Goal: Transaction & Acquisition: Obtain resource

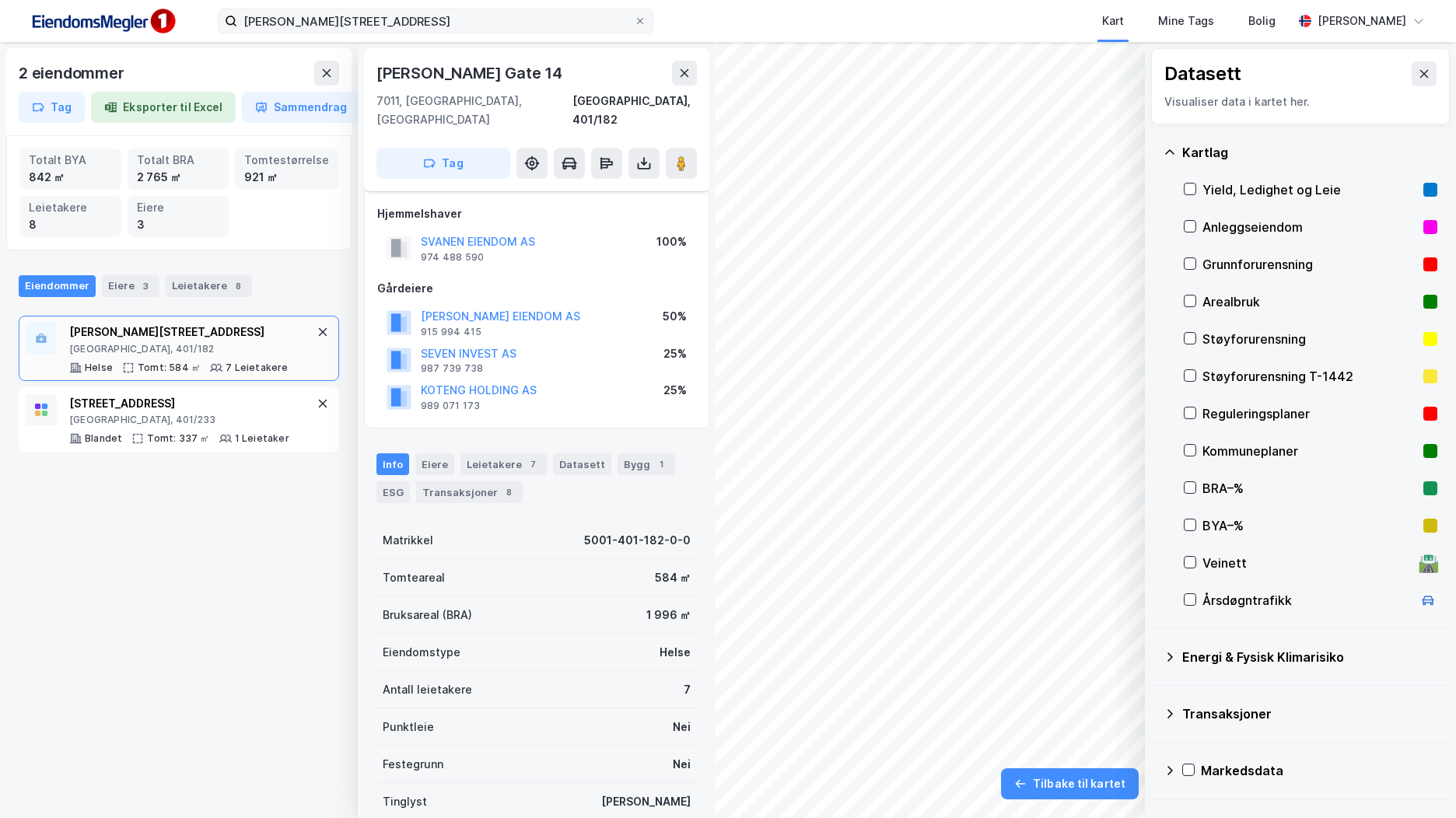
scroll to position [184, 0]
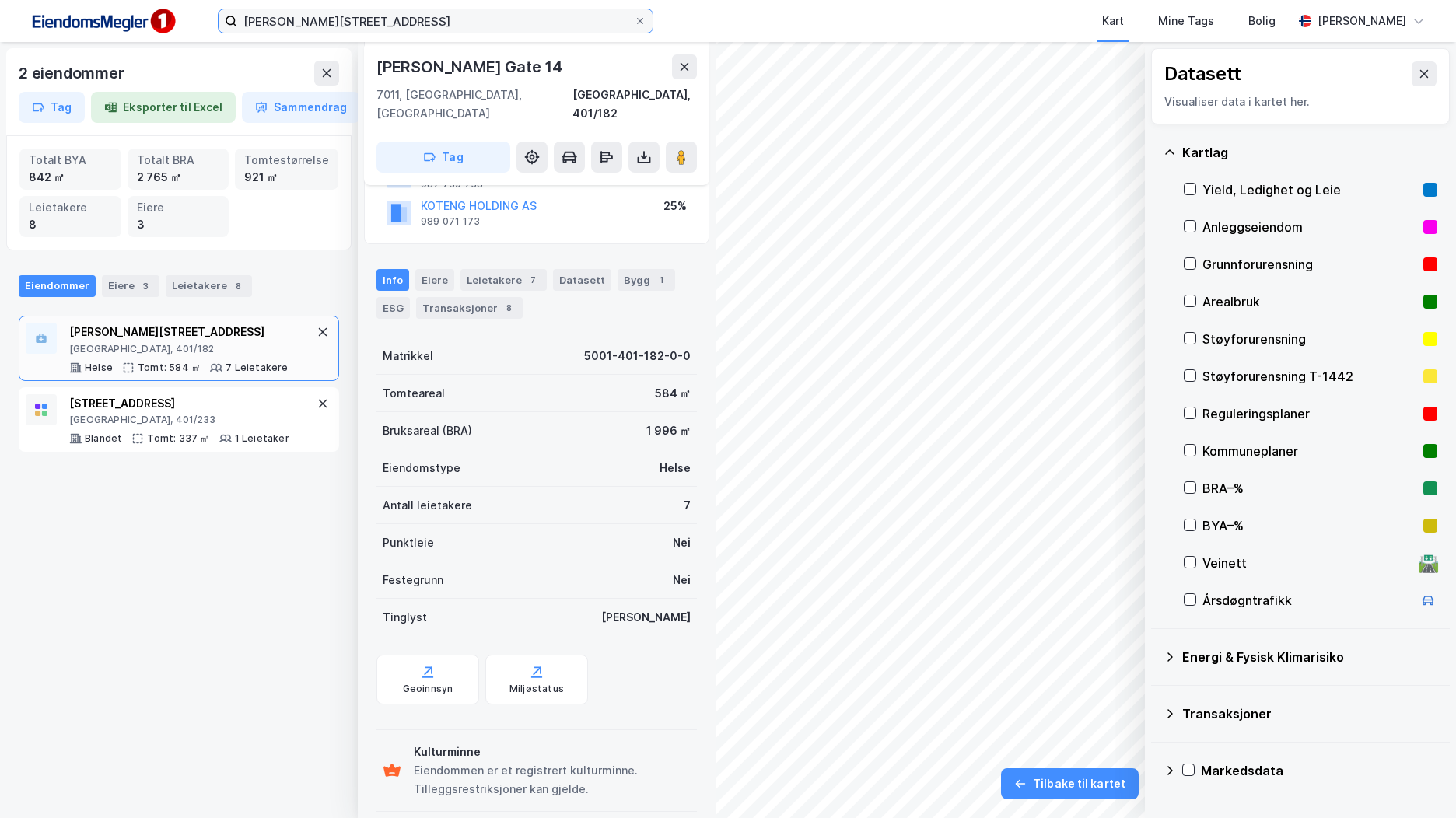
drag, startPoint x: 406, startPoint y: 19, endPoint x: 199, endPoint y: 19, distance: 207.0
click at [199, 19] on div "olav [STREET_ADDRESS] Kart Mine Tags Bolig [PERSON_NAME]" at bounding box center [728, 21] width 1456 height 42
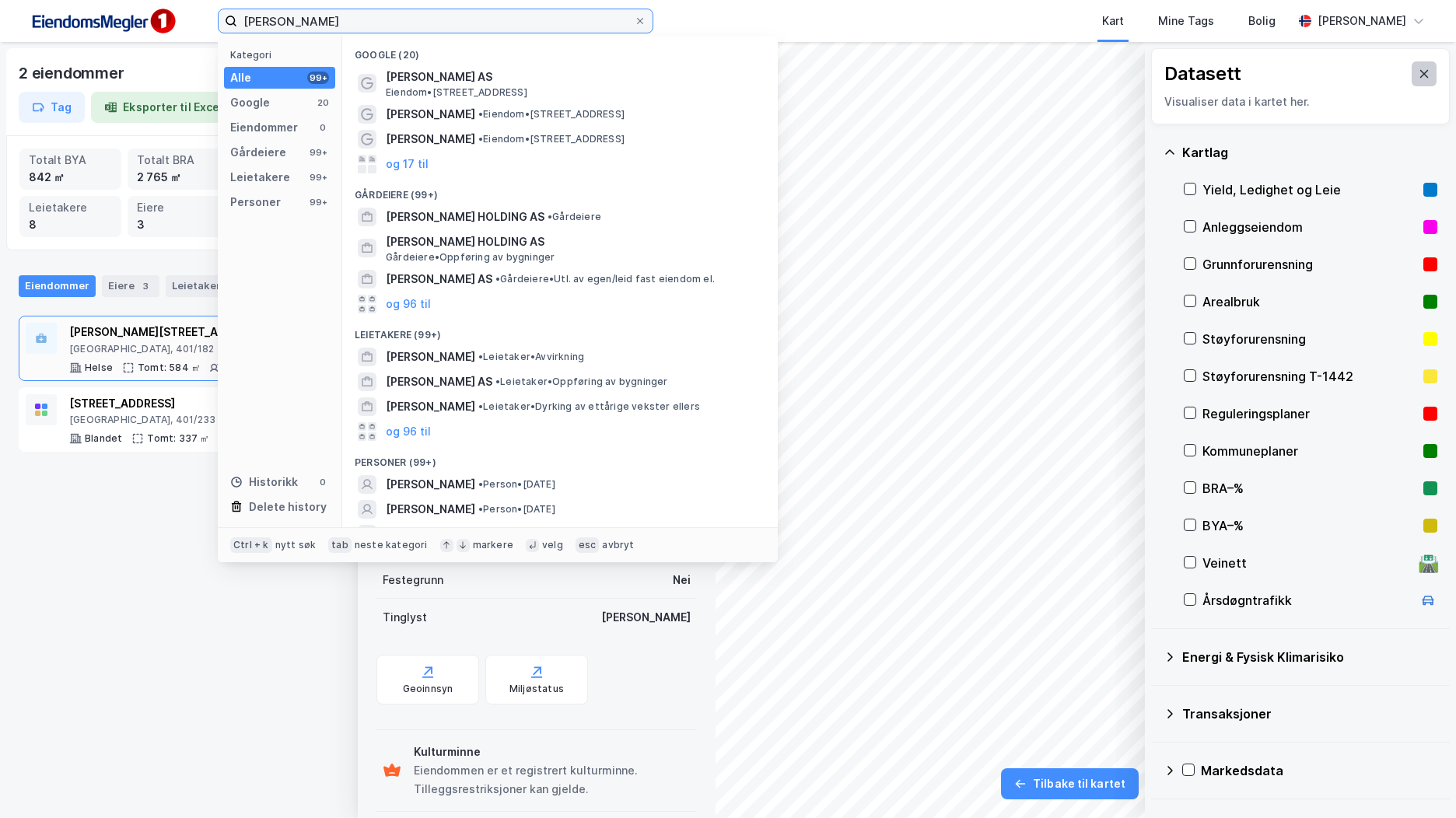
type input "[PERSON_NAME]"
click at [1419, 70] on icon at bounding box center [1425, 74] width 13 height 13
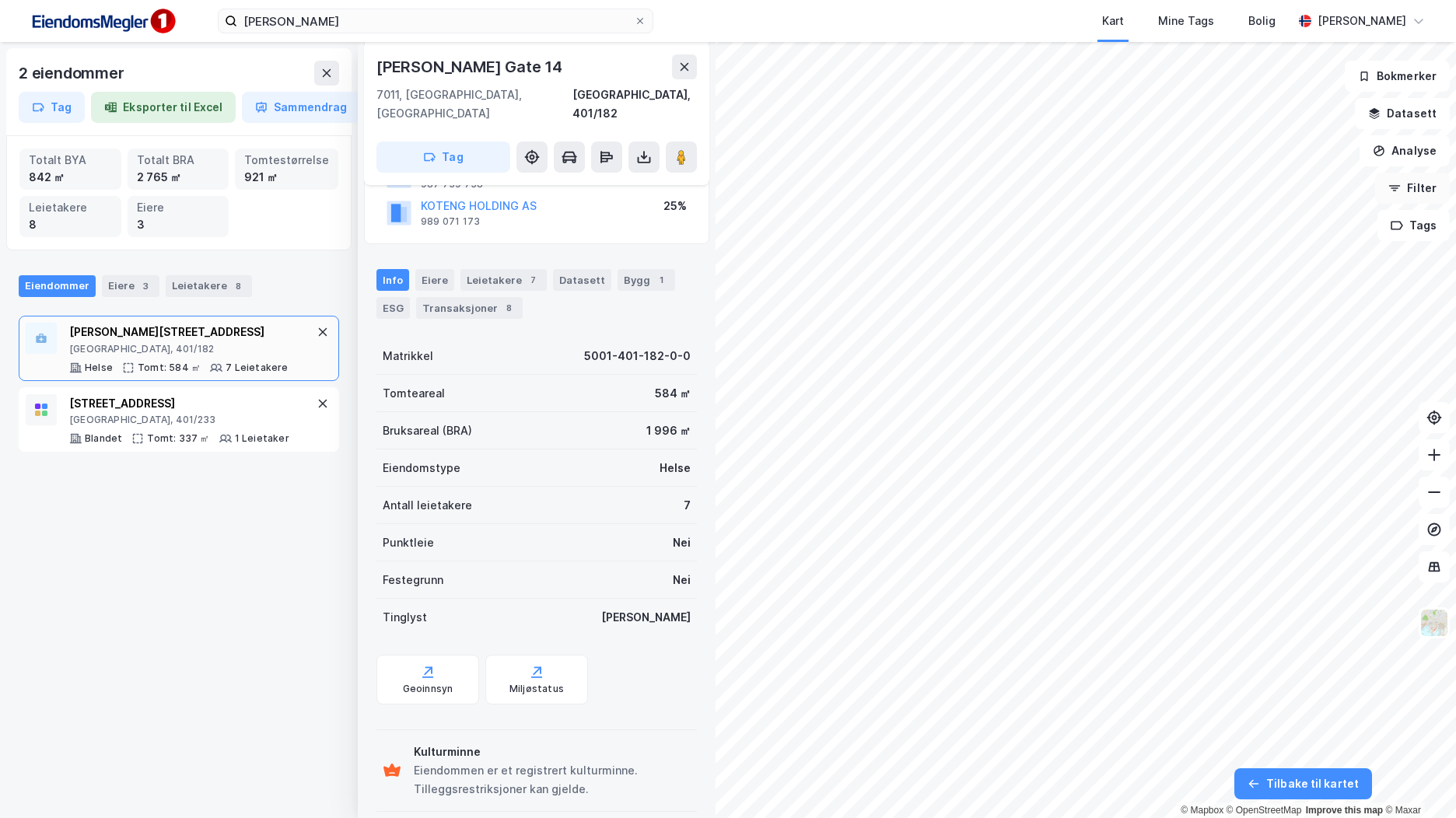
click at [1423, 192] on button "Filter" at bounding box center [1413, 188] width 75 height 31
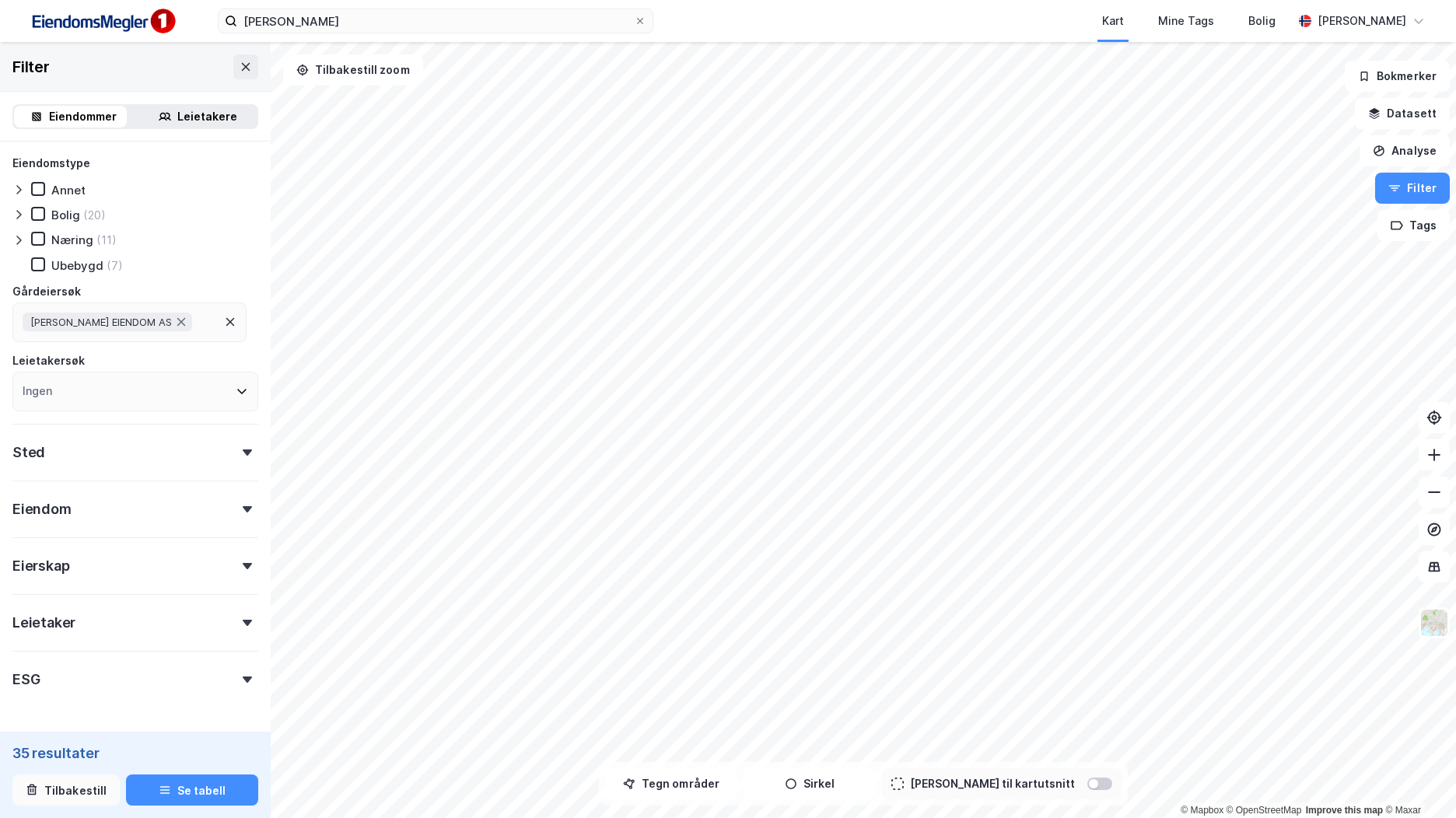
drag, startPoint x: 87, startPoint y: 785, endPoint x: 99, endPoint y: 779, distance: 13.4
click at [86, 786] on button "Tilbakestill" at bounding box center [66, 789] width 108 height 31
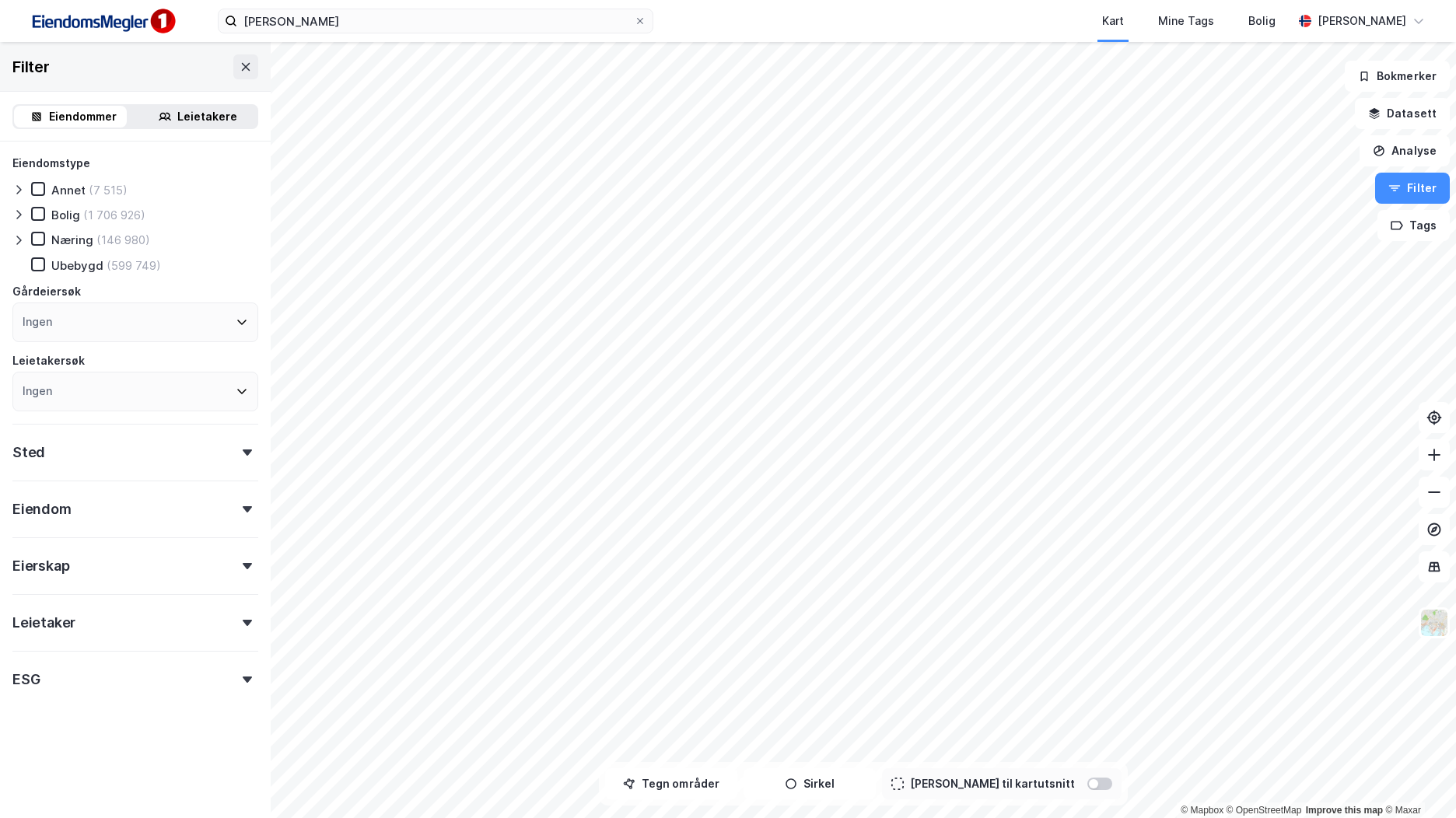
click at [154, 327] on div "Ingen" at bounding box center [135, 323] width 245 height 40
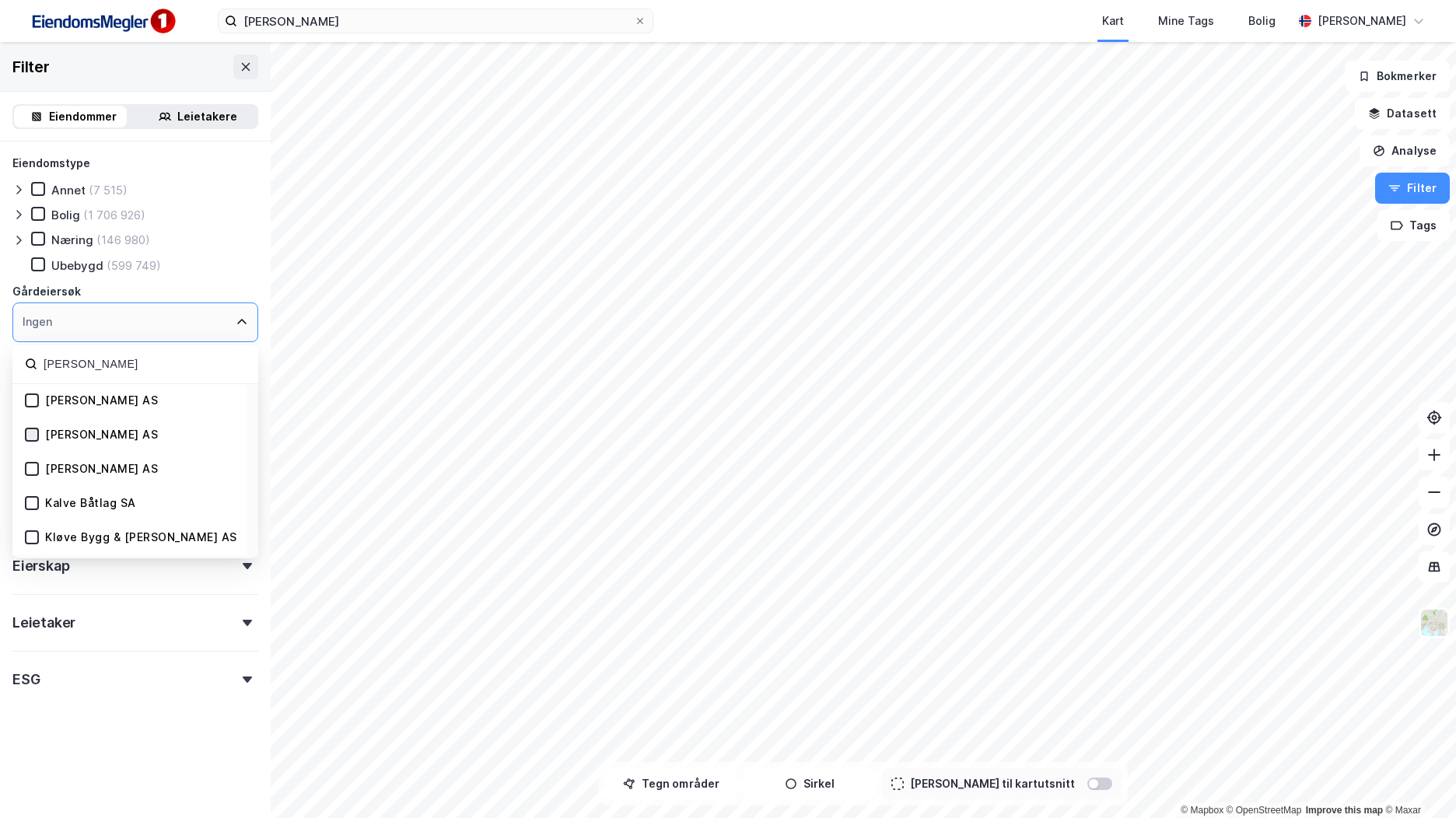
type input "[PERSON_NAME]"
click at [33, 432] on icon at bounding box center [32, 435] width 11 height 11
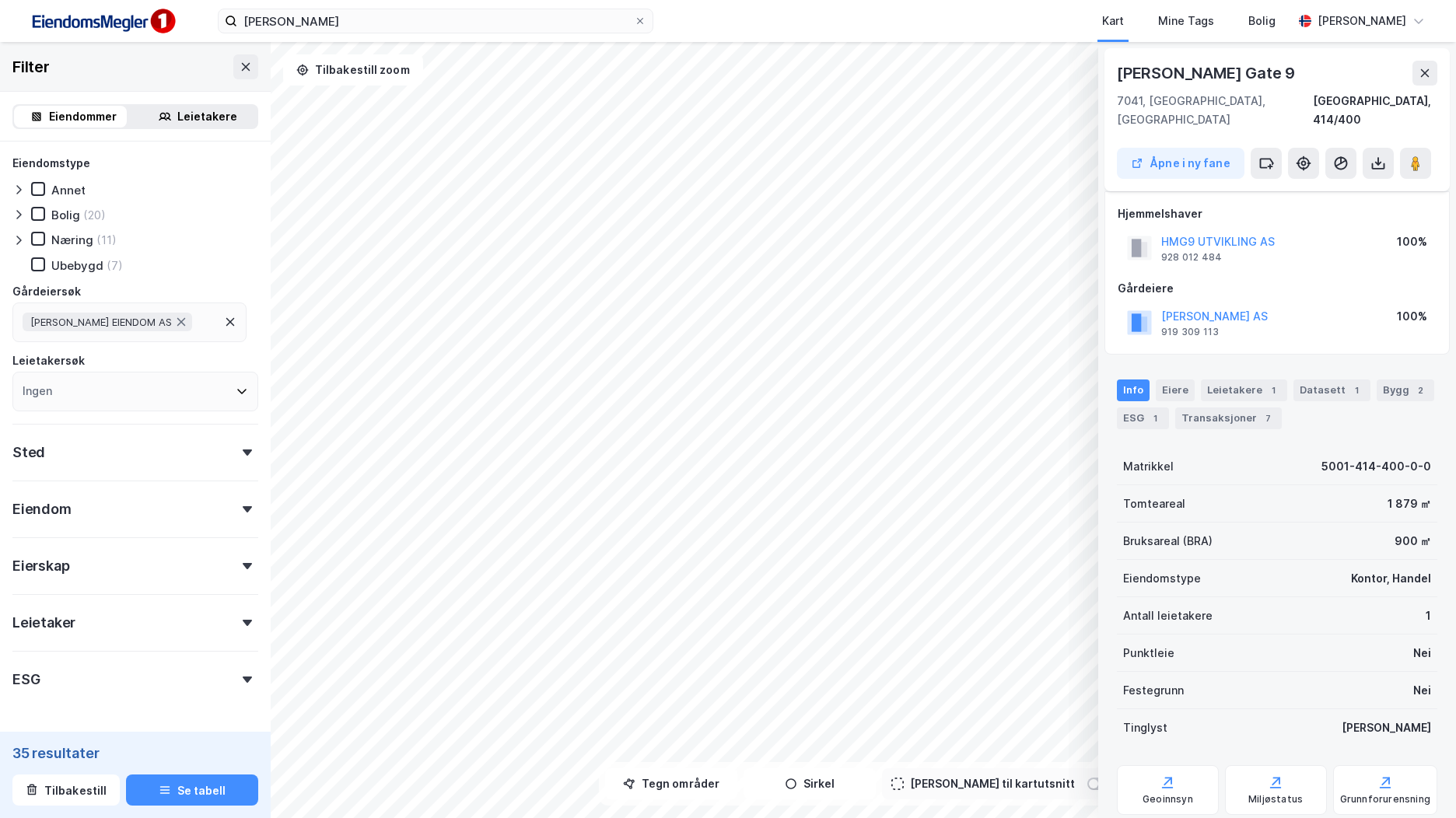
scroll to position [128, 0]
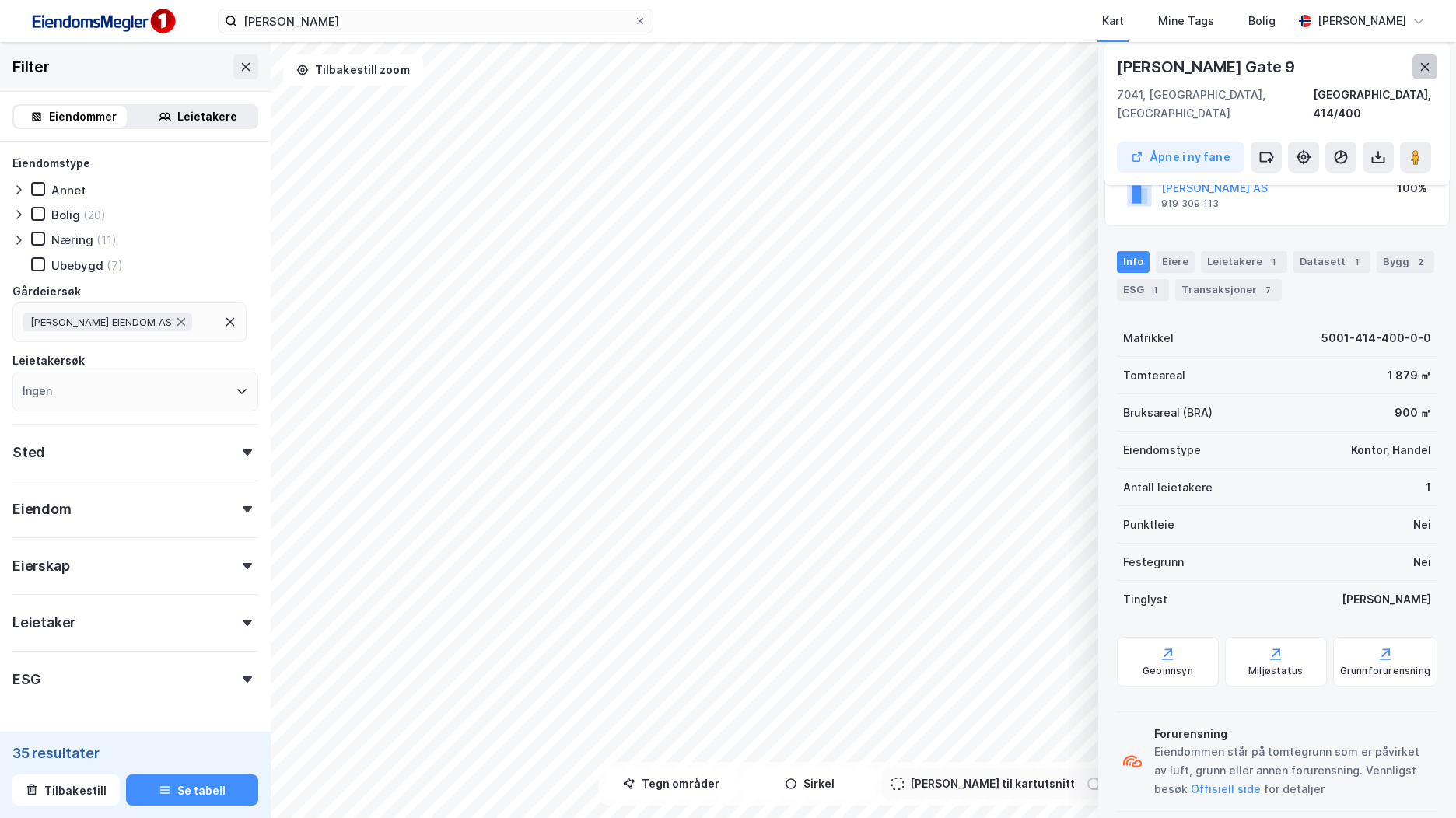
click at [1430, 72] on icon at bounding box center [1426, 67] width 13 height 13
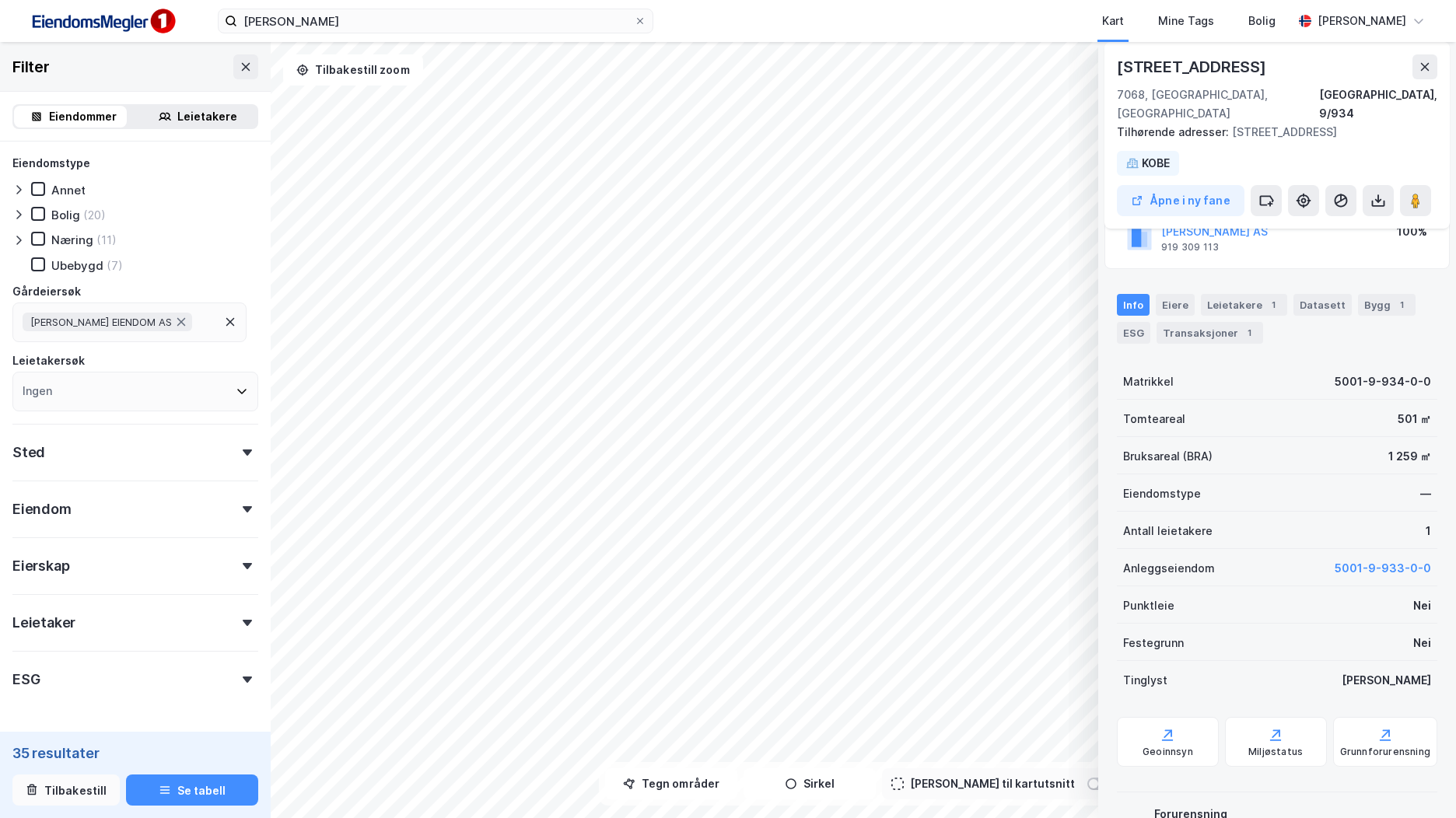
click at [80, 790] on button "Tilbakestill" at bounding box center [66, 789] width 108 height 31
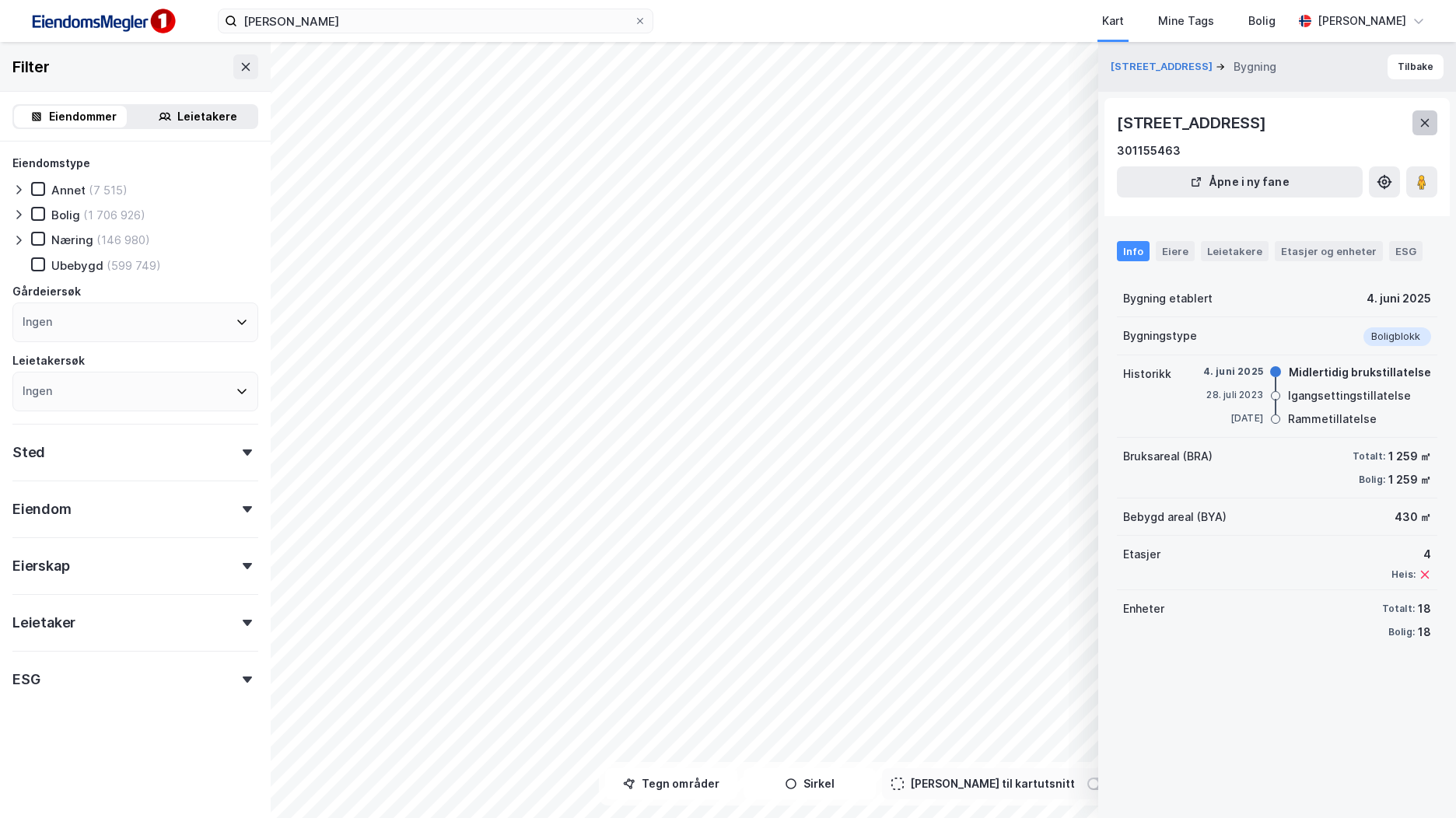
click at [1430, 129] on icon at bounding box center [1426, 123] width 13 height 13
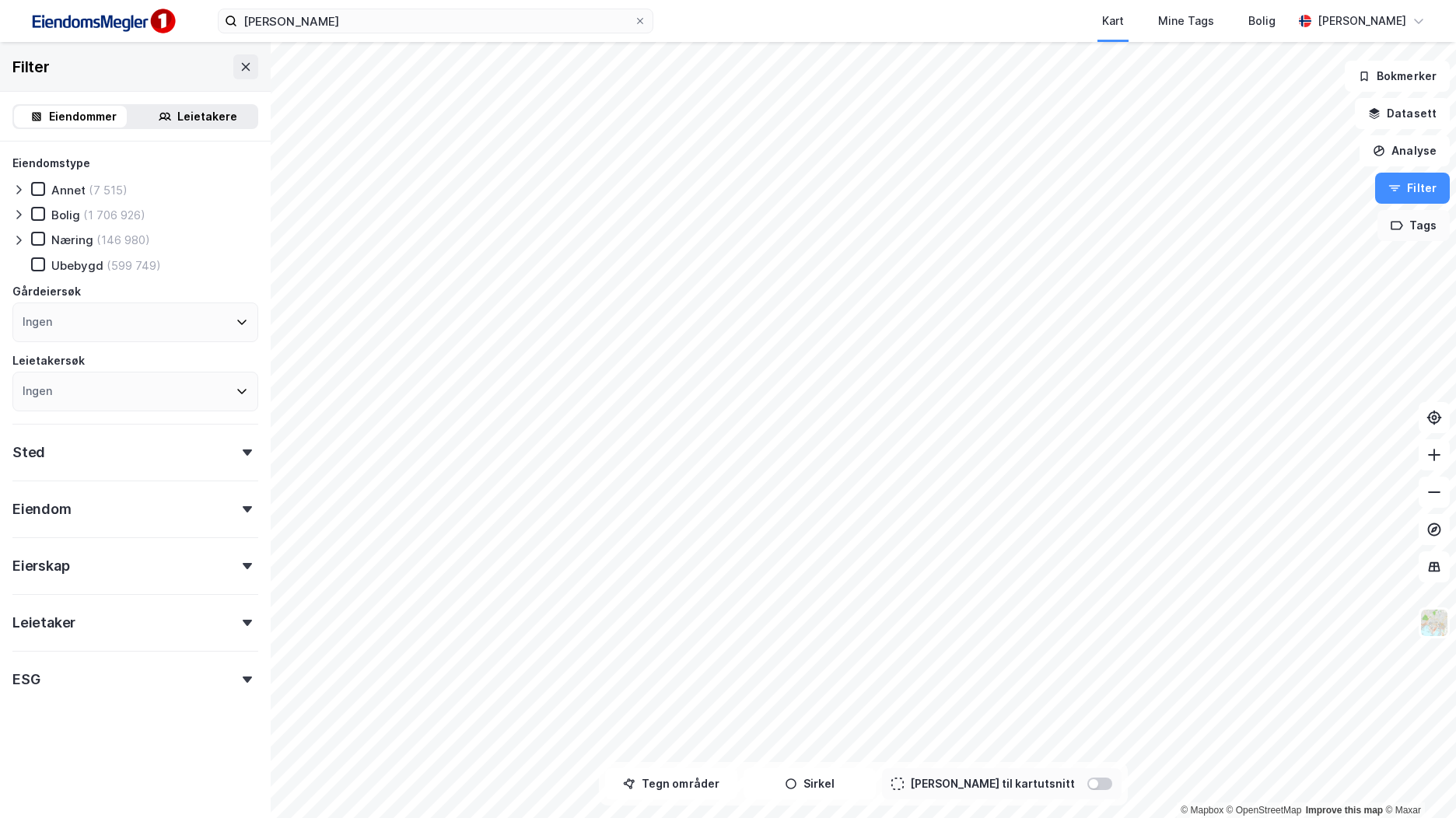
click at [1425, 234] on button "Tags" at bounding box center [1414, 225] width 73 height 31
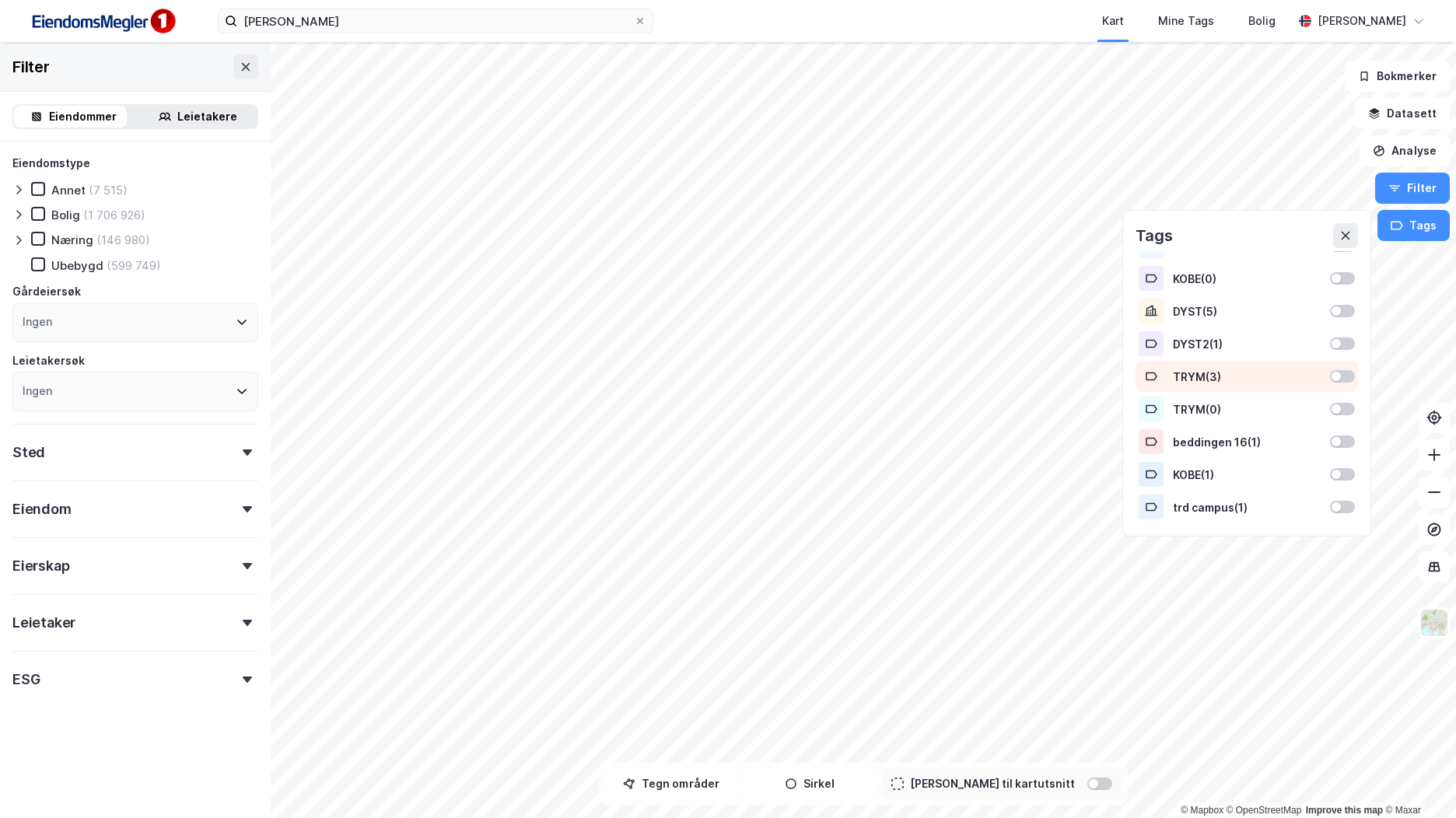
scroll to position [311, 0]
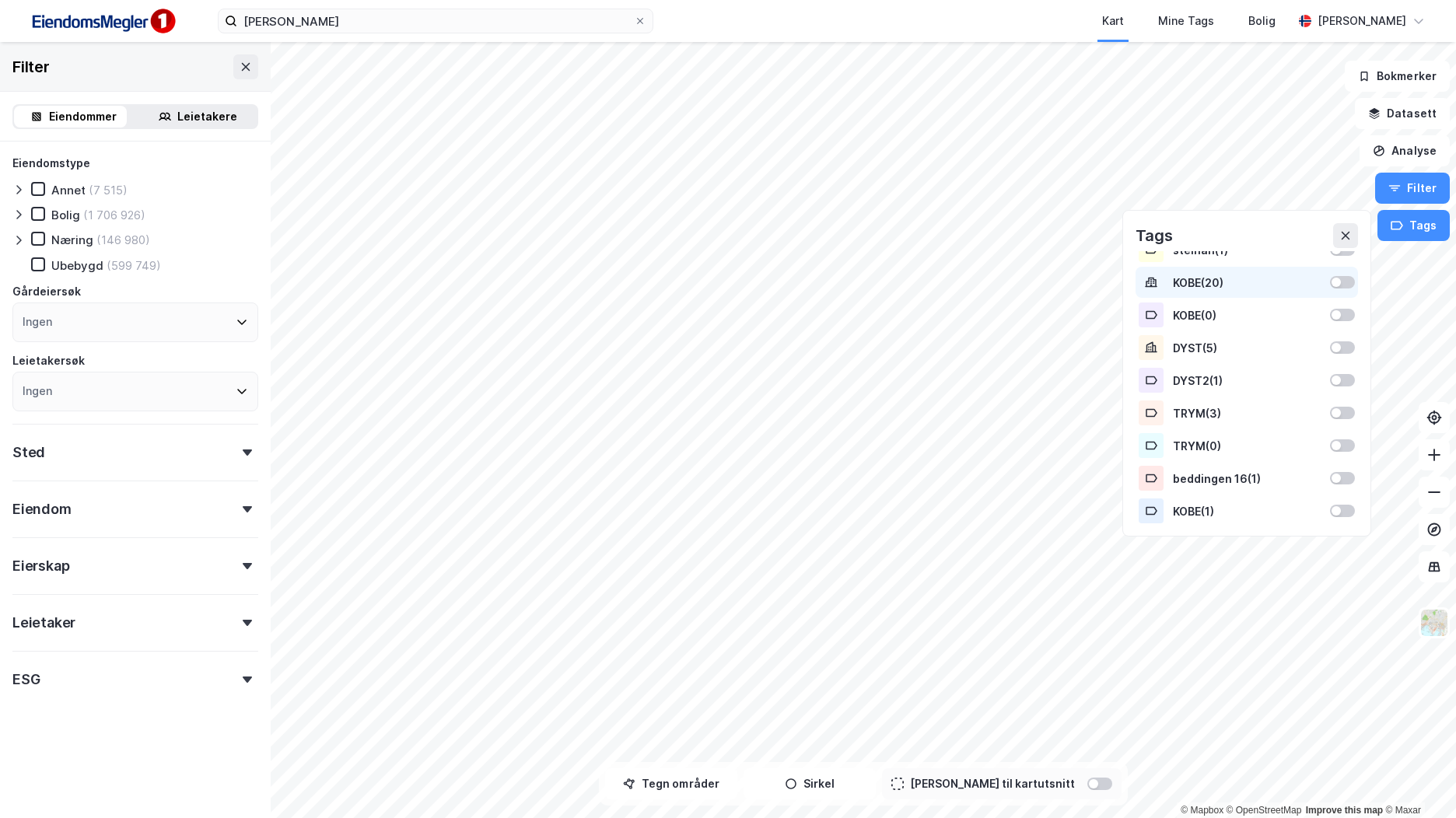
click at [1331, 278] on div at bounding box center [1342, 283] width 25 height 13
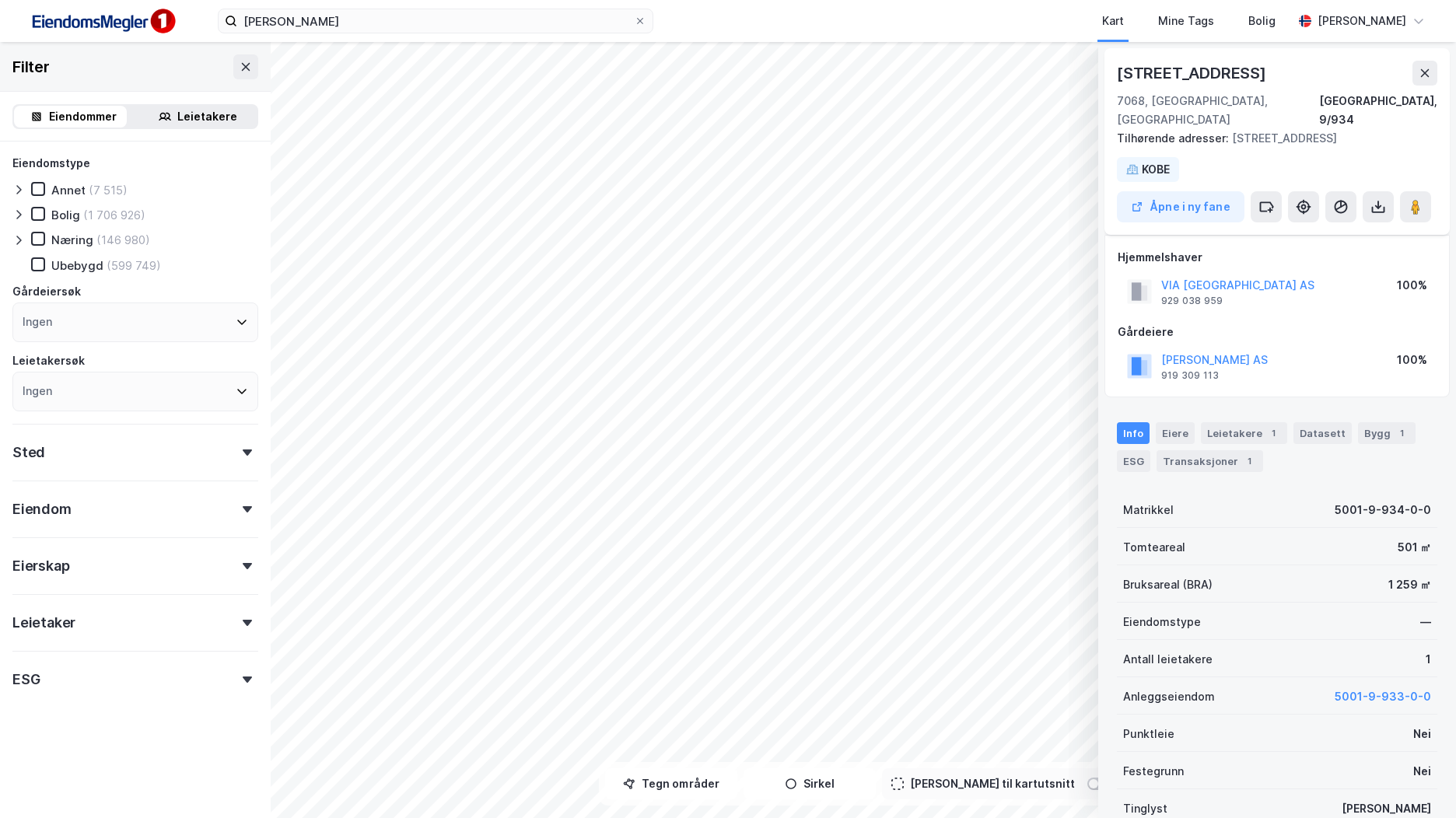
scroll to position [128, 0]
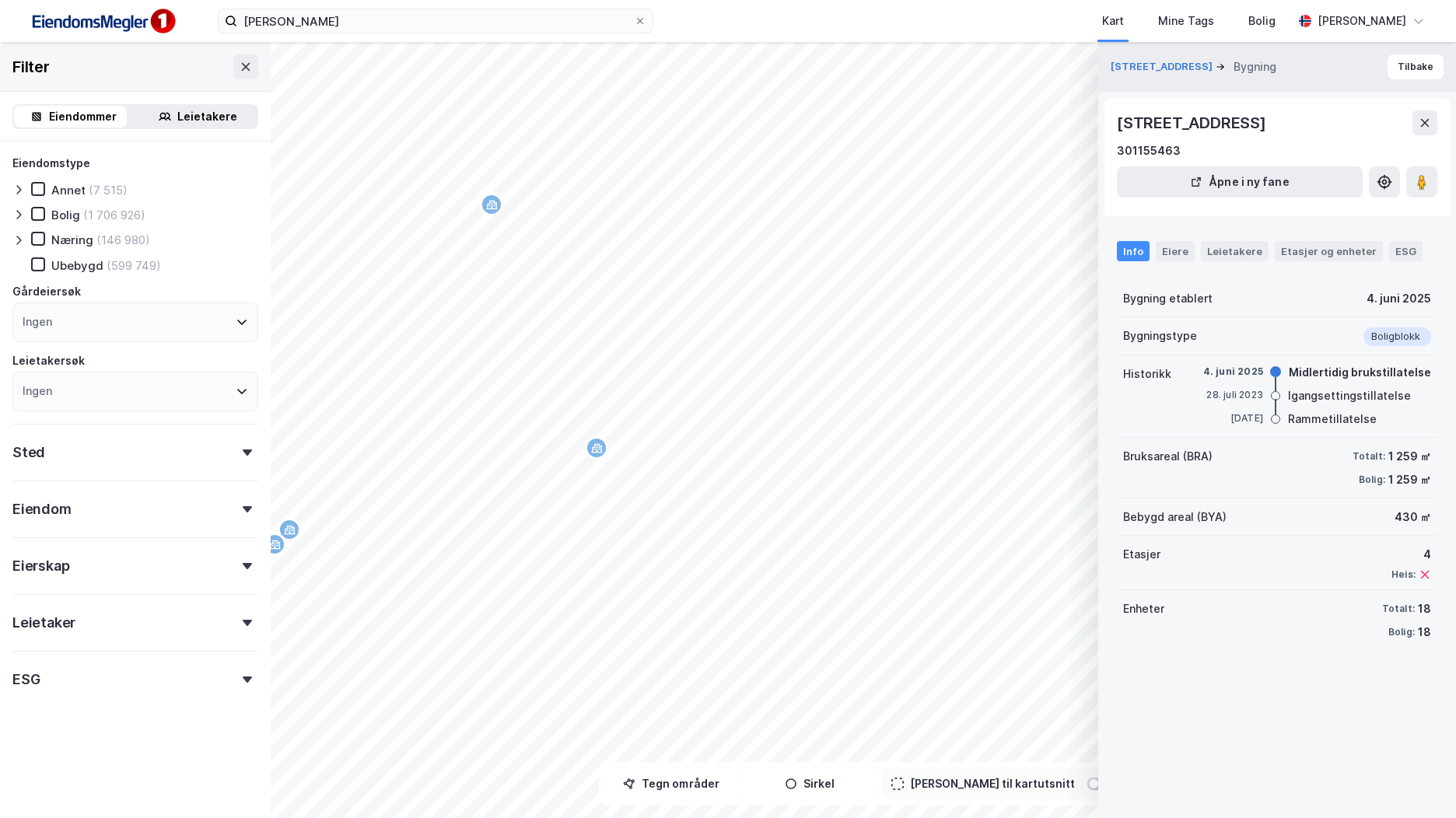
click at [491, 202] on icon "Map marker" at bounding box center [492, 205] width 12 height 12
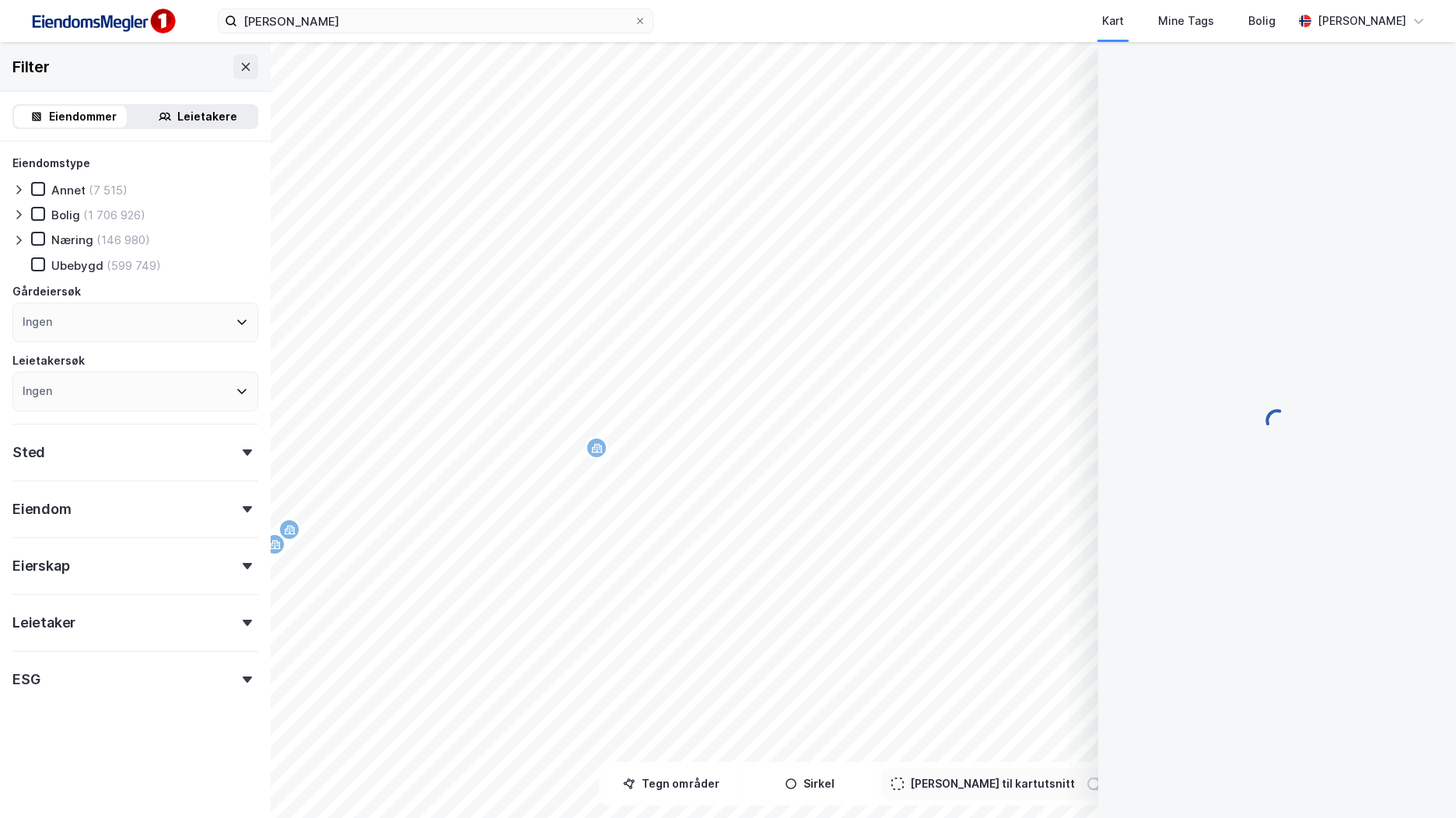
click at [597, 447] on icon "Map marker" at bounding box center [597, 448] width 12 height 10
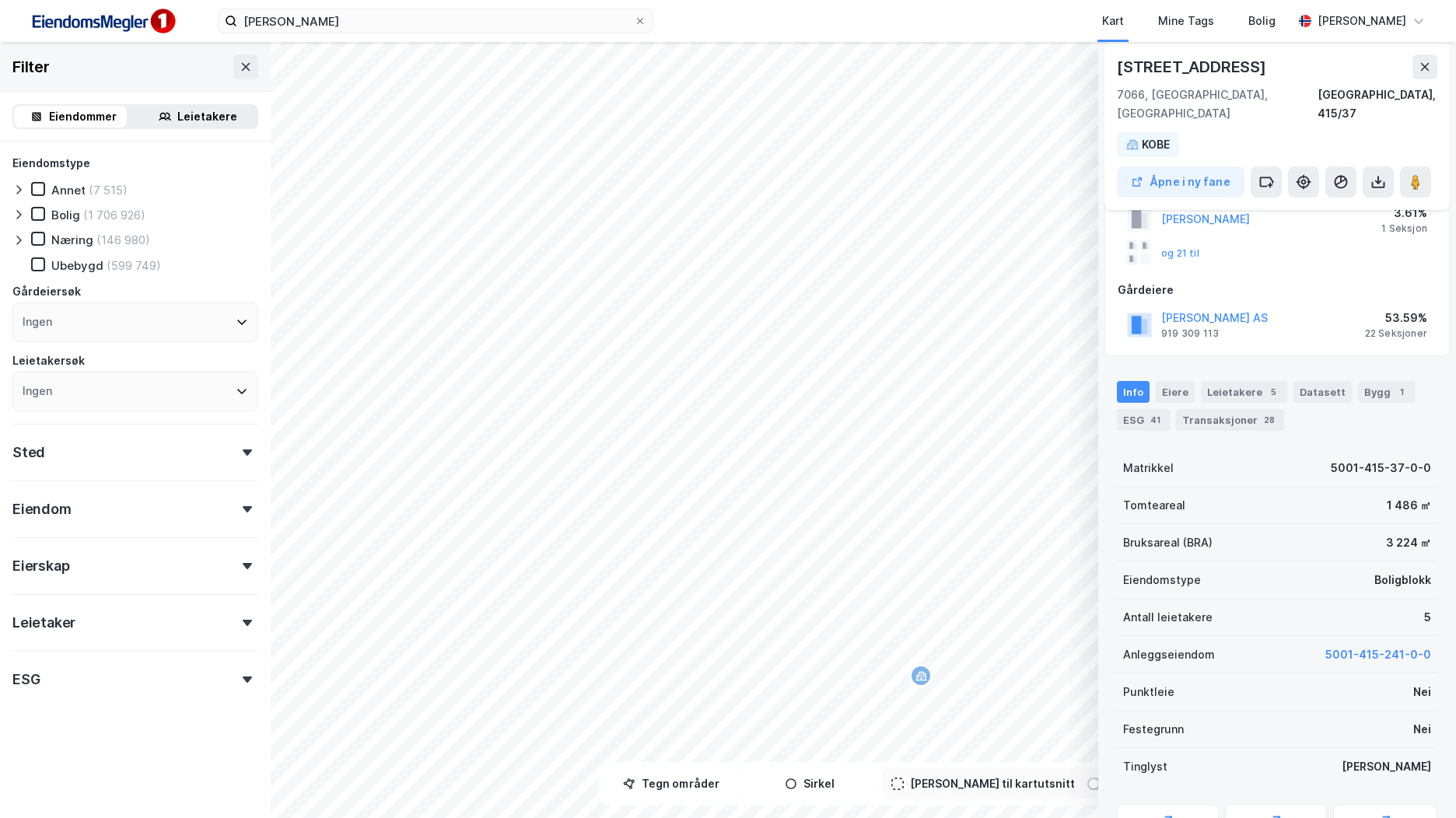
click at [928, 675] on div "Map marker" at bounding box center [920, 675] width 23 height 23
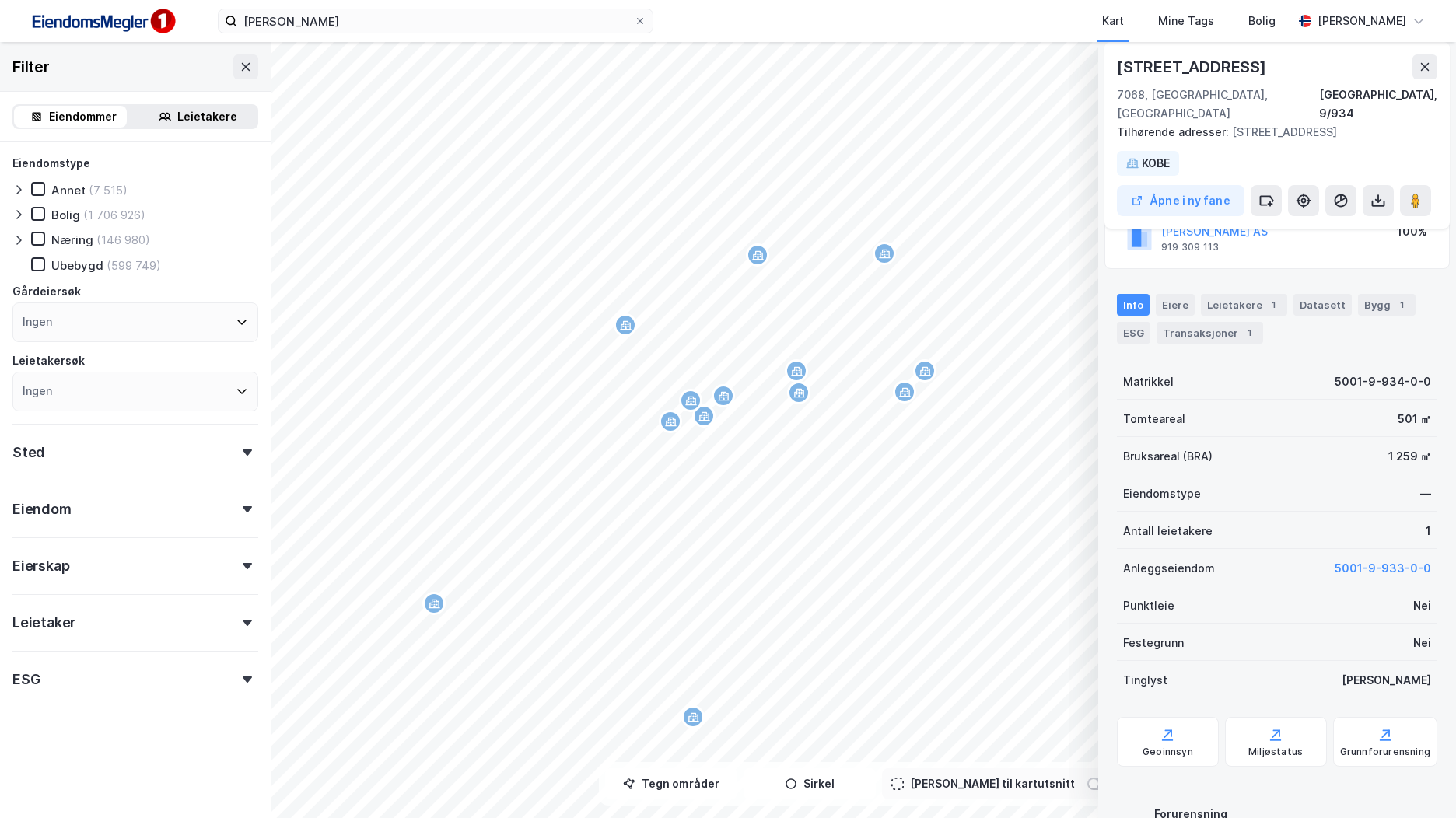
click at [116, 328] on div "Ingen" at bounding box center [135, 323] width 245 height 40
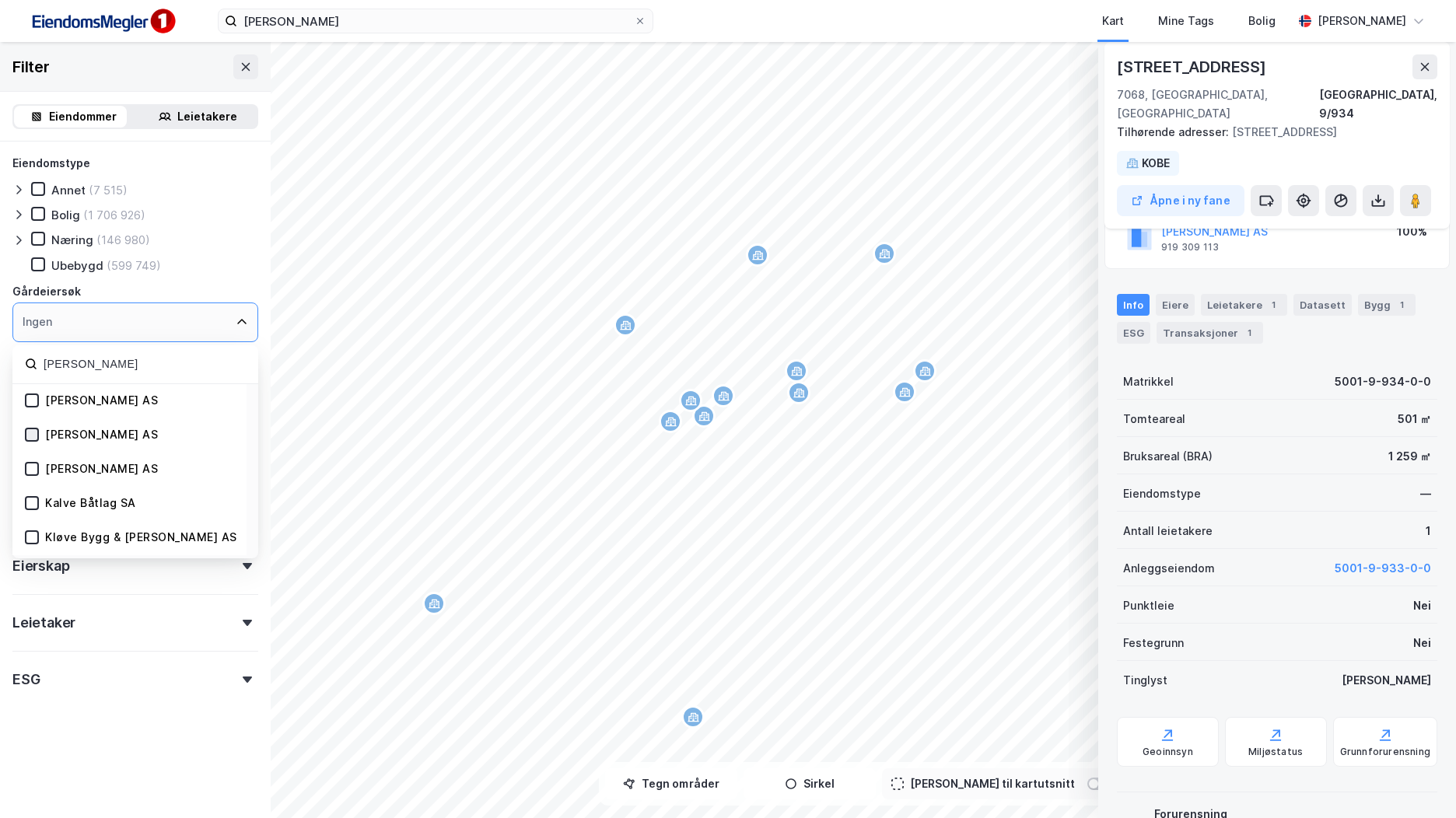
type input "[PERSON_NAME]"
click at [32, 433] on icon at bounding box center [32, 435] width 11 height 11
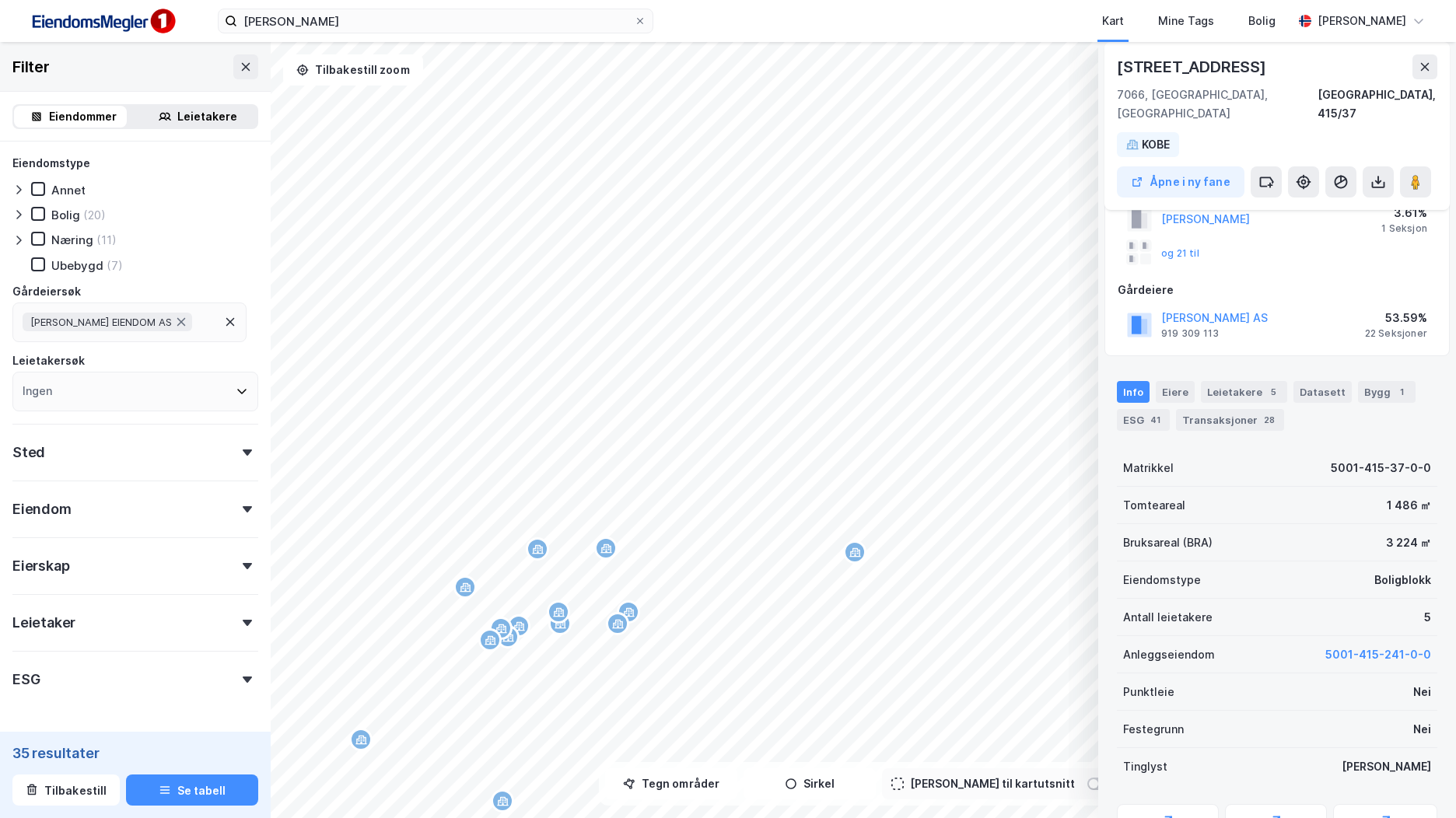
scroll to position [128, 0]
click at [159, 786] on icon "button" at bounding box center [165, 790] width 13 height 13
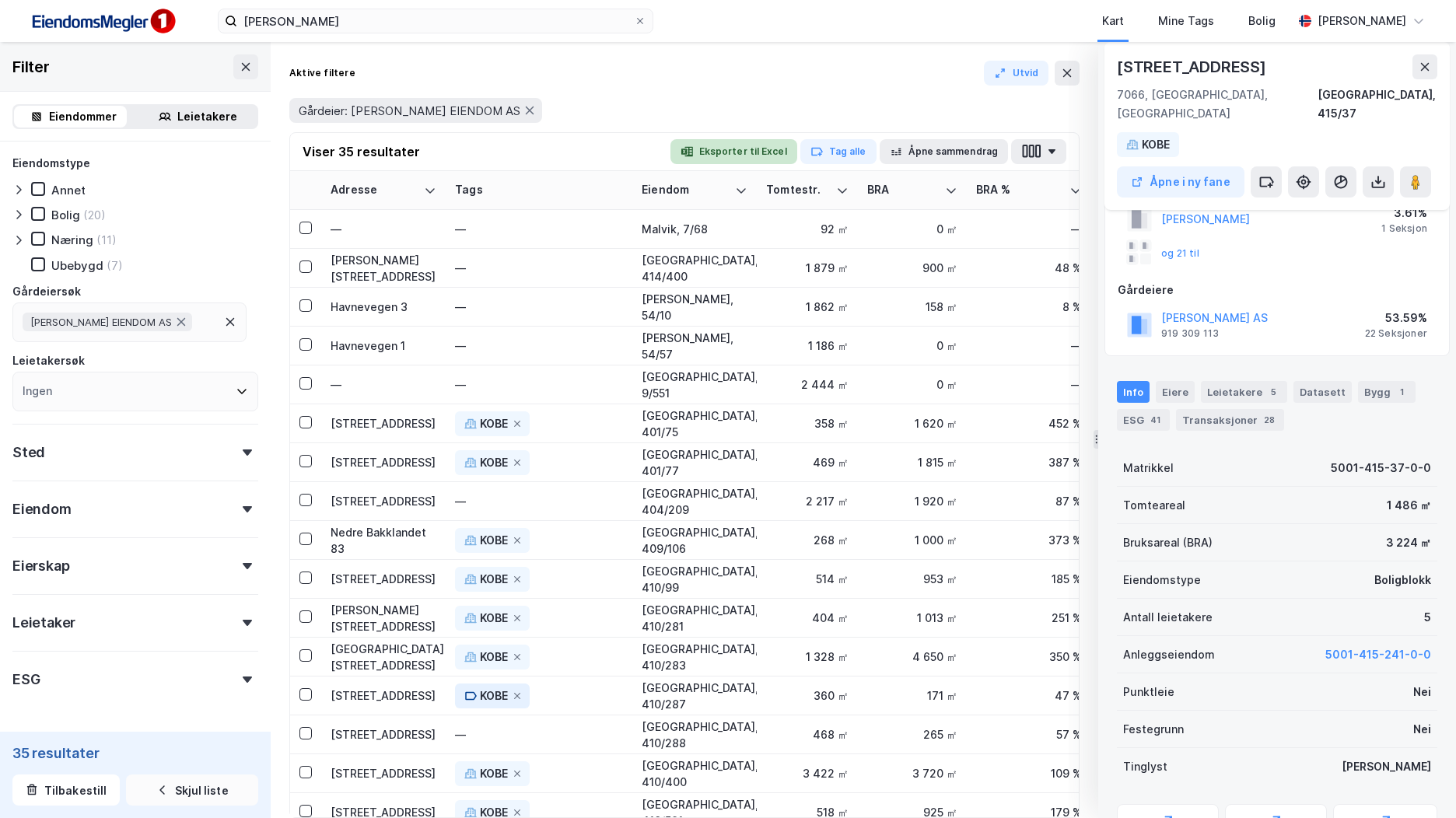
click at [748, 149] on button "Eksporter til Excel" at bounding box center [734, 151] width 127 height 25
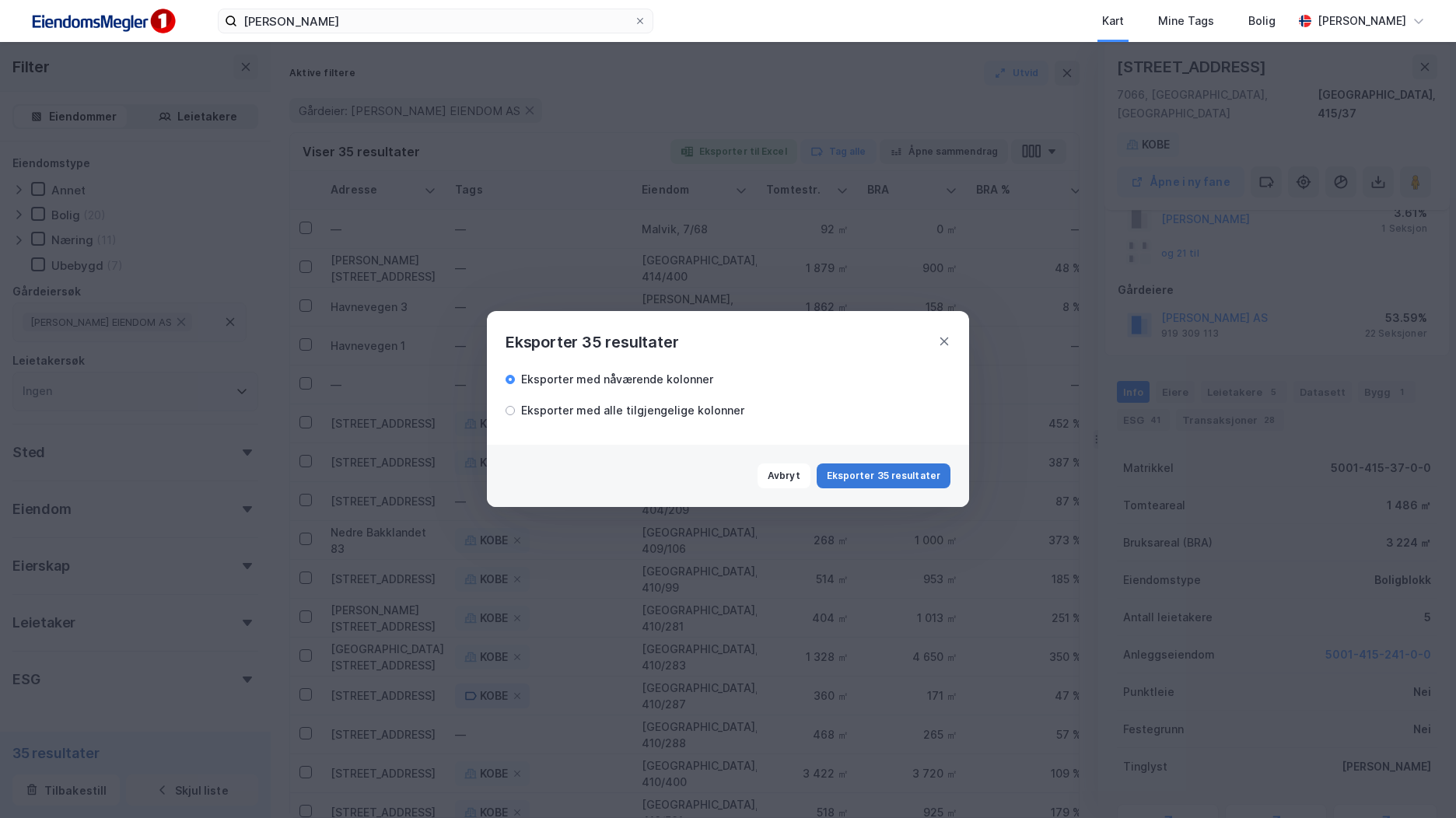
click at [881, 473] on button "Eksporter 35 resultater" at bounding box center [884, 476] width 134 height 25
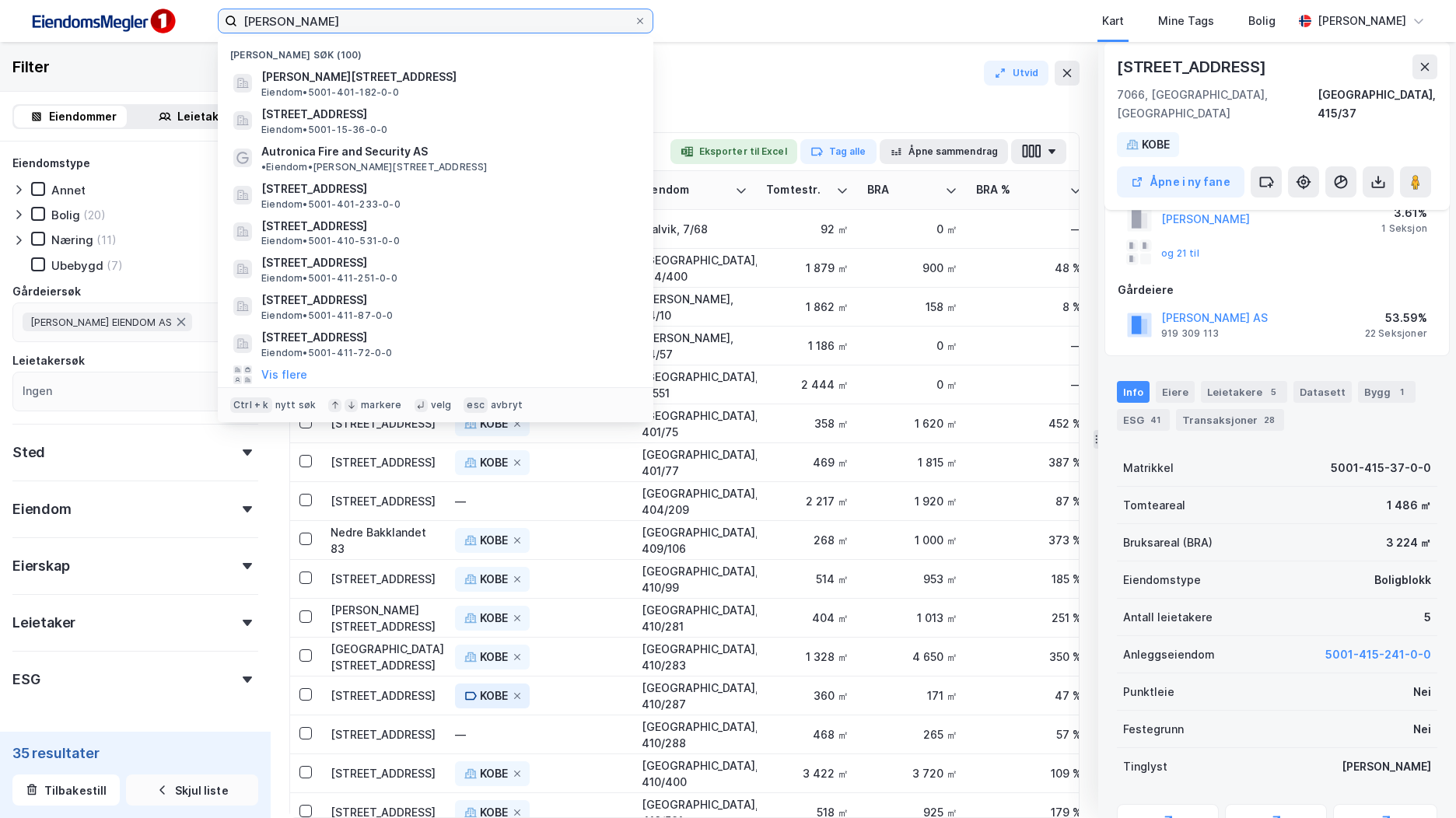
drag, startPoint x: 326, startPoint y: 18, endPoint x: 226, endPoint y: 19, distance: 100.0
click at [226, 19] on label "[PERSON_NAME]" at bounding box center [435, 21] width 436 height 25
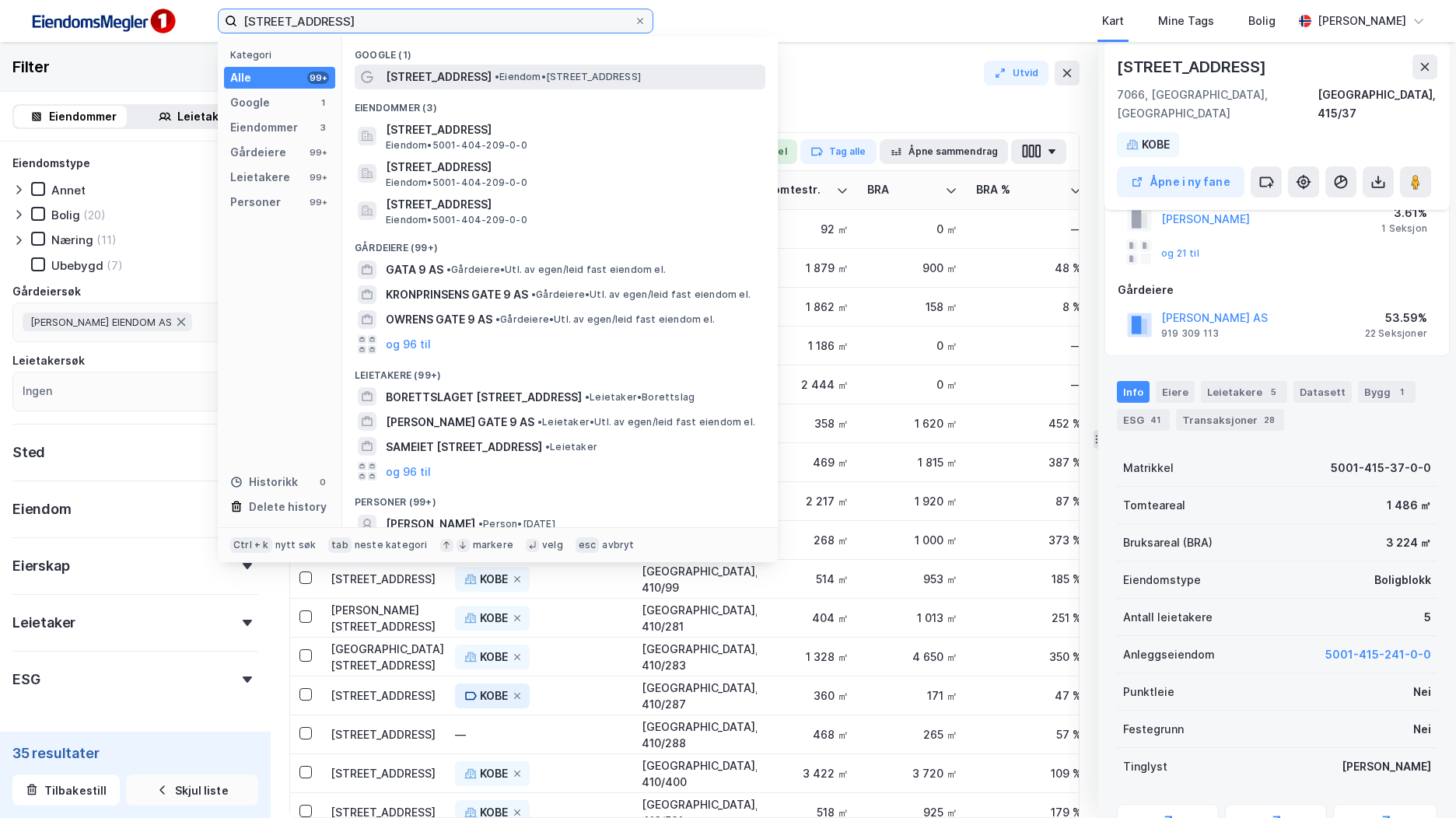
type input "[STREET_ADDRESS]"
click at [536, 69] on div "[STREET_ADDRESS] • Eiendom • [STREET_ADDRESS]" at bounding box center [574, 76] width 376 height 18
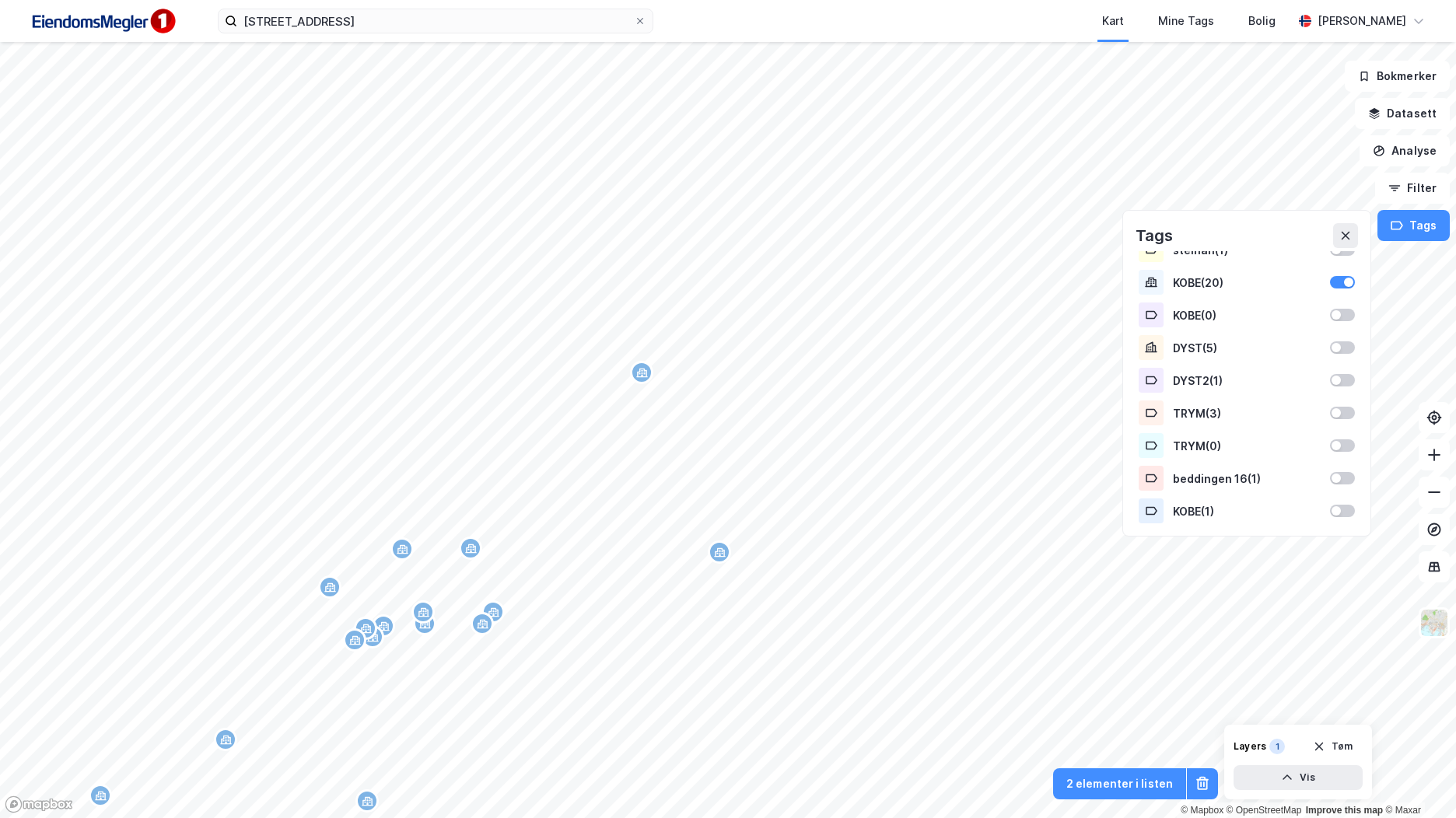
click at [438, 33] on div "gudruns gate 9 Kart Mine Tags Bolig [PERSON_NAME]" at bounding box center [728, 21] width 1456 height 42
click at [442, 18] on input "[STREET_ADDRESS]" at bounding box center [436, 21] width 397 height 23
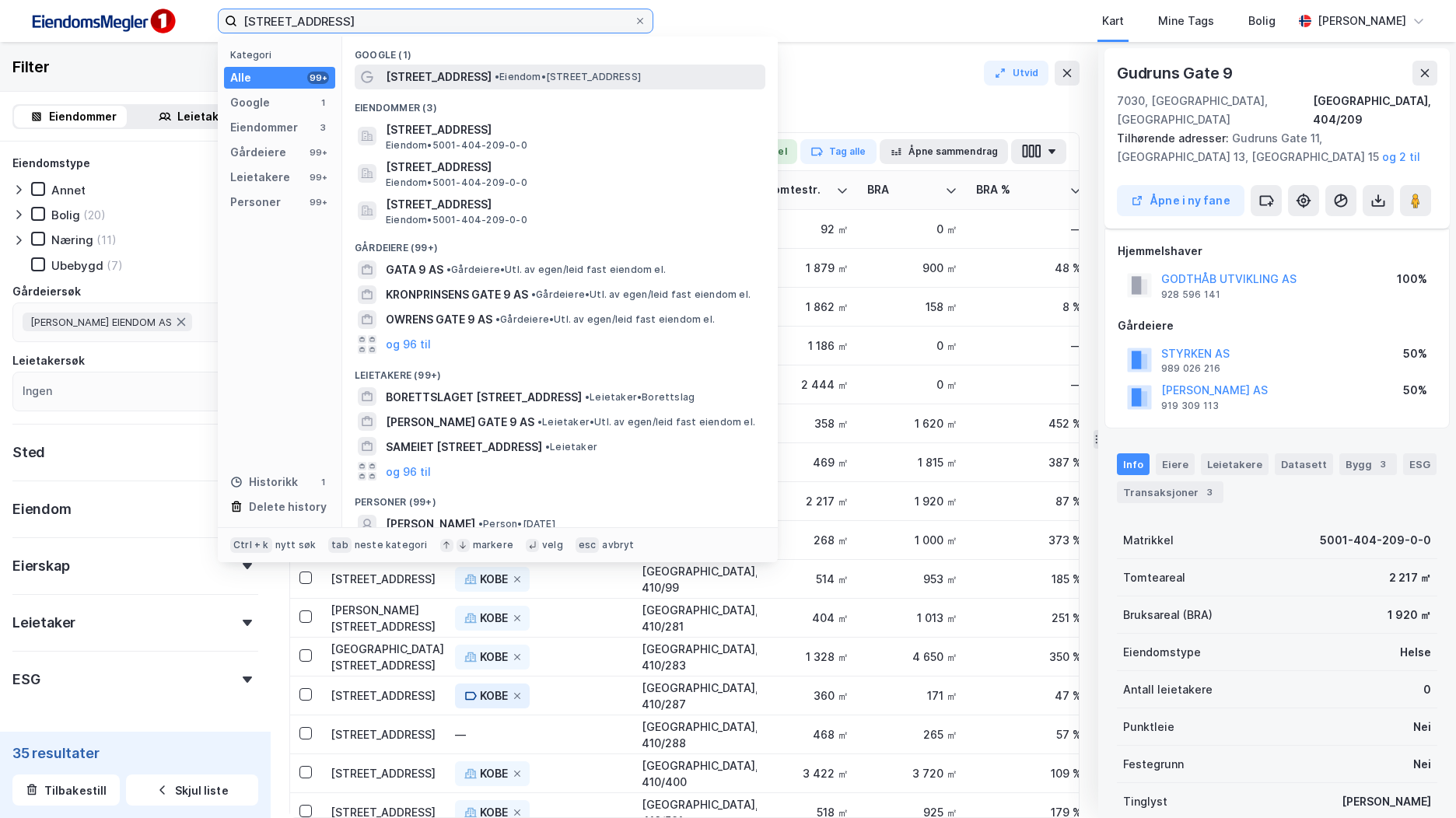
scroll to position [128, 0]
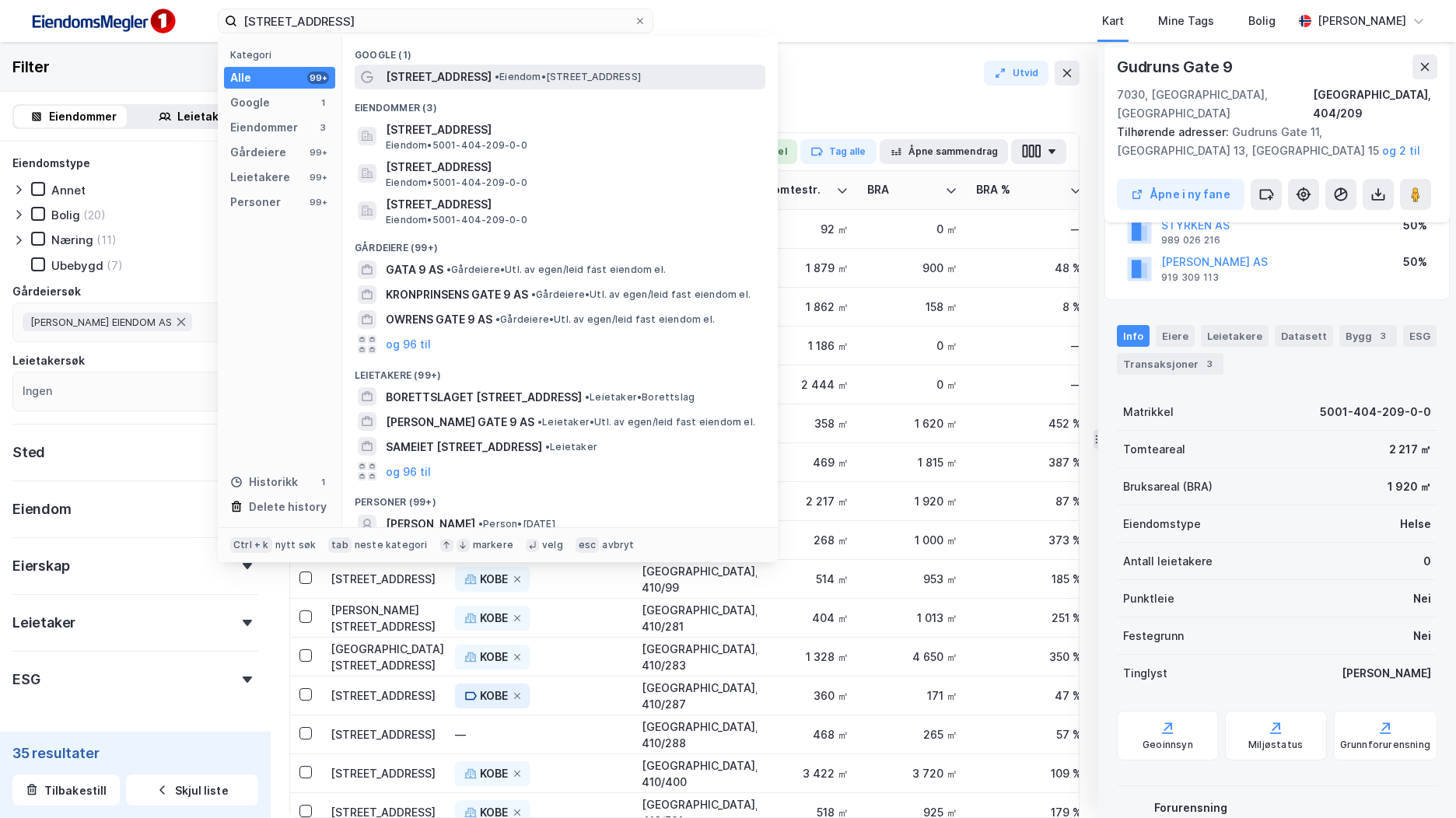
click at [641, 80] on span "• Eiendom • [STREET_ADDRESS]" at bounding box center [568, 77] width 147 height 13
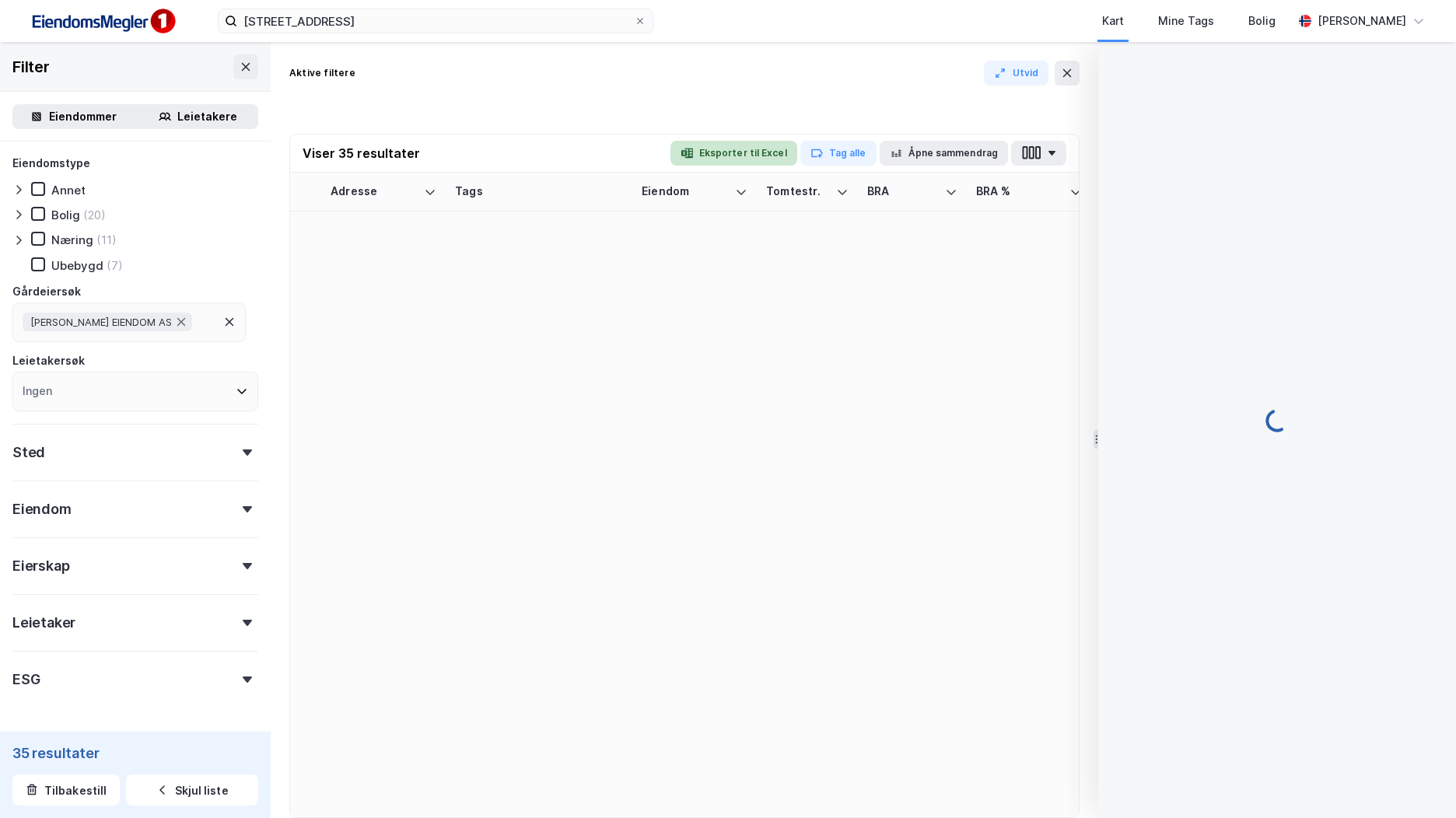
drag, startPoint x: 597, startPoint y: 302, endPoint x: 738, endPoint y: 159, distance: 200.8
click at [738, 159] on div "Viser 35 resultater Eksporter til Excel Tag alle Åpne sammendrag Adresse Tags E…" at bounding box center [685, 476] width 791 height 684
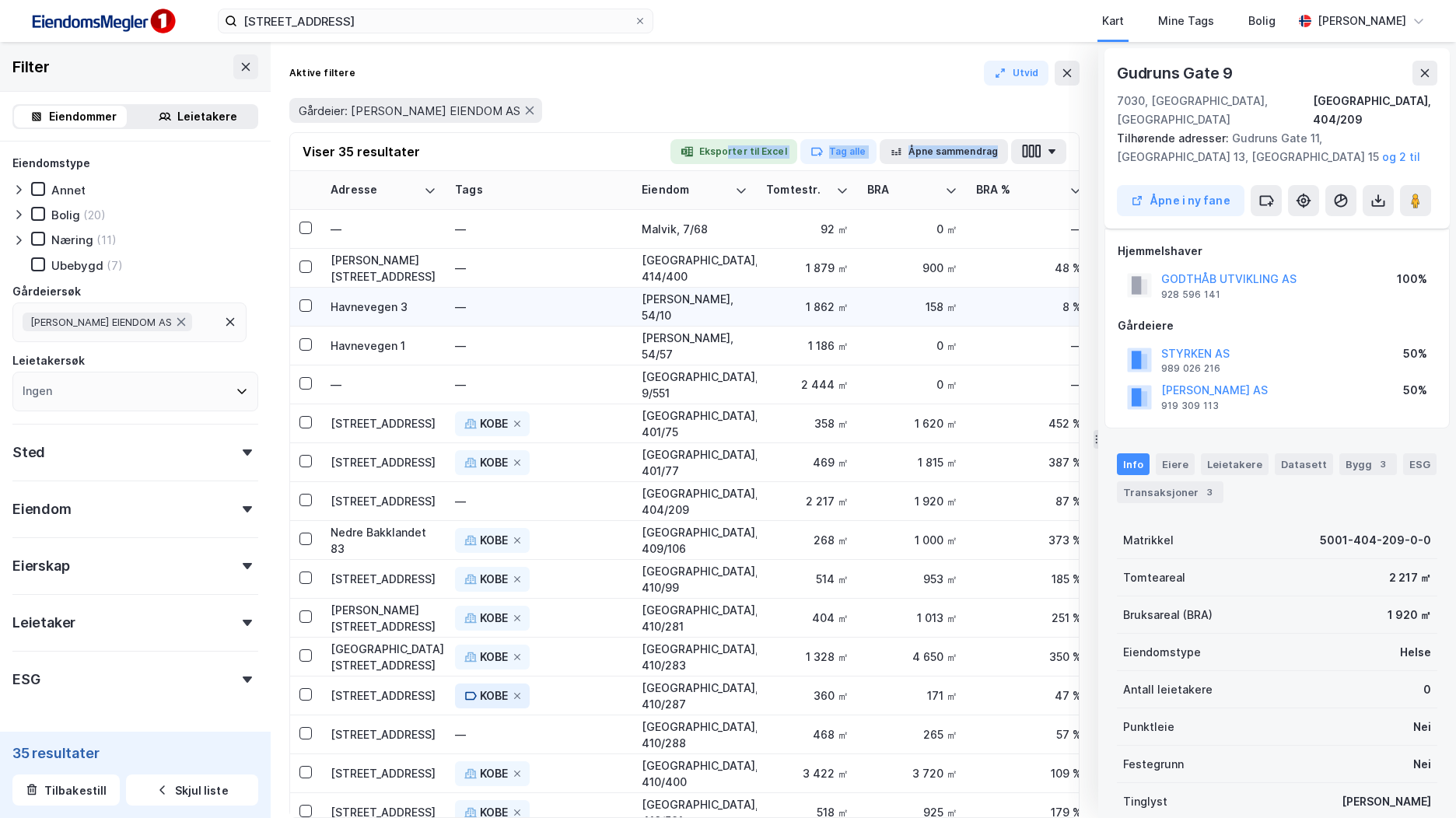
scroll to position [128, 0]
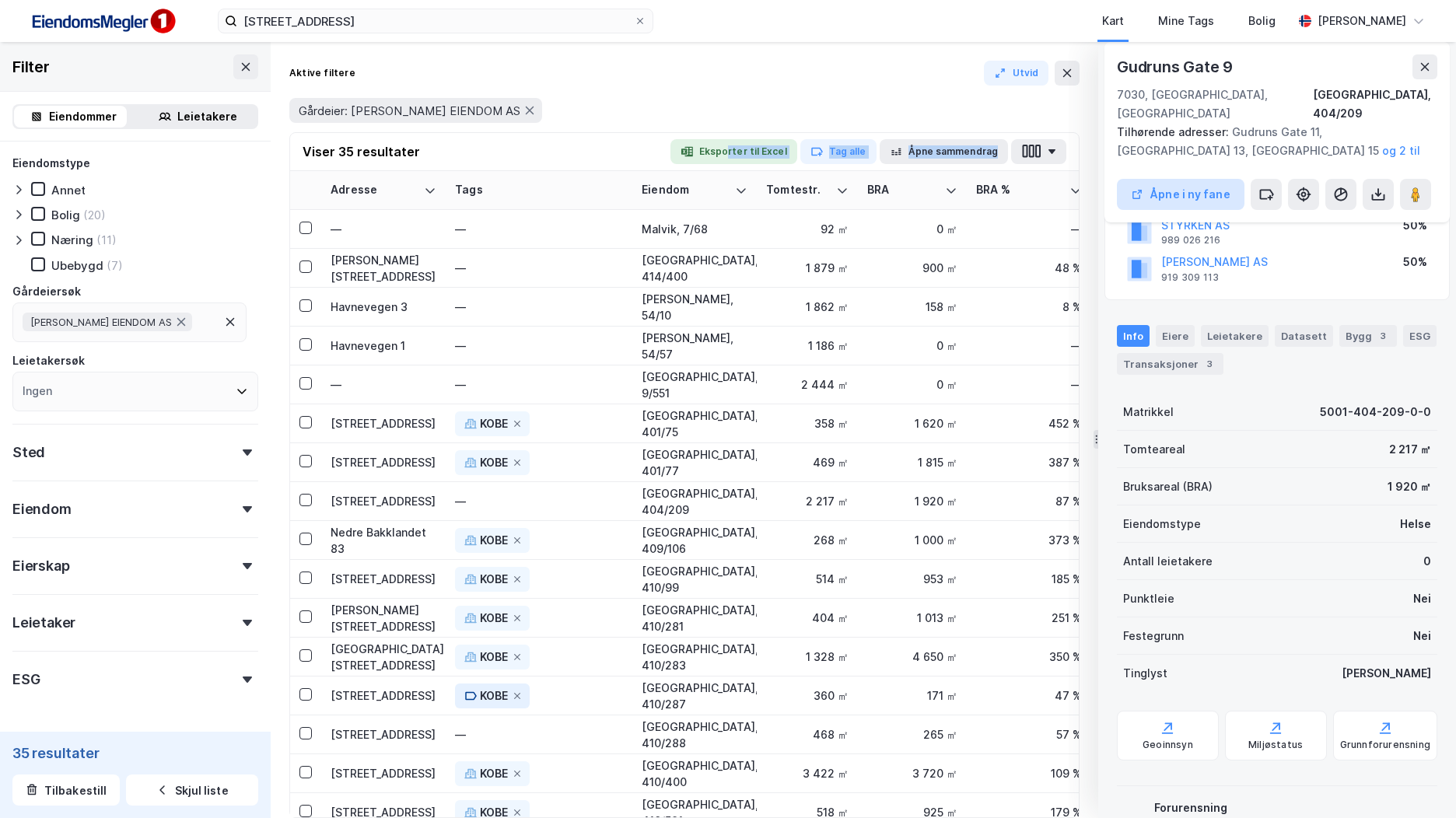
click at [1210, 179] on button "Åpne i ny fane" at bounding box center [1181, 194] width 128 height 31
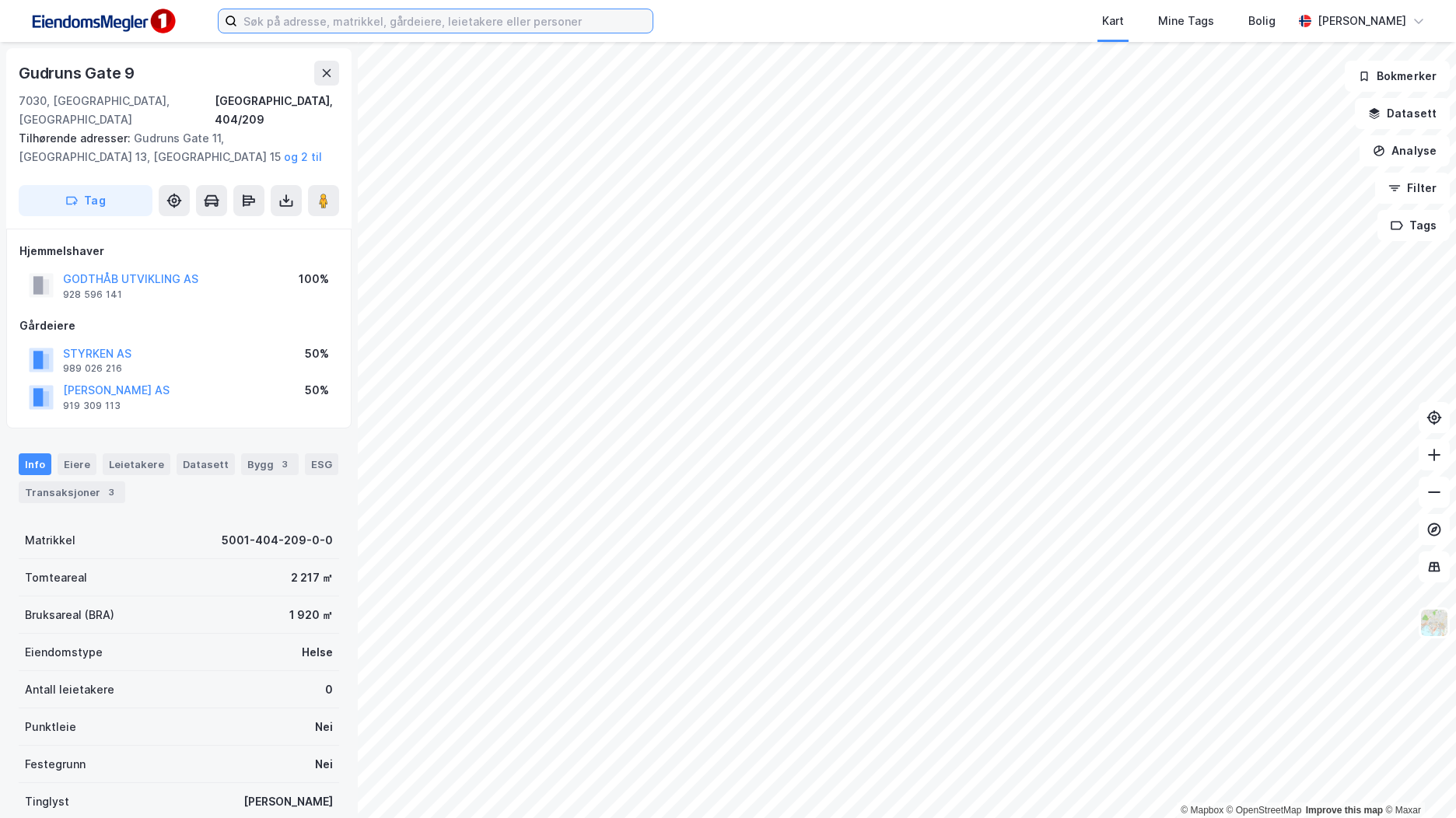
click at [408, 23] on input at bounding box center [445, 21] width 415 height 23
paste input "5001-101-148-0-0"
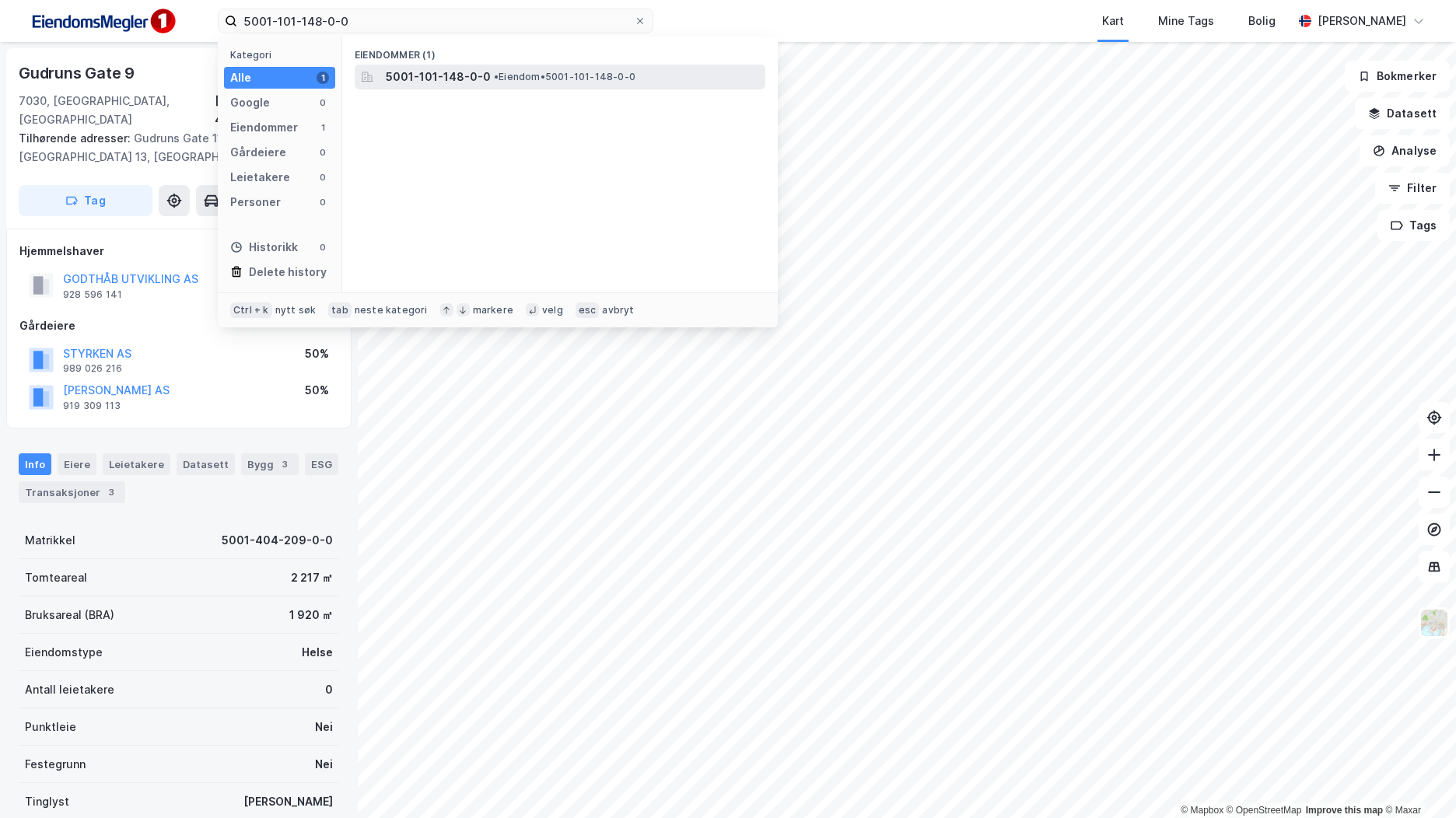
click at [440, 77] on span "5001-101-148-0-0" at bounding box center [438, 76] width 105 height 18
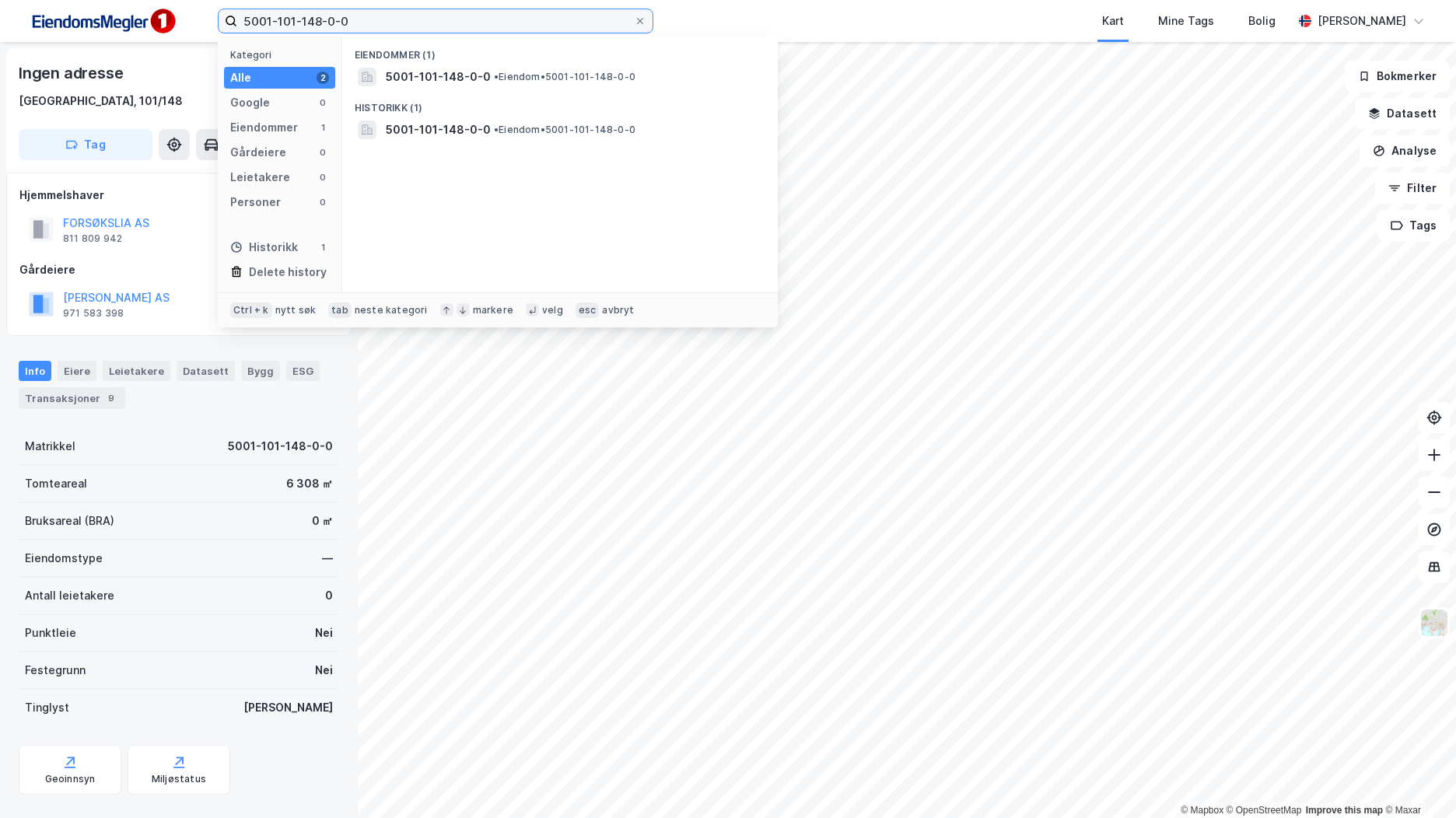
drag, startPoint x: 392, startPoint y: 20, endPoint x: 210, endPoint y: 10, distance: 182.3
click at [210, 10] on div "5001-101-148-0-0 Kategori Alle 2 Google 0 Eiendommer 1 Gårdeiere 0 Leietakere 0…" at bounding box center [728, 21] width 1456 height 42
paste input "267"
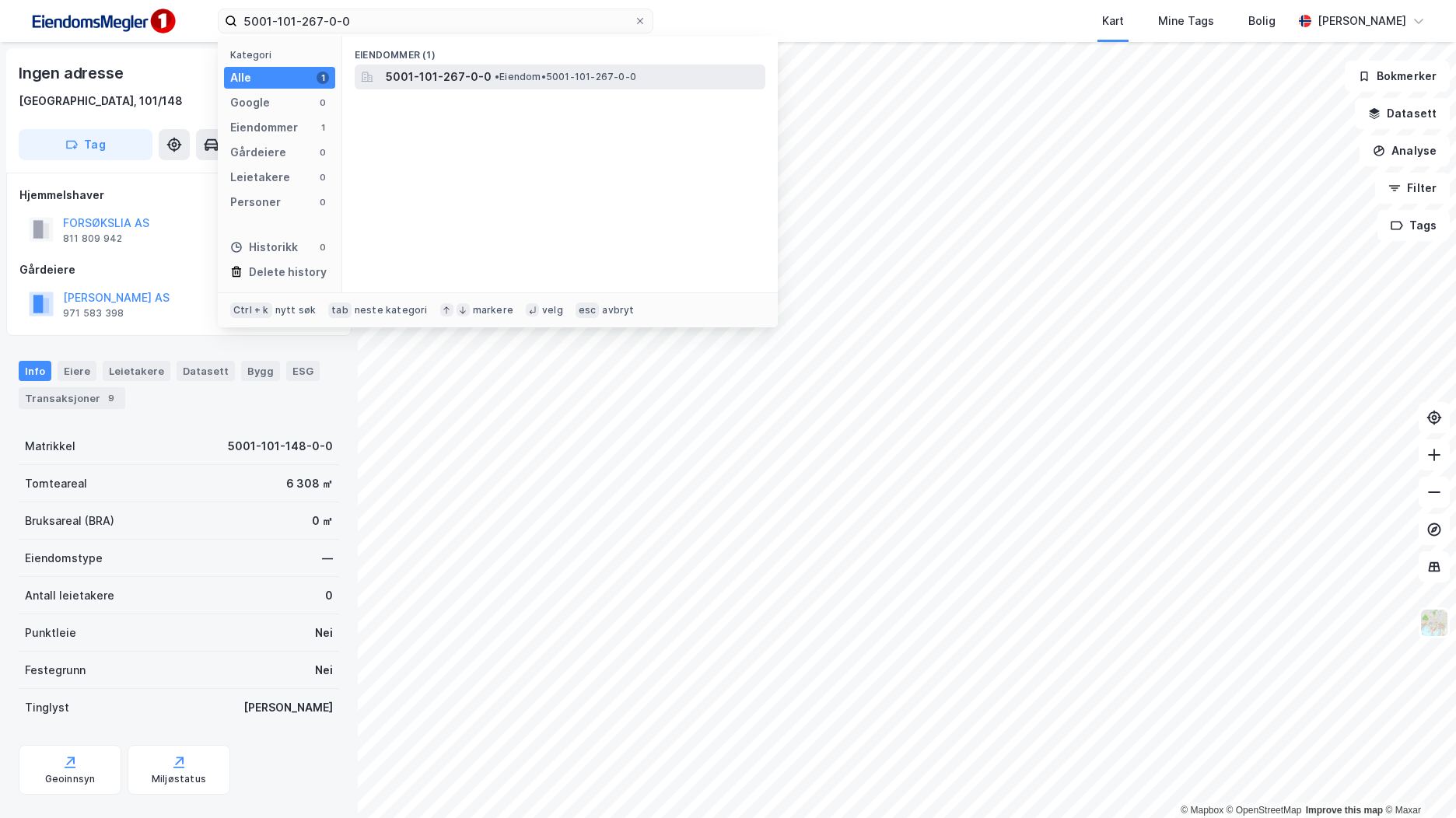
click at [485, 80] on div "5001-101-267-0-0 • Eiendom • 5001-101-267-0-0" at bounding box center [574, 76] width 376 height 18
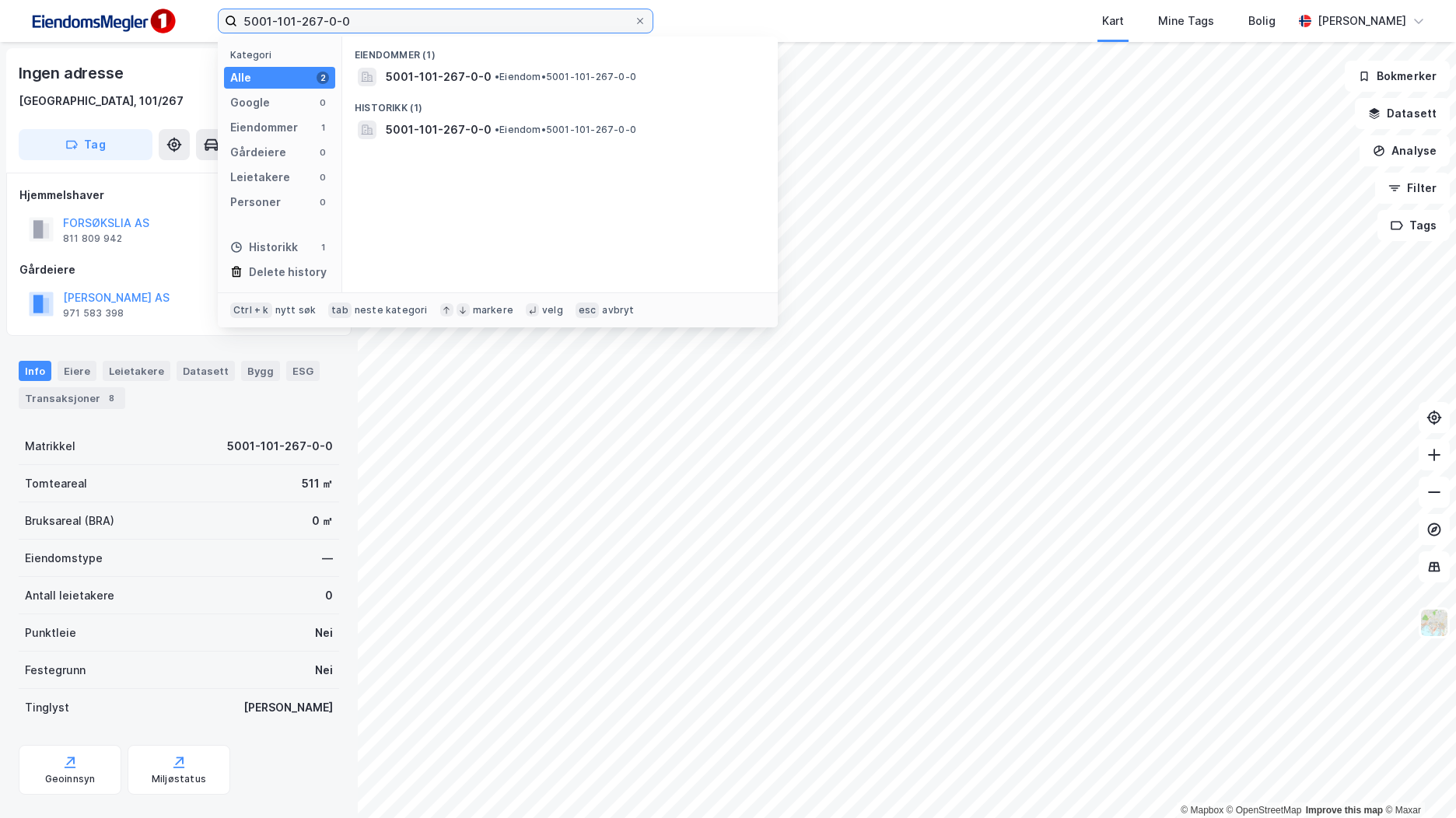
drag, startPoint x: 451, startPoint y: 28, endPoint x: 194, endPoint y: 29, distance: 257.0
click at [194, 29] on div "5001-101-267-0-0 Kategori Alle 2 Google 0 Eiendommer 1 Gårdeiere 0 Leietakere 0…" at bounding box center [728, 21] width 1456 height 42
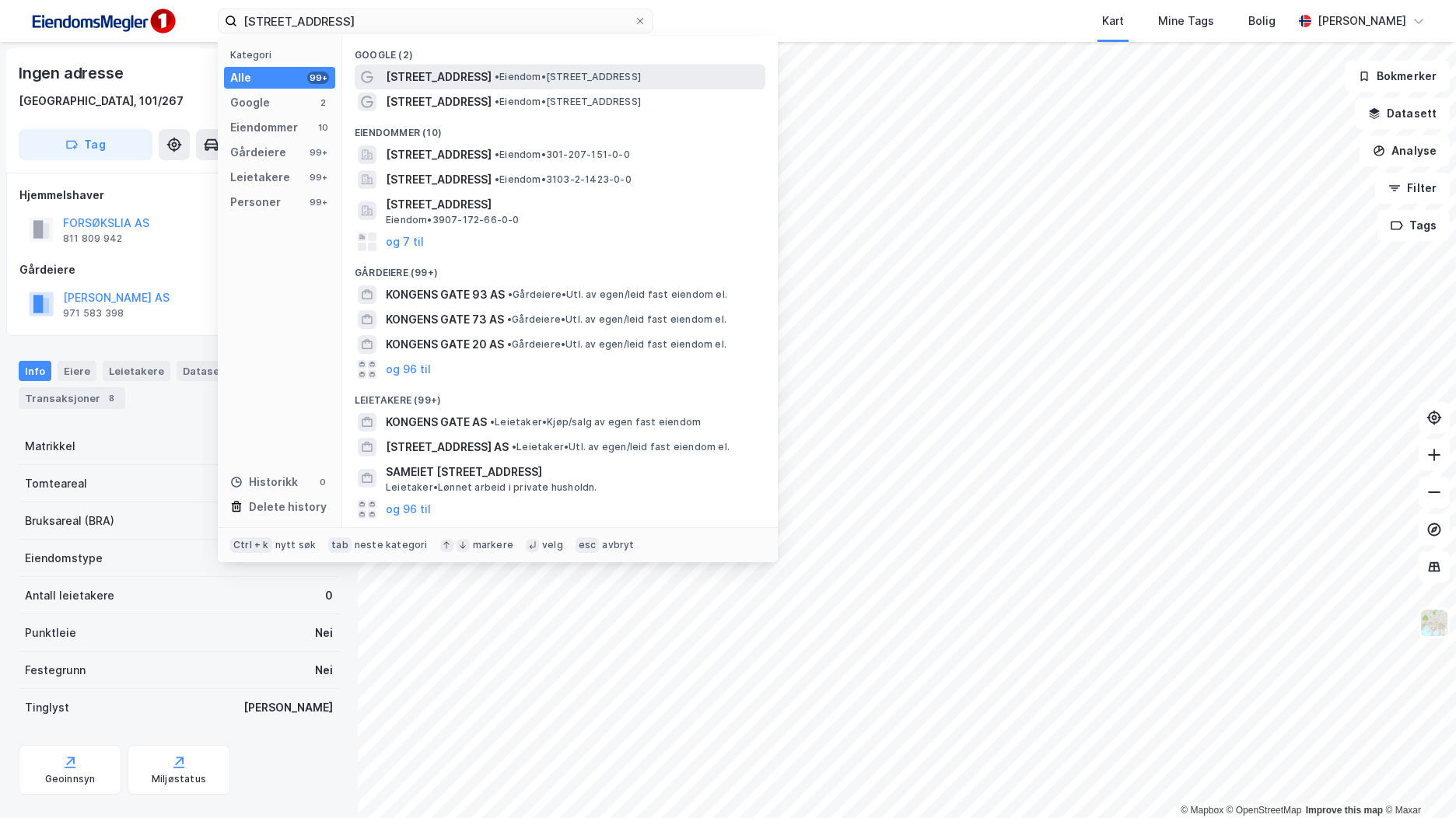
click at [529, 76] on span "• Eiendom • Kongens gate 23, 7012 Trondheim" at bounding box center [568, 77] width 147 height 13
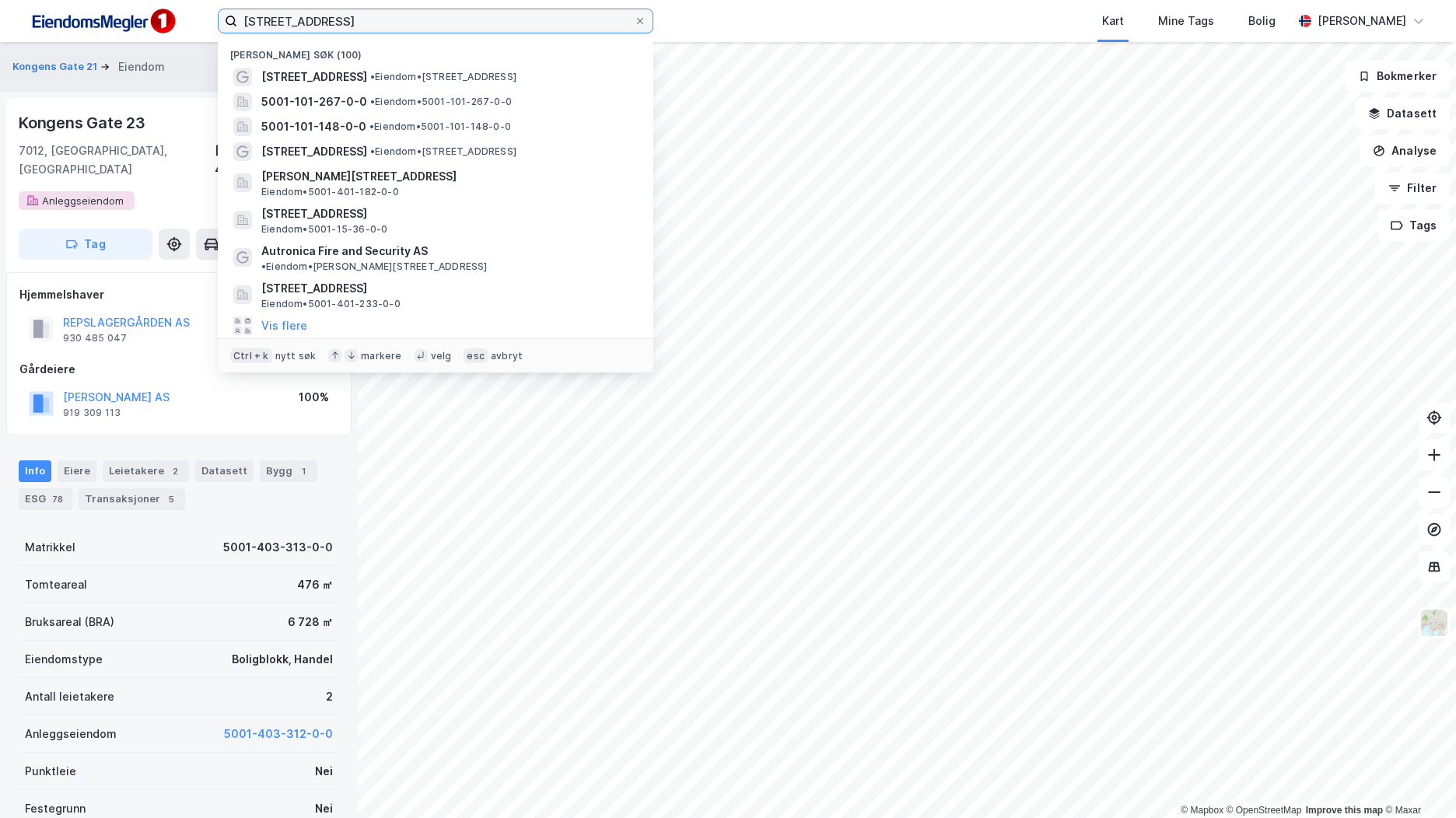
drag, startPoint x: 403, startPoint y: 27, endPoint x: 156, endPoint y: 24, distance: 247.0
click at [156, 24] on div "kongens gate 23 Nylige søk (100) Kongens gate 23 • Eiendom • Kongens gate 23, 7…" at bounding box center [728, 21] width 1456 height 42
paste input "[GEOGRAPHIC_DATA], 410/565"
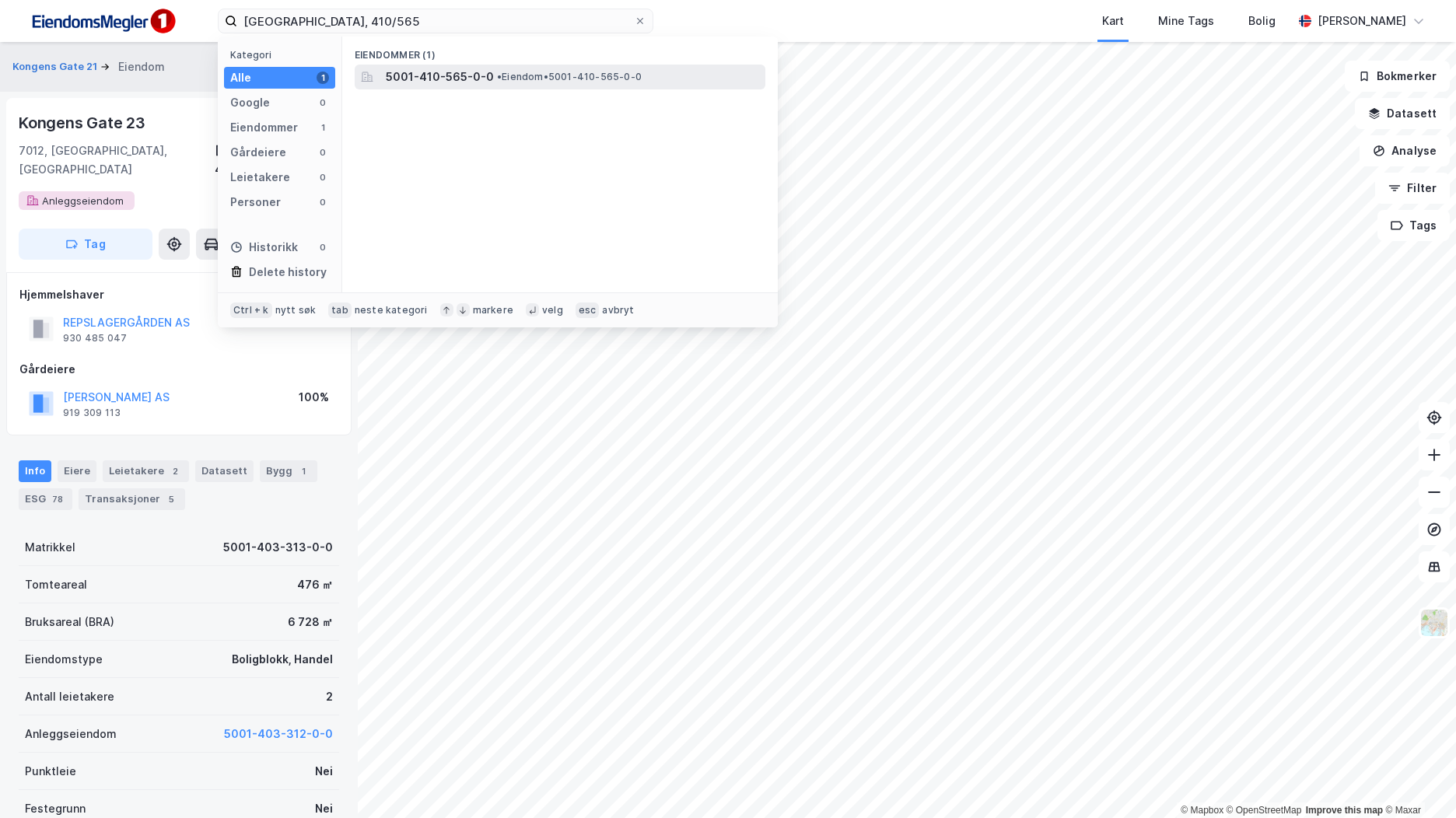
click at [461, 72] on span "5001-410-565-0-0" at bounding box center [440, 76] width 108 height 18
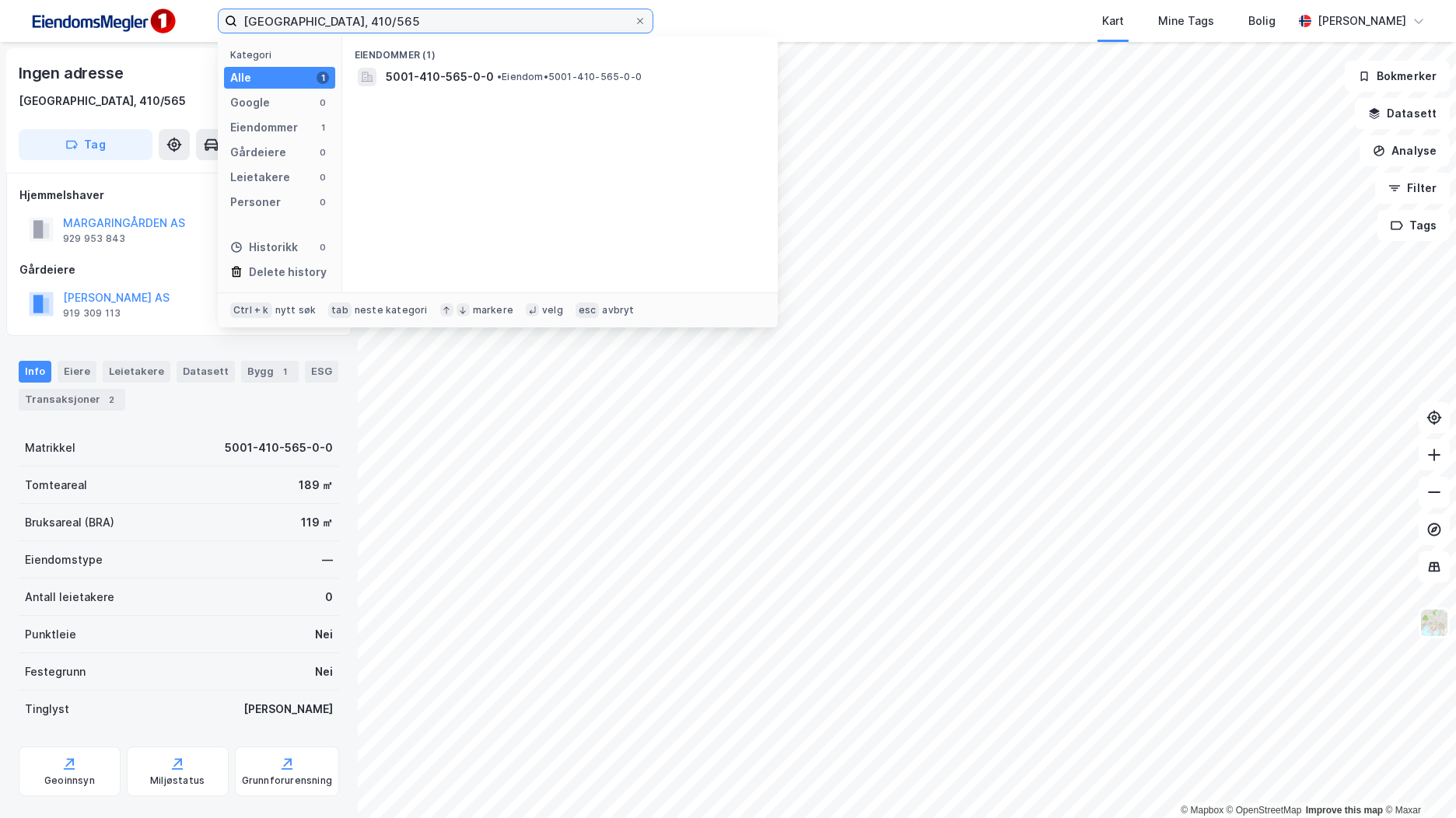
drag, startPoint x: 306, startPoint y: 25, endPoint x: 189, endPoint y: 24, distance: 117.0
click at [189, 24] on div "Trondheim, 410/565 Kategori Alle 1 Google 0 Eiendommer 1 Gårdeiere 0 Leietakere…" at bounding box center [728, 21] width 1456 height 42
paste input "[PERSON_NAME][STREET_ADDRESS]"
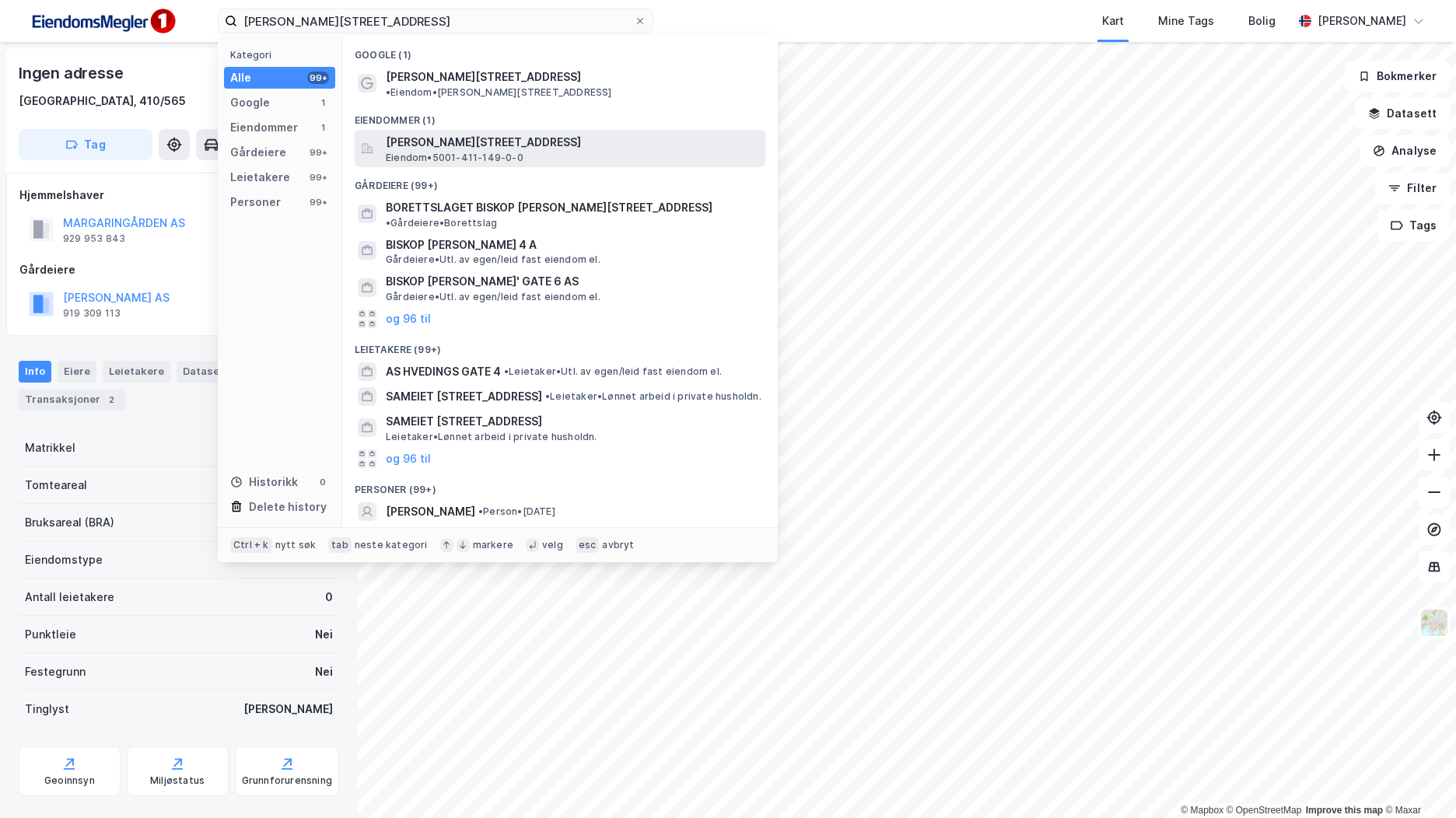
click at [466, 133] on span "Biskop Sigurds gate 4, 7067, TRONDHEIM, TRONDHEIM" at bounding box center [572, 142] width 374 height 18
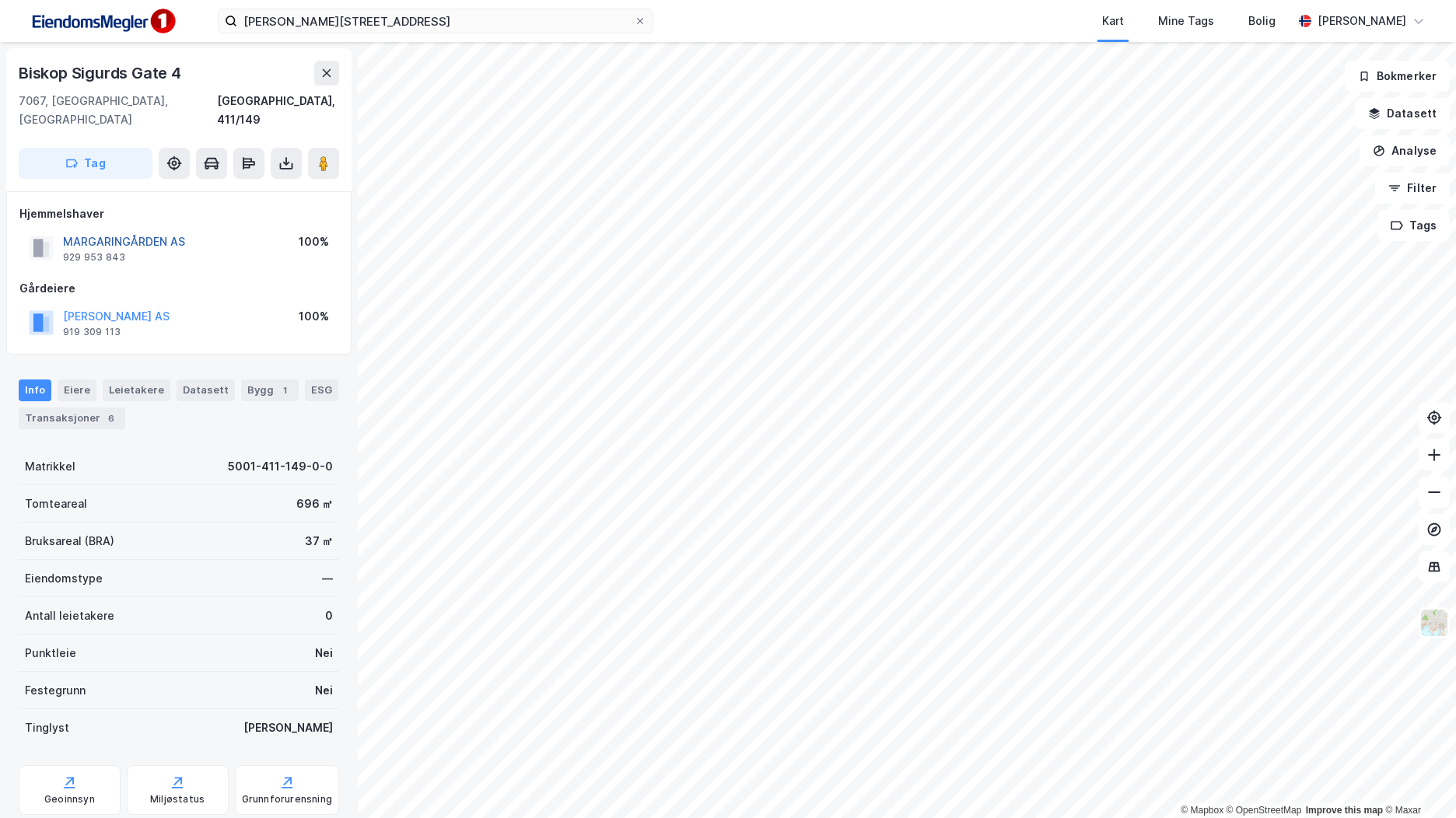
click at [0, 0] on button "MARGARINGÅRDEN AS" at bounding box center [0, 0] width 0 height 0
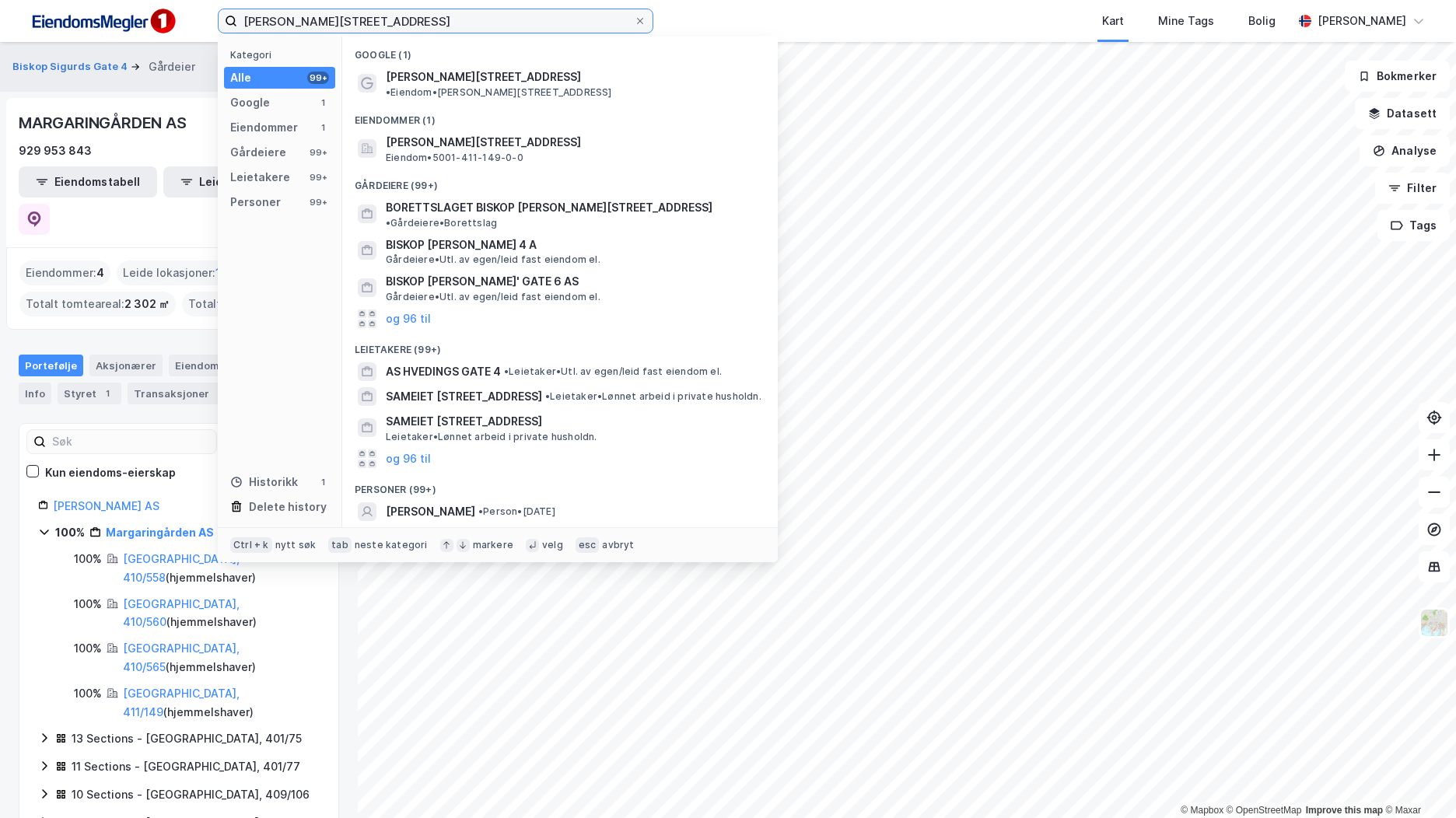
drag, startPoint x: 381, startPoint y: 18, endPoint x: 174, endPoint y: 15, distance: 207.0
click at [174, 15] on div "Biskop Sigurds gate 4 Kategori Alle 99+ Google 1 Eiendommer 1 Gårdeiere 99+ Lei…" at bounding box center [728, 21] width 1456 height 42
paste input "[GEOGRAPHIC_DATA], 9/551"
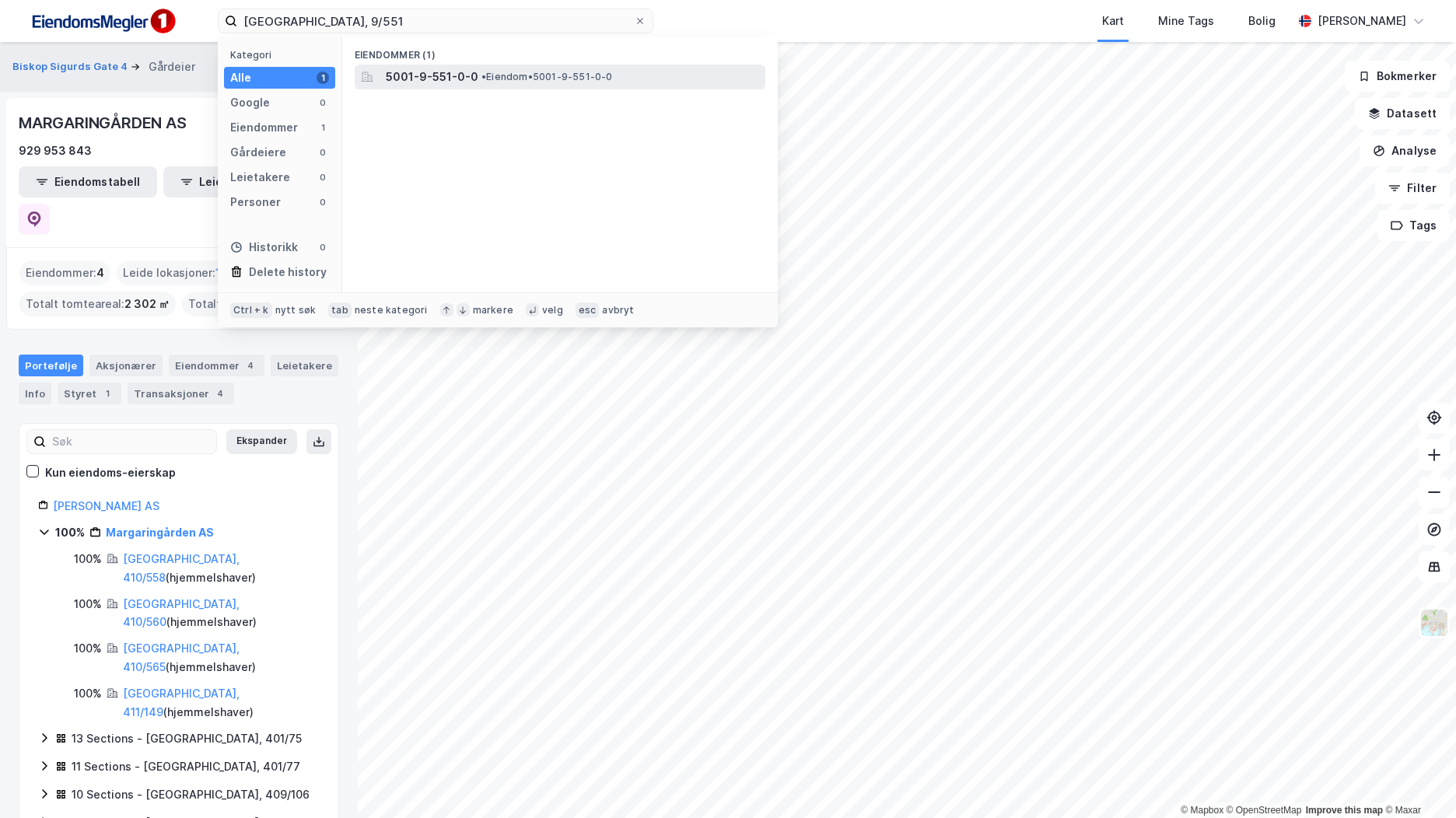
click at [434, 76] on span "5001-9-551-0-0" at bounding box center [432, 76] width 92 height 18
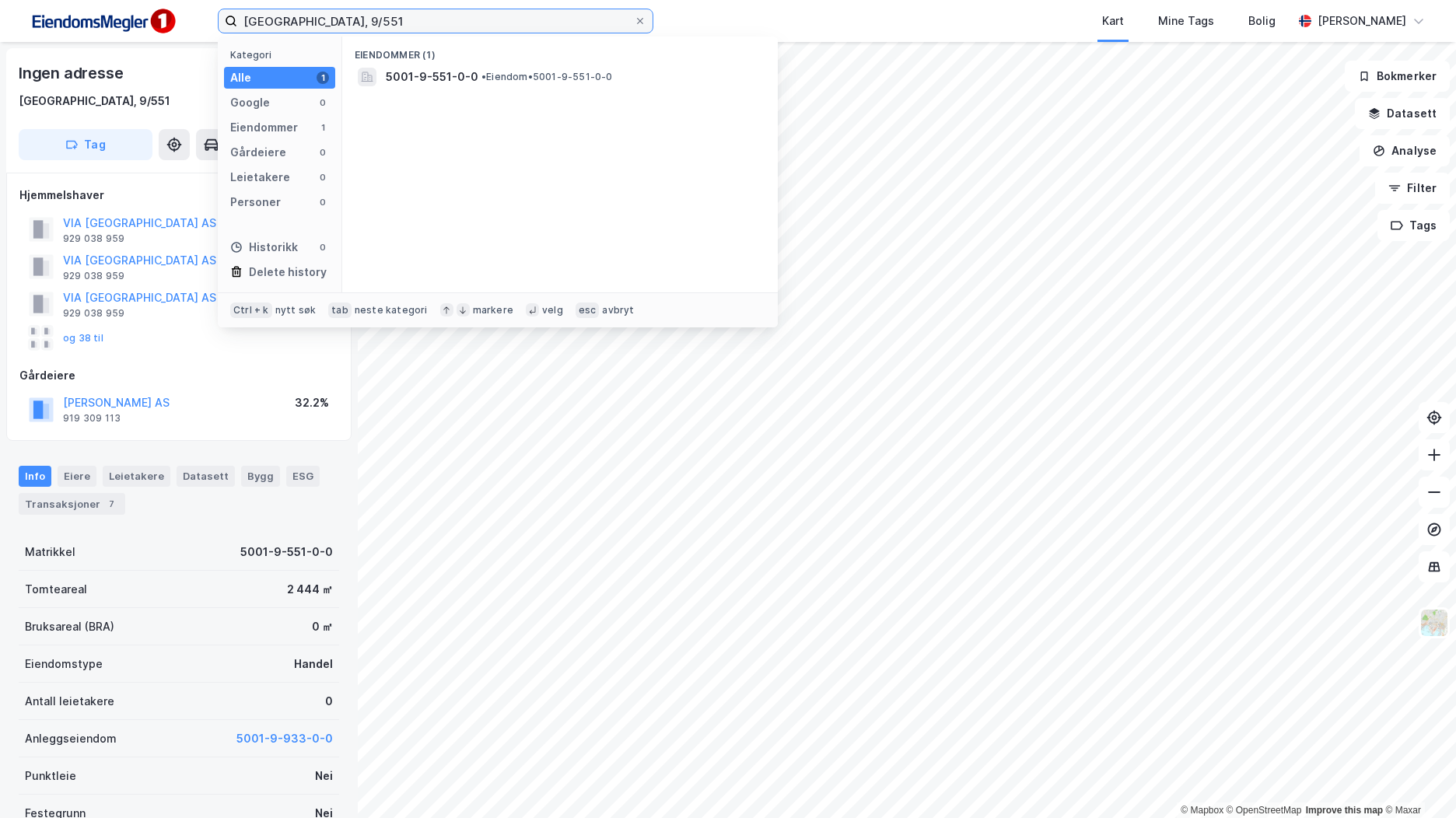
drag, startPoint x: 347, startPoint y: 22, endPoint x: 204, endPoint y: 25, distance: 143.0
click at [204, 25] on div "Trondheim, 9/551 Kategori Alle 1 Google 0 Eiendommer 1 Gårdeiere 0 Leietakere 0…" at bounding box center [728, 21] width 1456 height 42
paste input "935"
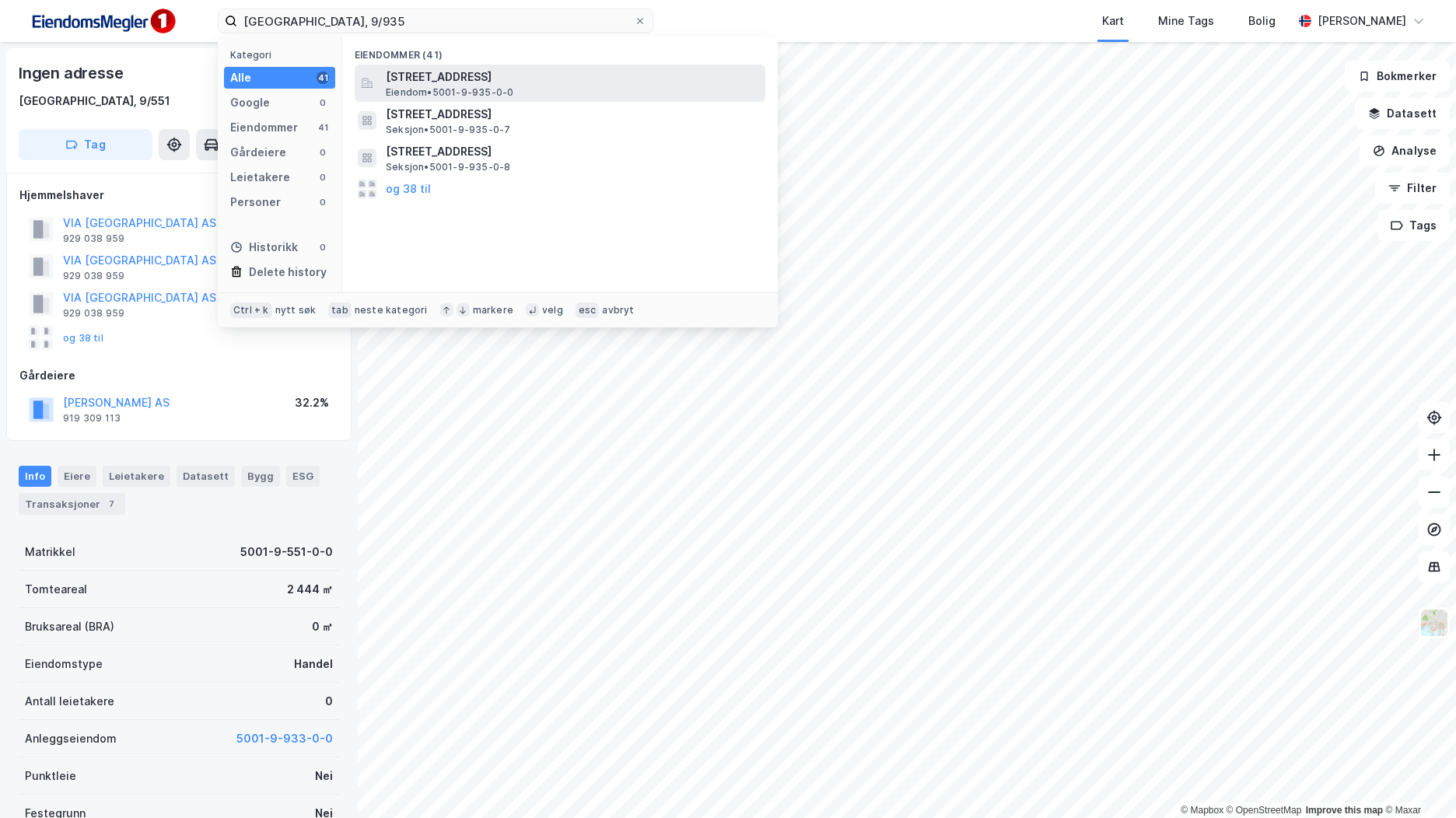
click at [548, 84] on span "Innherredsveien 107, 7068, TRONDHEIM, TRONDHEIM" at bounding box center [572, 76] width 374 height 18
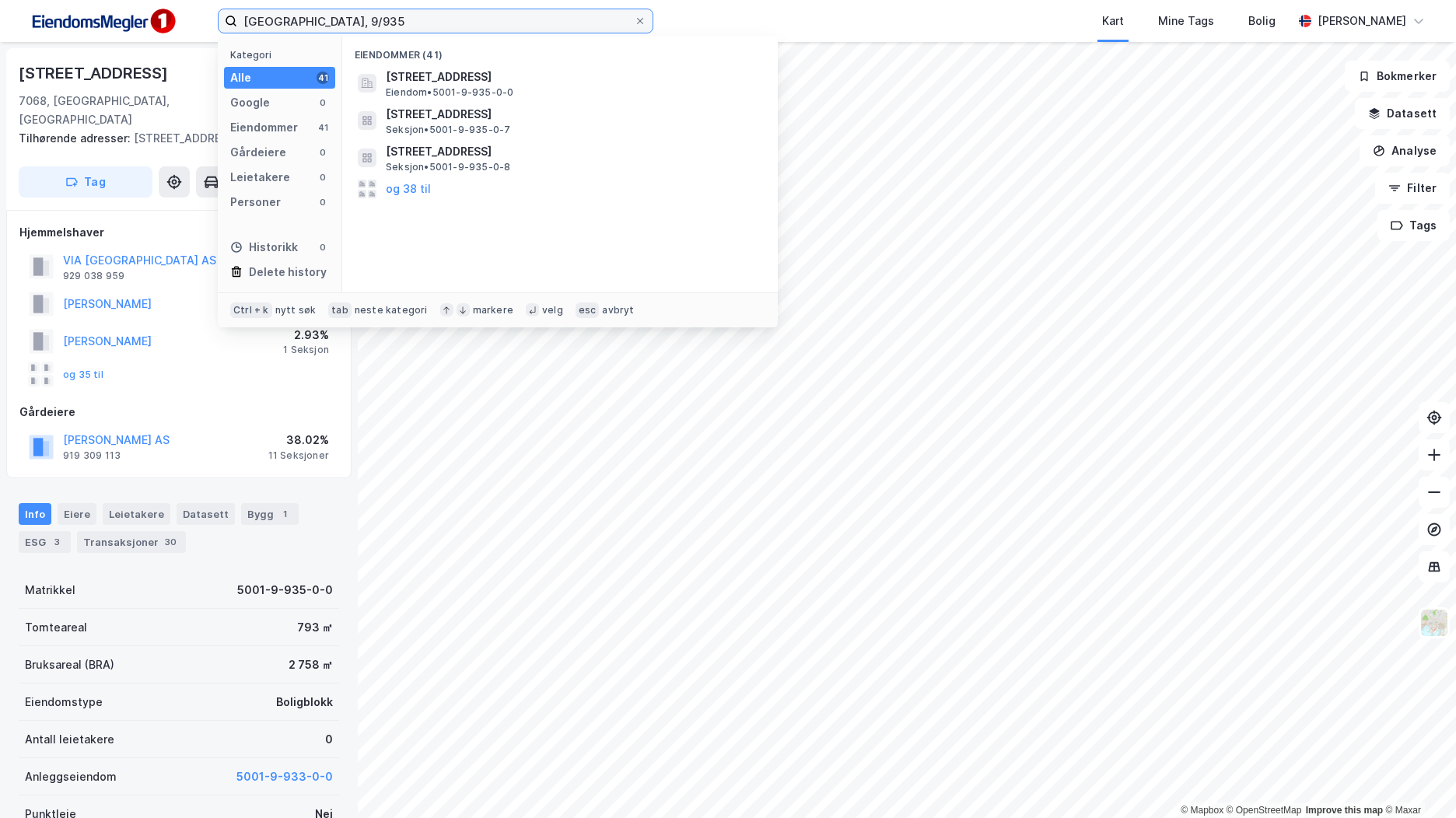
drag, startPoint x: 327, startPoint y: 14, endPoint x: 116, endPoint y: 9, distance: 211.1
click at [116, 9] on div "Trondheim, 9/935 Kategori Alle 41 Google 0 Eiendommer 41 Gårdeiere 0 Leietakere…" at bounding box center [728, 21] width 1456 height 42
paste input "3"
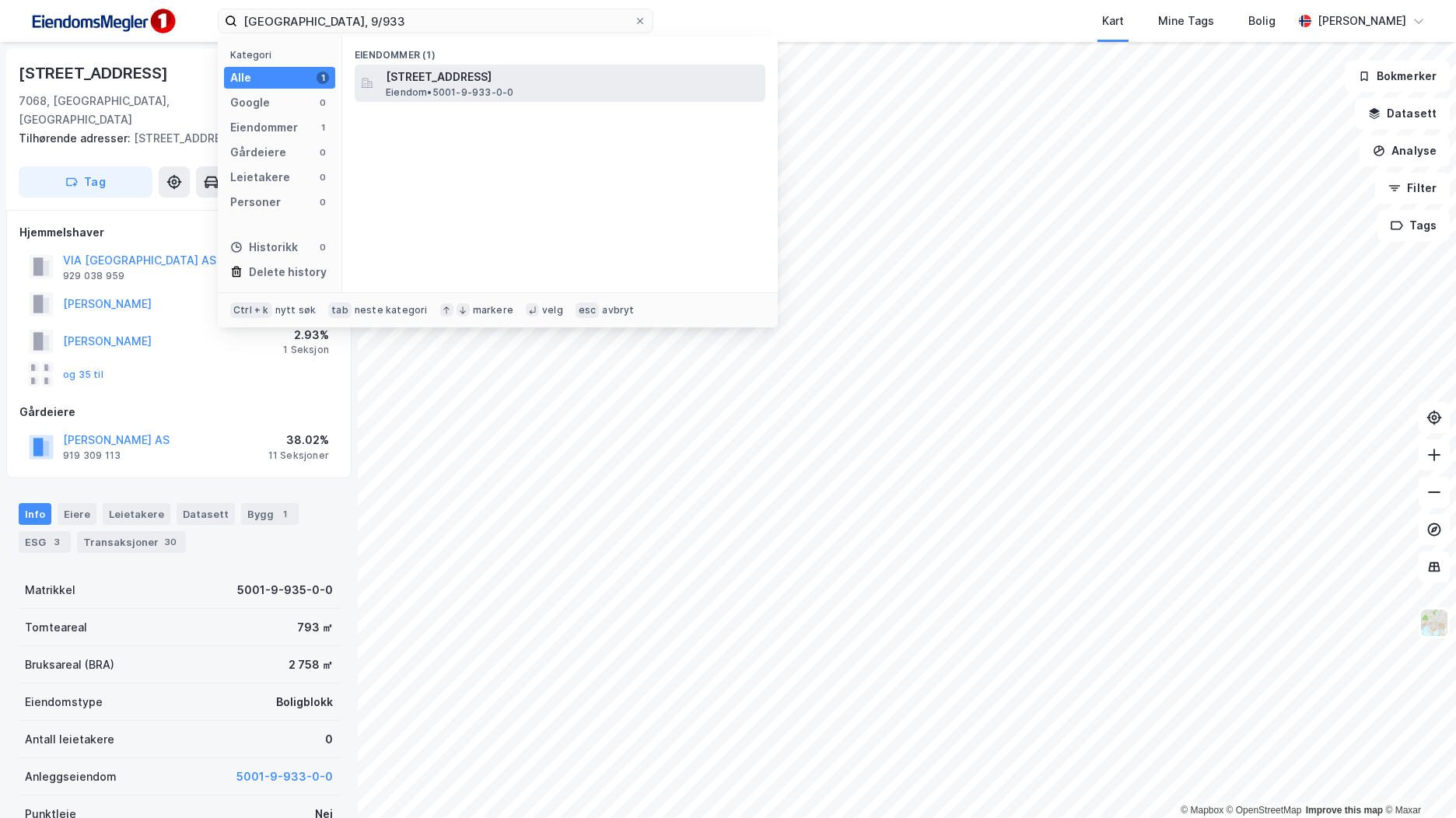
click at [476, 91] on span "Eiendom • 5001-9-933-0-0" at bounding box center [449, 92] width 128 height 13
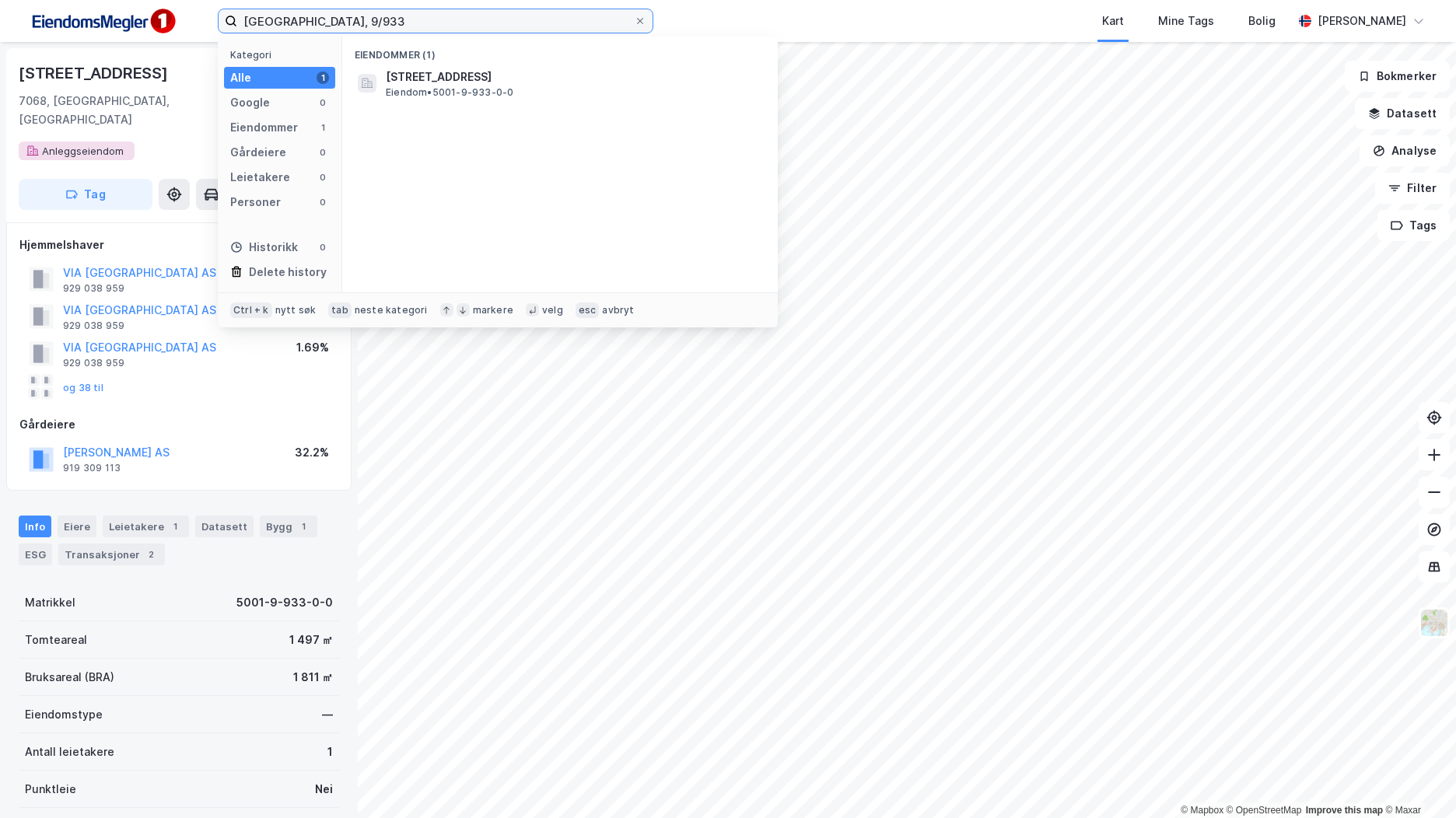
drag, startPoint x: 360, startPoint y: 12, endPoint x: 199, endPoint y: 19, distance: 161.2
click at [199, 19] on div "Trondheim, 9/933 Kategori Alle 1 Google 0 Eiendommer 1 Gårdeiere 0 Leietakere 0…" at bounding box center [728, 21] width 1456 height 42
paste input "551"
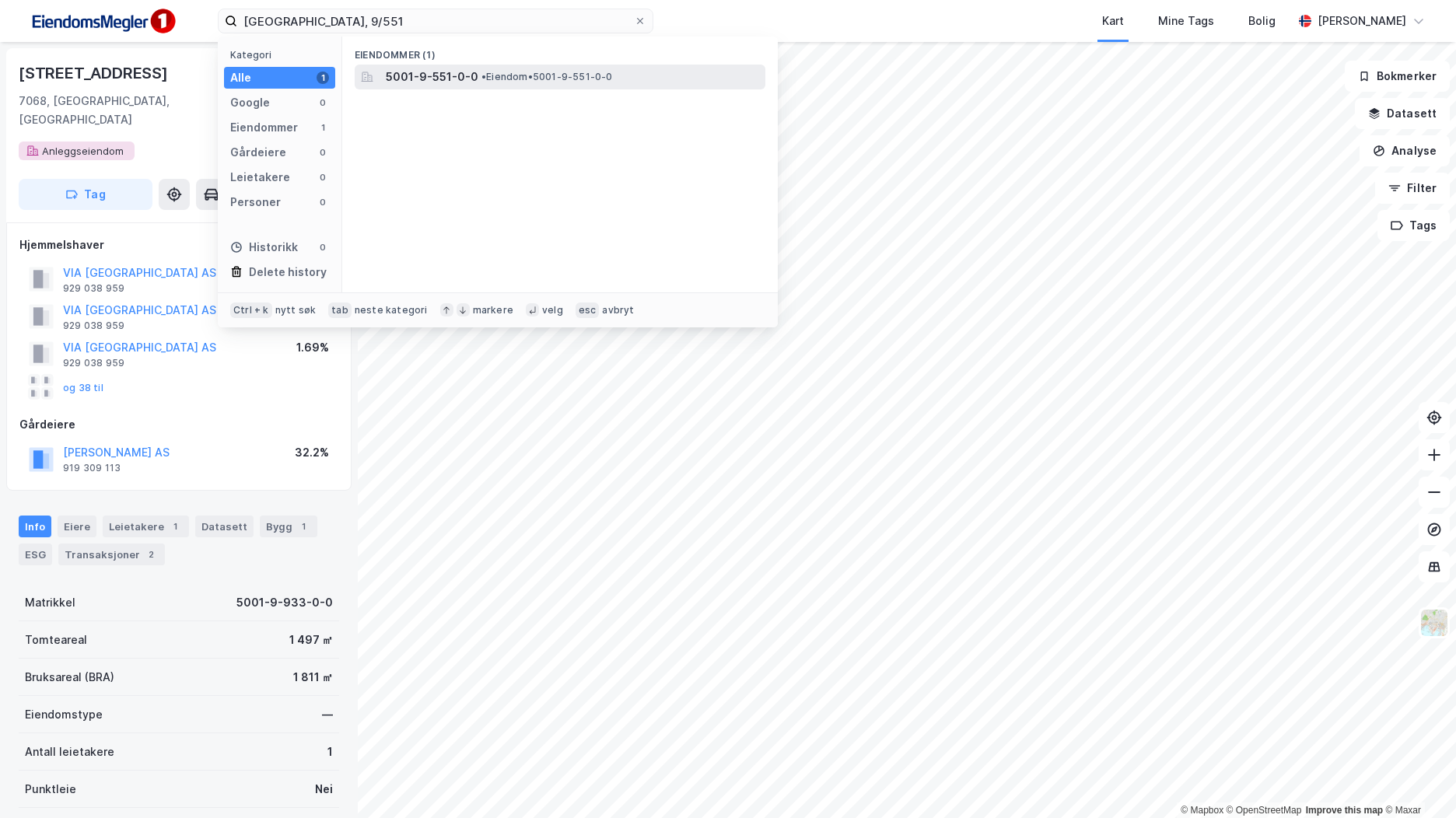
click at [495, 77] on span "• Eiendom • 5001-9-551-0-0" at bounding box center [547, 77] width 131 height 13
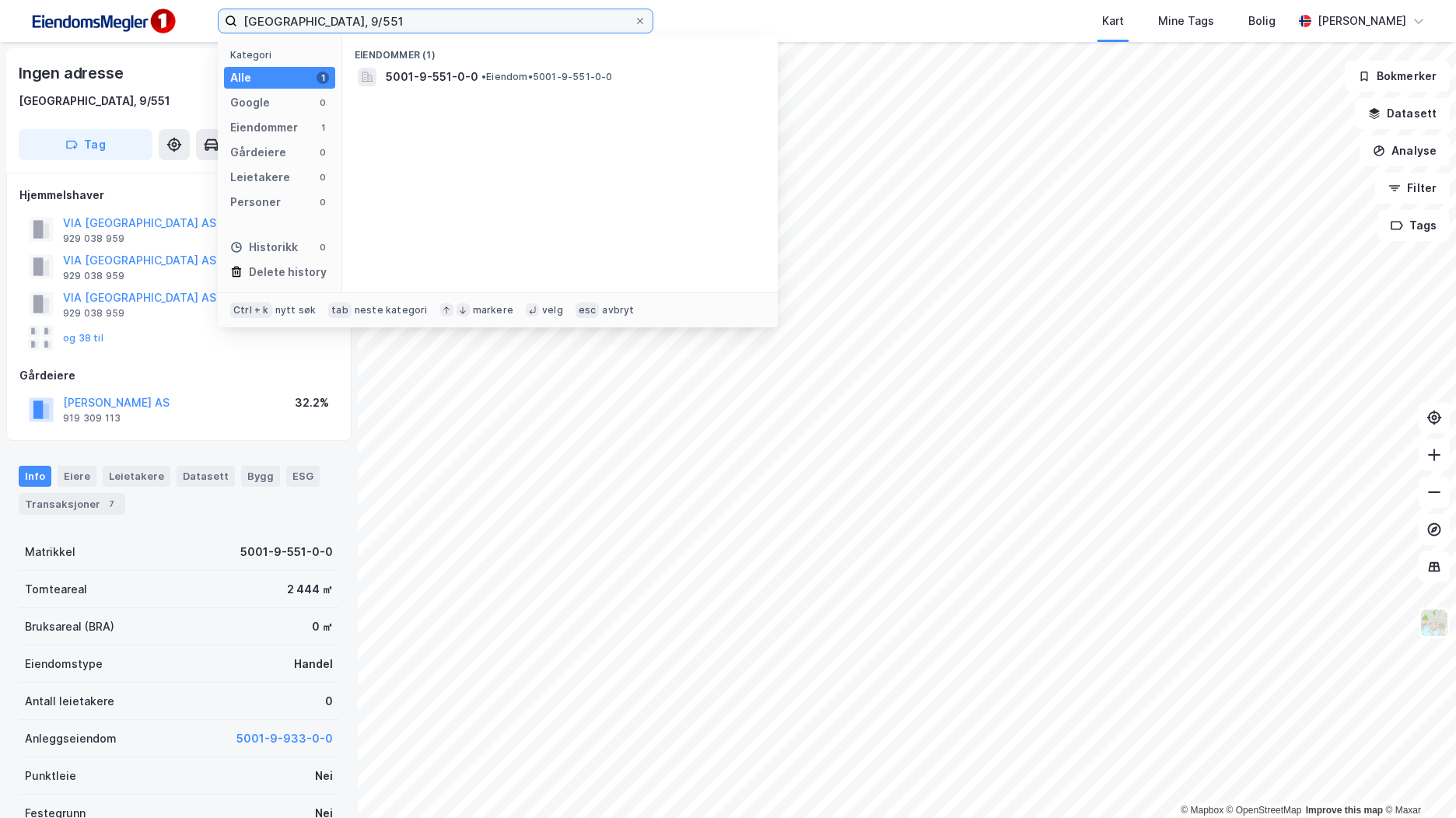
drag, startPoint x: 361, startPoint y: 27, endPoint x: 178, endPoint y: 14, distance: 183.5
click at [177, 14] on div "Trondheim, 9/551 Kategori Alle 1 Google 0 Eiendommer 1 Gårdeiere 0 Leietakere 0…" at bounding box center [728, 21] width 1456 height 42
paste input "934"
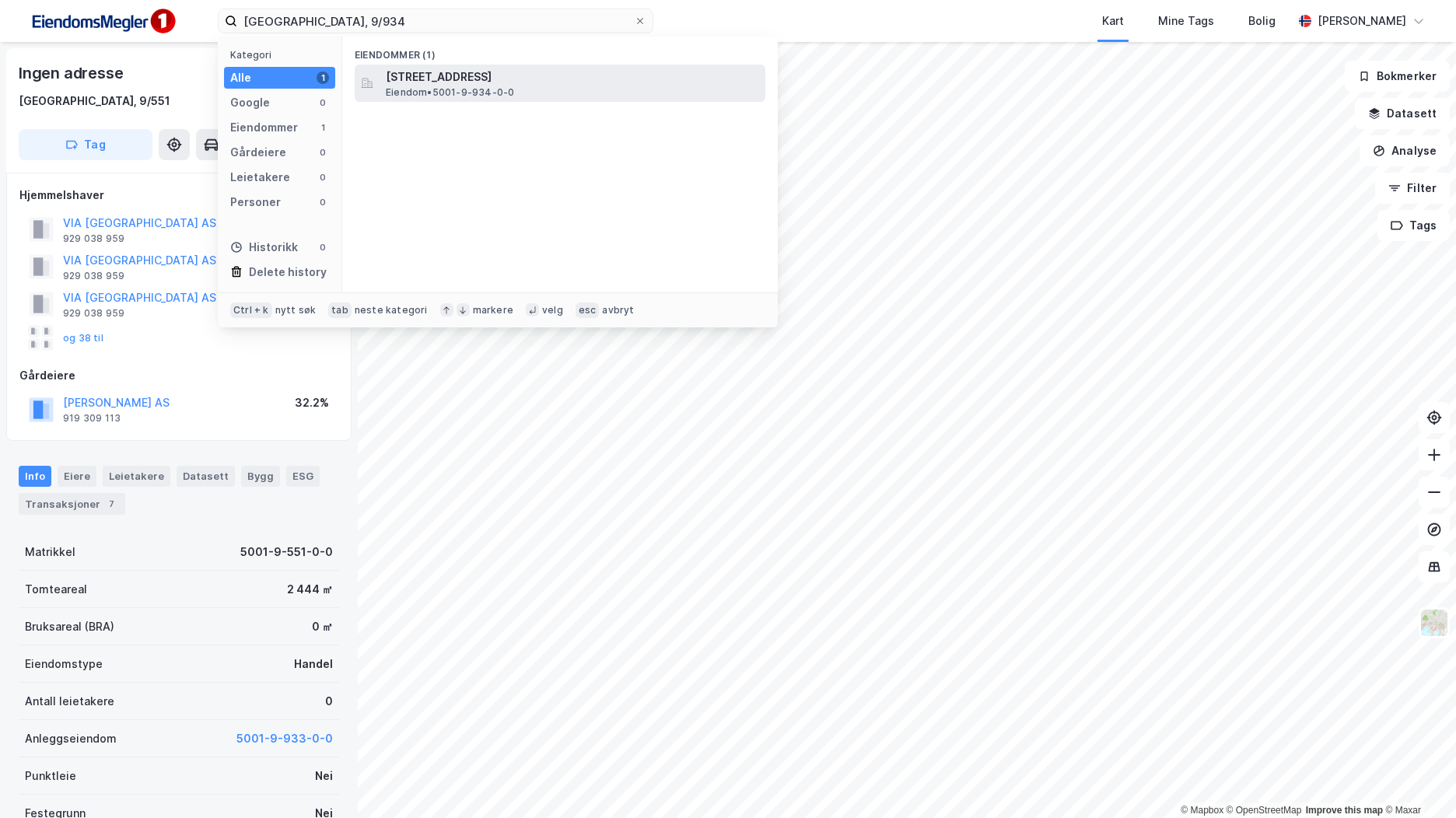
click at [491, 88] on span "Eiendom • 5001-9-934-0-0" at bounding box center [449, 92] width 128 height 13
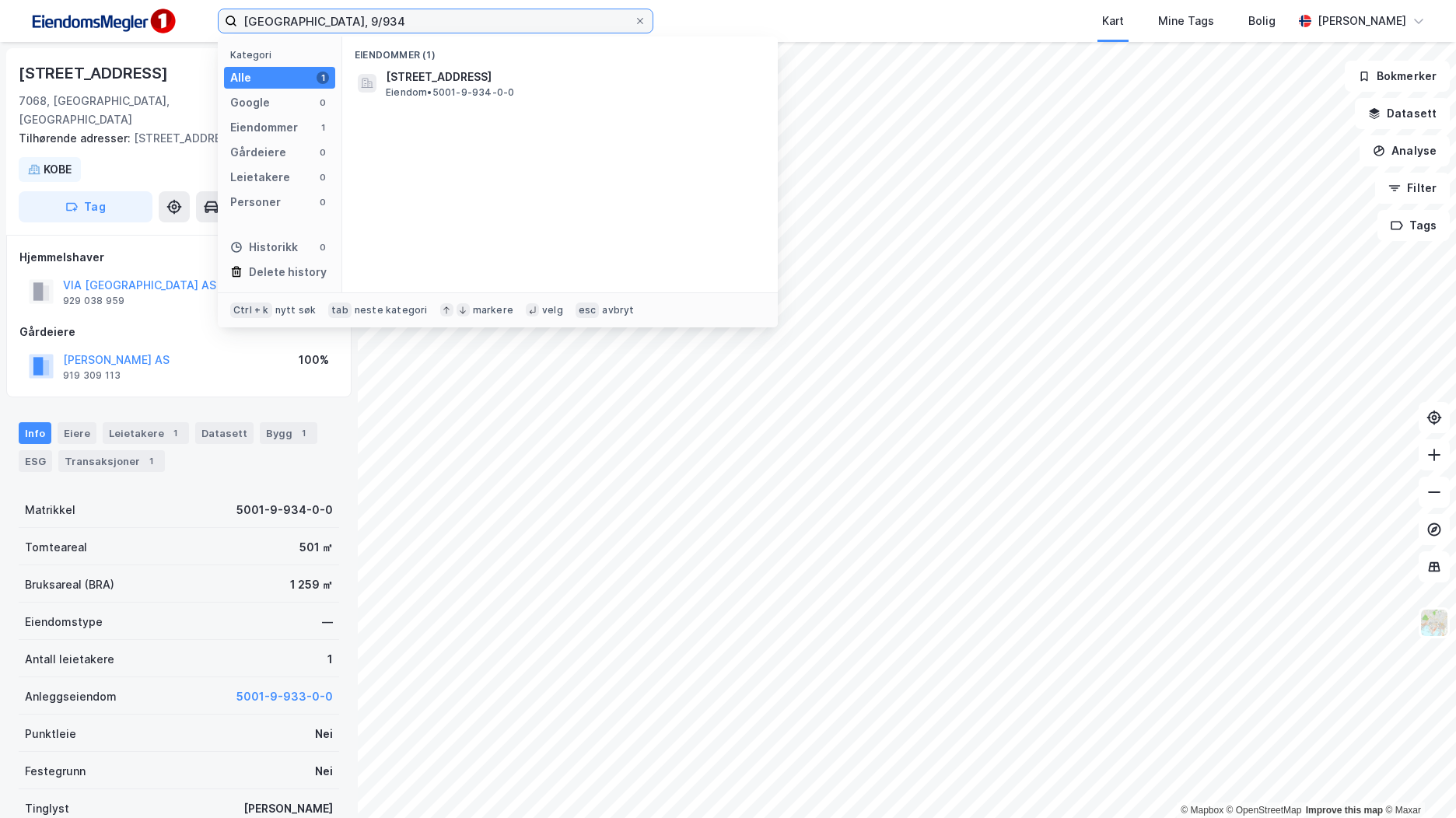
drag, startPoint x: 292, startPoint y: 21, endPoint x: 204, endPoint y: 25, distance: 88.1
click at [199, 22] on div "Trondheim, 9/934 Kategori Alle 1 Google 0 Eiendommer 1 Gårdeiere 0 Leietakere 0…" at bounding box center [728, 21] width 1456 height 42
paste input "3"
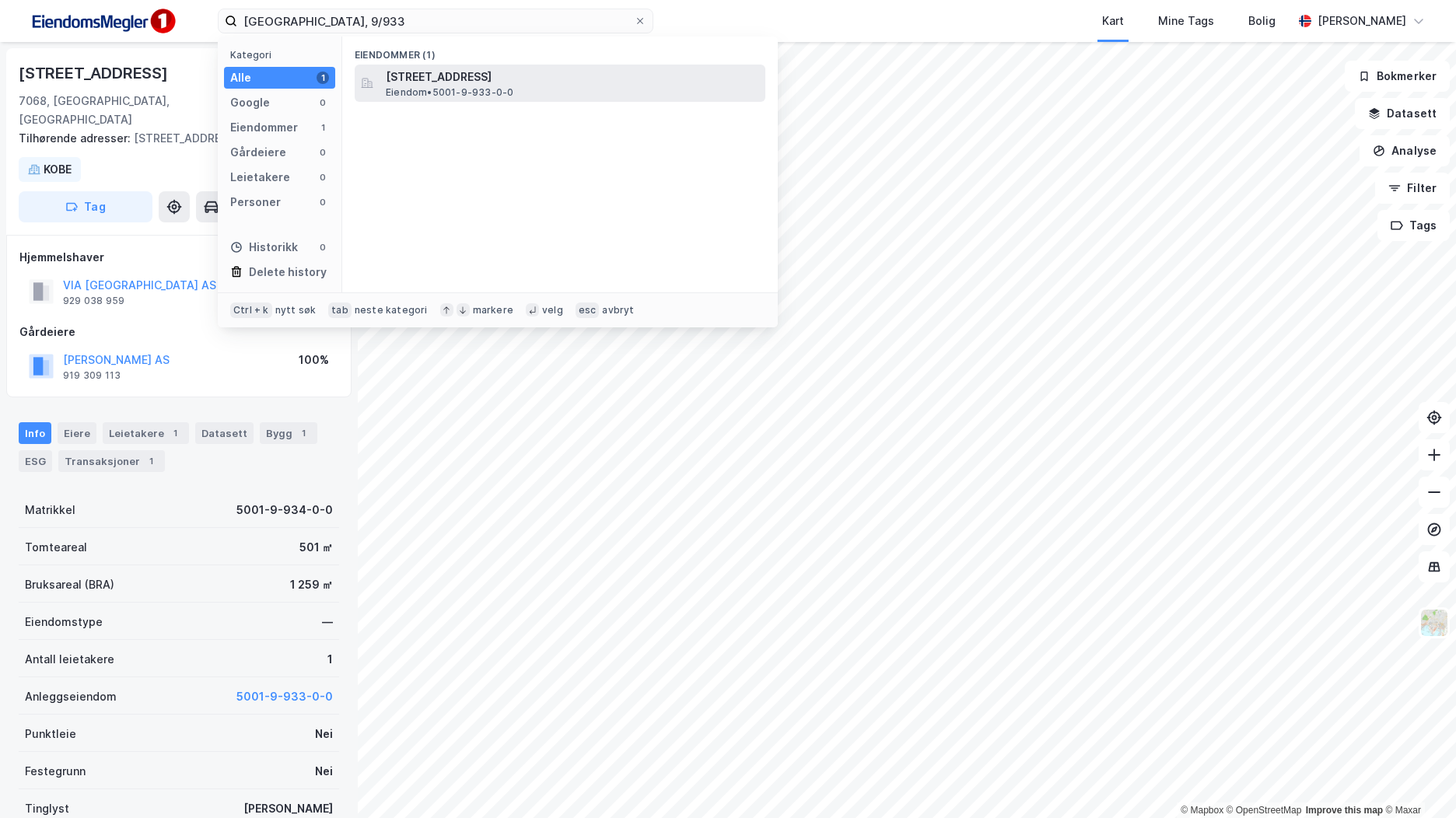
click at [524, 84] on span "Innherredsveien 103, 7068, TRONDHEIM, TRONDHEIM" at bounding box center [572, 76] width 374 height 18
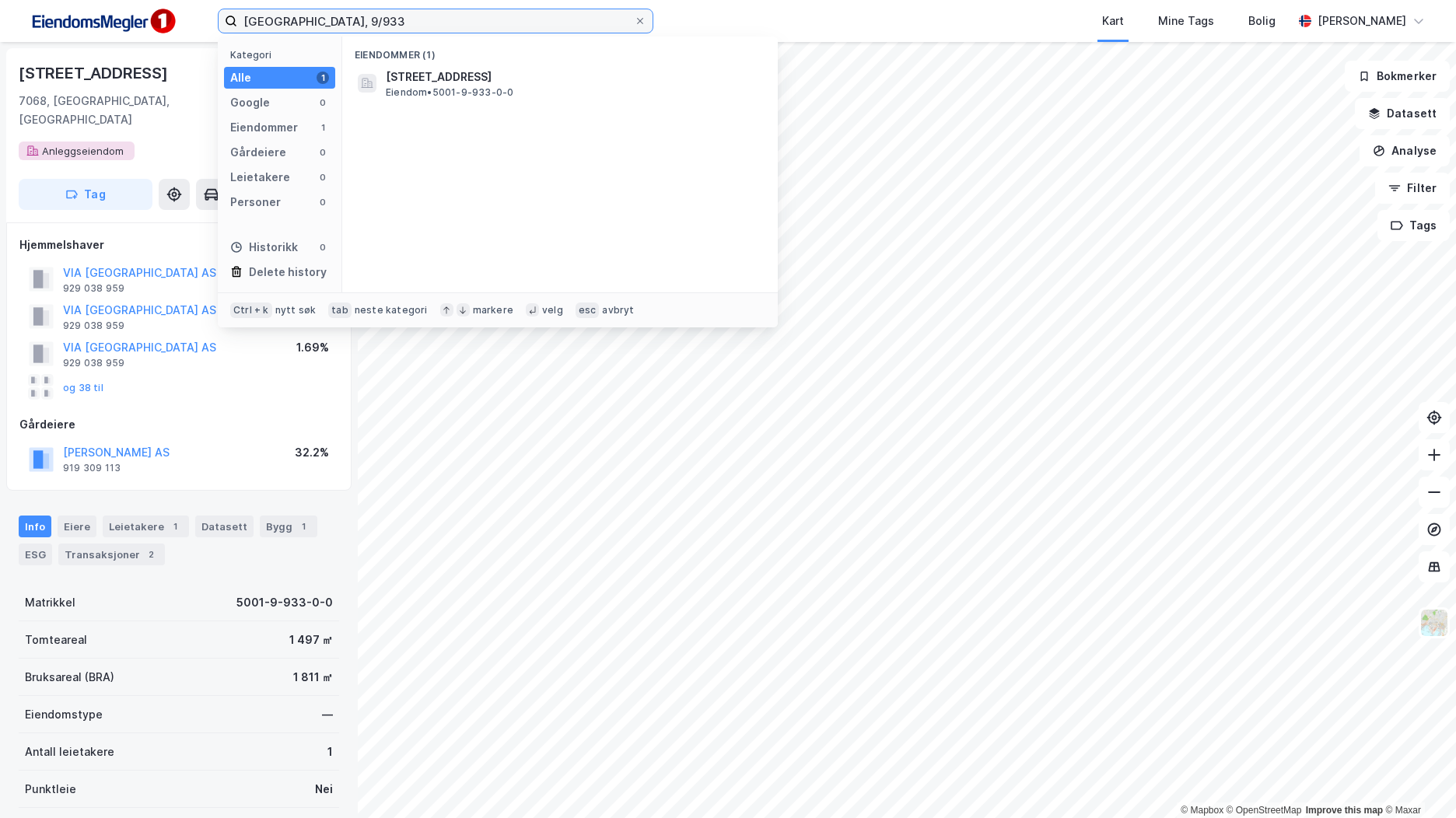
drag, startPoint x: 265, startPoint y: 35, endPoint x: 229, endPoint y: 38, distance: 36.1
click at [229, 33] on div "Trondheim, 9/933 Kategori Alle 1 Google 0 Eiendommer 1 Gårdeiere 0 Leietakere 0…" at bounding box center [435, 21] width 436 height 25
paste input "5001-101/267/0/0, 7028 TRONDHEIM"
drag, startPoint x: 472, startPoint y: 20, endPoint x: 352, endPoint y: 35, distance: 120.9
click at [352, 35] on div "5001-101/267/0/0, 7028 TRONDHEIM Kategori Alle 0 Google 0 Eiendommer 0 Gårdeier…" at bounding box center [728, 21] width 1456 height 42
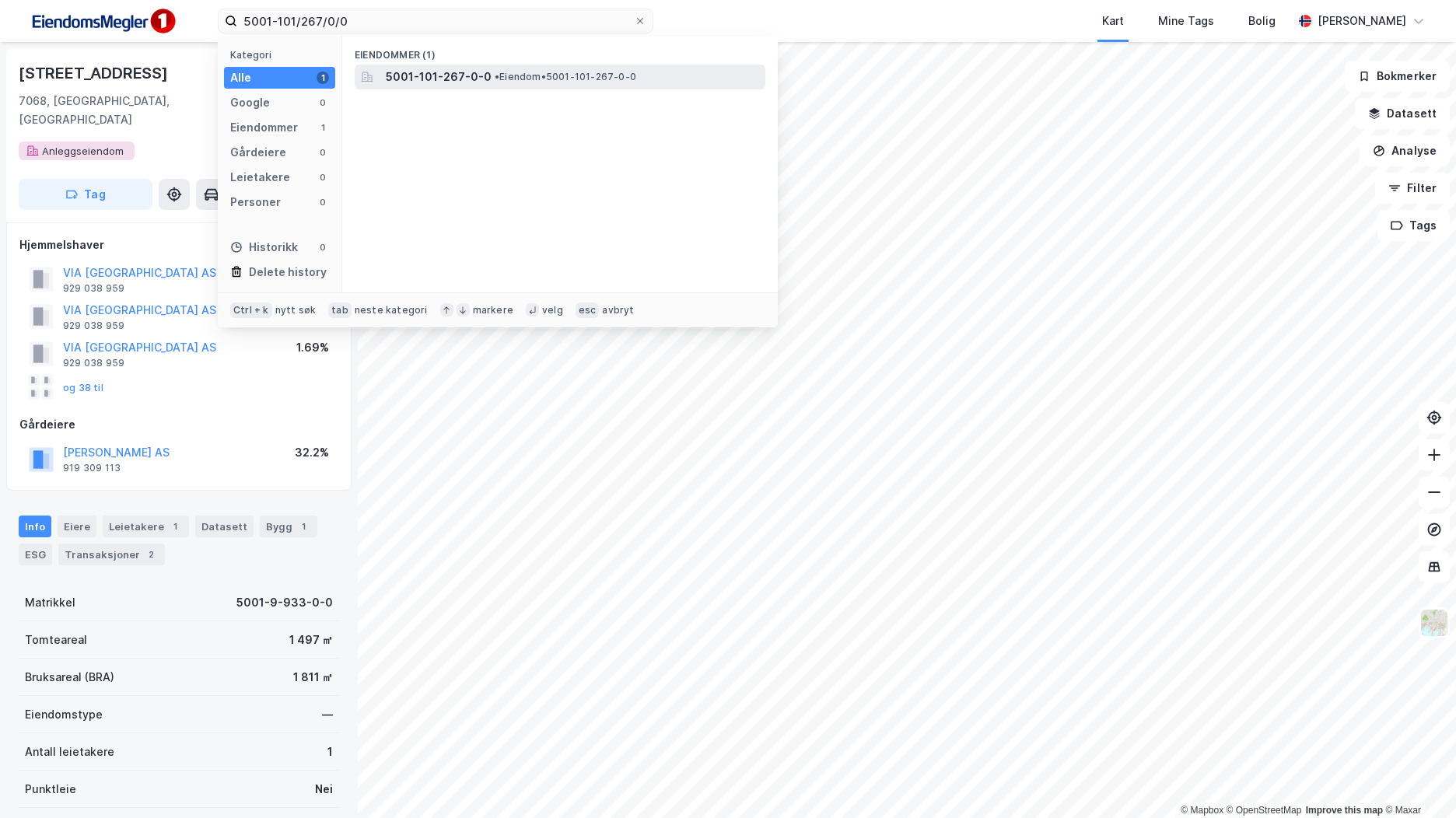
click at [444, 77] on span "5001-101-267-0-0" at bounding box center [438, 76] width 106 height 18
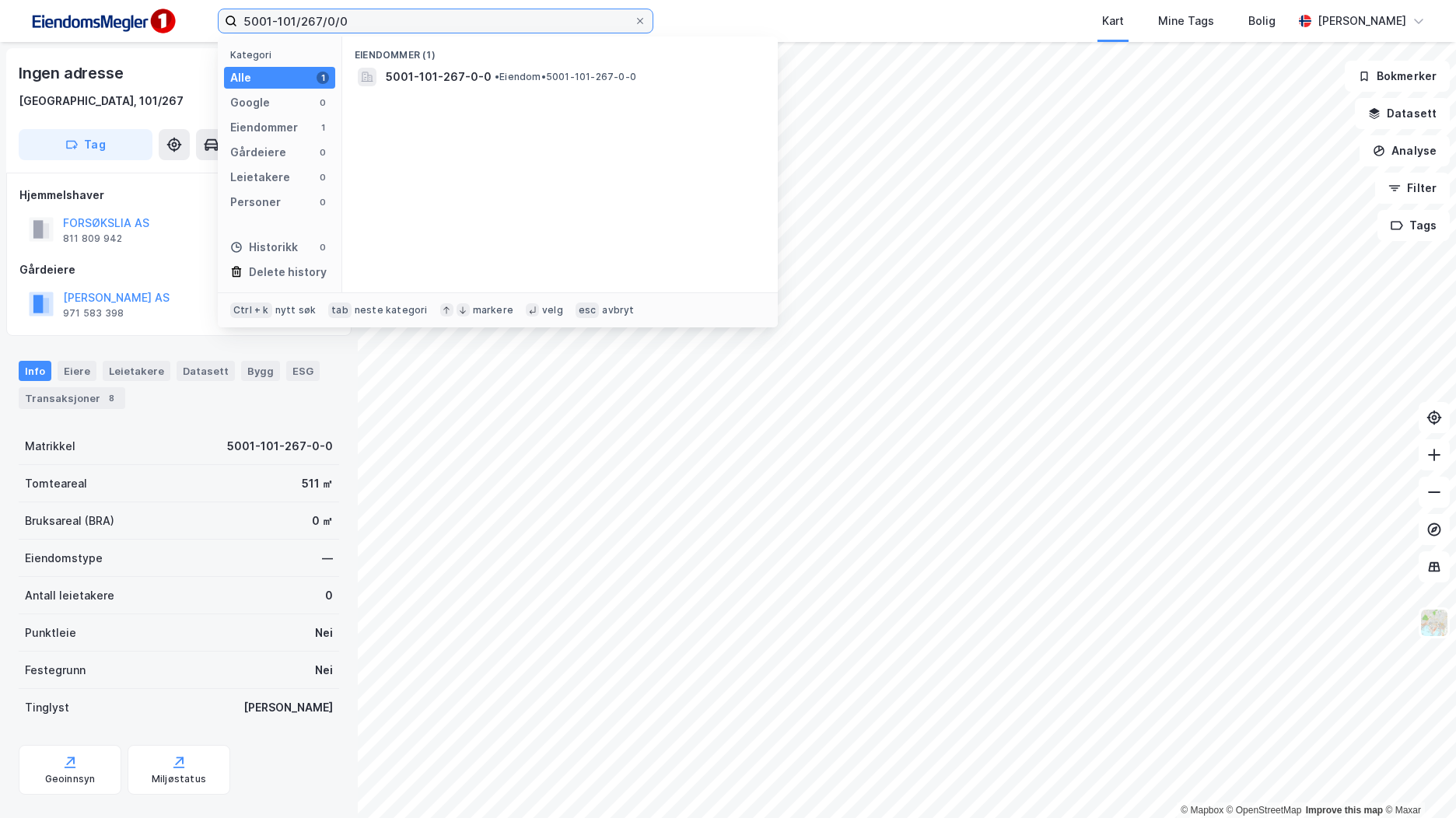
drag, startPoint x: 371, startPoint y: 22, endPoint x: 159, endPoint y: 17, distance: 212.1
click at [159, 17] on div "5001-101/267/0/0 Kategori Alle 1 Google 0 Eiendommer 1 Gårdeiere 0 Leietakere 0…" at bounding box center [728, 21] width 1456 height 42
paste input "Biskop Sigurds gate 4 , 7067 TRONDHEIM"
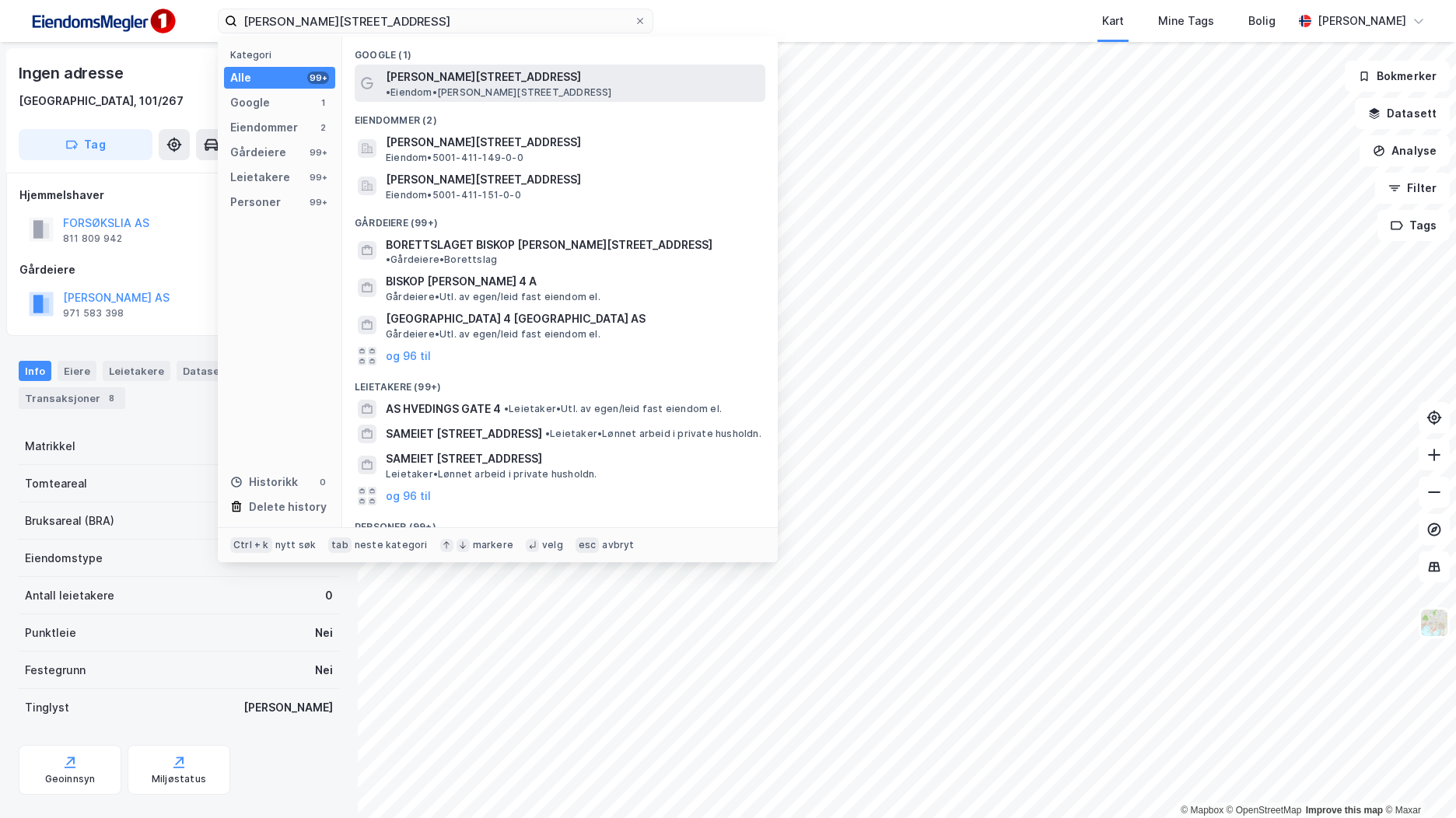
click at [491, 76] on span "[PERSON_NAME][STREET_ADDRESS]" at bounding box center [483, 76] width 195 height 18
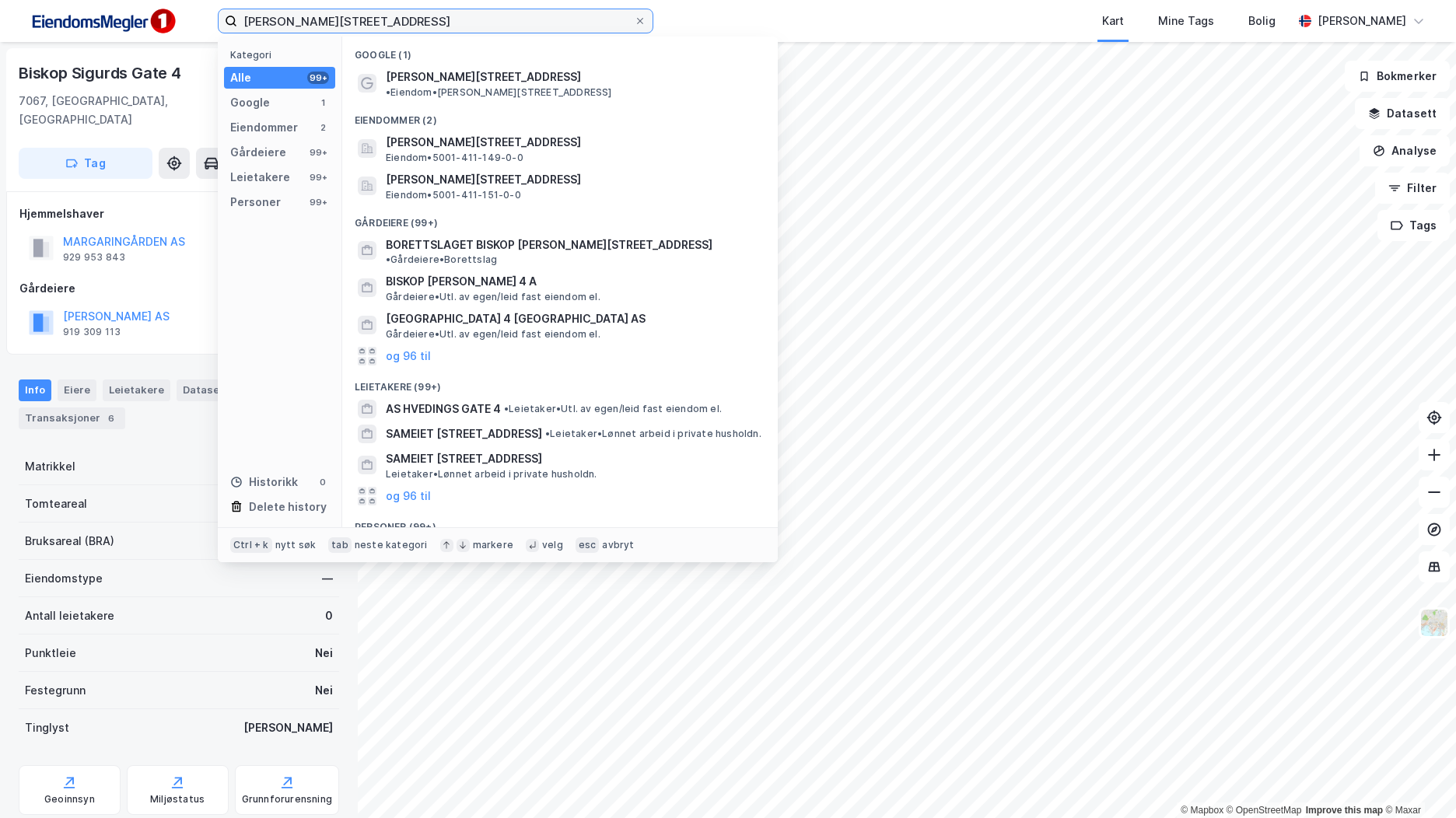
drag, startPoint x: 508, startPoint y: 22, endPoint x: 179, endPoint y: 22, distance: 329.0
click at [146, 18] on div "Biskop Sigurds gate 4 , 7067 TRONDHEIM Kategori Alle 99+ Google 1 Eiendommer 2 …" at bounding box center [728, 21] width 1456 height 42
paste input "5001-9/935/0/40"
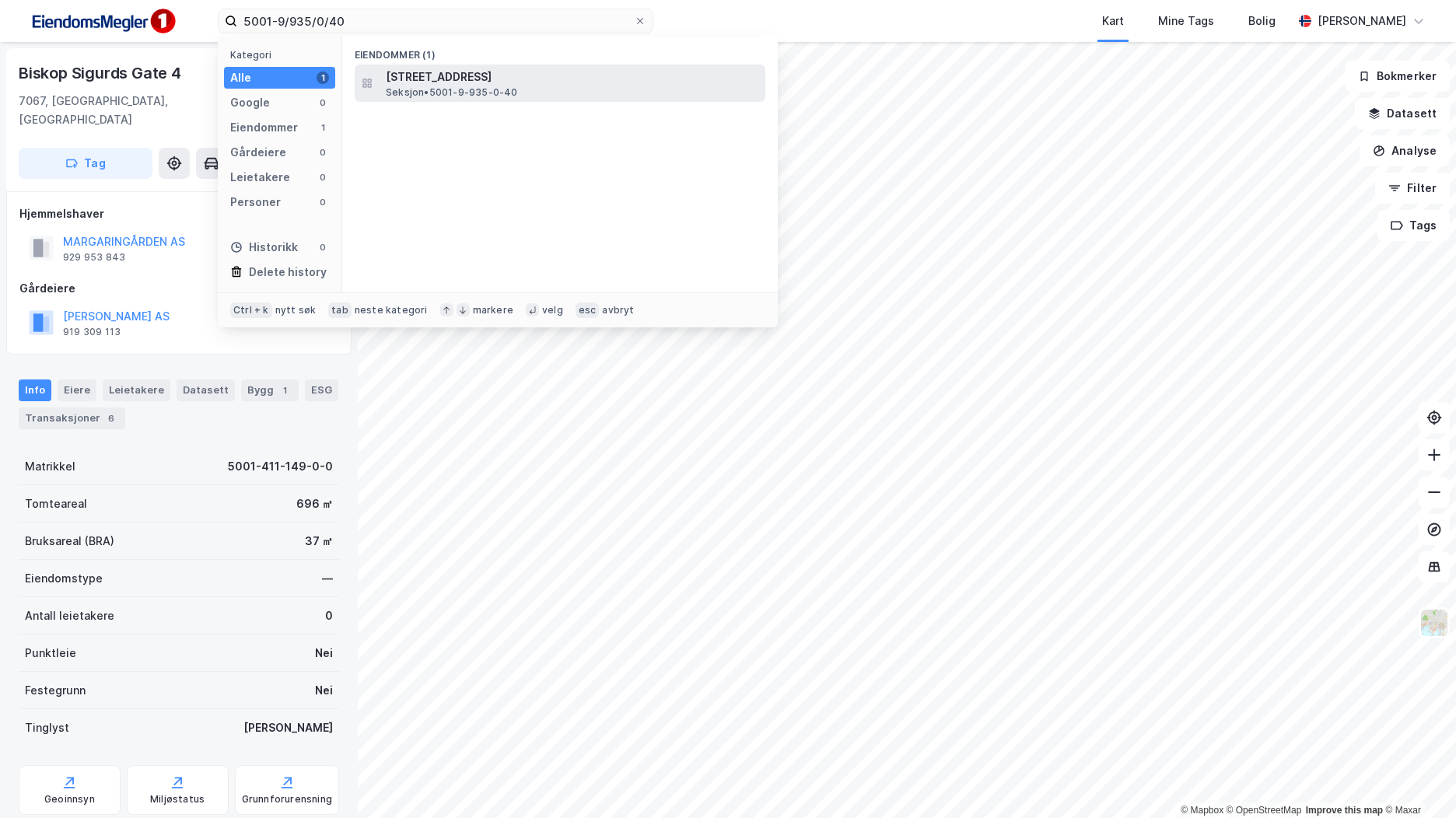
click at [474, 83] on span "Innherredsveien 107, 7068, TRONDHEIM, TRONDHEIM" at bounding box center [572, 76] width 374 height 18
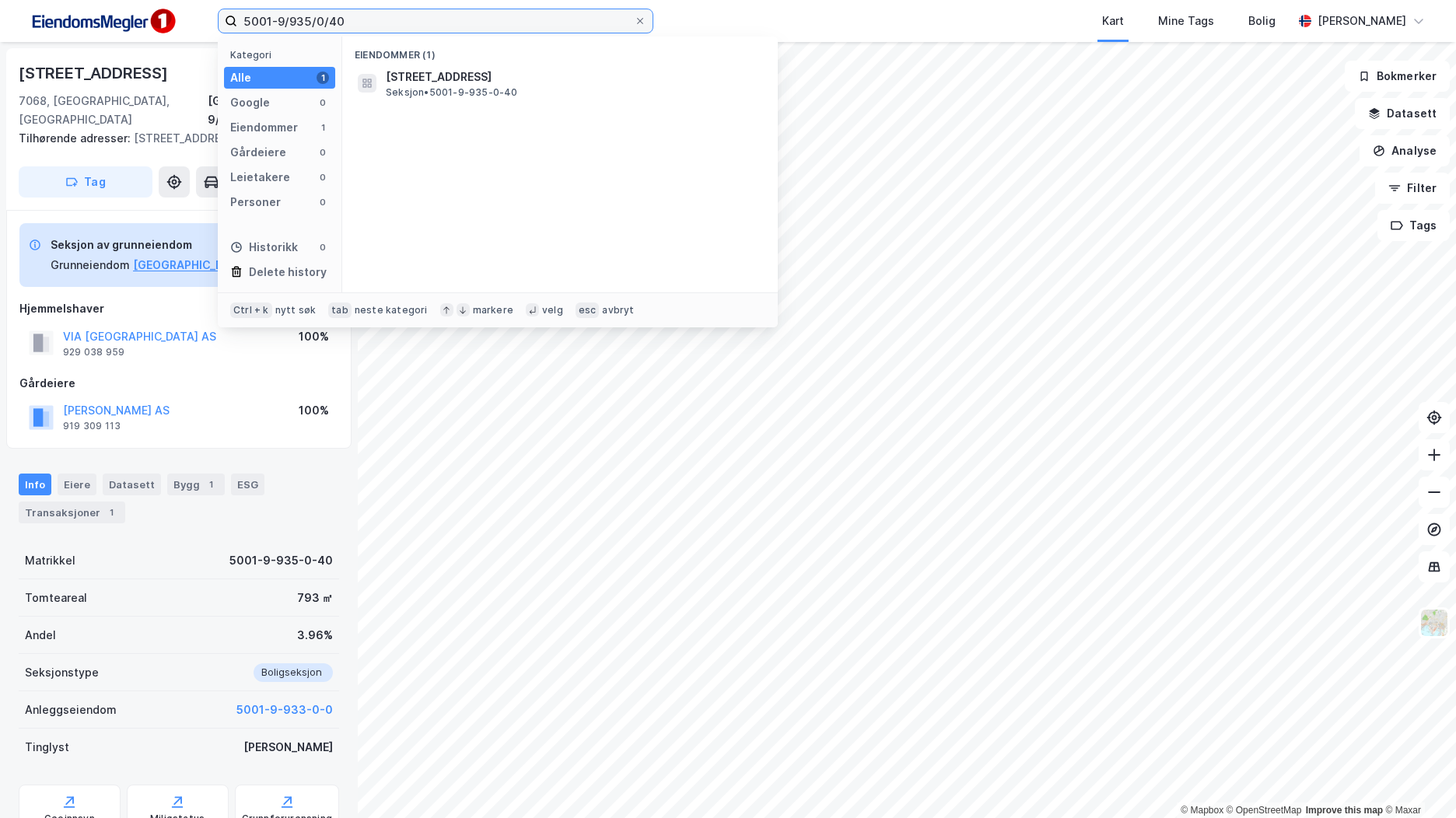
drag, startPoint x: 353, startPoint y: 23, endPoint x: 161, endPoint y: 24, distance: 192.0
click at [161, 24] on div "5001-9/935/0/40 Kategori Alle 1 Google 0 Eiendommer 1 Gårdeiere 0 Leietakere 0 …" at bounding box center [728, 21] width 1456 height 42
paste input "410/565/0/"
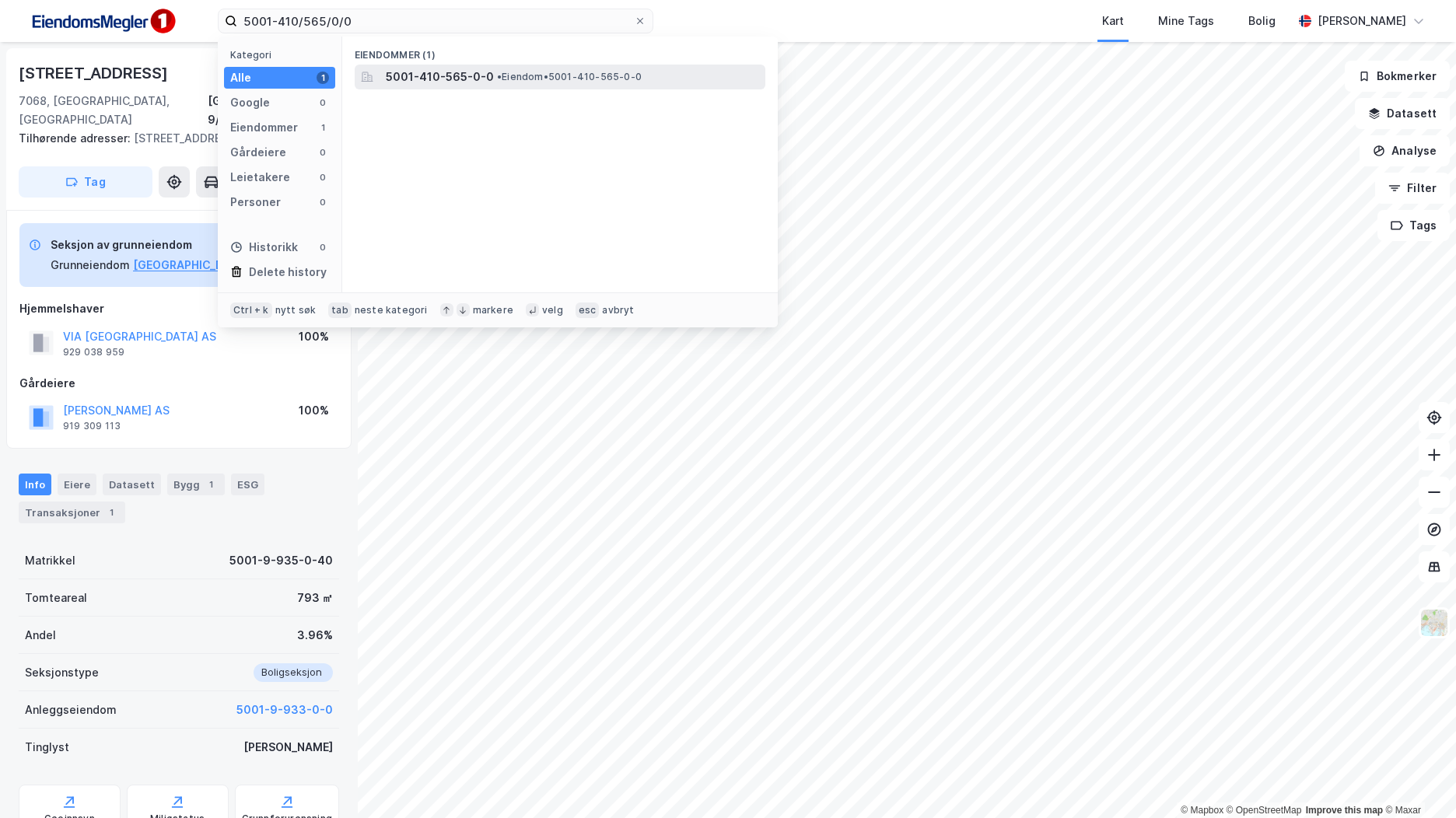
click at [497, 72] on span "•" at bounding box center [500, 76] width 5 height 12
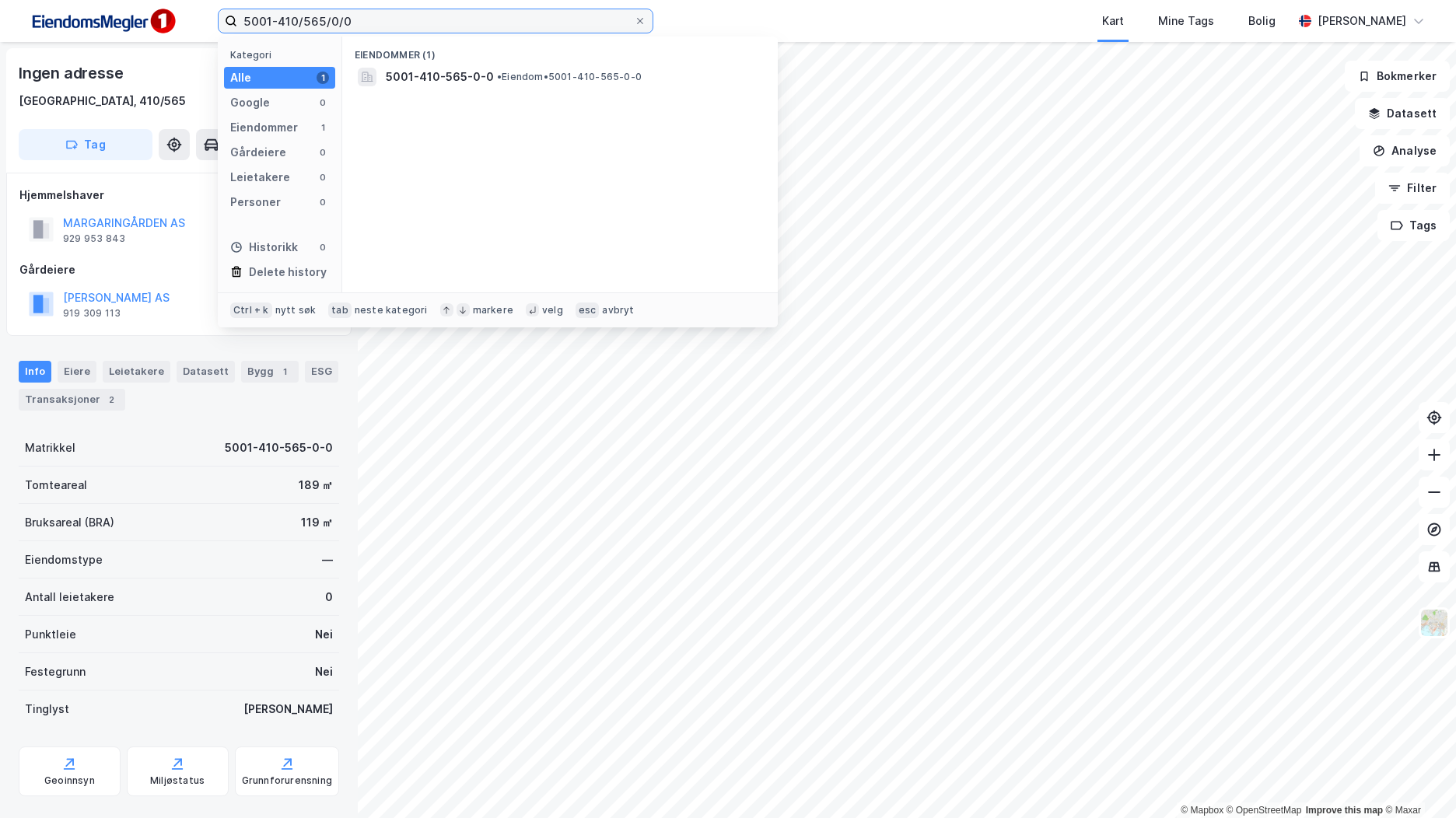
drag, startPoint x: 373, startPoint y: 15, endPoint x: 202, endPoint y: 19, distance: 171.0
click at [197, 18] on div "5001-410/565/0/0 Kategori Alle 1 Google 0 Eiendommer 1 Gårdeiere 0 Leietakere 0…" at bounding box center [728, 21] width 1456 height 42
paste input "9/930"
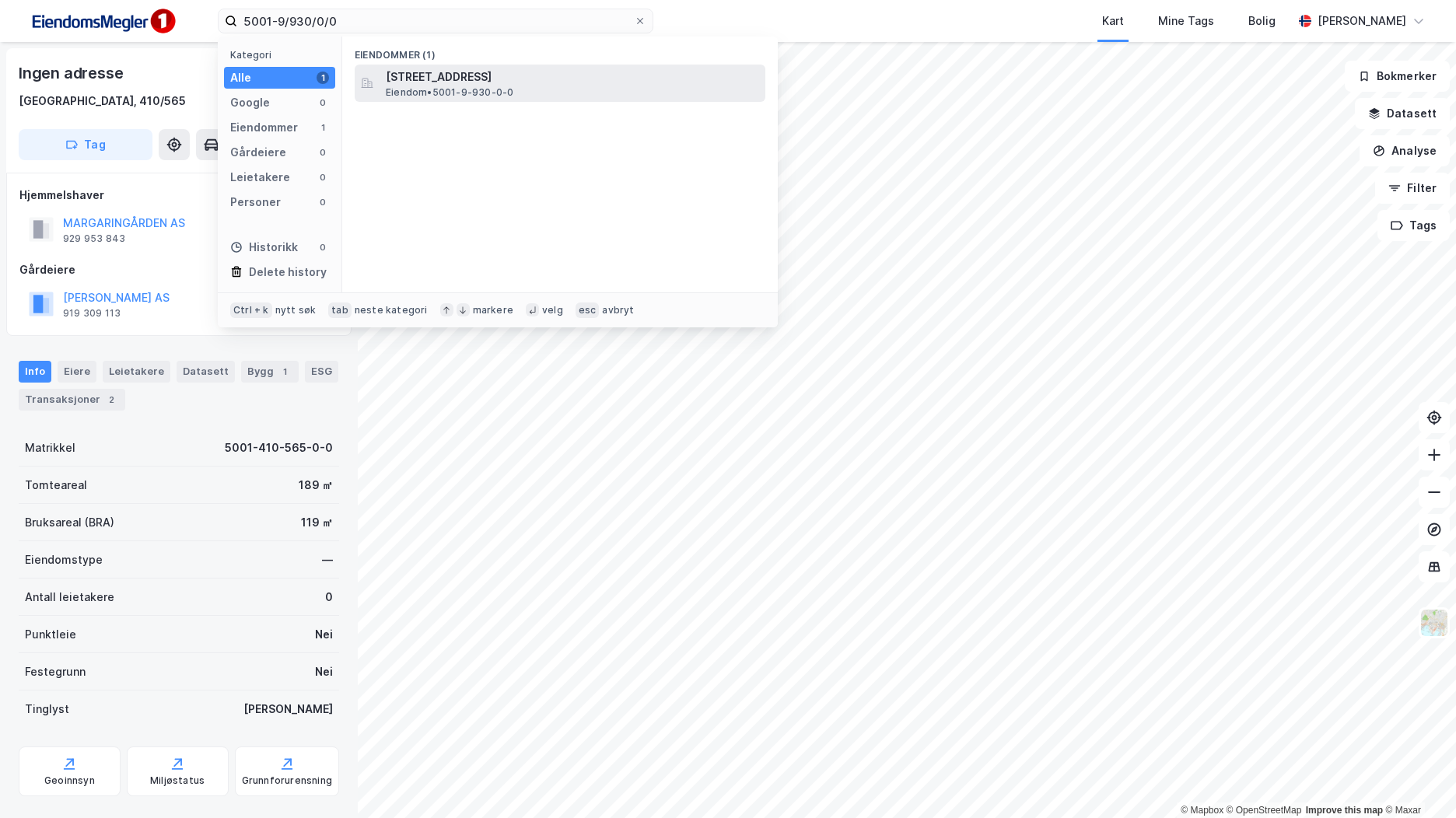
click at [461, 78] on span "Rønningsbakken 2, 7068, TRONDHEIM, TRONDHEIM" at bounding box center [572, 76] width 374 height 18
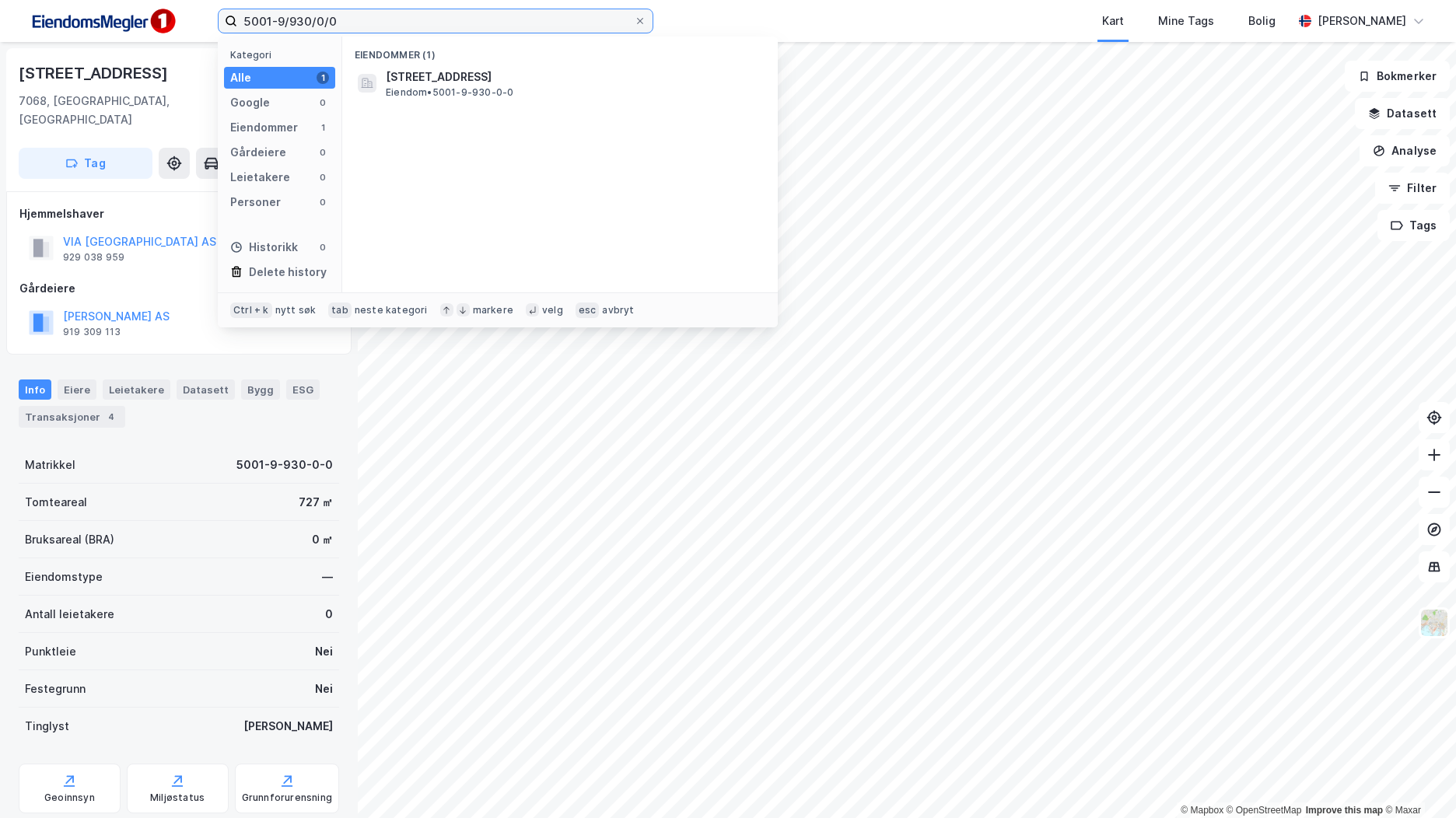
drag, startPoint x: 304, startPoint y: 22, endPoint x: 226, endPoint y: 24, distance: 78.0
click at [226, 24] on label "5001-9/930/0/0" at bounding box center [435, 21] width 436 height 25
paste input "5/0/28"
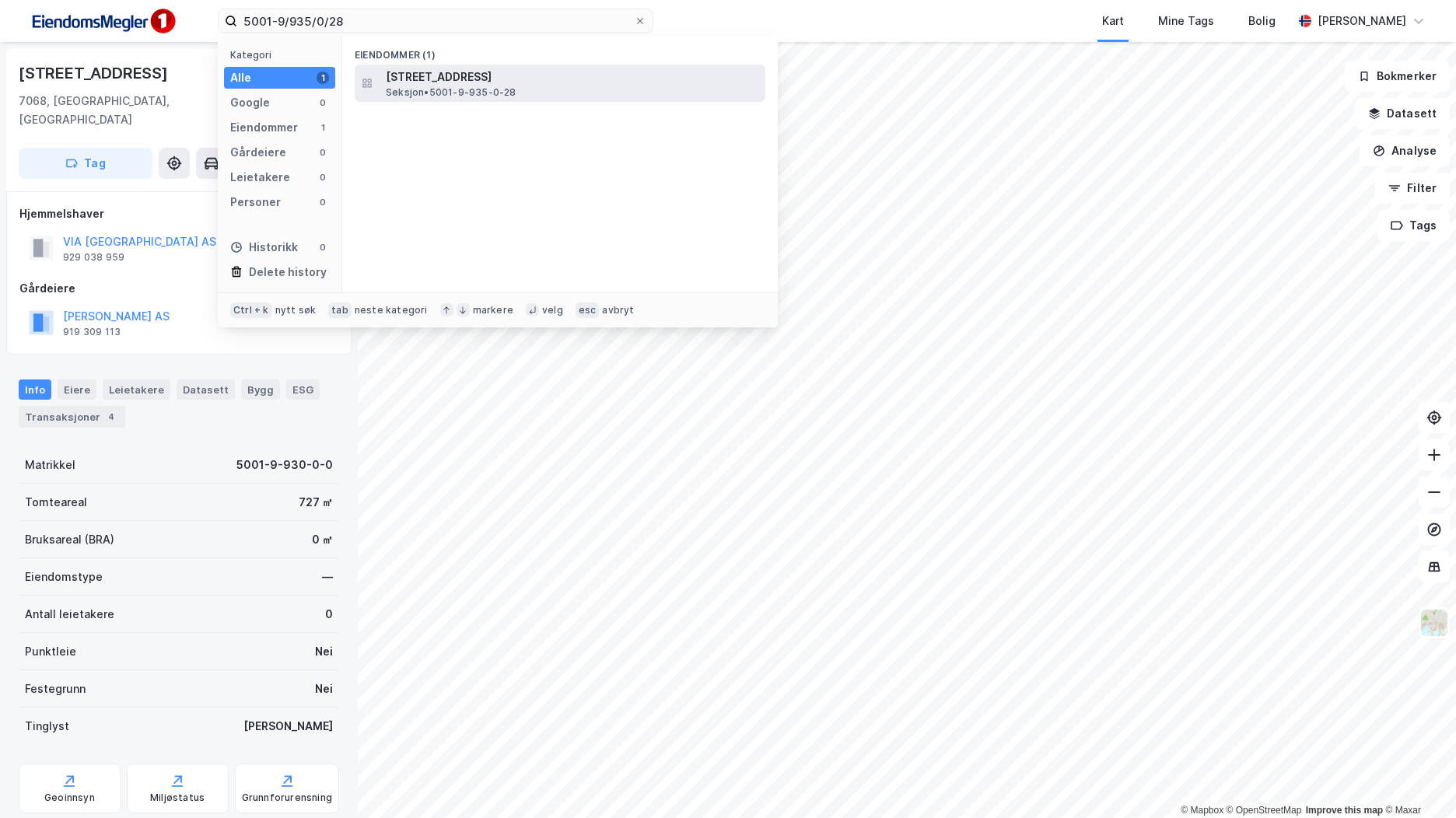
click at [490, 84] on span "Innherredsveien 107, 7068, TRONDHEIM, TRONDHEIM" at bounding box center [572, 76] width 374 height 18
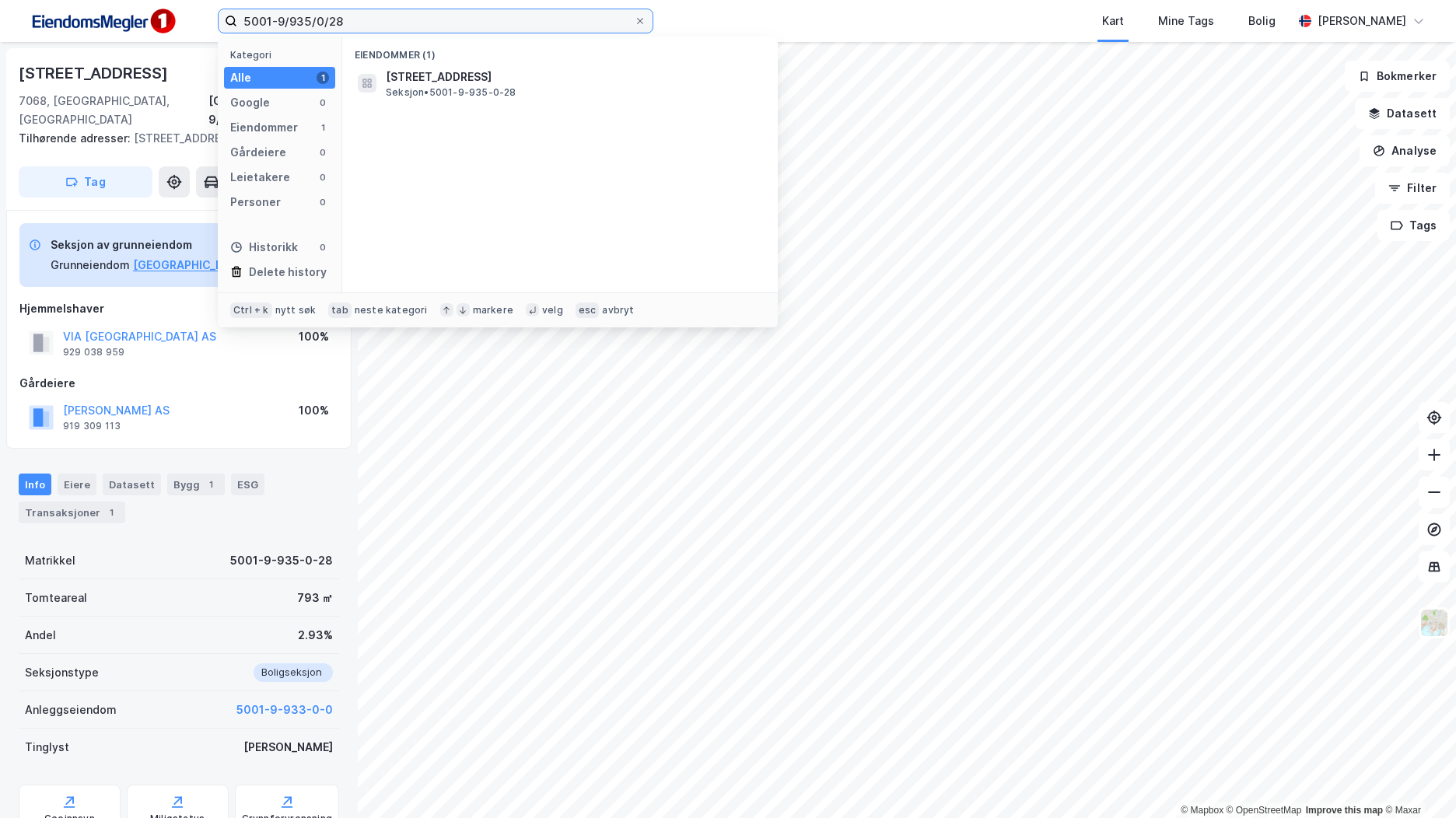
drag, startPoint x: 360, startPoint y: 25, endPoint x: 180, endPoint y: 25, distance: 180.0
click at [180, 25] on div "5001-9/935/0/28 Kategori Alle 1 Google 0 Eiendommer 1 Gårdeiere 0 Leietakere 0 …" at bounding box center [728, 21] width 1456 height 42
paste input "411/149/0/0"
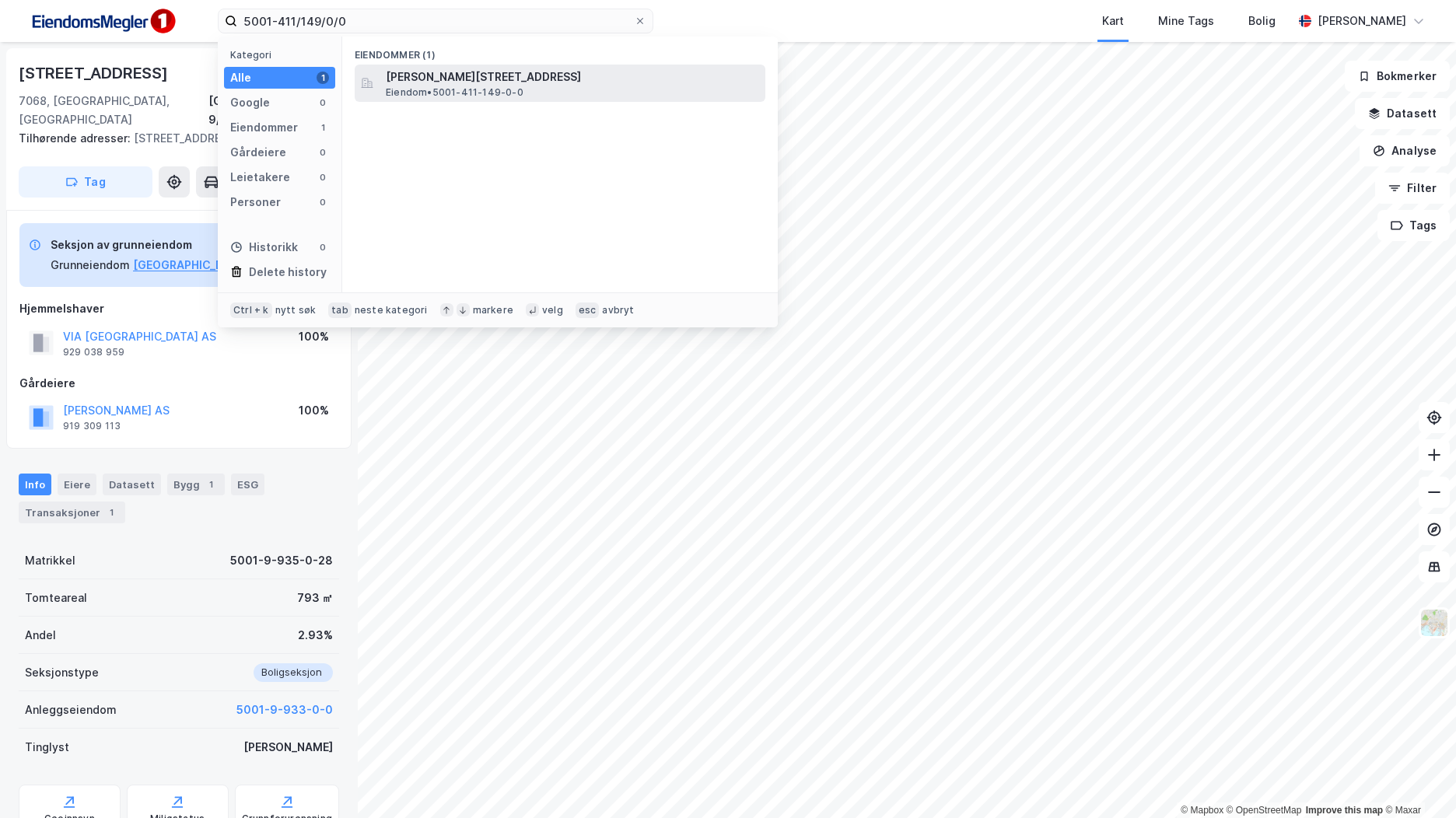
click at [497, 84] on span "Biskop Sigurds gate 4, 7067, TRONDHEIM, TRONDHEIM" at bounding box center [572, 76] width 374 height 18
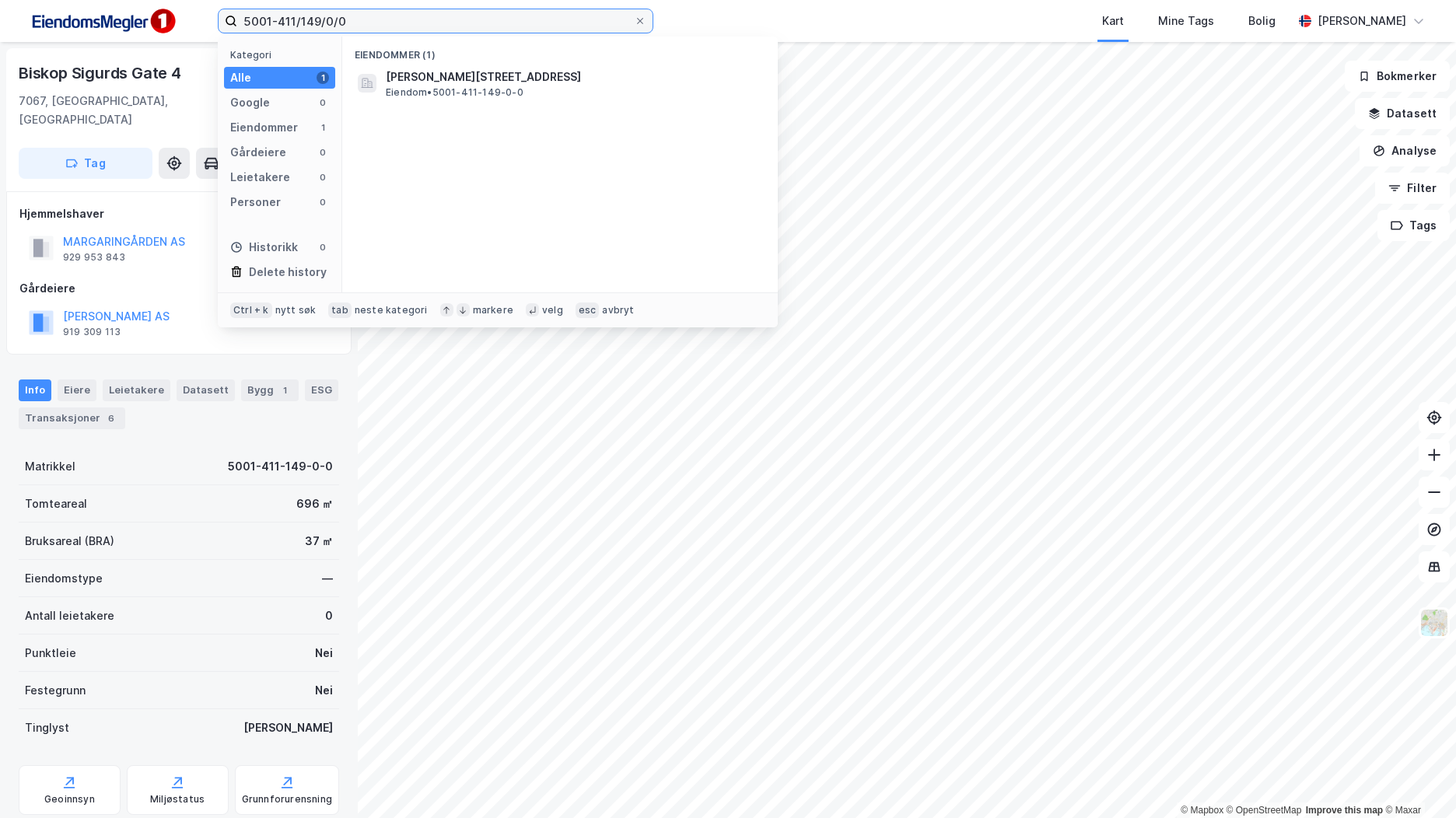
drag, startPoint x: 376, startPoint y: 26, endPoint x: 84, endPoint y: 31, distance: 292.0
click at [84, 31] on div "5001-411/149/0/0 Kategori Alle 1 Google 0 Eiendommer 1 Gårdeiere 0 Leietakere 0…" at bounding box center [728, 21] width 1456 height 42
paste input "9/934"
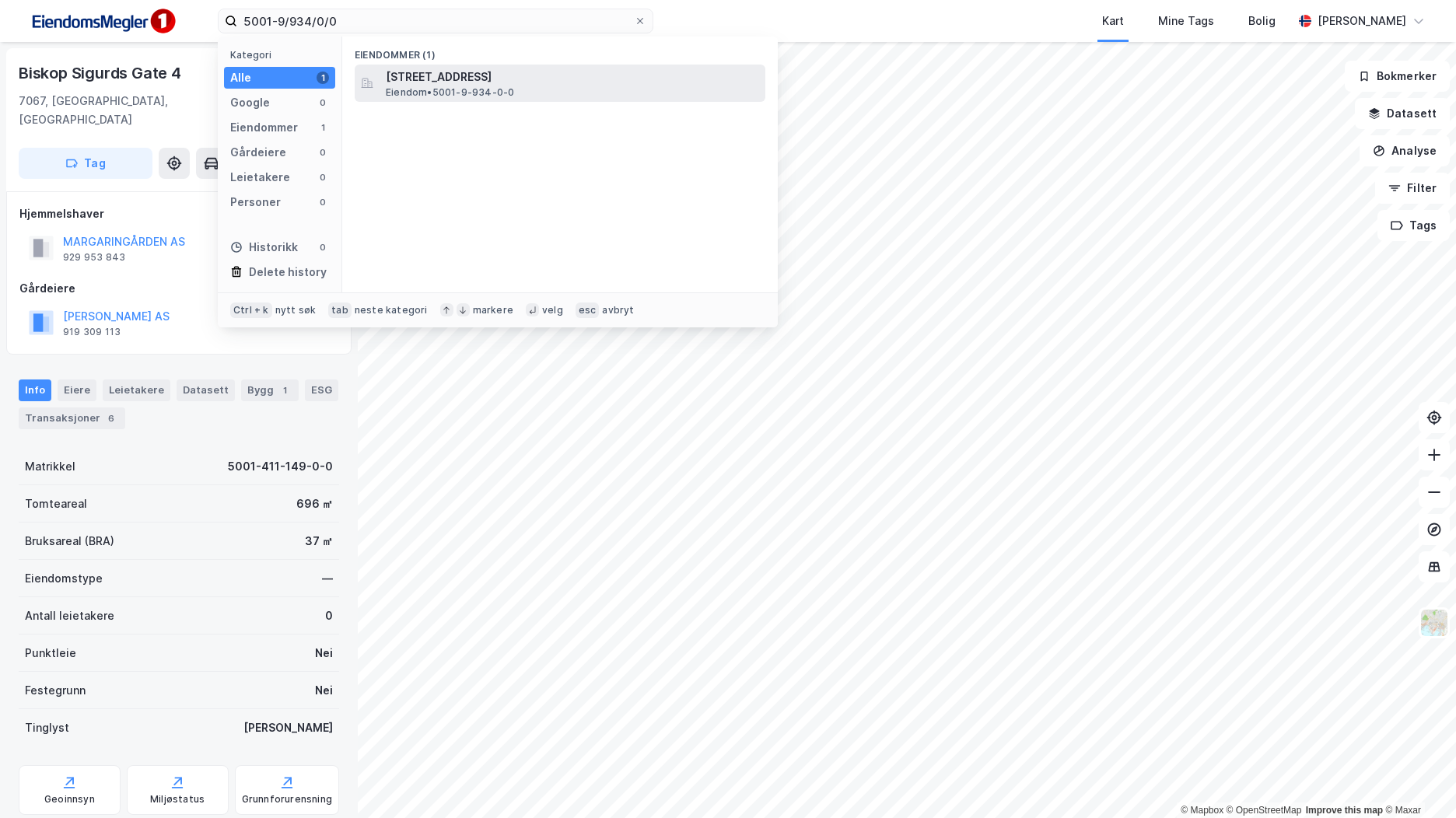
click at [512, 86] on span "Eiendom • 5001-9-934-0-0" at bounding box center [449, 92] width 128 height 13
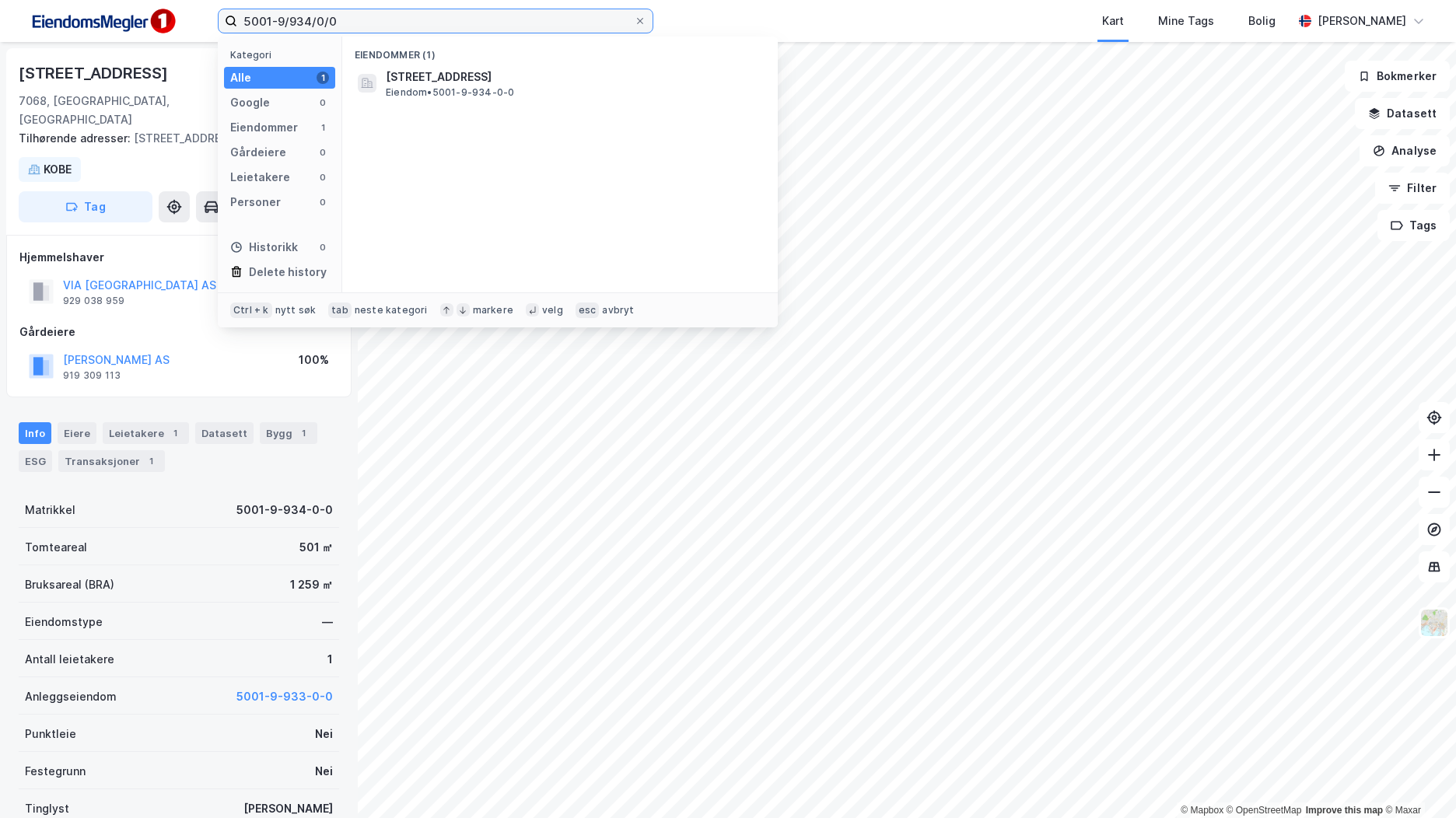
drag, startPoint x: 387, startPoint y: 23, endPoint x: 186, endPoint y: 18, distance: 201.1
click at [186, 18] on div "5001-9/934/0/0 Kategori Alle 1 Google 0 Eiendommer 1 Gårdeiere 0 Leietakere 0 P…" at bounding box center [728, 21] width 1456 height 42
paste input "[STREET_ADDRESS]"
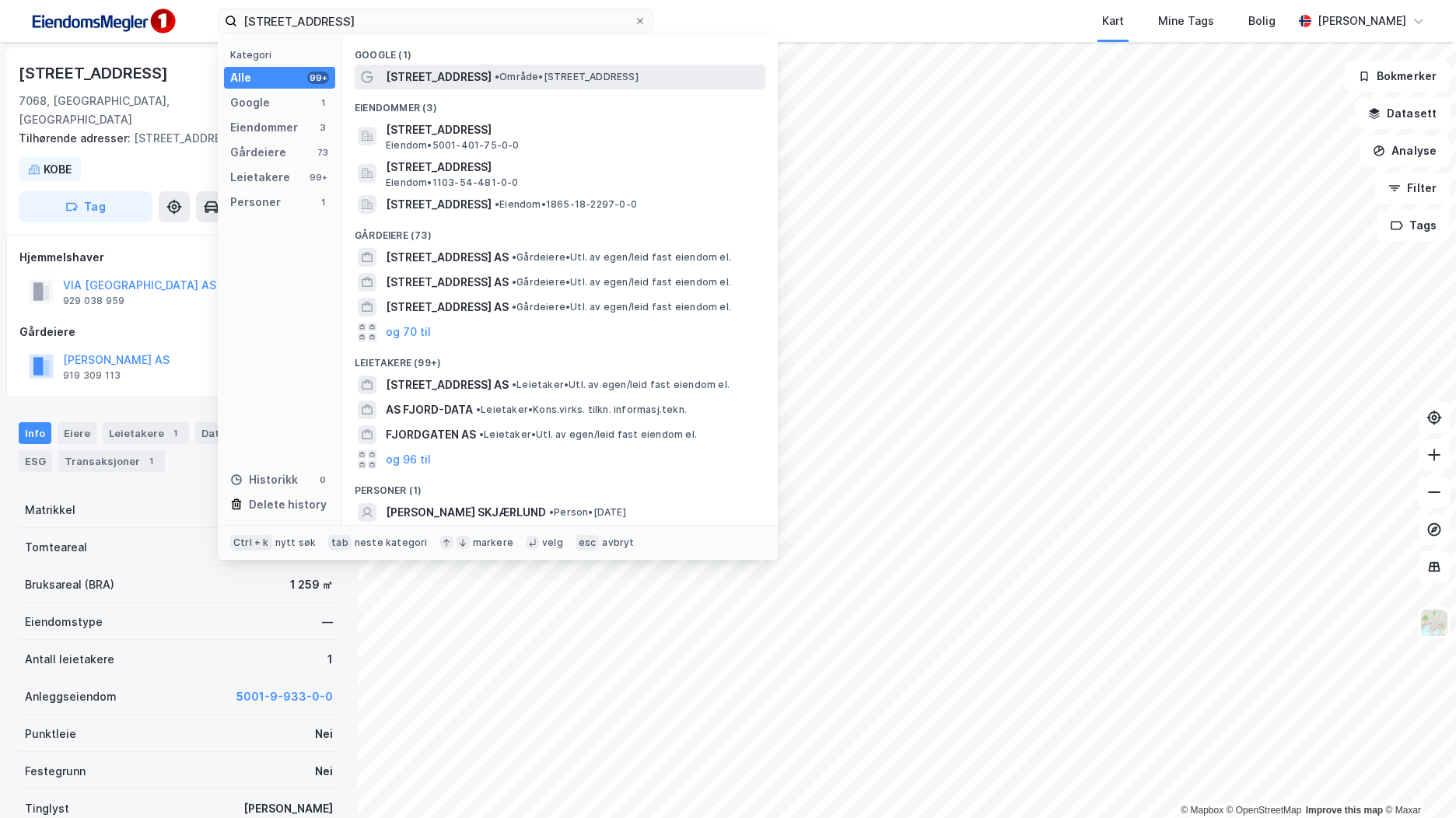
click at [547, 74] on span "• Område • Fjordgata 76, 7010 Trondheim" at bounding box center [567, 77] width 144 height 13
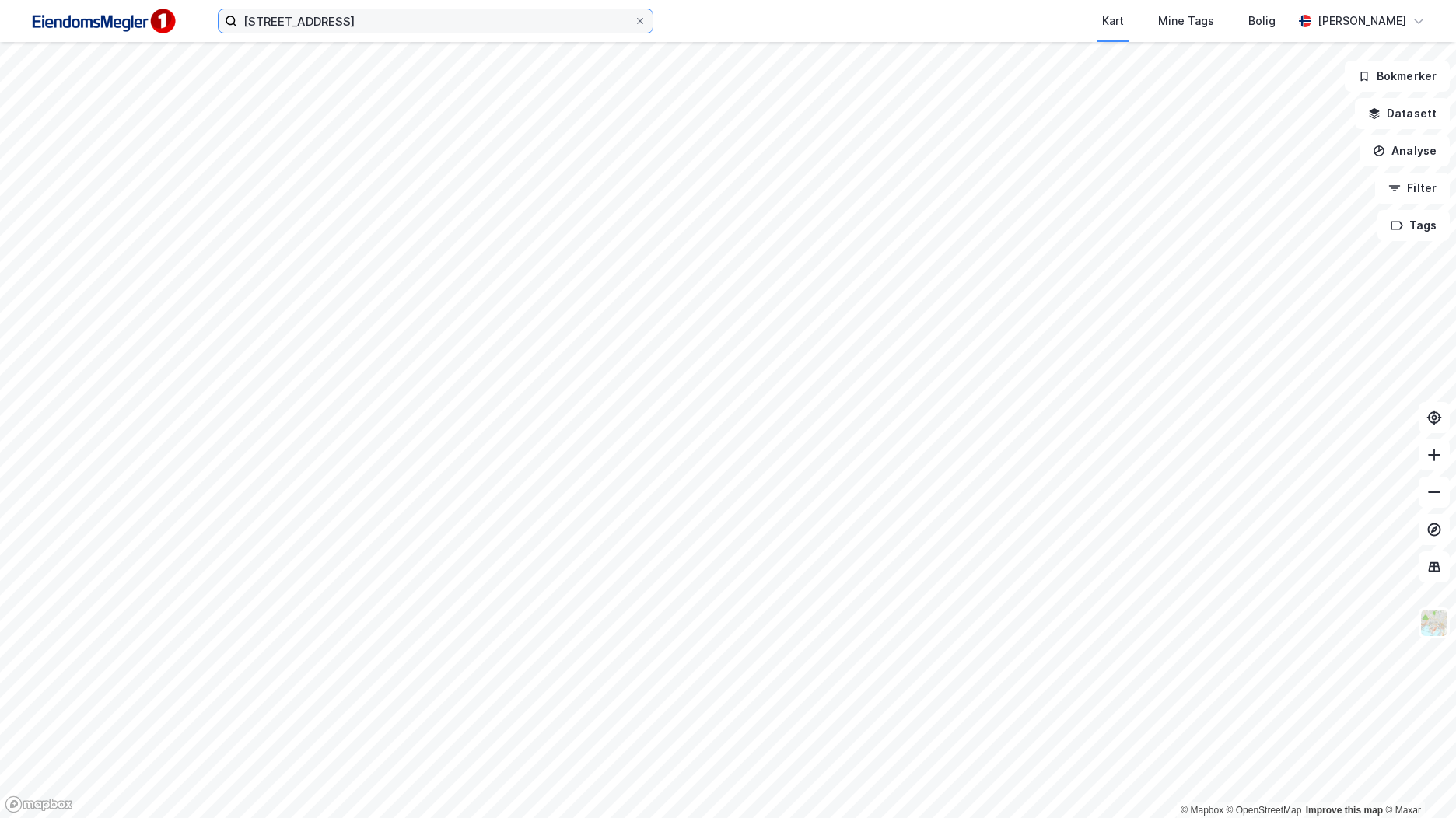
click at [407, 26] on input "[STREET_ADDRESS]" at bounding box center [436, 21] width 397 height 23
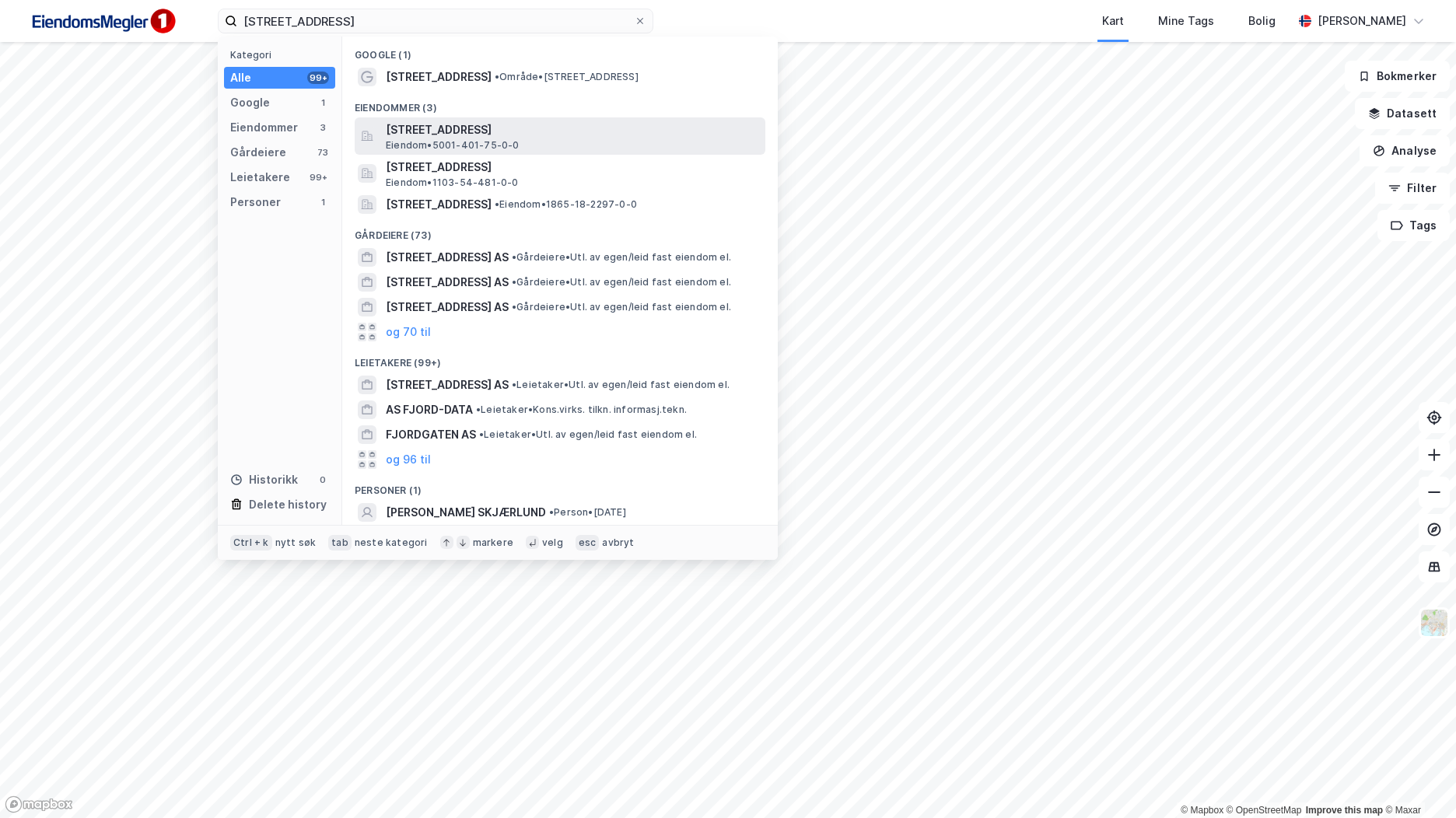
click at [508, 135] on span "Fjordgata 76, 7010, TRONDHEIM, TRONDHEIM" at bounding box center [572, 129] width 374 height 18
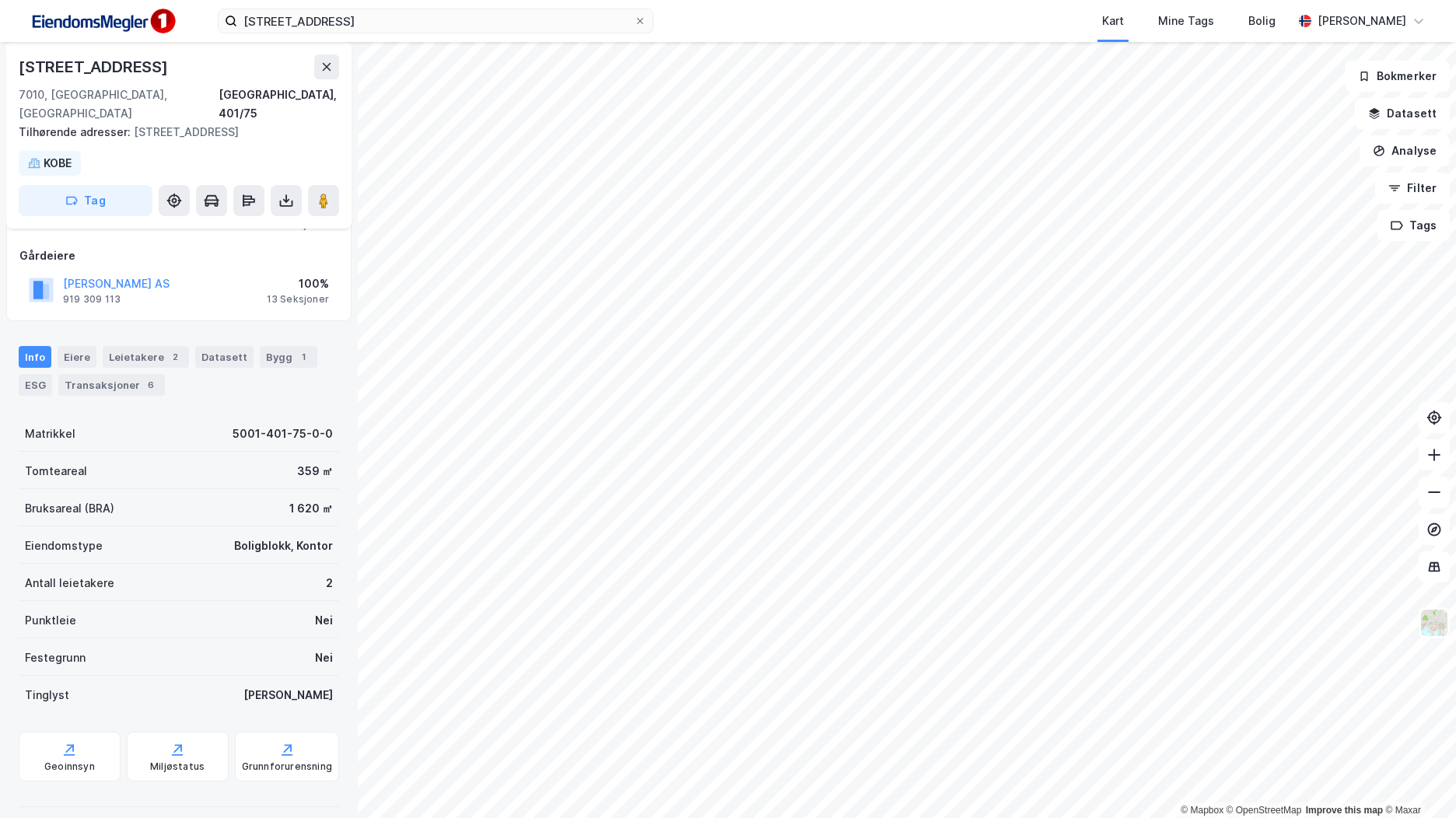
scroll to position [155, 0]
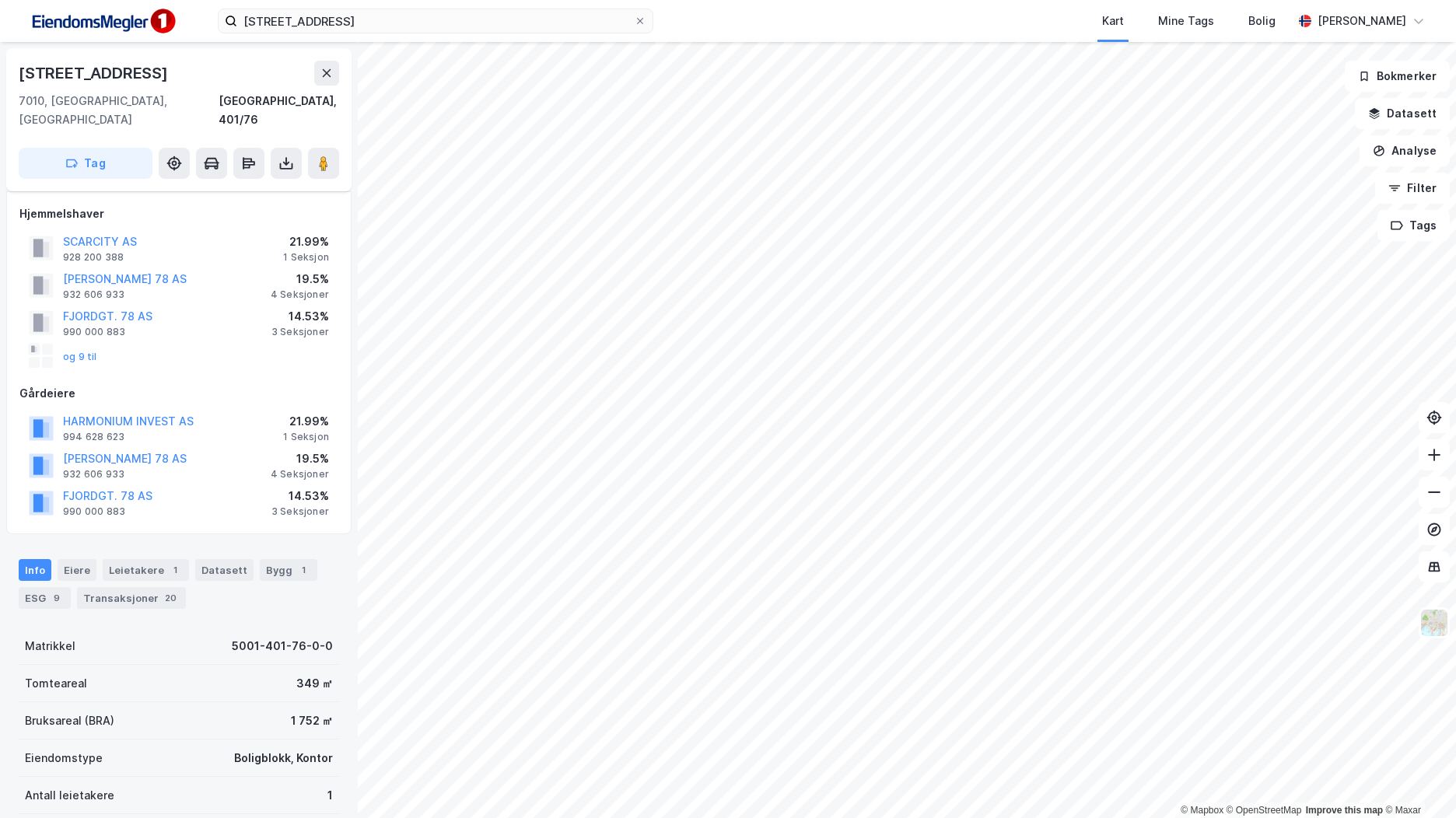
scroll to position [155, 0]
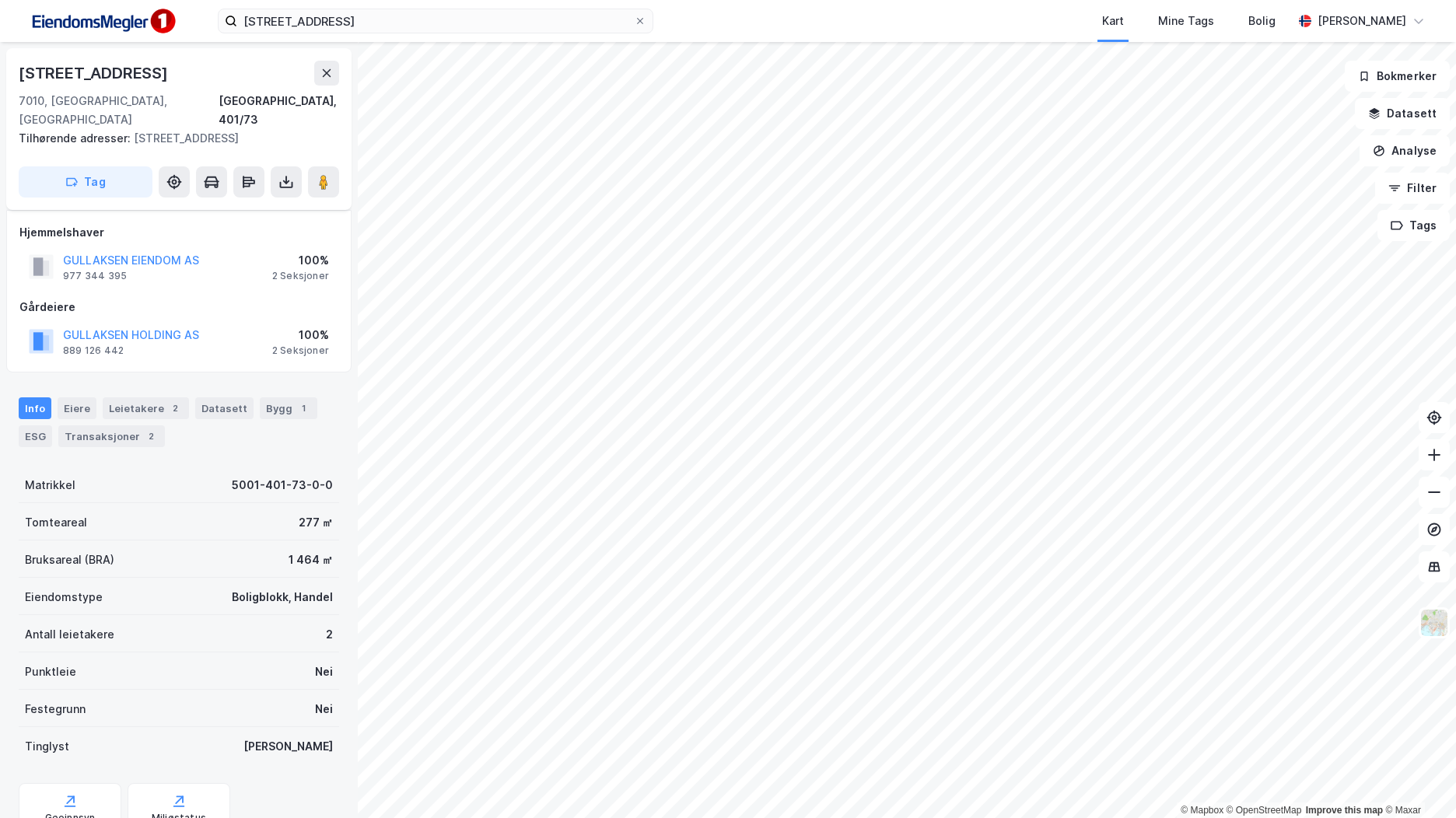
scroll to position [155, 0]
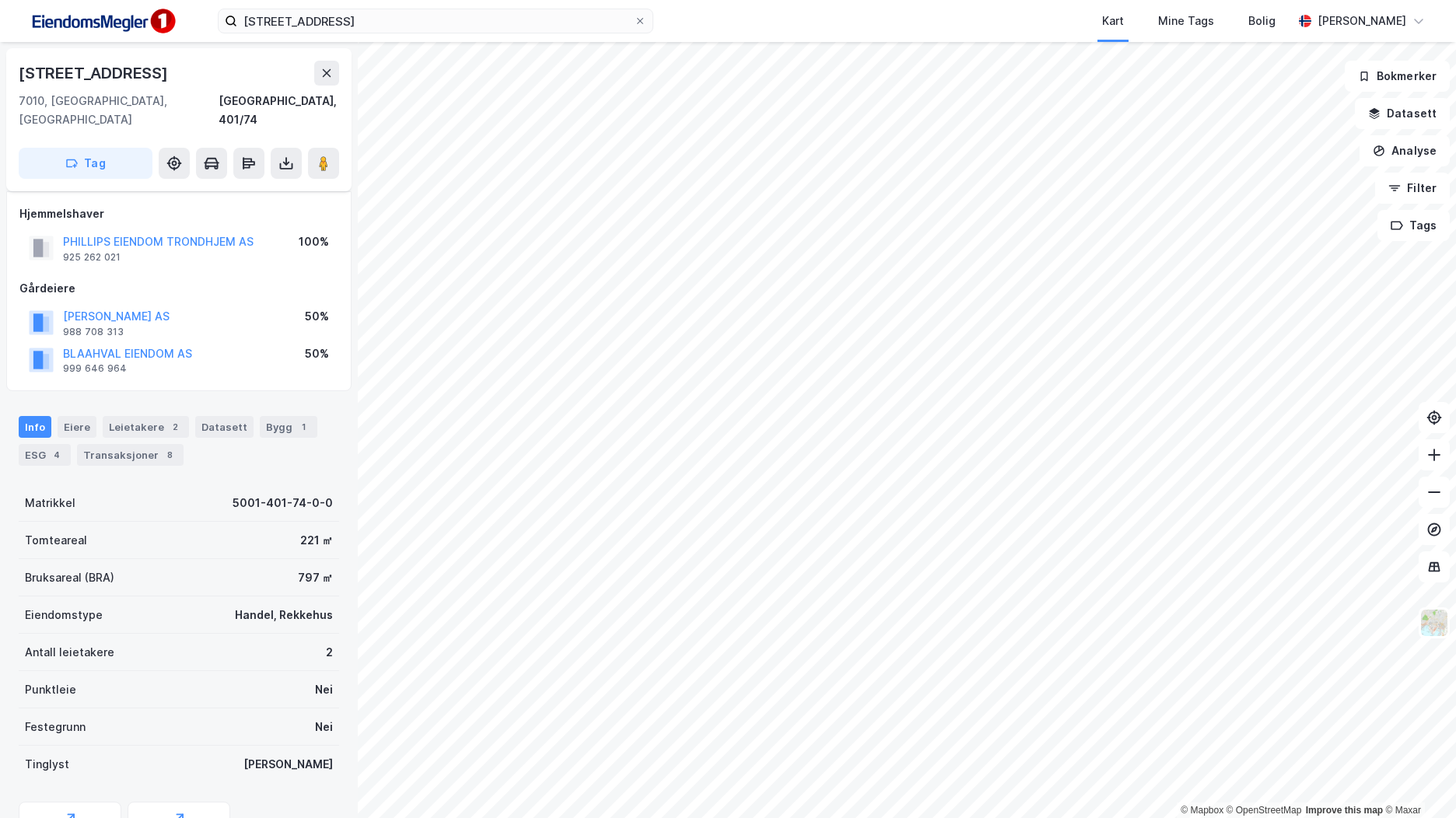
scroll to position [147, 0]
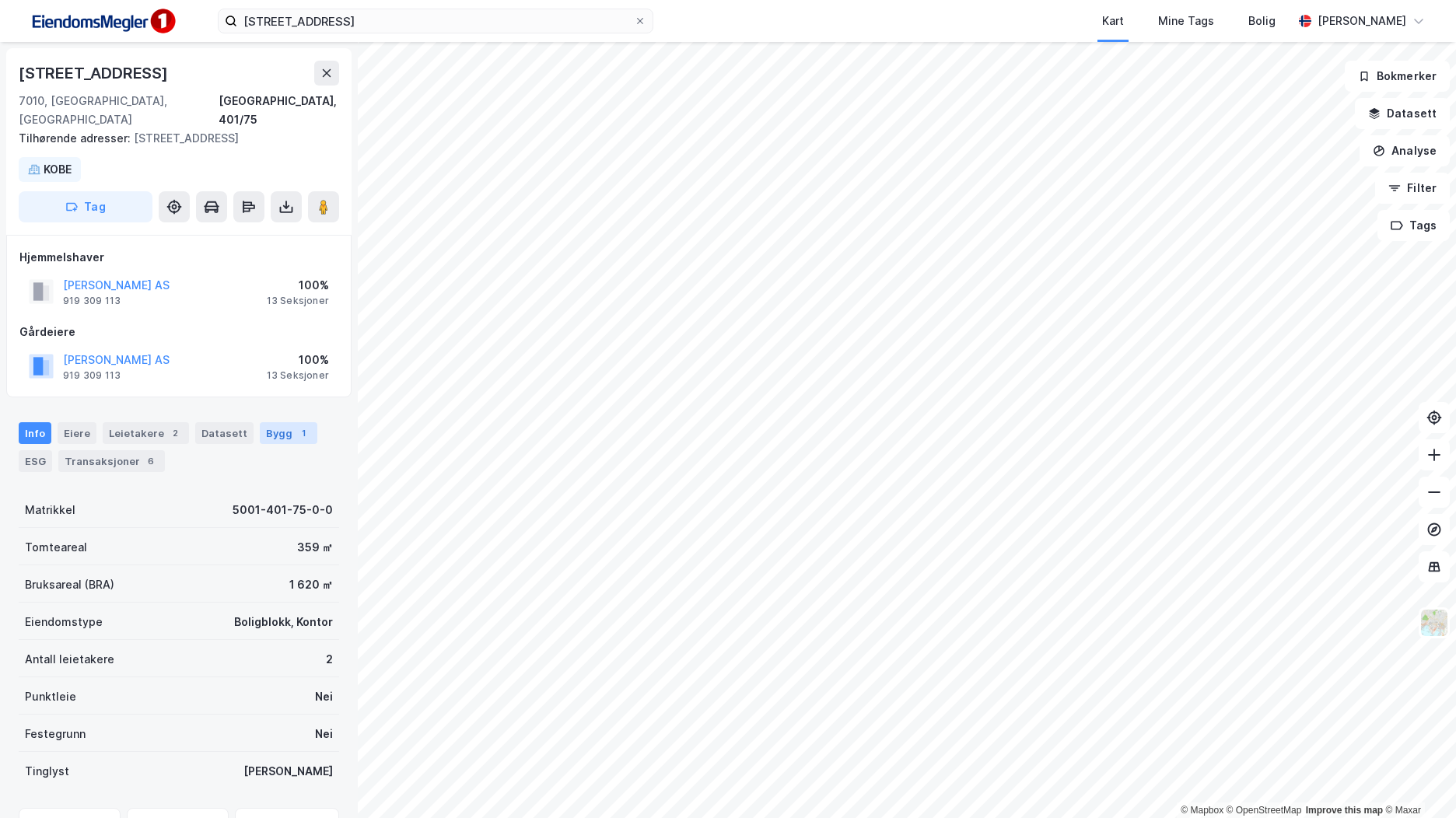
click at [287, 422] on div "Bygg 1" at bounding box center [288, 432] width 57 height 22
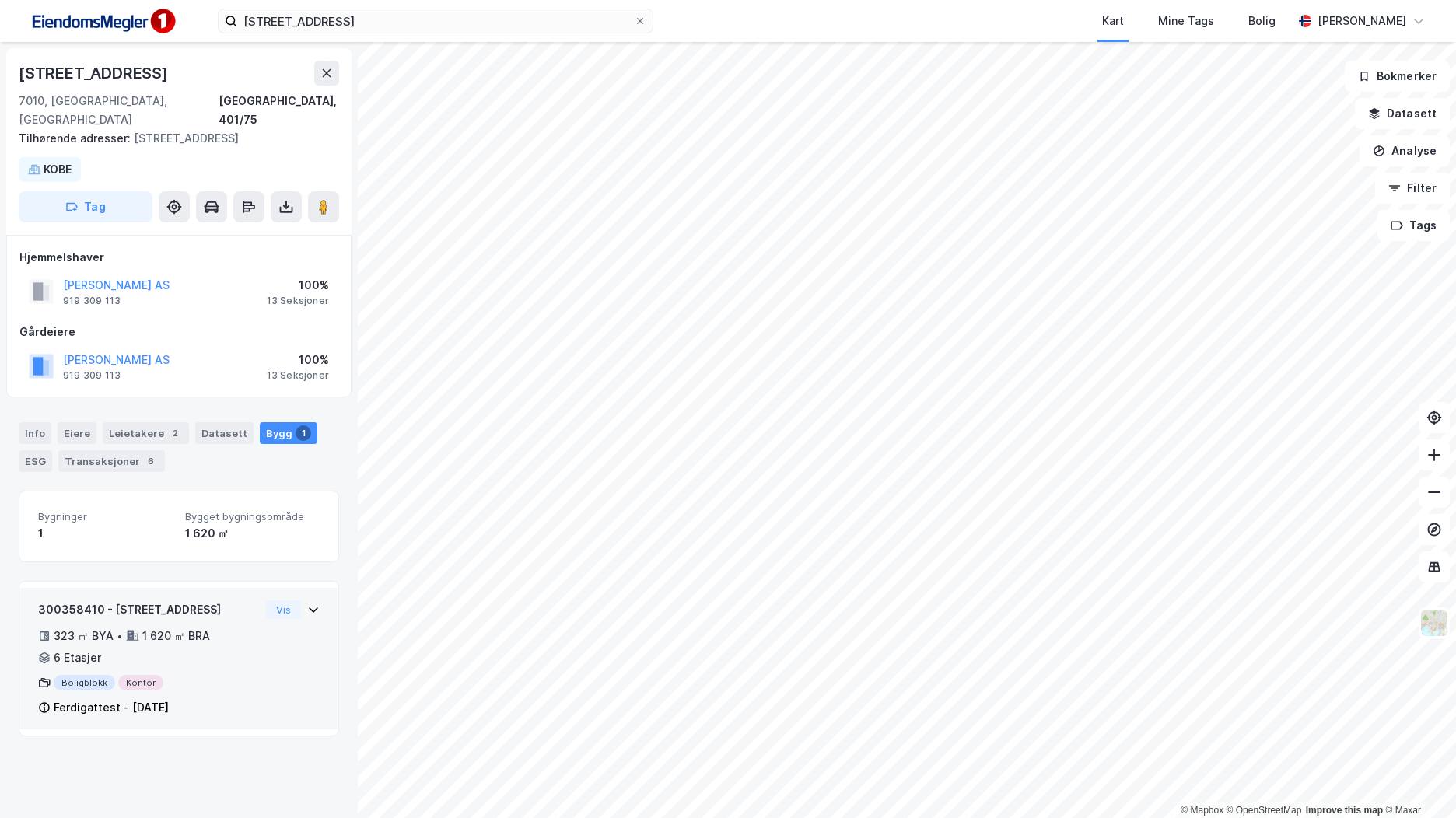
click at [248, 627] on div "323 ㎡ BYA • 1 620 ㎡ BRA • 6 Etasjer" at bounding box center [149, 647] width 222 height 41
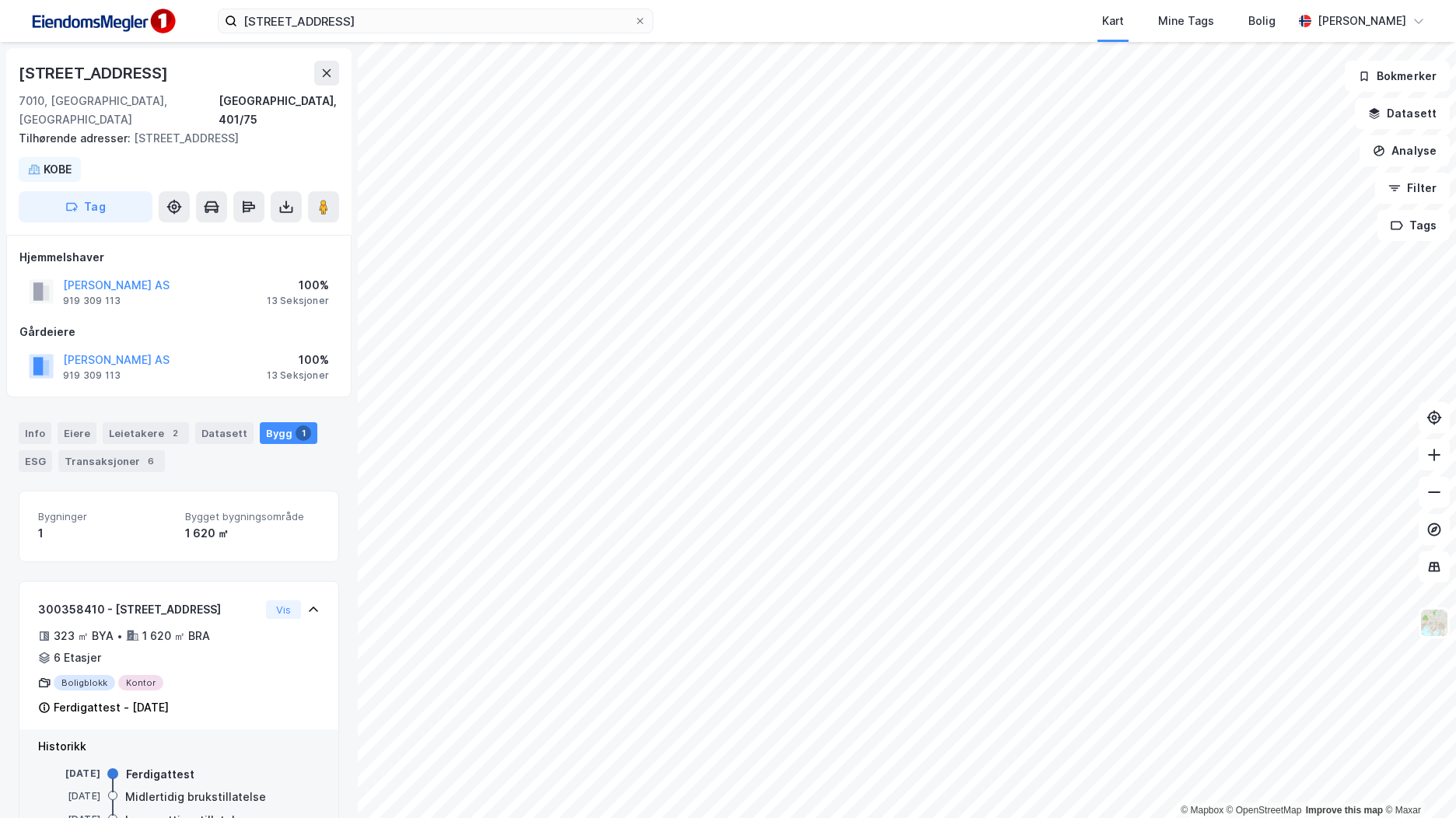
click at [300, 350] on div "100%" at bounding box center [298, 359] width 62 height 18
click at [0, 0] on button "[PERSON_NAME] AS" at bounding box center [0, 0] width 0 height 0
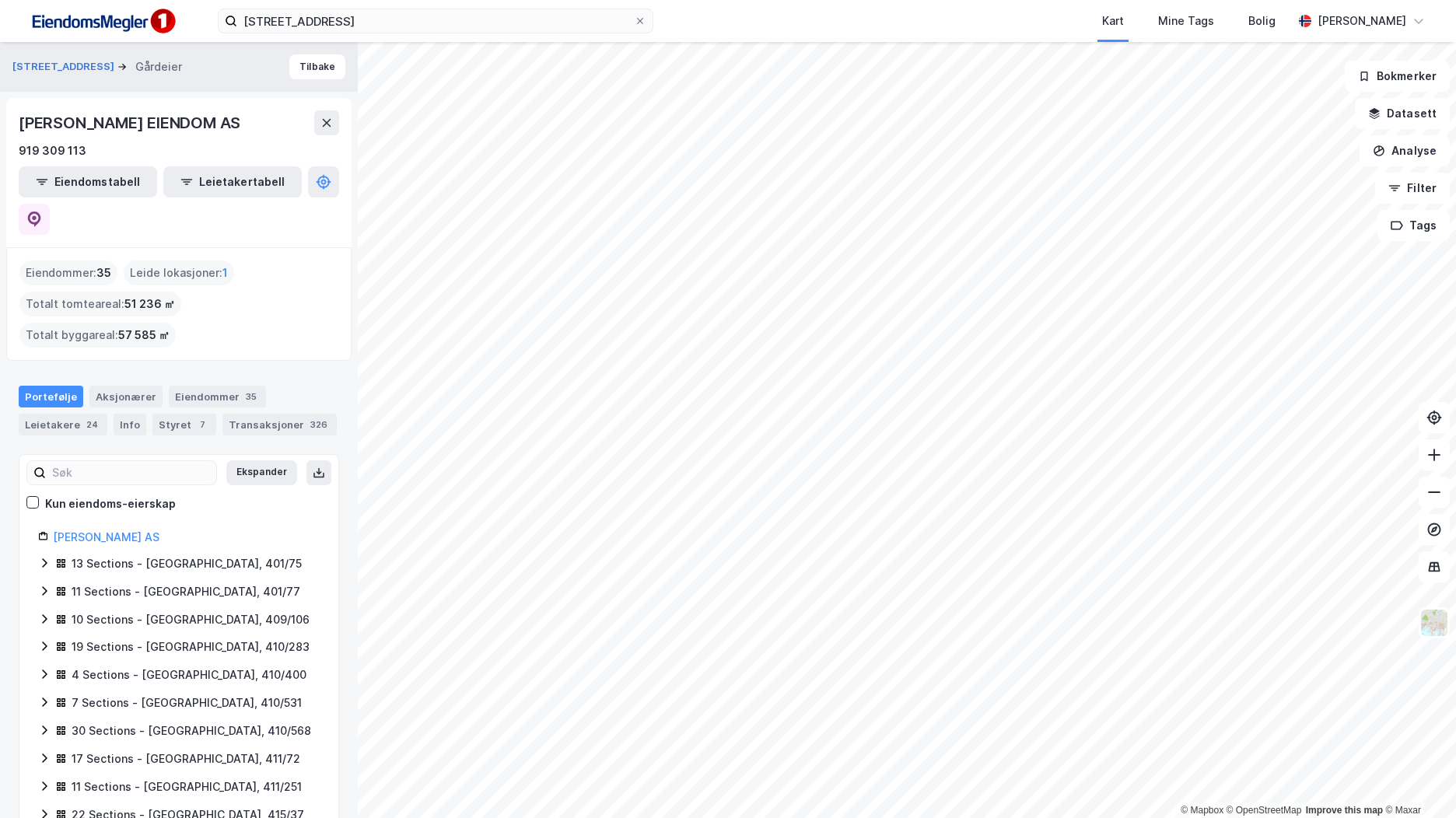
scroll to position [155, 0]
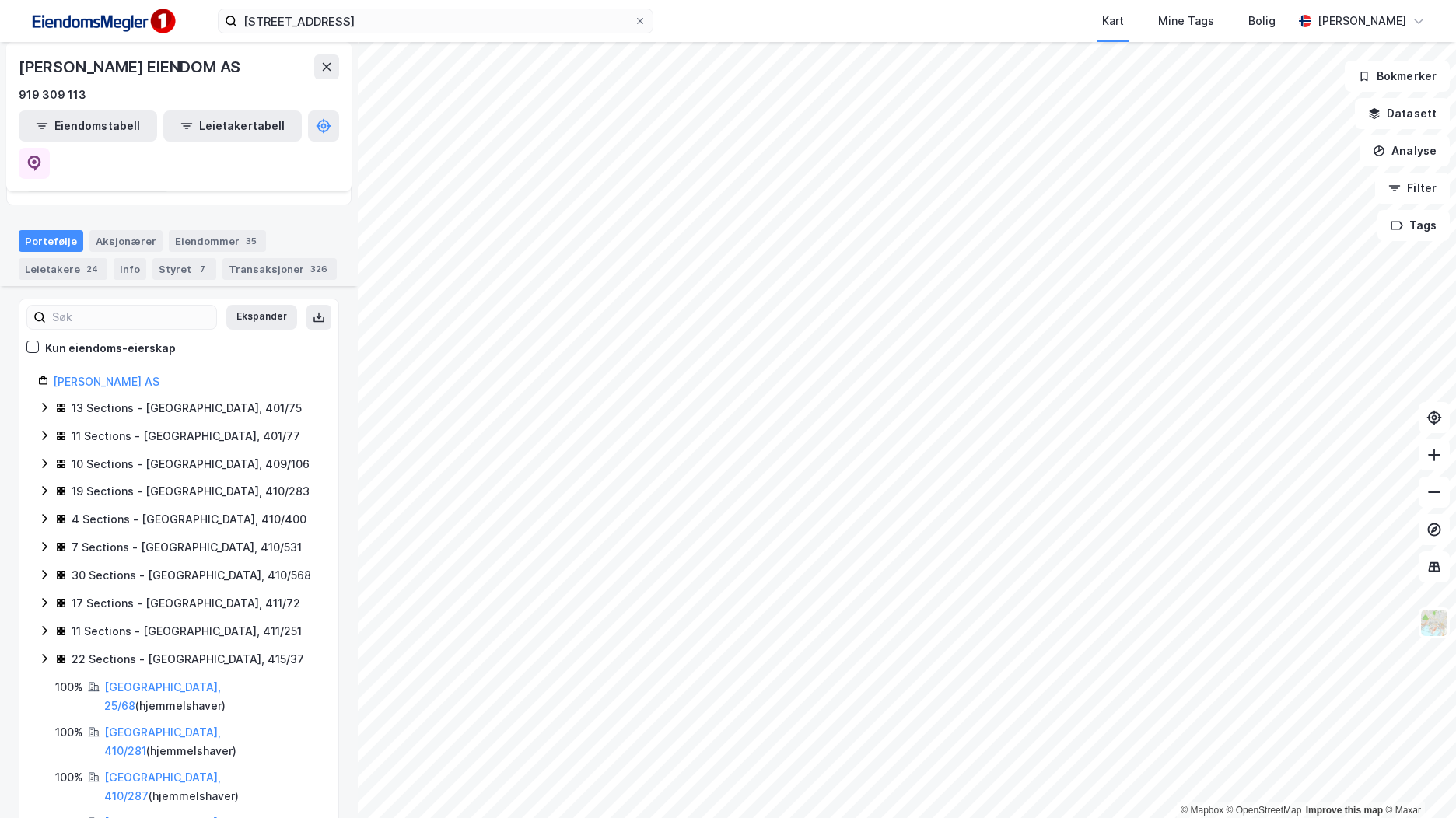
click at [41, 401] on icon at bounding box center [45, 408] width 13 height 13
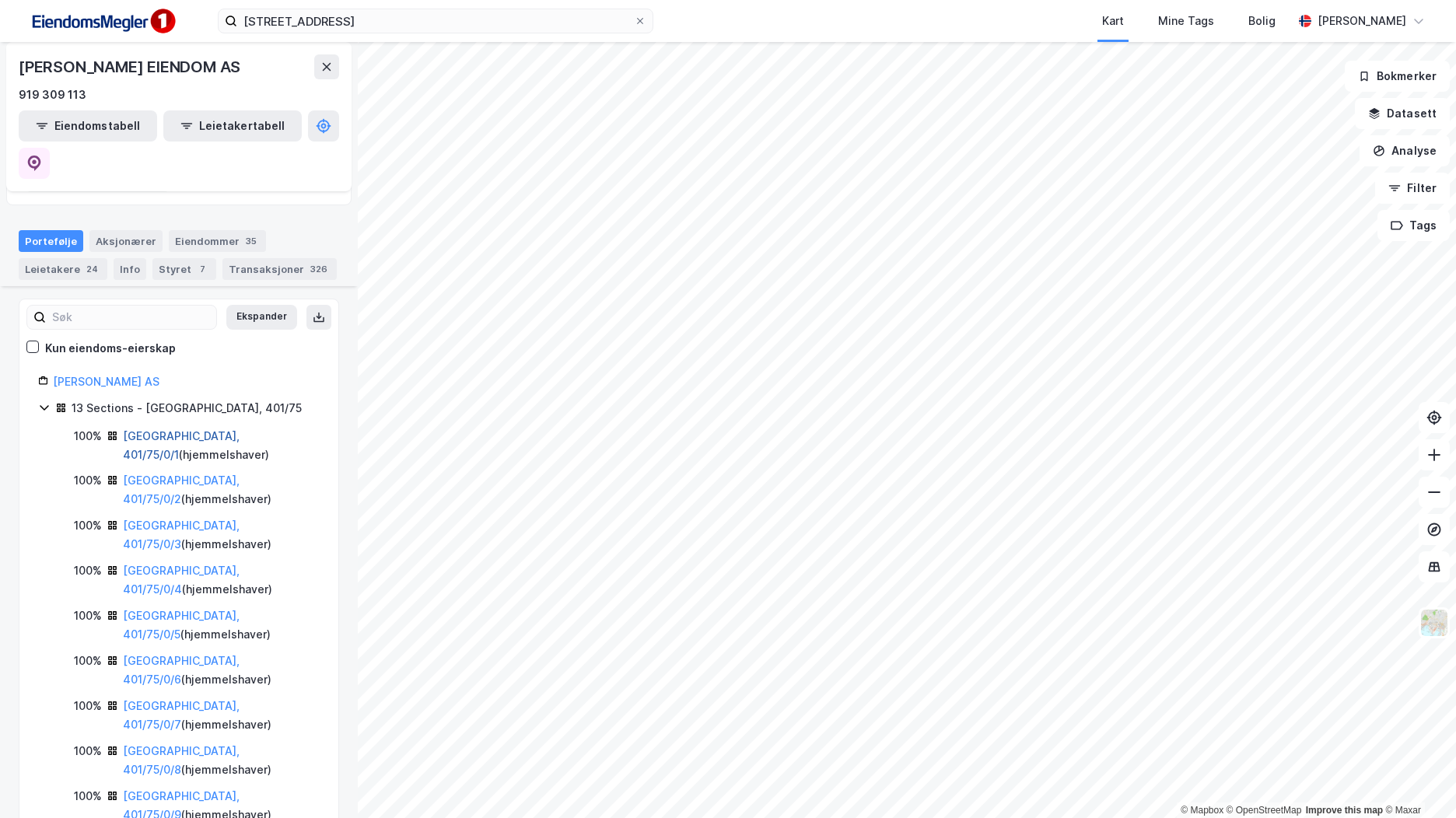
click at [164, 429] on link "Trondheim, 401/75/0/1" at bounding box center [181, 445] width 116 height 32
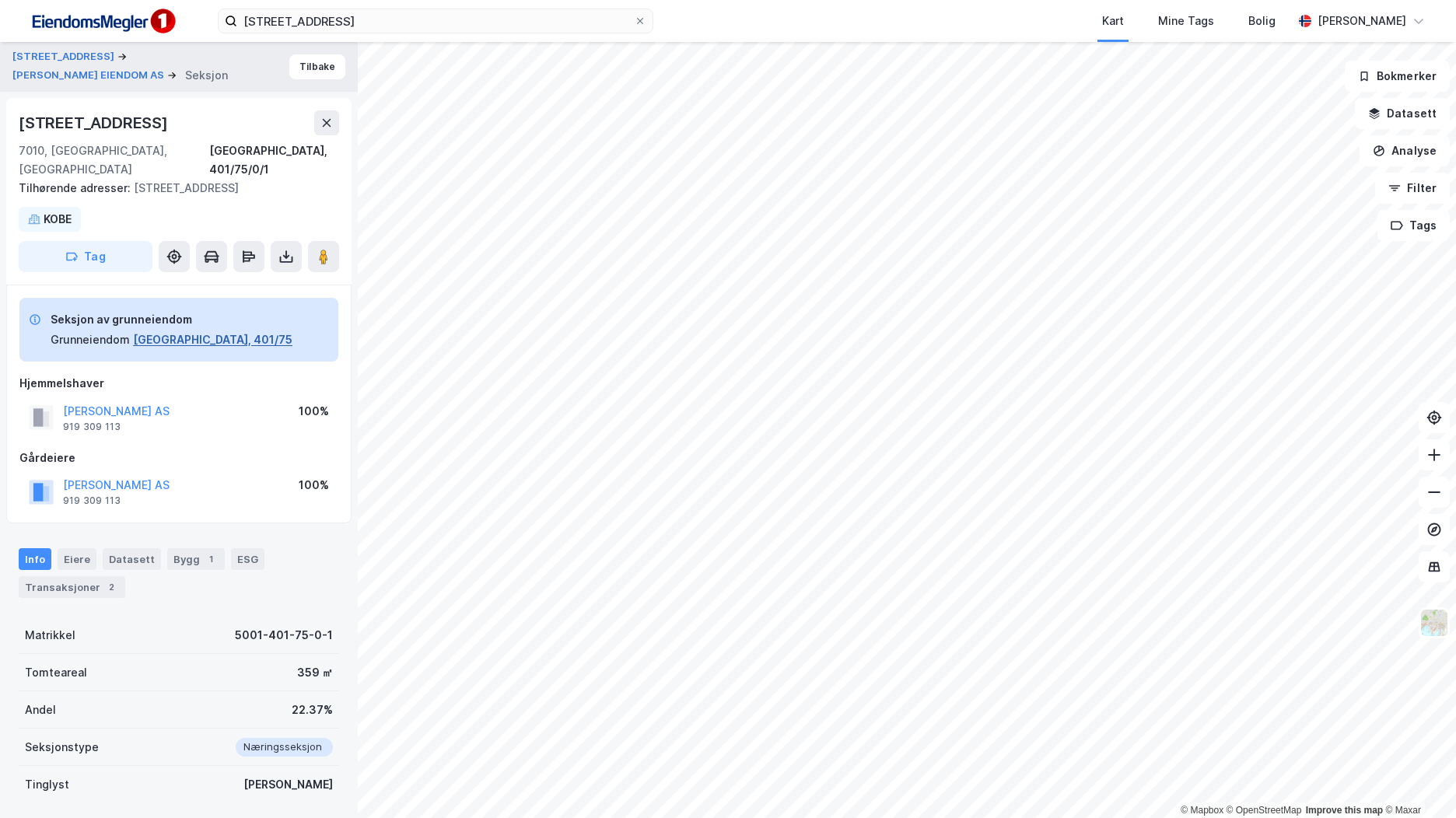
click at [198, 331] on button "[GEOGRAPHIC_DATA], 401/75" at bounding box center [213, 339] width 159 height 18
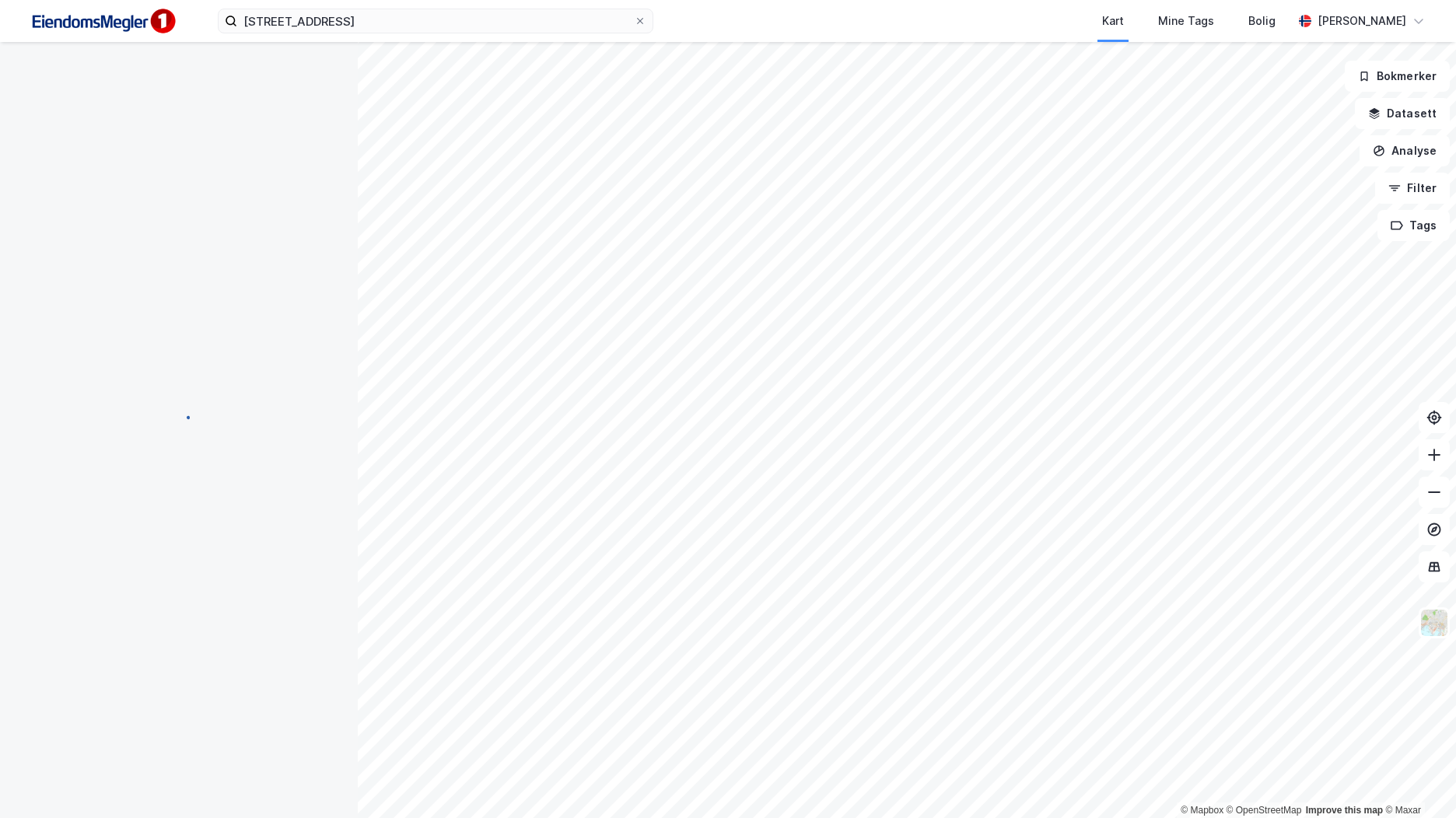
scroll to position [3, 0]
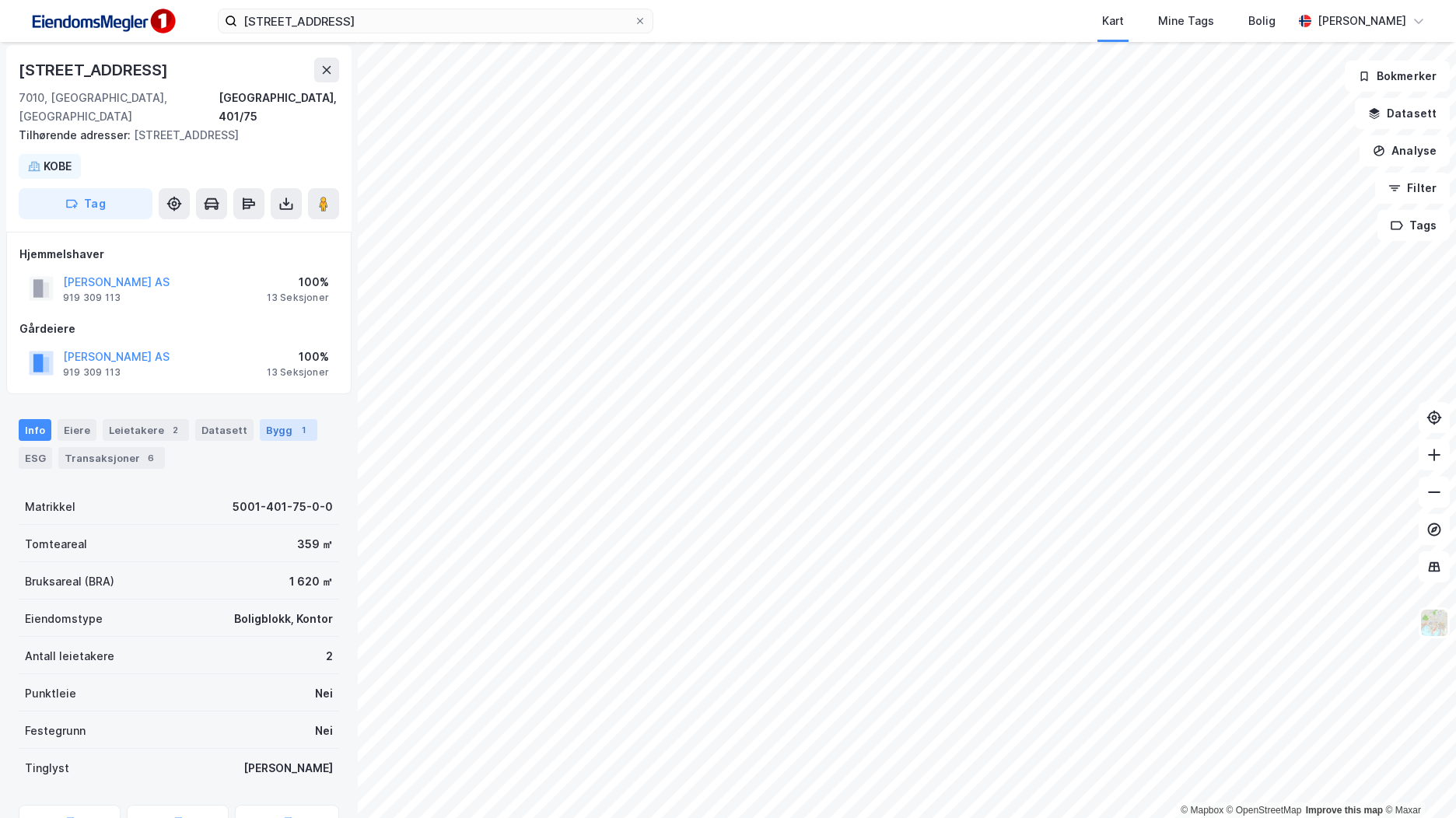
click at [275, 419] on div "Bygg 1" at bounding box center [288, 429] width 57 height 22
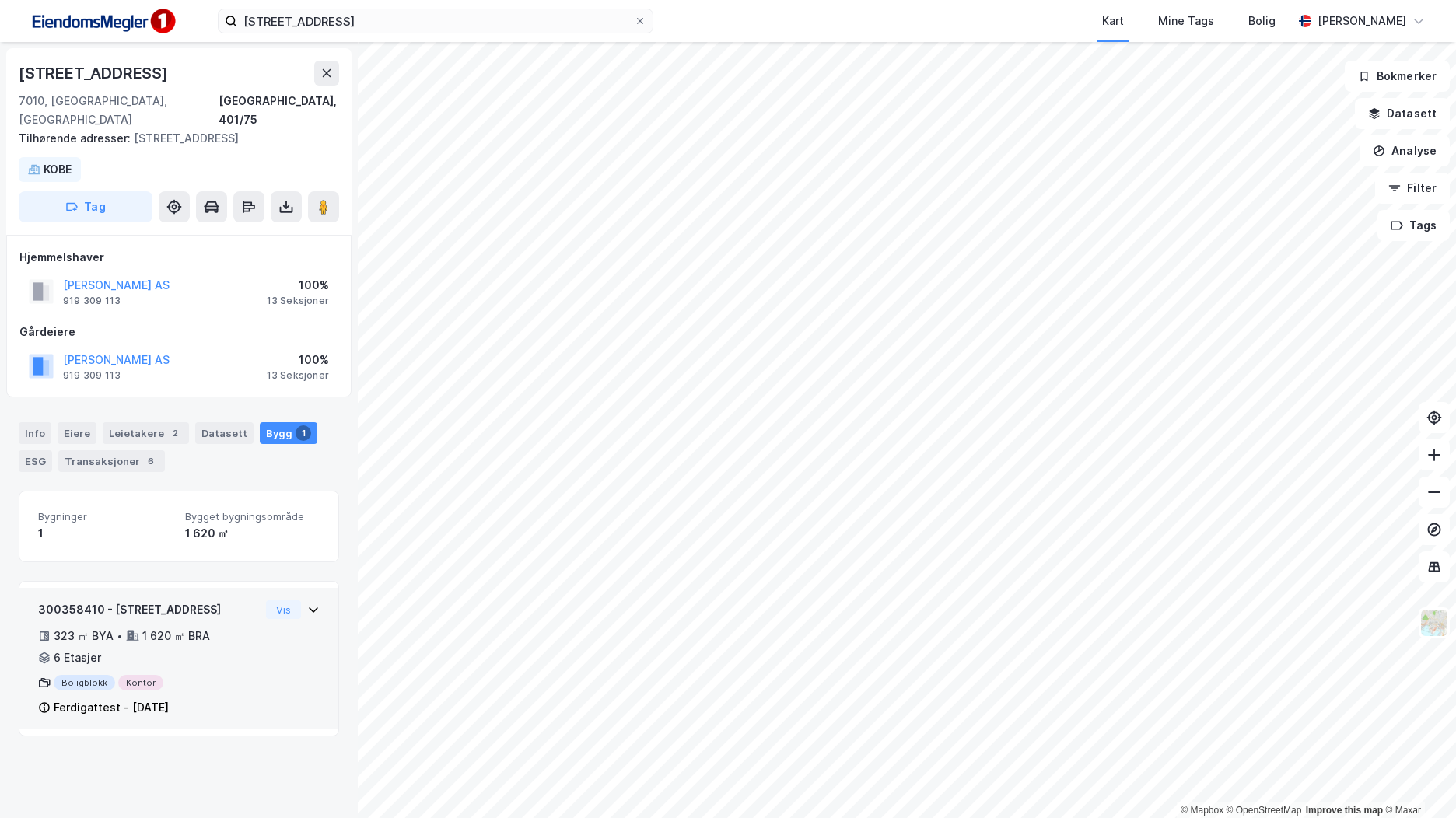
click at [218, 601] on div "300358410 - Fjordgata 74" at bounding box center [149, 609] width 222 height 18
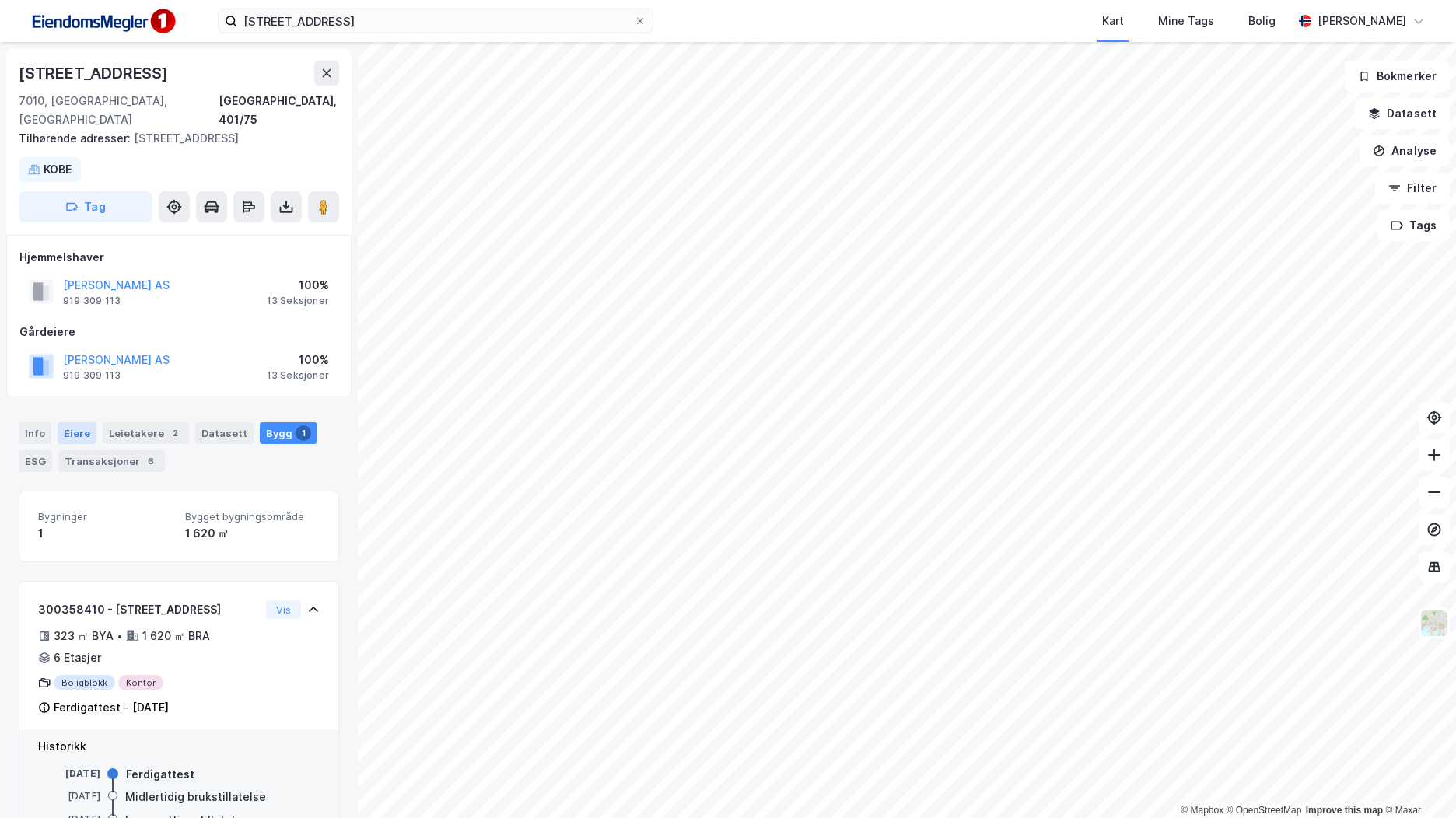
click at [75, 422] on div "Eiere" at bounding box center [77, 432] width 39 height 22
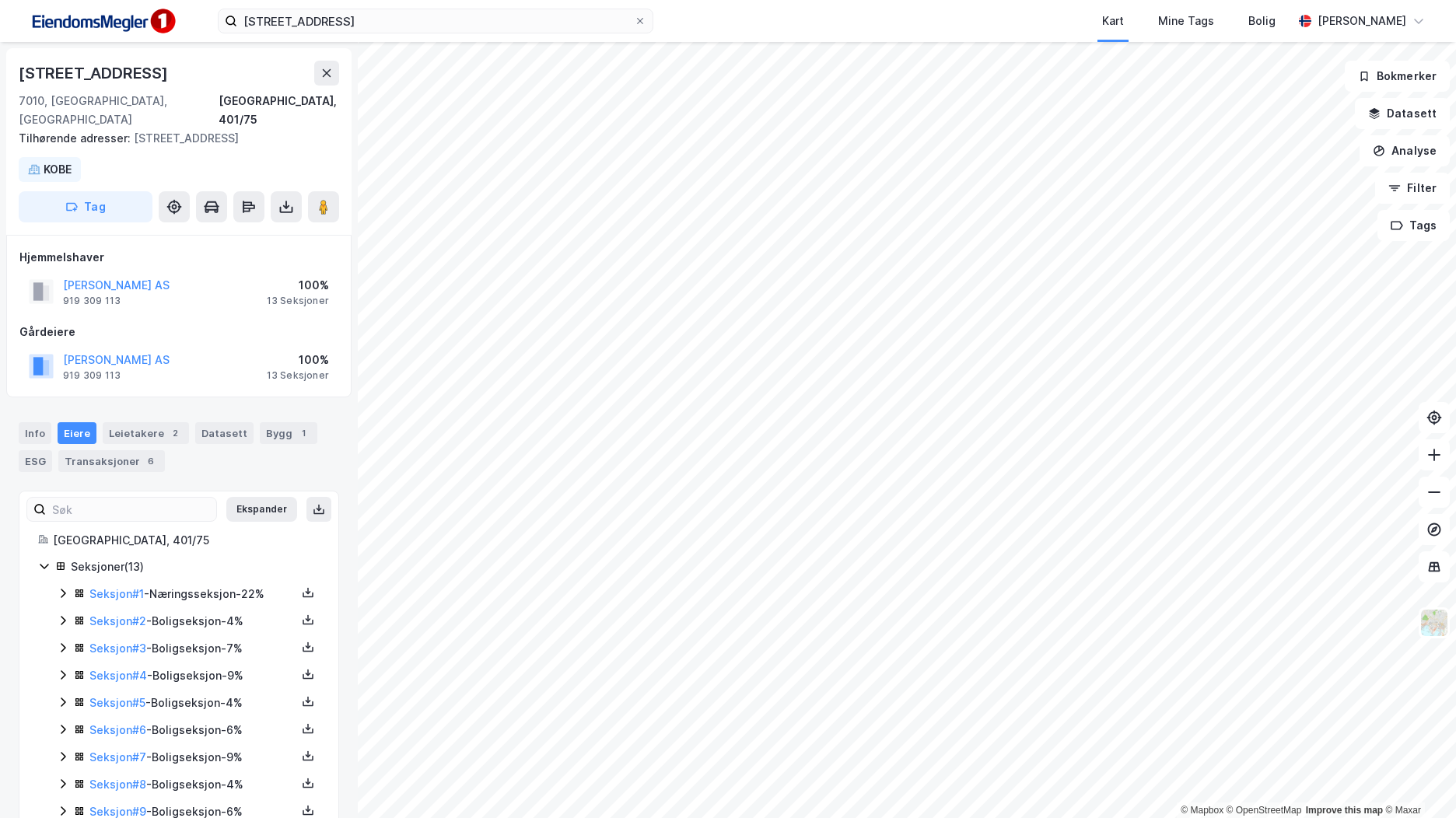
scroll to position [132, 0]
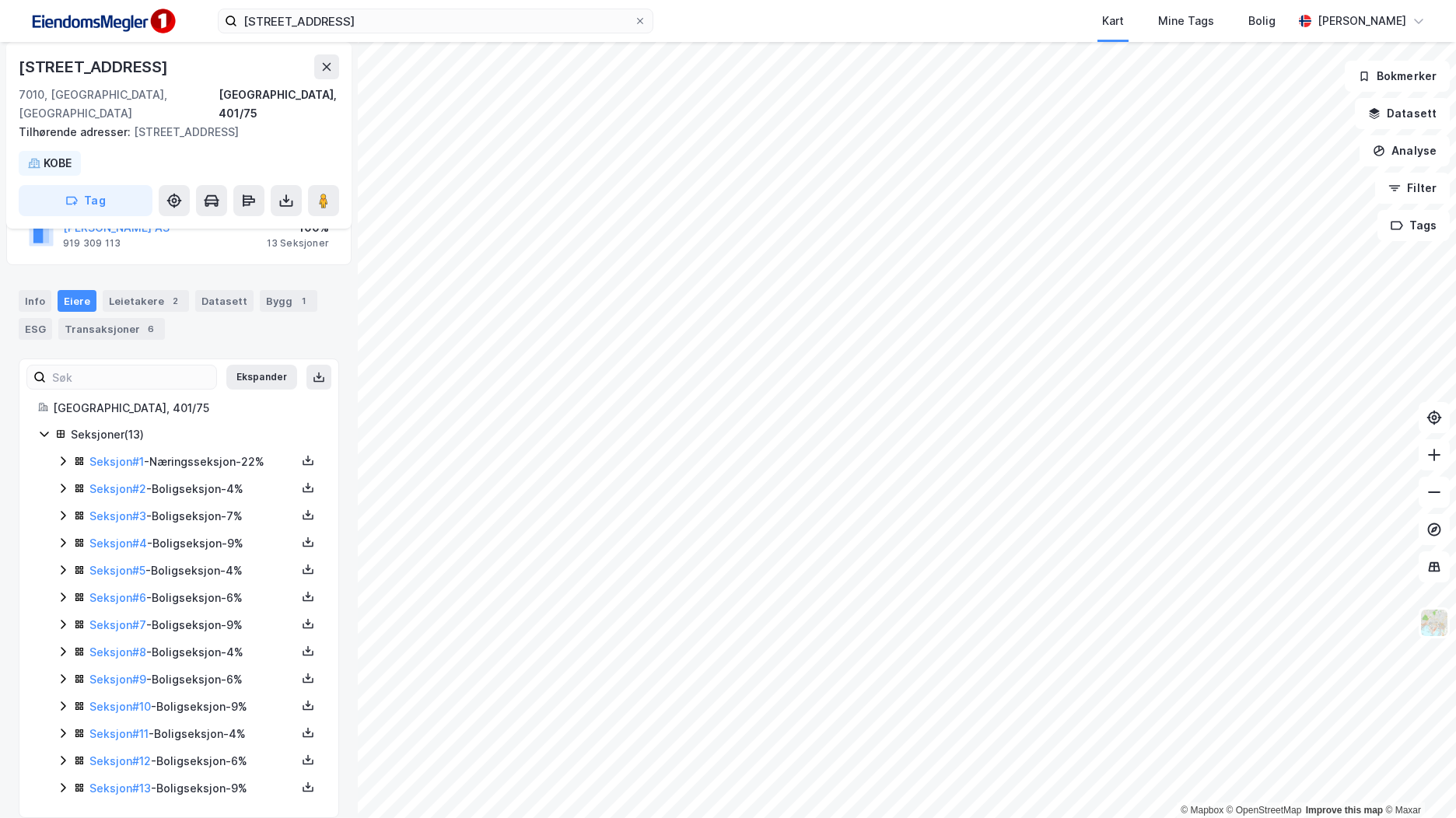
click at [65, 455] on icon at bounding box center [63, 461] width 13 height 13
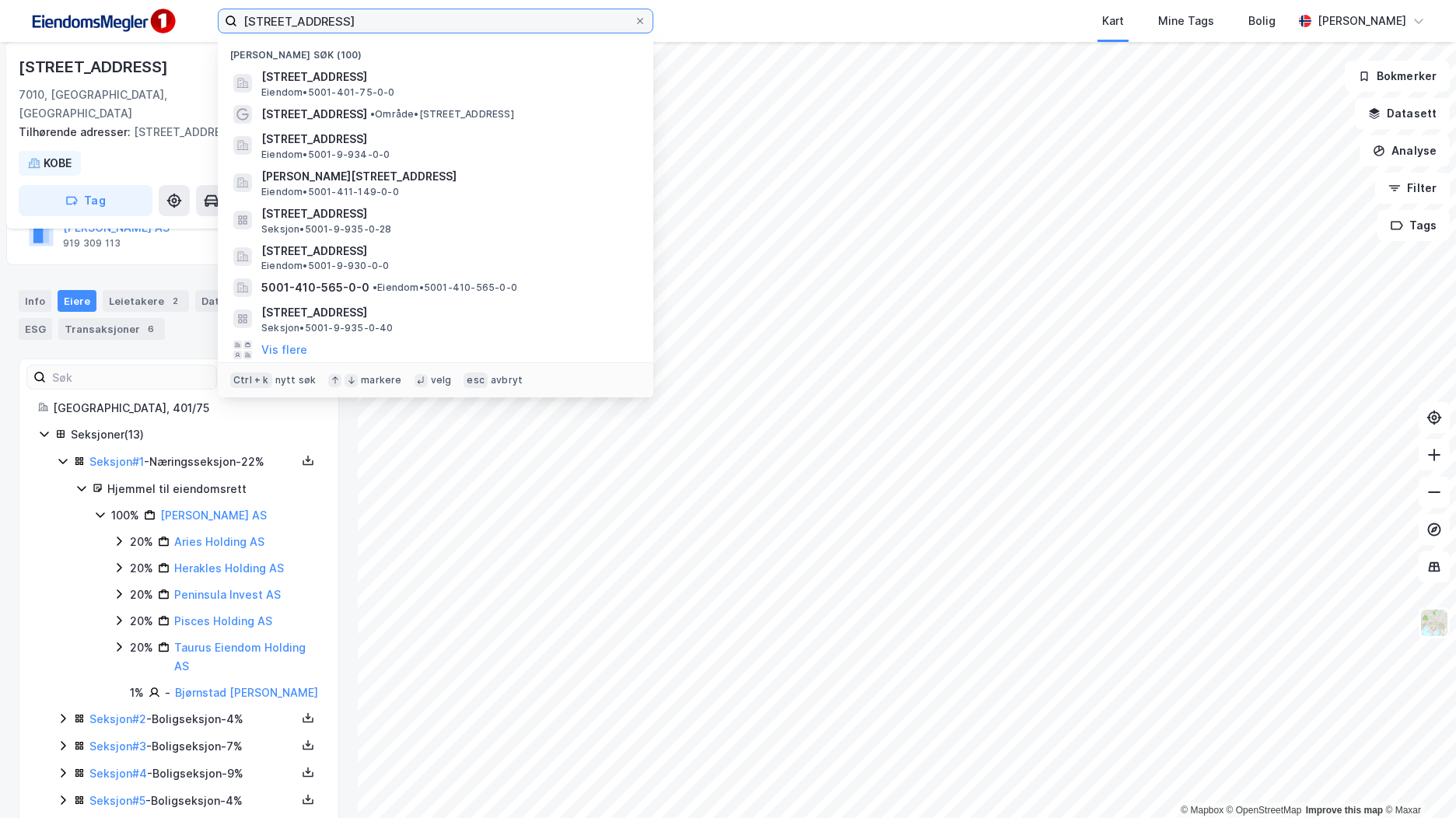
drag, startPoint x: 340, startPoint y: 22, endPoint x: 175, endPoint y: 30, distance: 165.2
click at [175, 30] on div "Fjordgata 76 Nylige søk (100) Fjordgata 74, 7010, TRONDHEIM, TRONDHEIM Eiendom …" at bounding box center [728, 21] width 1456 height 42
paste input "80 A"
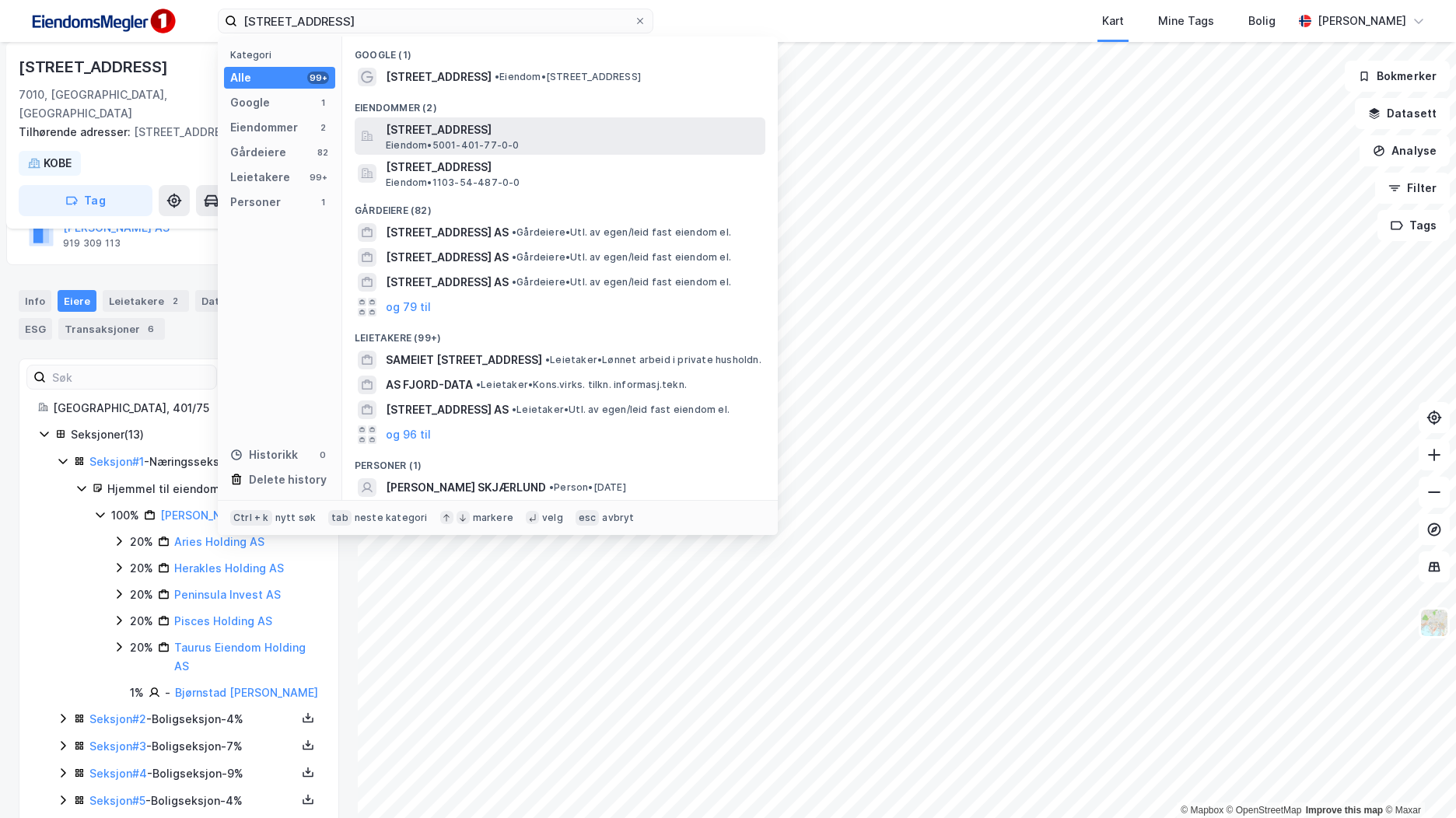
click at [465, 126] on span "Fjordgata 80A, 7010, TRONDHEIM, TRONDHEIM" at bounding box center [572, 129] width 374 height 18
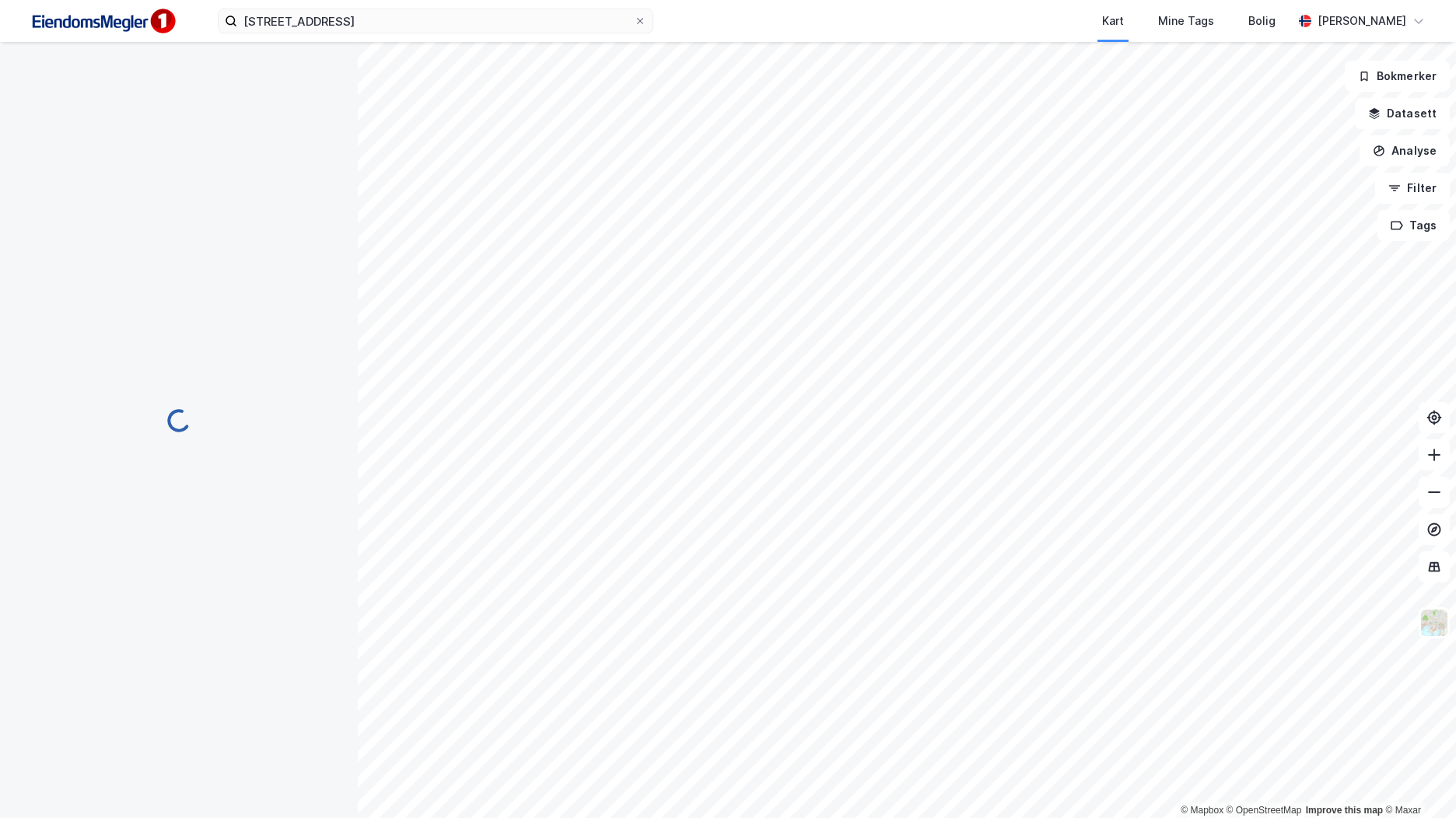
scroll to position [132, 0]
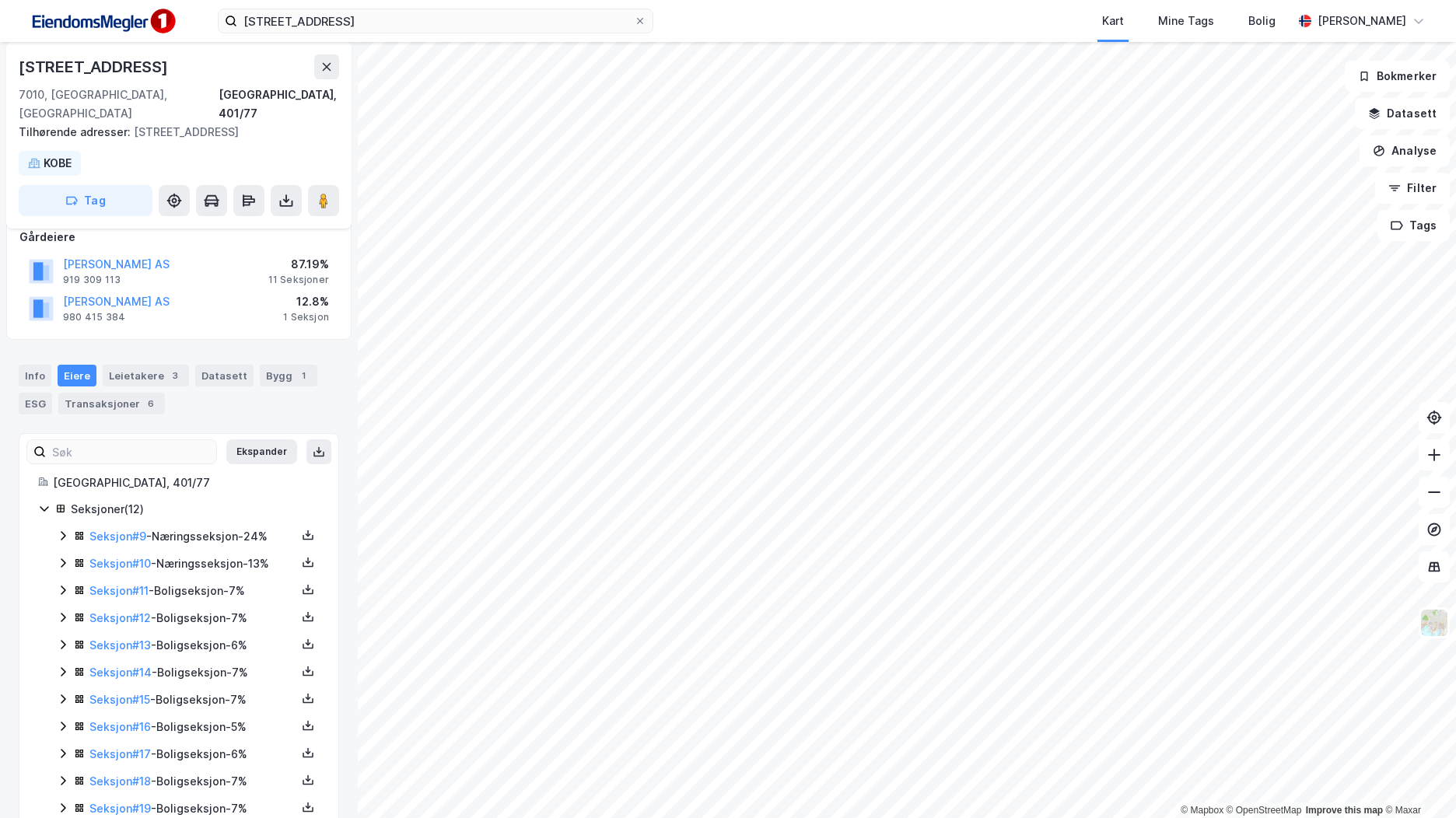
click at [64, 531] on icon at bounding box center [63, 536] width 5 height 10
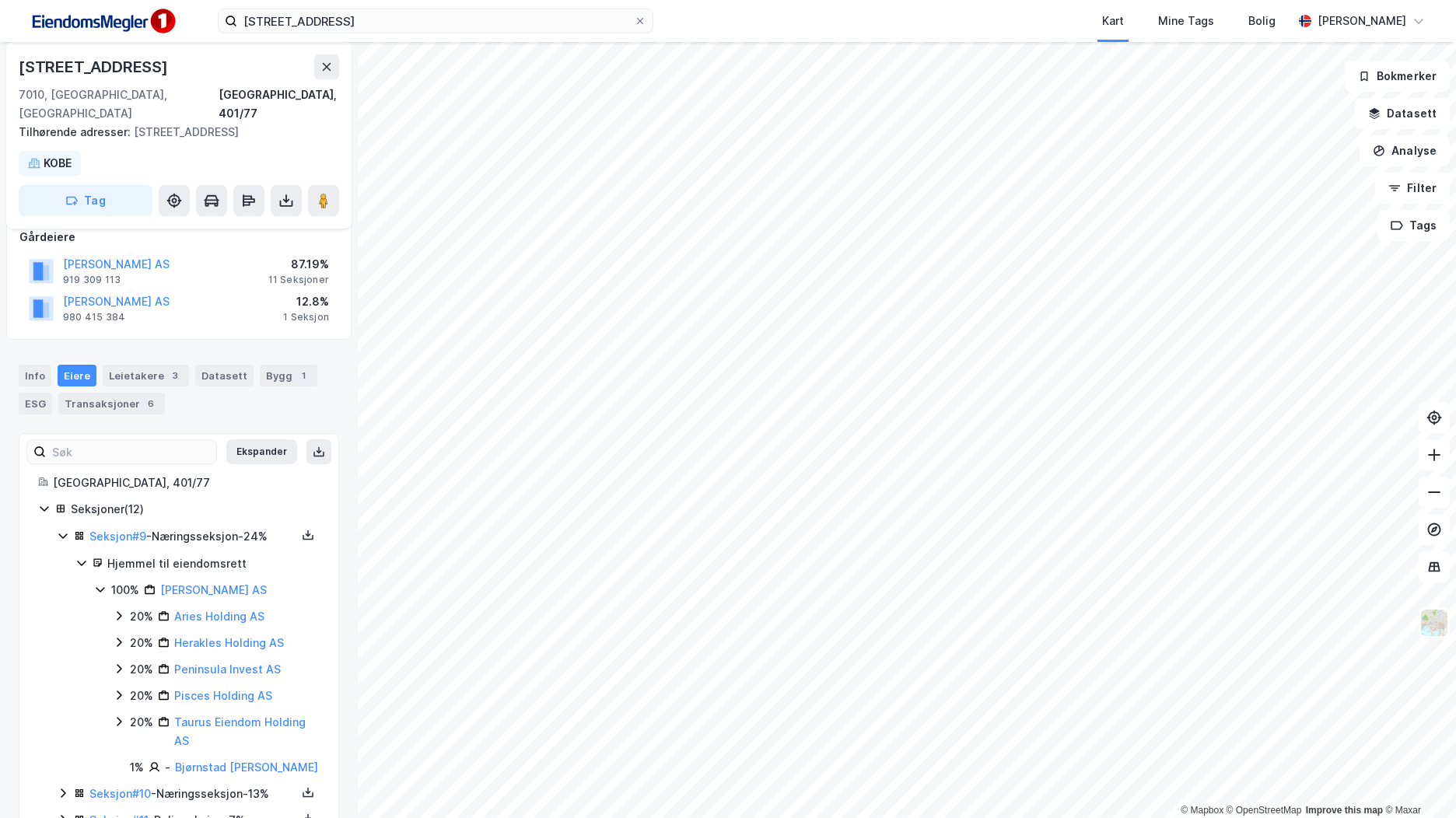
click at [64, 534] on icon at bounding box center [62, 536] width 9 height 6
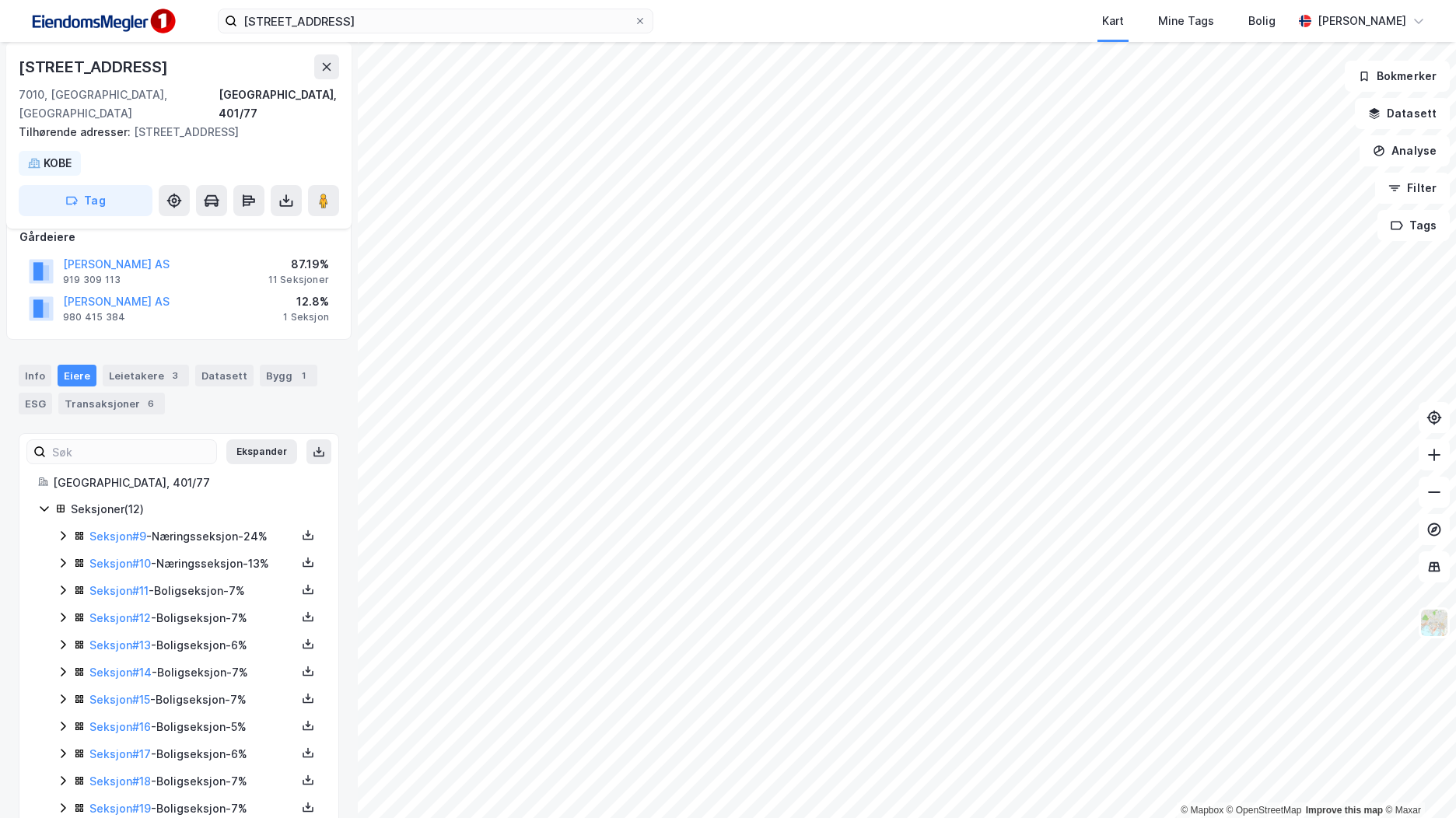
click at [62, 557] on icon at bounding box center [63, 563] width 13 height 13
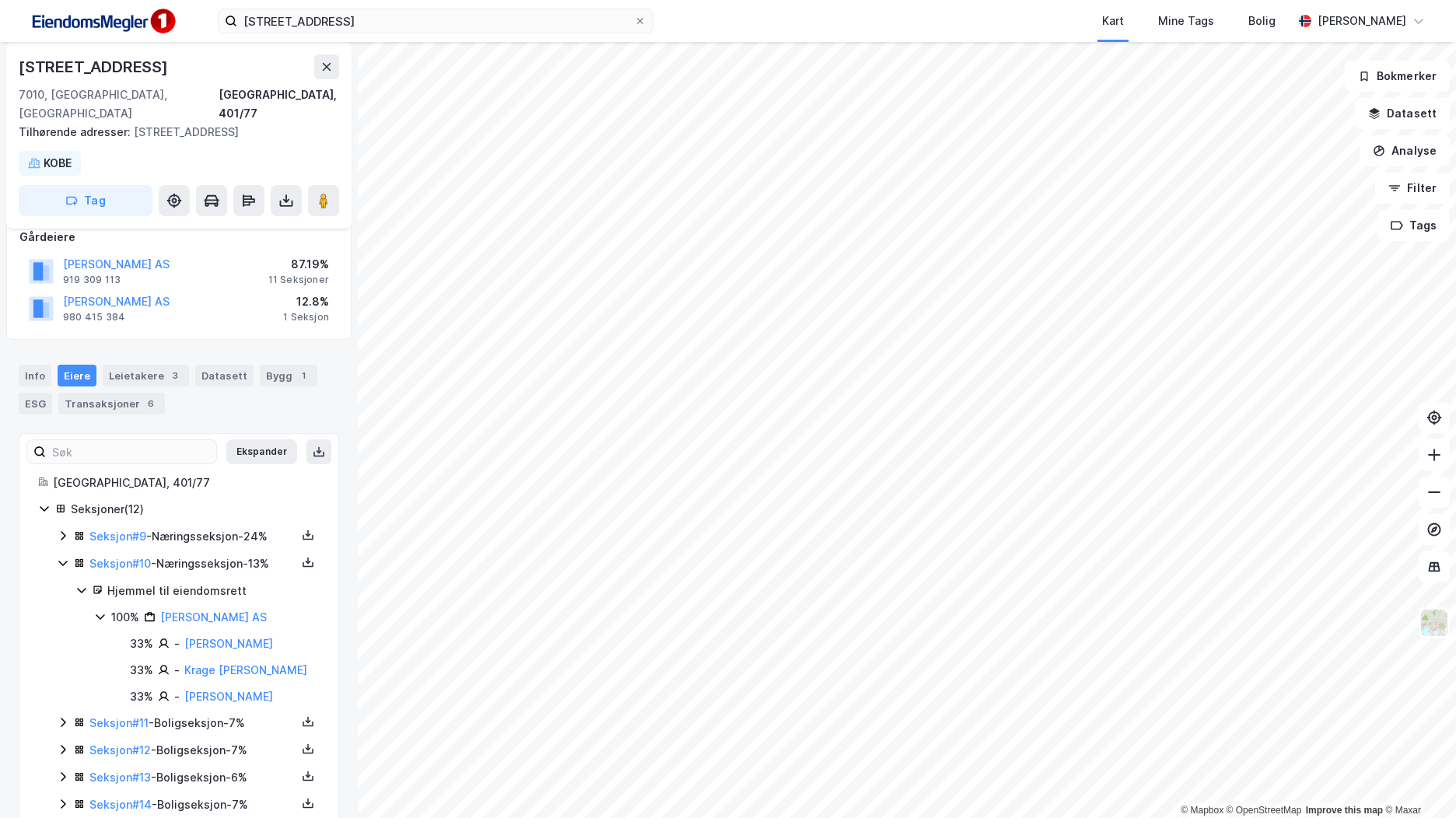
click at [62, 557] on icon at bounding box center [63, 563] width 13 height 13
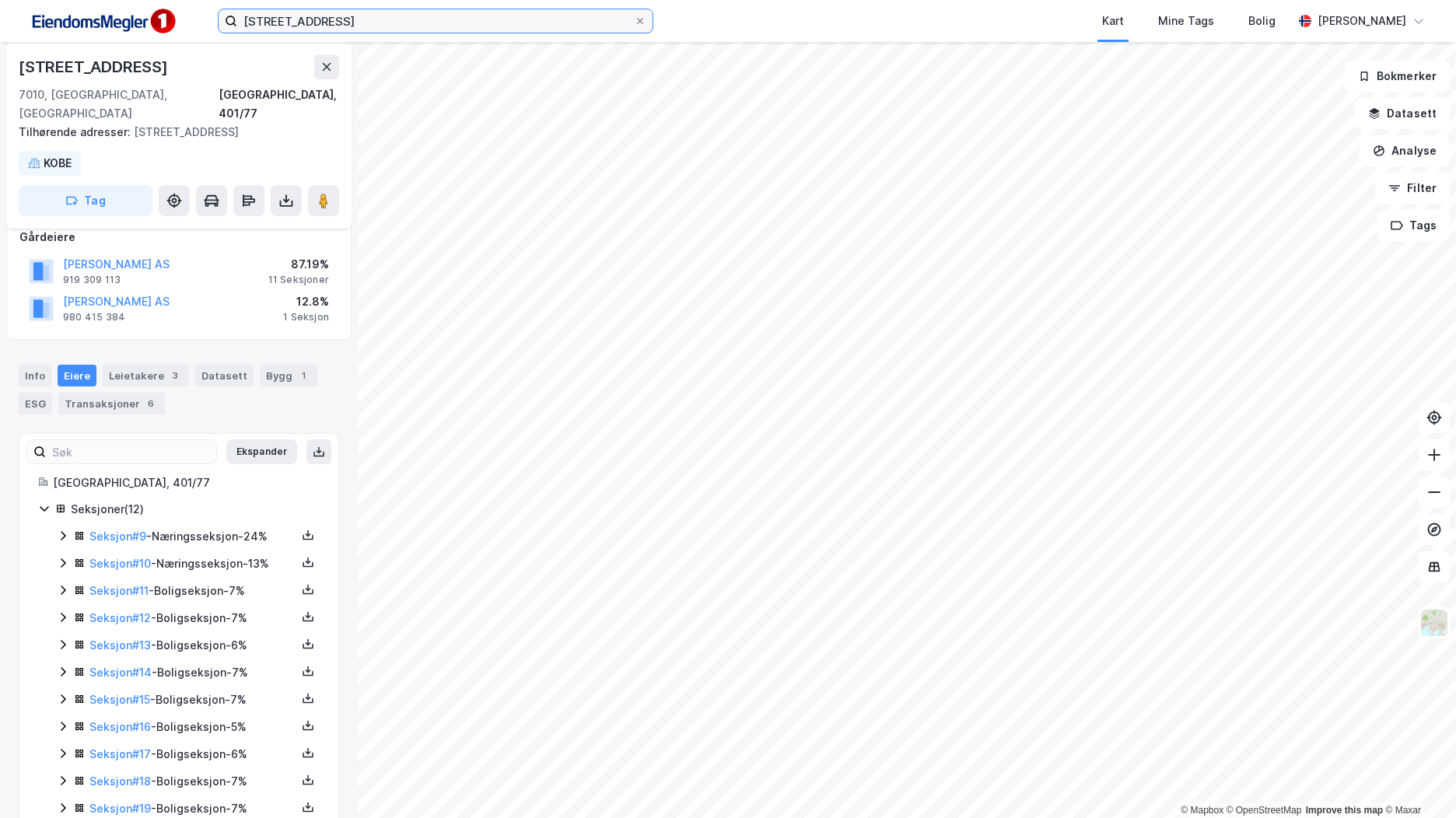
drag, startPoint x: 278, startPoint y: 35, endPoint x: 134, endPoint y: 38, distance: 144.0
click at [134, 39] on div "Fjordgata 80 A Kart Mine Tags Bolig Brage Aarthun" at bounding box center [728, 21] width 1456 height 42
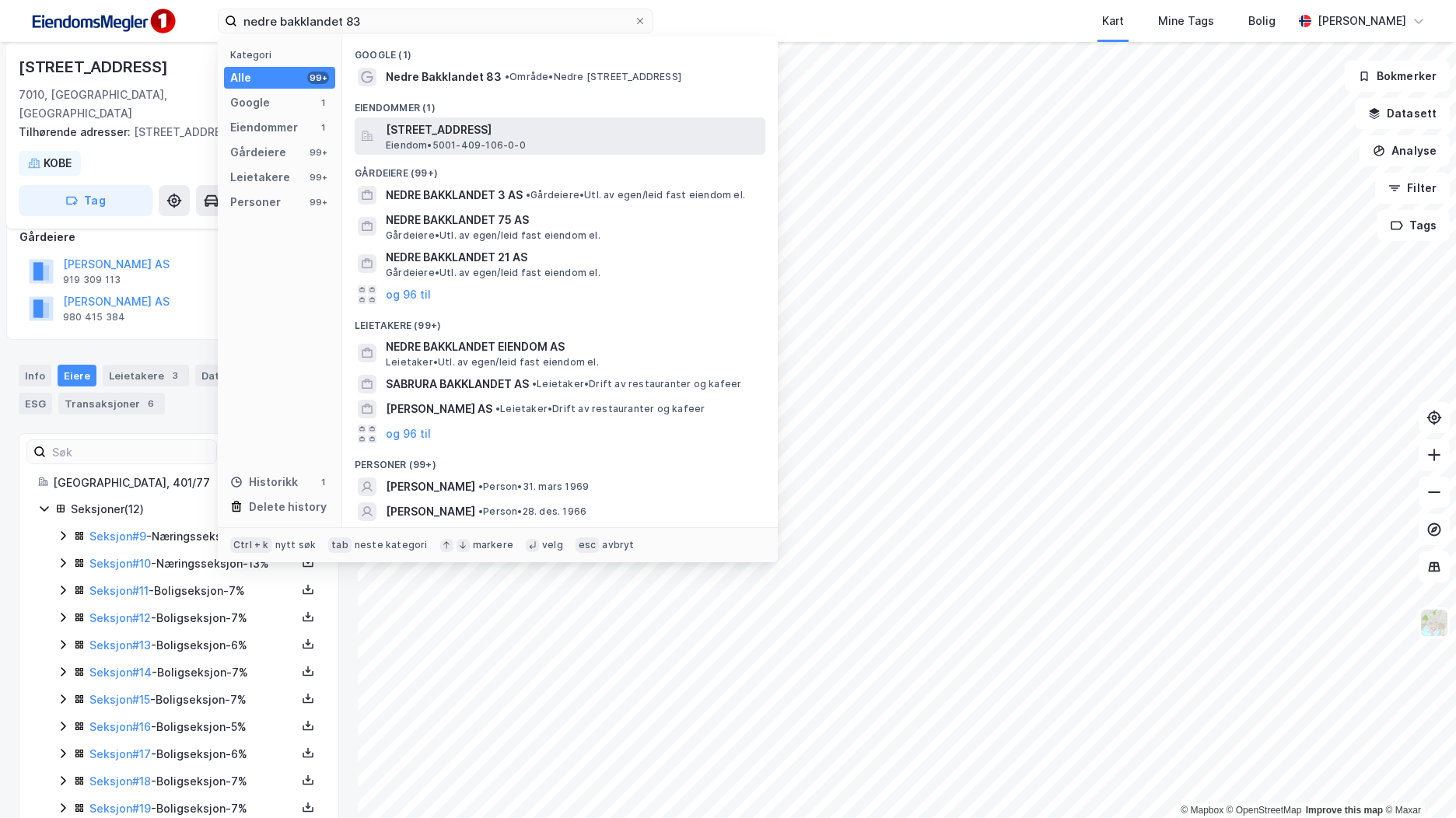
click at [512, 124] on span "Nedre Bakklandet 83, 7014, TRONDHEIM, TRONDHEIM" at bounding box center [572, 129] width 374 height 18
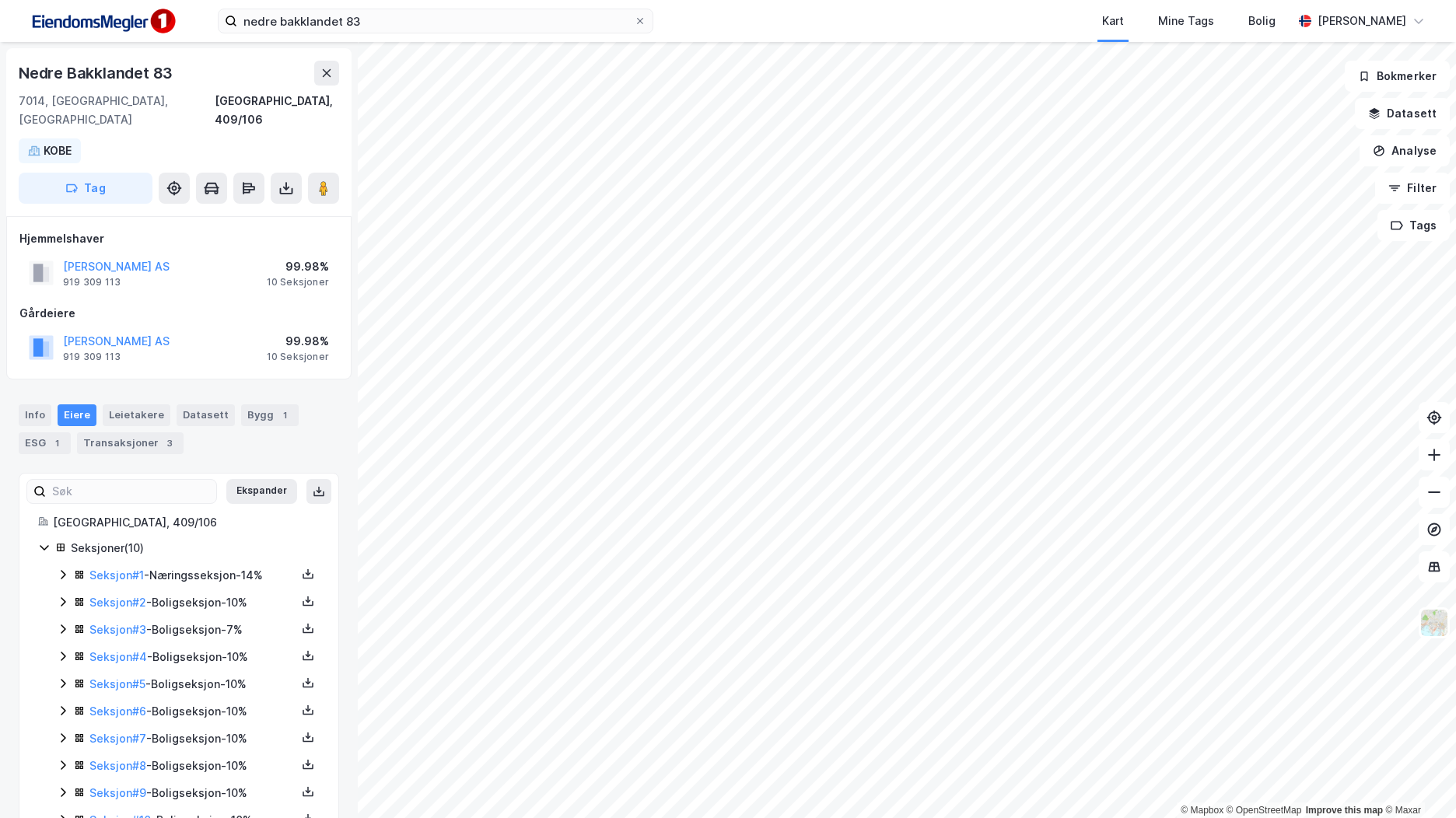
click at [65, 571] on icon at bounding box center [63, 576] width 5 height 10
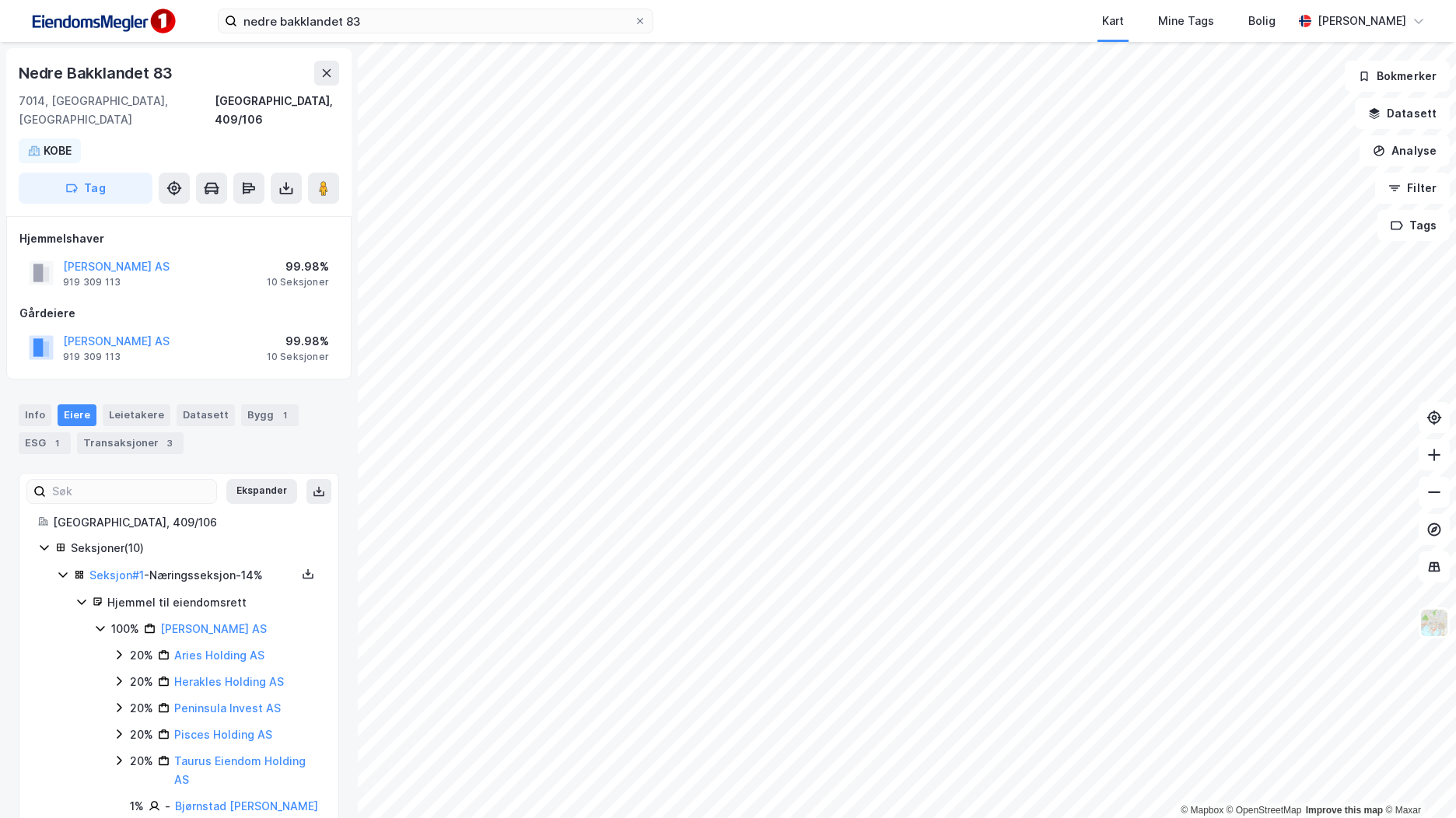
click at [65, 573] on icon at bounding box center [62, 575] width 9 height 6
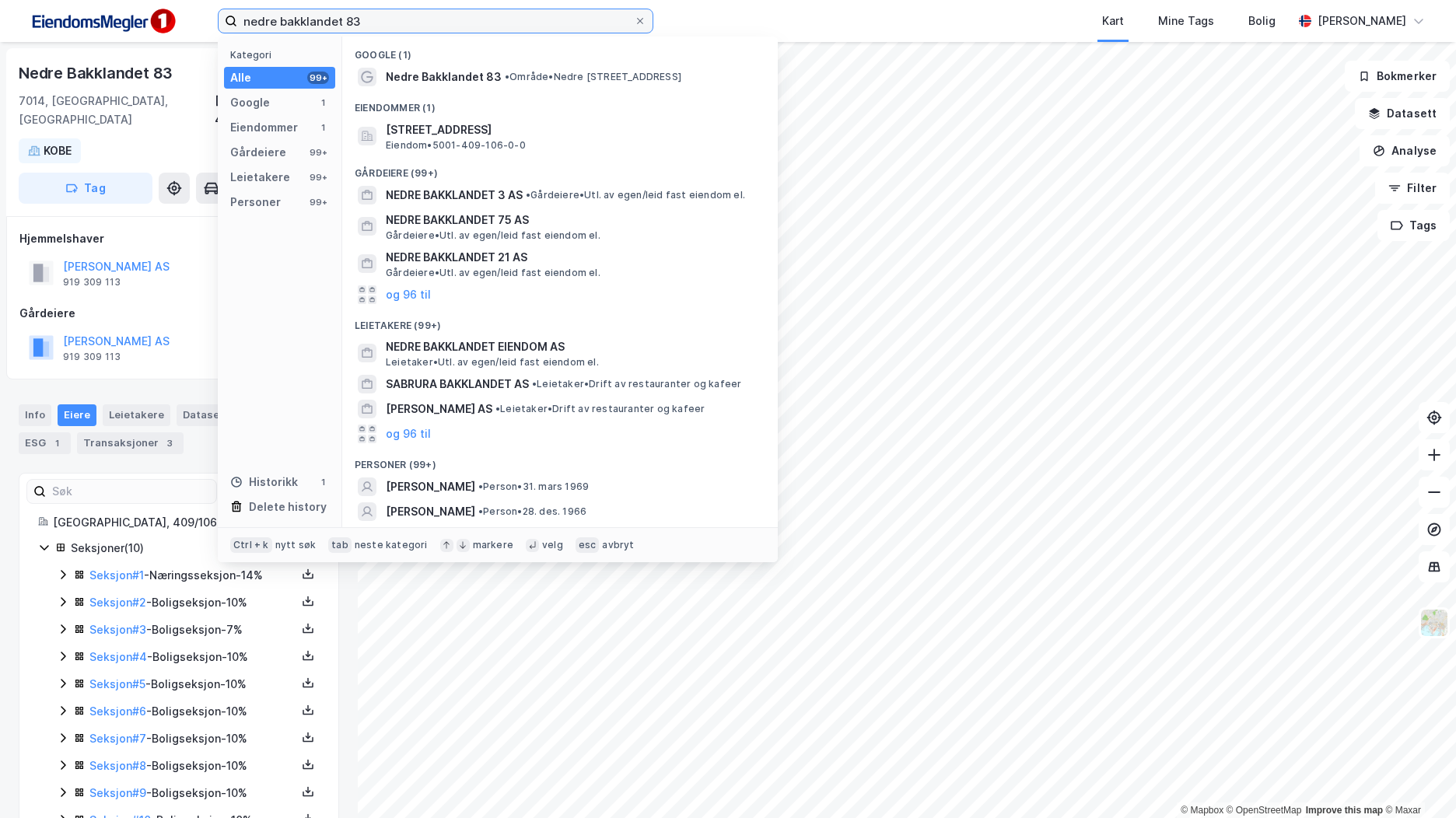
drag, startPoint x: 379, startPoint y: 27, endPoint x: 230, endPoint y: 25, distance: 149.0
click at [230, 25] on label "nedre bakklandet 83" at bounding box center [435, 21] width 436 height 25
paste input "Frostaveien 2 A"
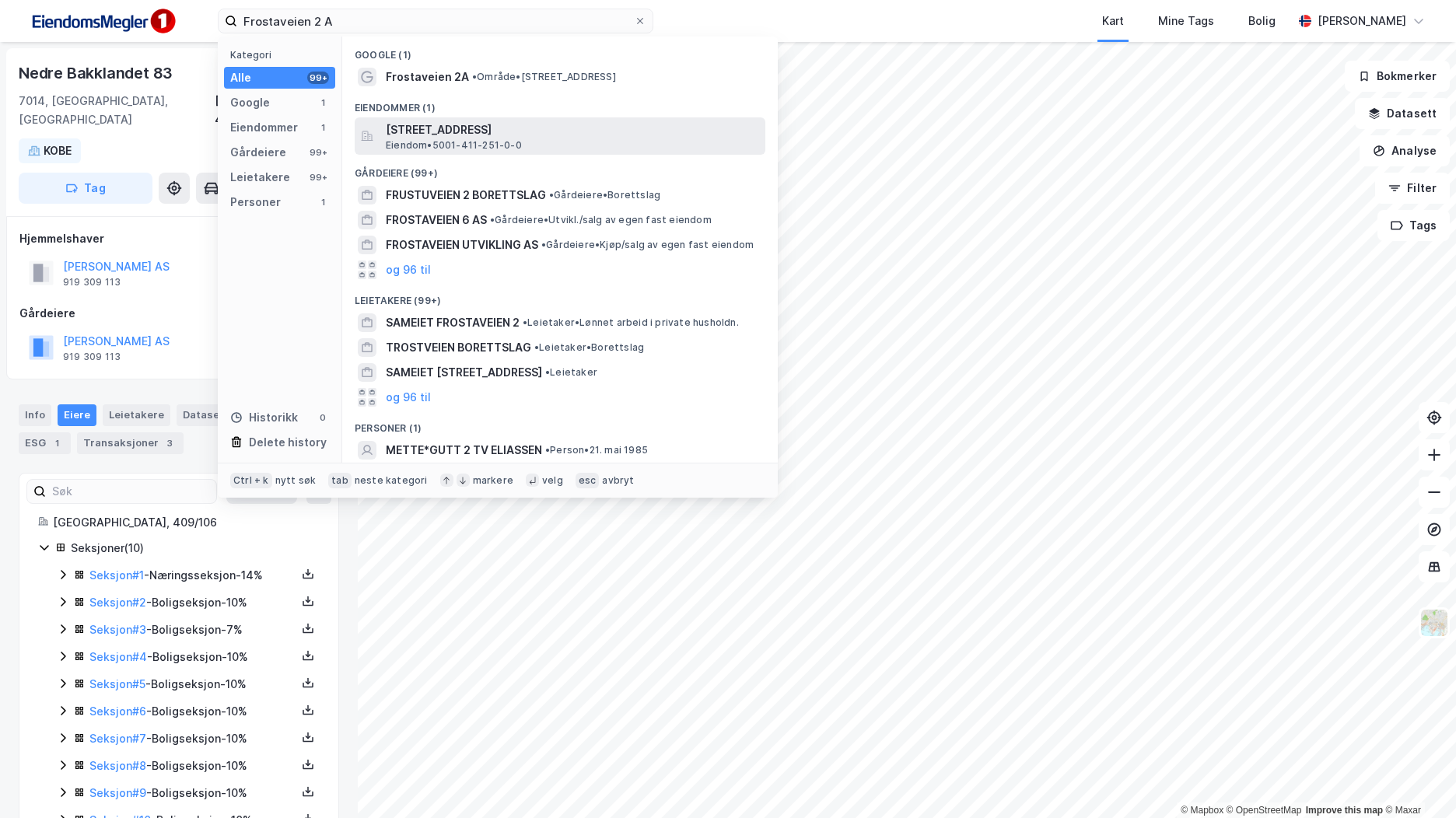
click at [488, 141] on span "Eiendom • 5001-411-251-0-0" at bounding box center [453, 146] width 136 height 13
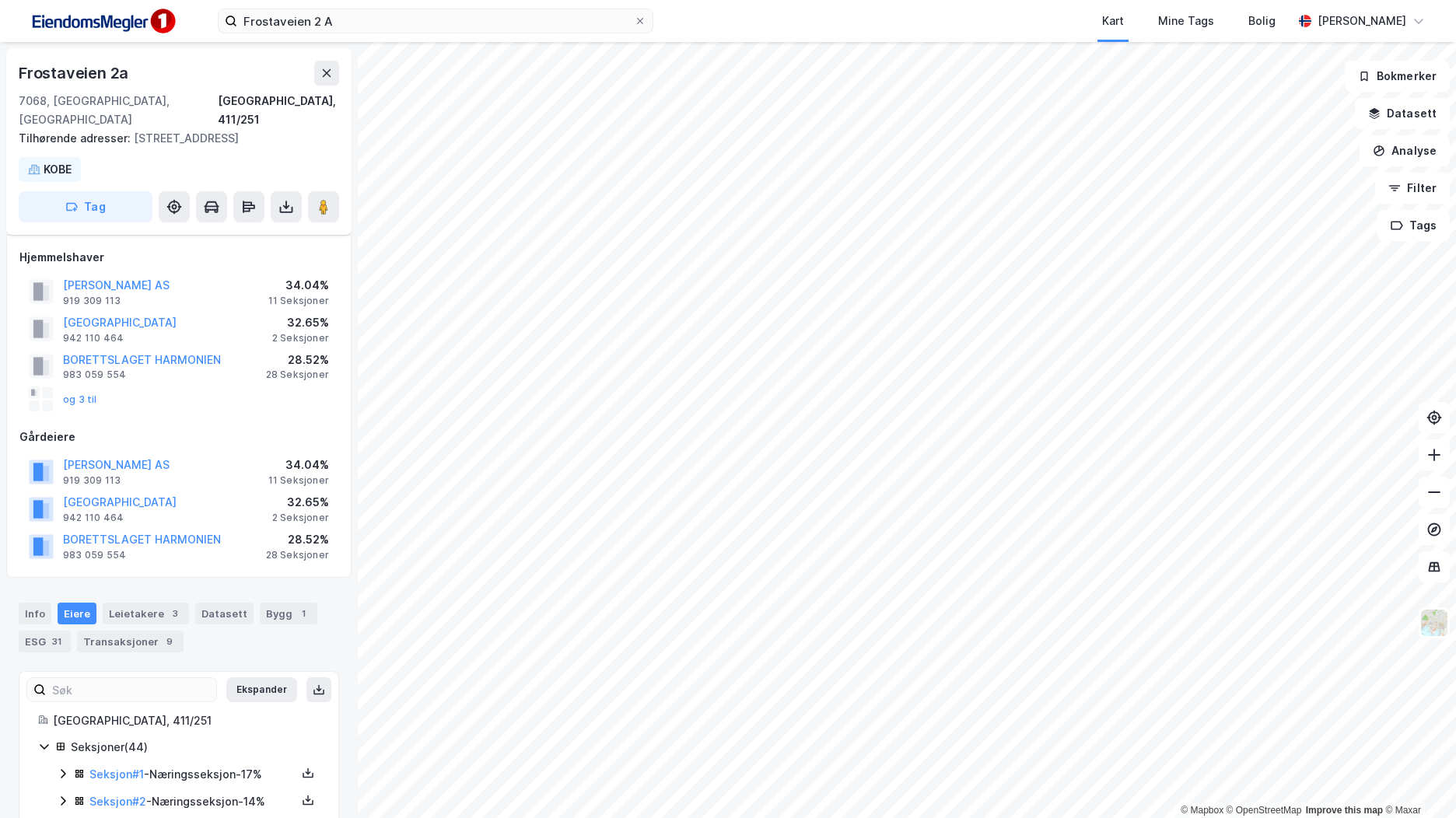
scroll to position [233, 0]
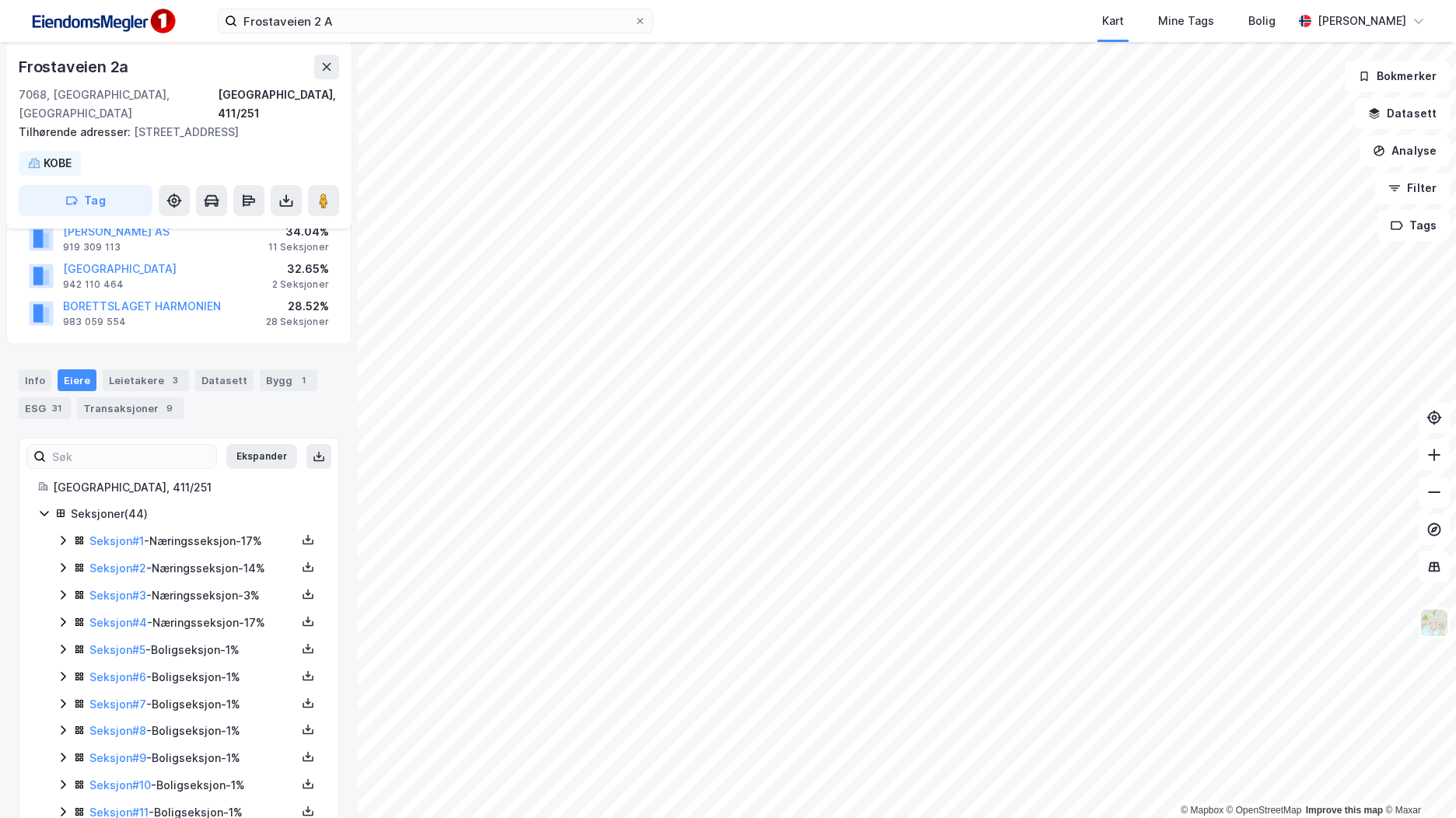
click at [65, 539] on icon at bounding box center [63, 541] width 13 height 13
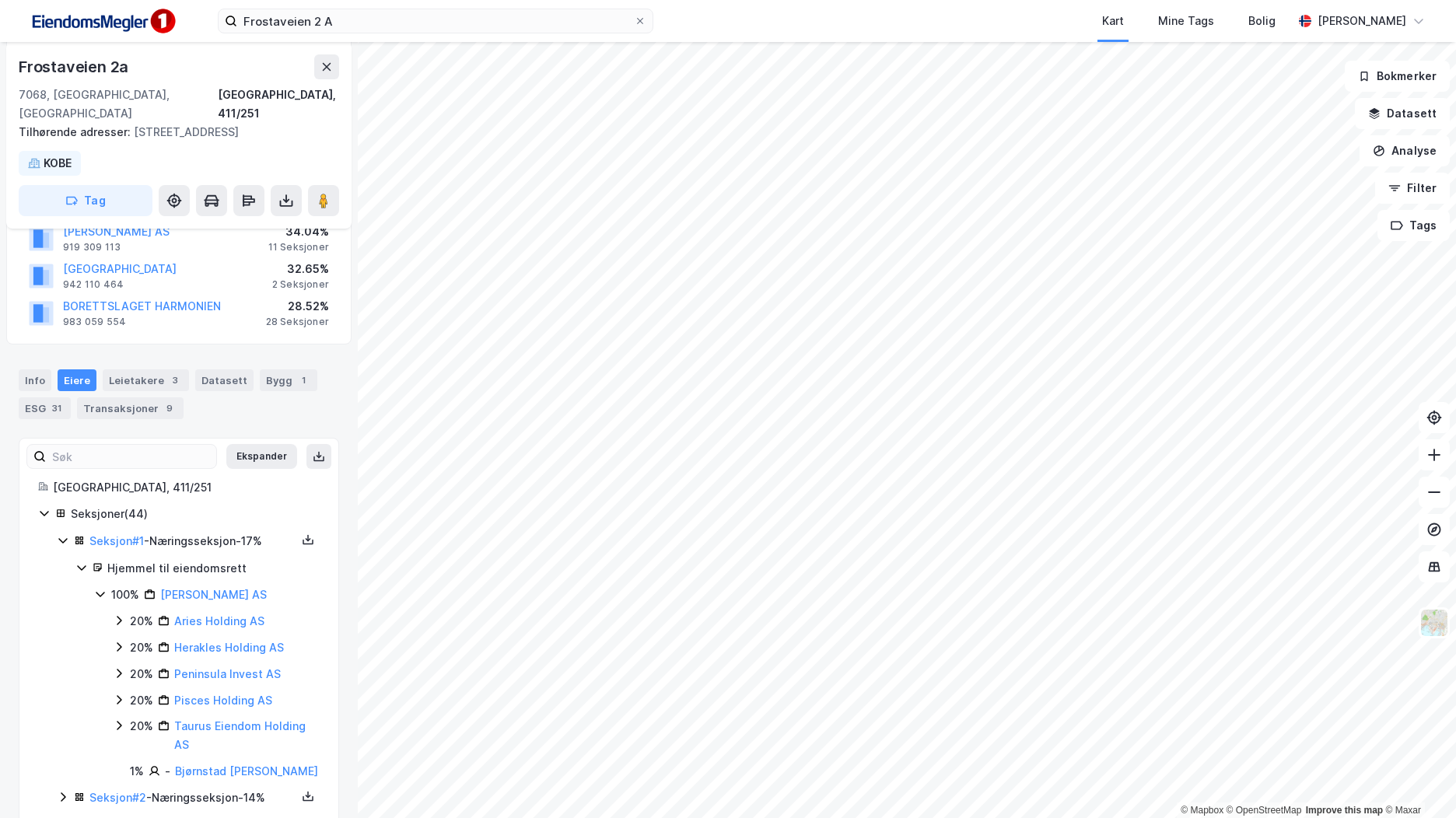
click at [65, 539] on icon at bounding box center [63, 541] width 13 height 13
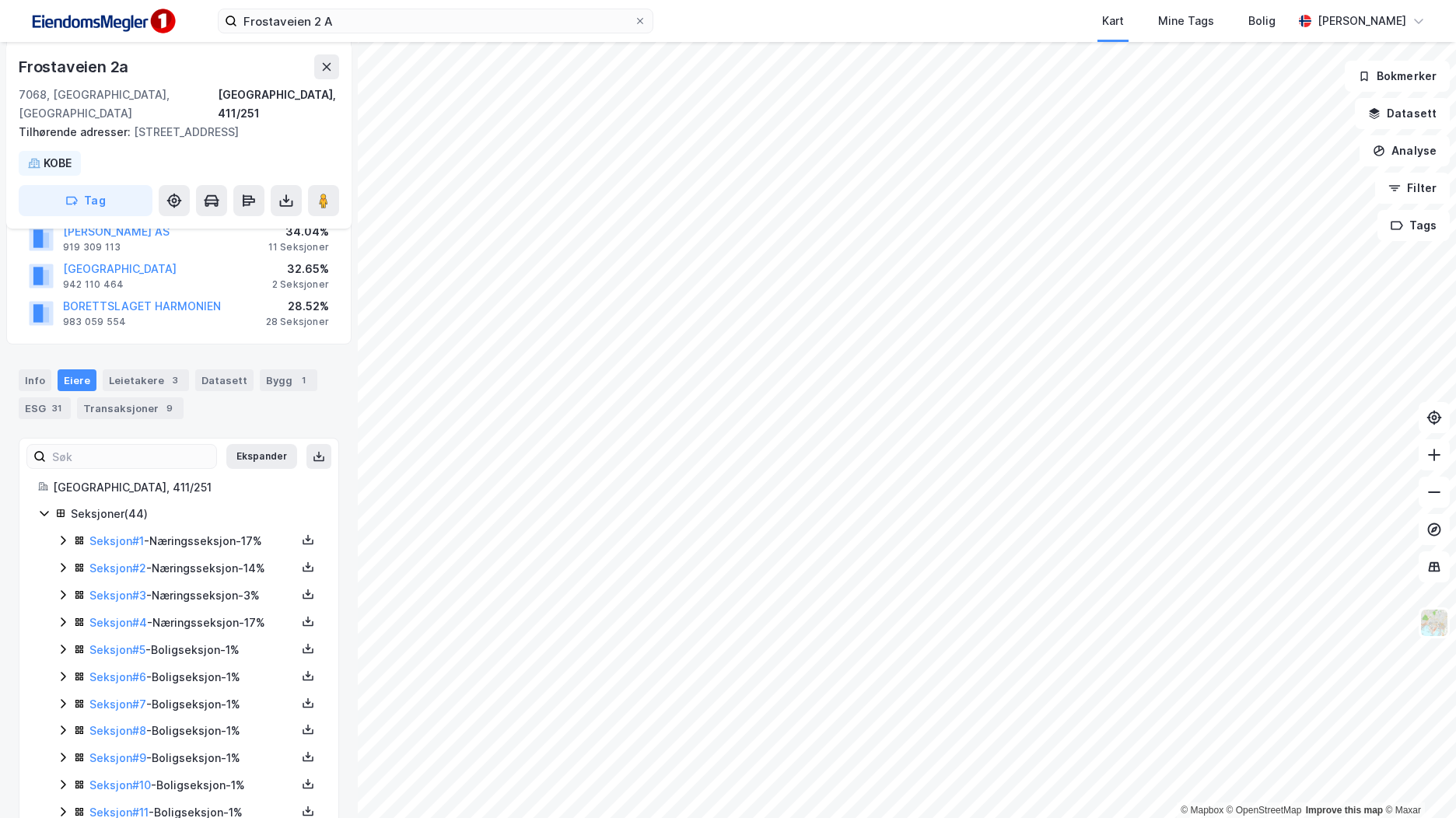
click at [63, 595] on icon at bounding box center [63, 595] width 13 height 13
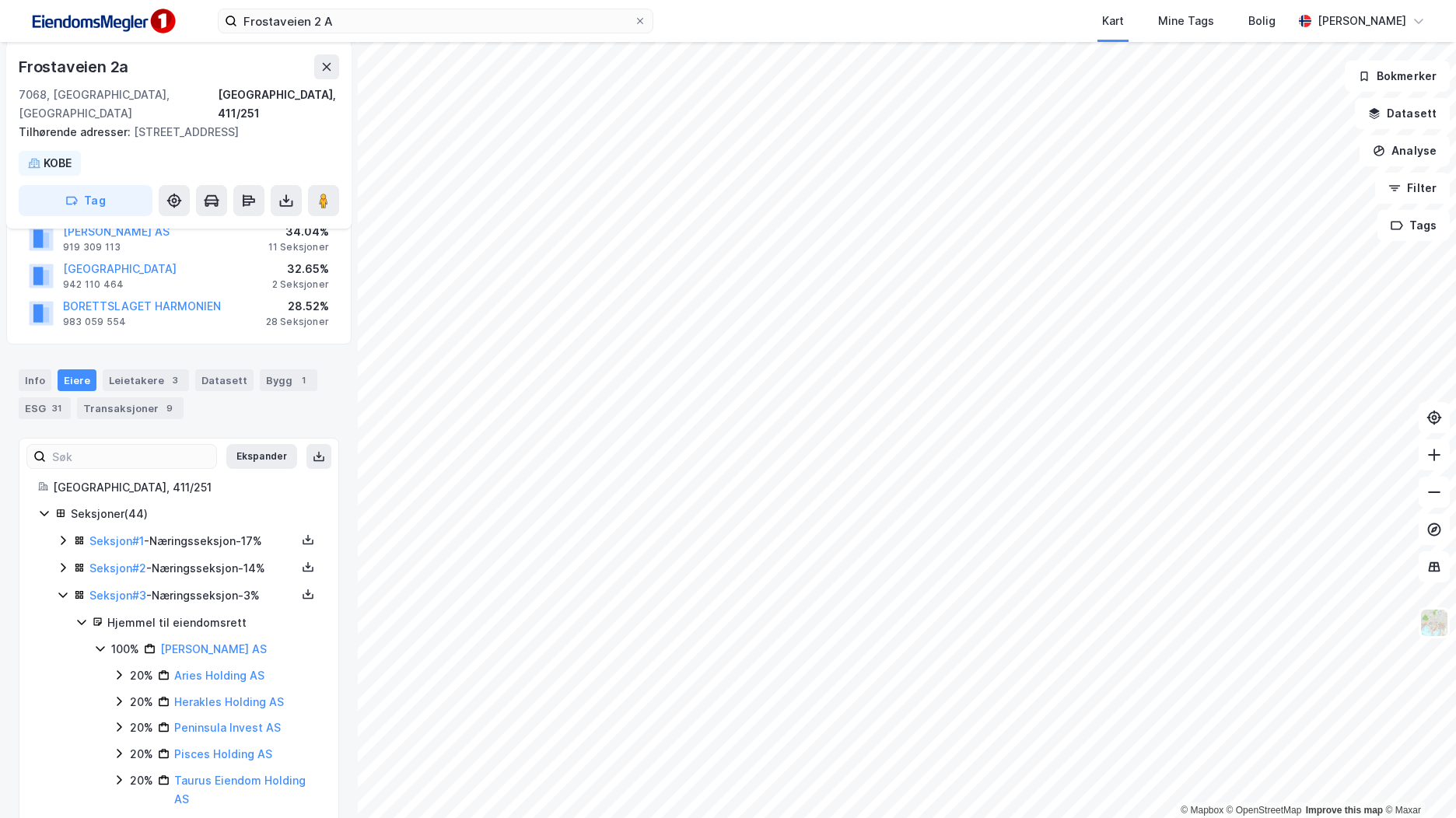
click at [63, 595] on icon at bounding box center [63, 595] width 13 height 13
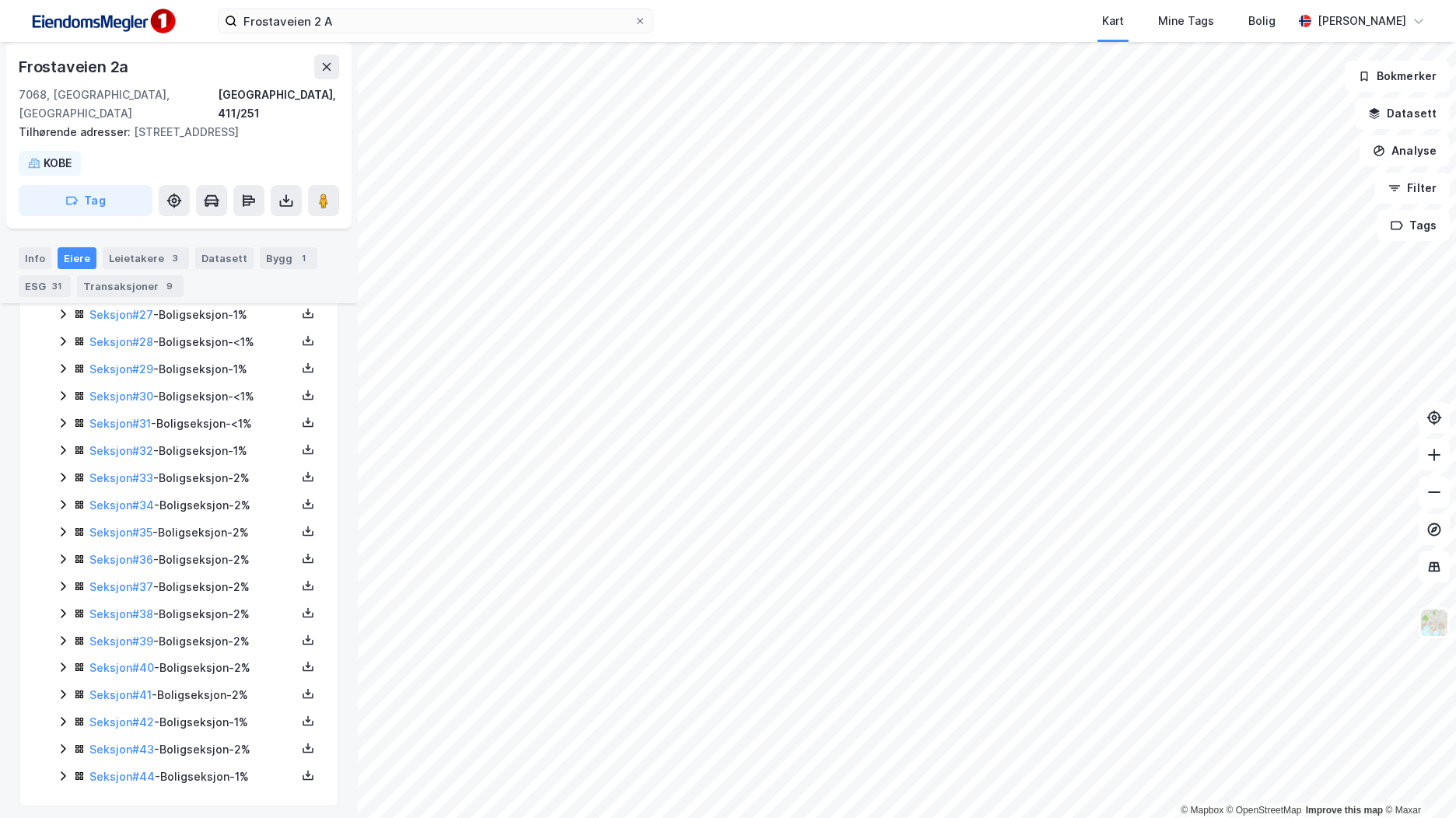
scroll to position [1166, 0]
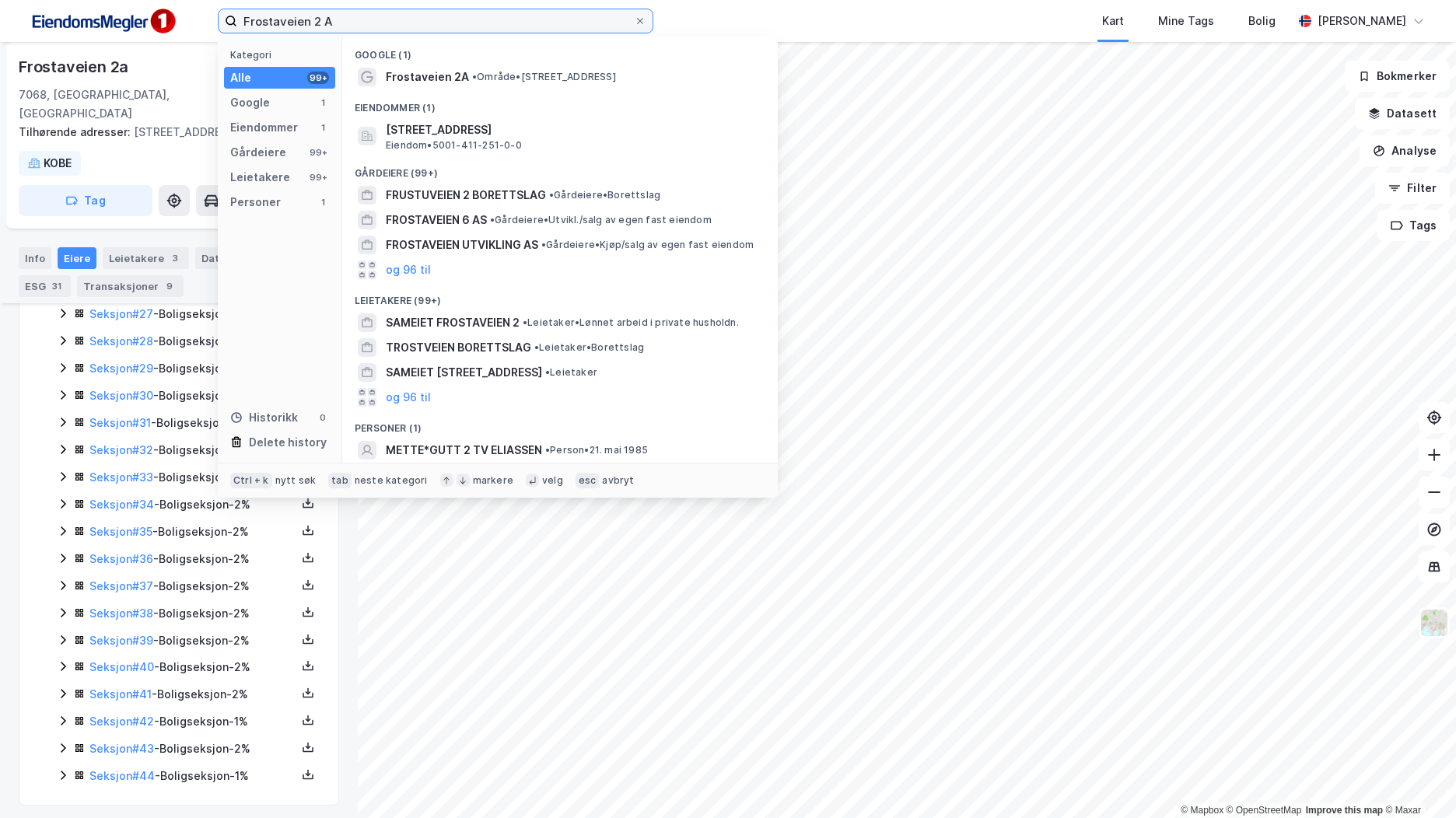
drag, startPoint x: 378, startPoint y: 28, endPoint x: 204, endPoint y: 34, distance: 174.1
click at [204, 34] on div "Frostaveien 2 A Kategori Alle 99+ Google 1 Eiendommer 1 Gårdeiere 99+ Leietaker…" at bounding box center [728, 21] width 1456 height 42
paste input "E"
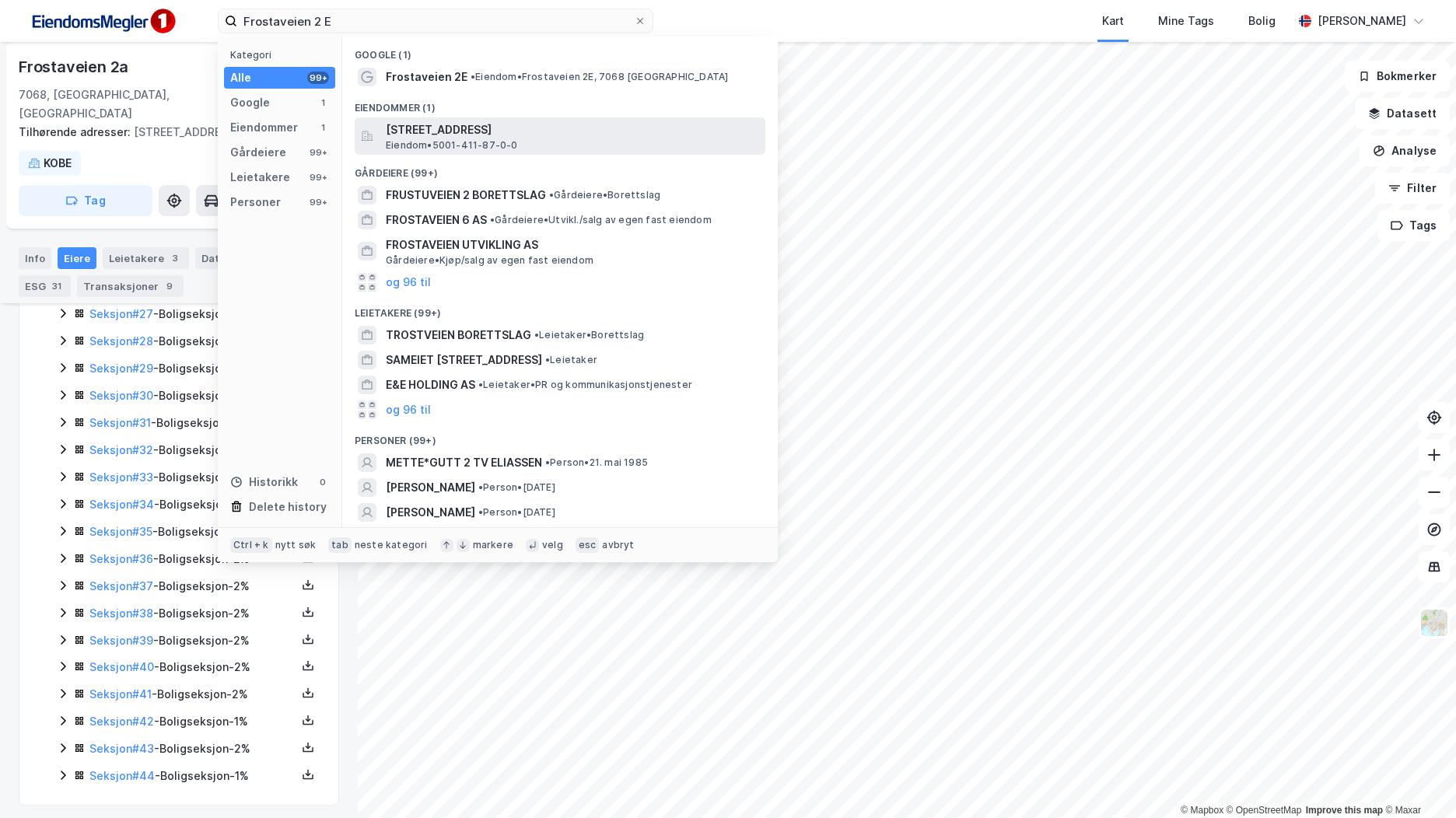
click at [546, 143] on div "Frostaveien 2E, 7068, TRONDHEIM, TRONDHEIM Eiendom • 5001-411-87-0-0" at bounding box center [574, 135] width 376 height 31
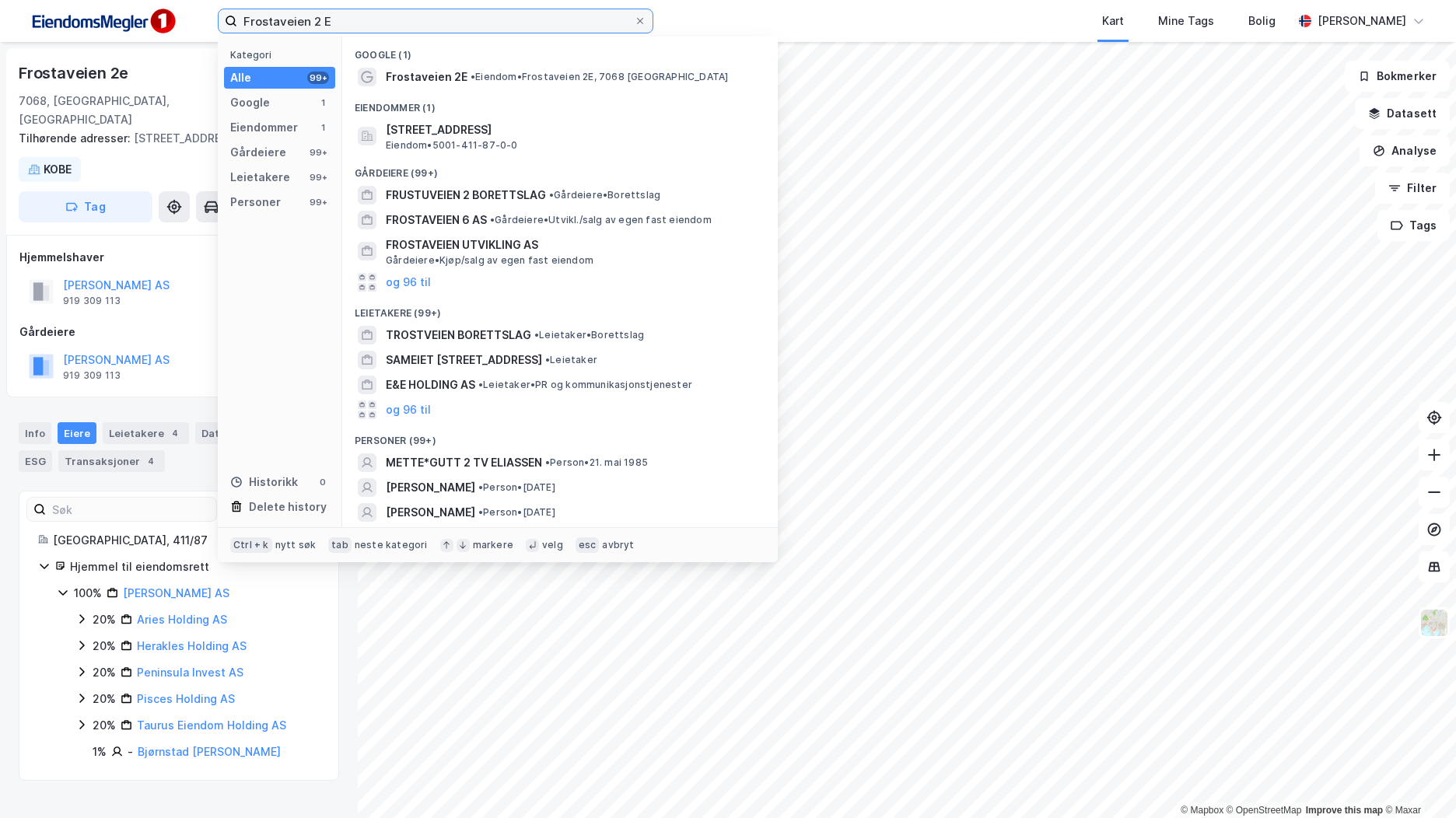
drag, startPoint x: 339, startPoint y: 19, endPoint x: 203, endPoint y: 30, distance: 136.4
click at [203, 30] on div "Frostaveien 2 E Kategori Alle 99+ Google 1 Eiendommer 1 Gårdeiere 99+ Leietaker…" at bounding box center [728, 21] width 1456 height 42
paste input "5001-411/87/0/0"
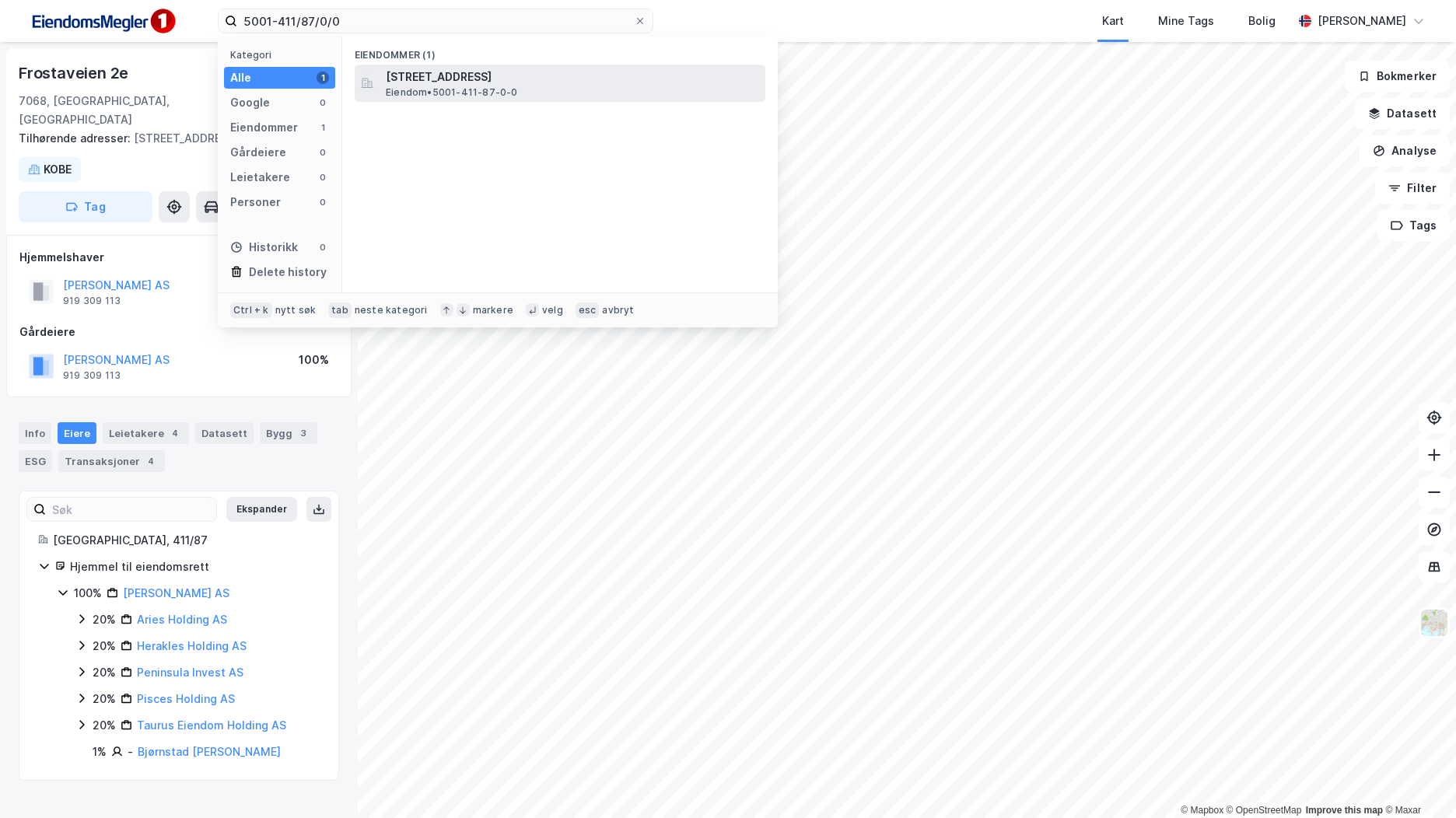
click at [503, 88] on span "Eiendom • 5001-411-87-0-0" at bounding box center [452, 92] width 132 height 13
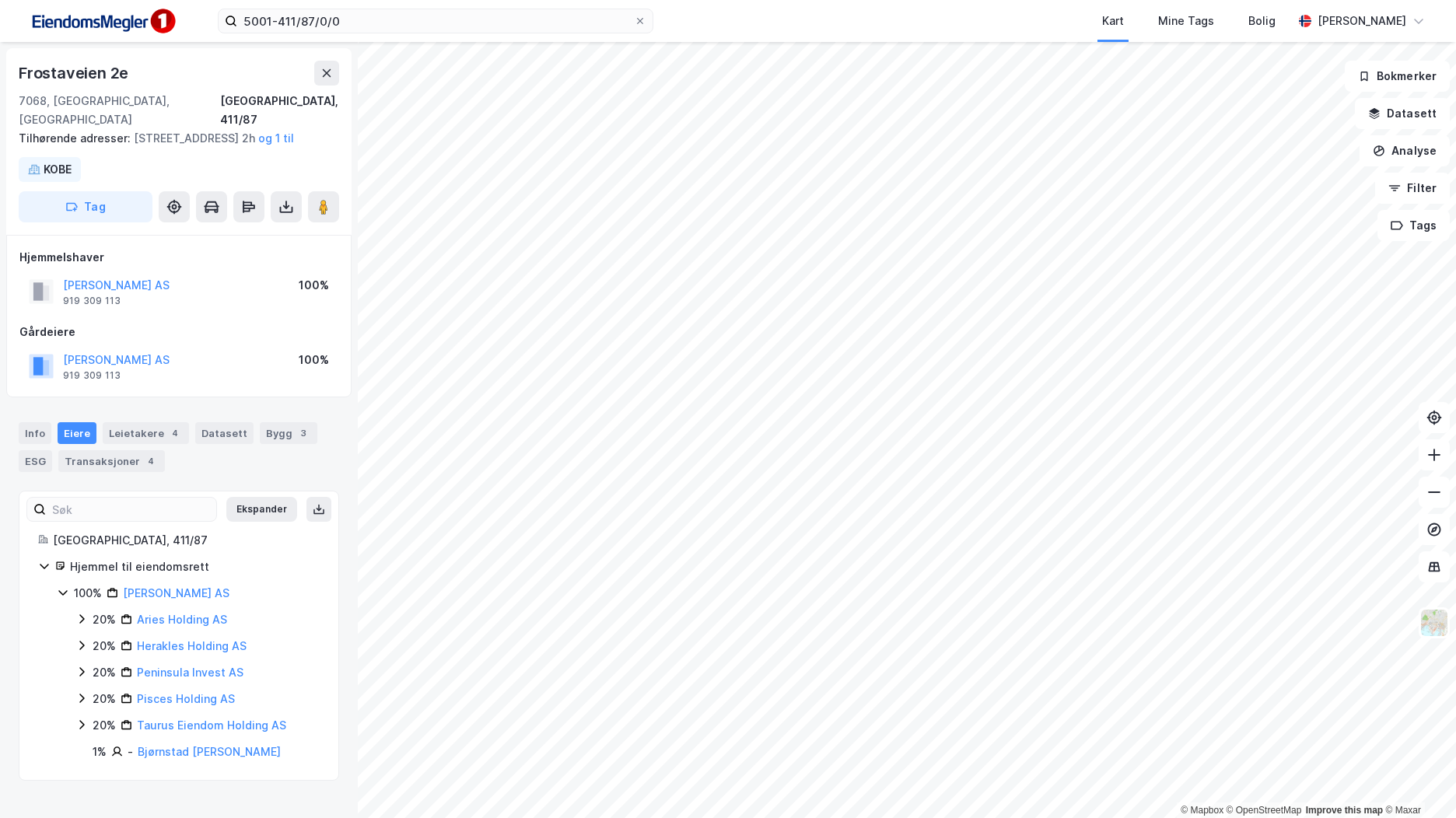
click at [0, 0] on button "og 1 til" at bounding box center [0, 0] width 0 height 0
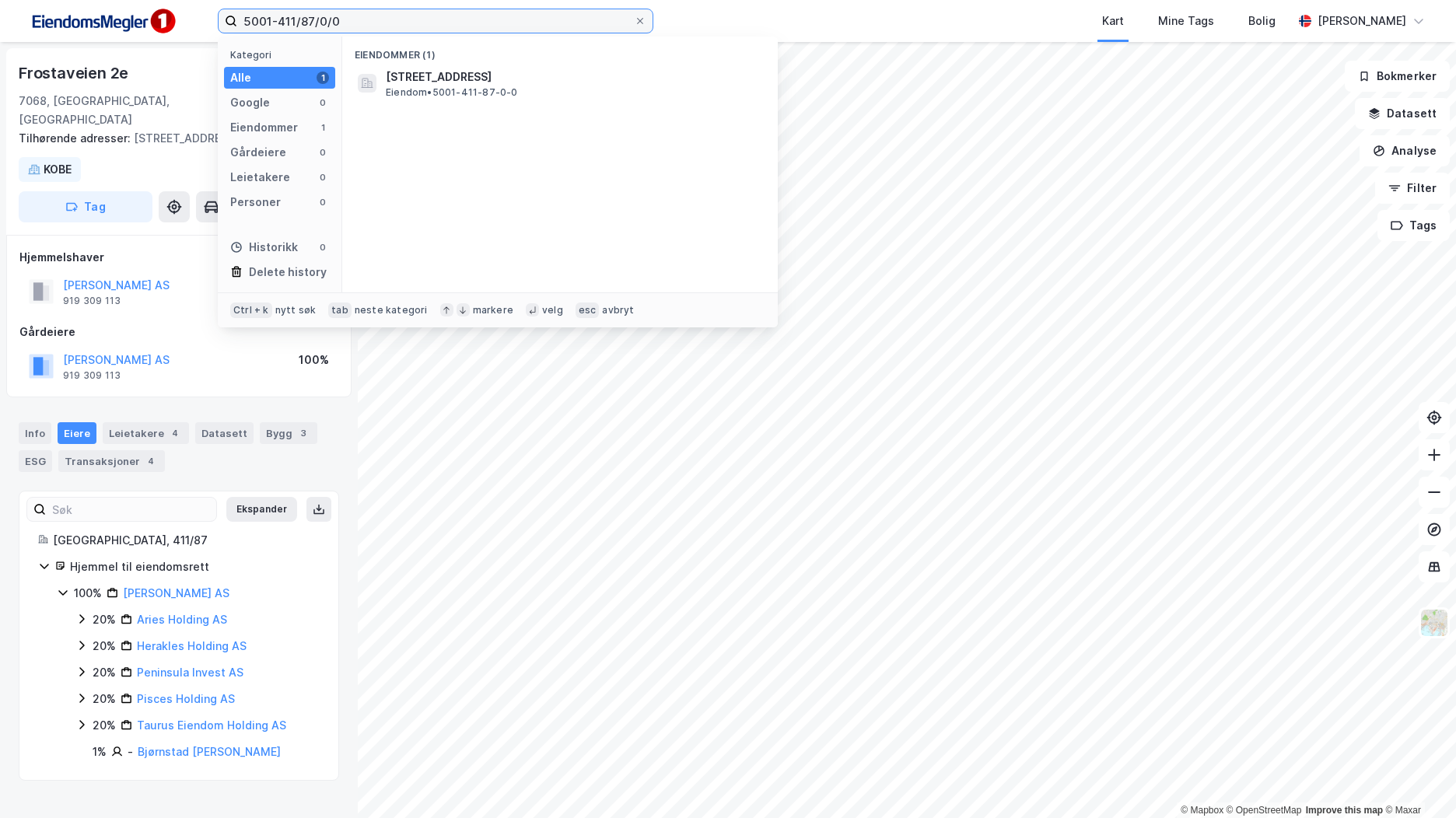
drag, startPoint x: 284, startPoint y: 31, endPoint x: 234, endPoint y: 32, distance: 50.0
click at [234, 32] on label "5001-411/87/0/0" at bounding box center [435, 21] width 436 height 25
paste input "Frostaveien 5"
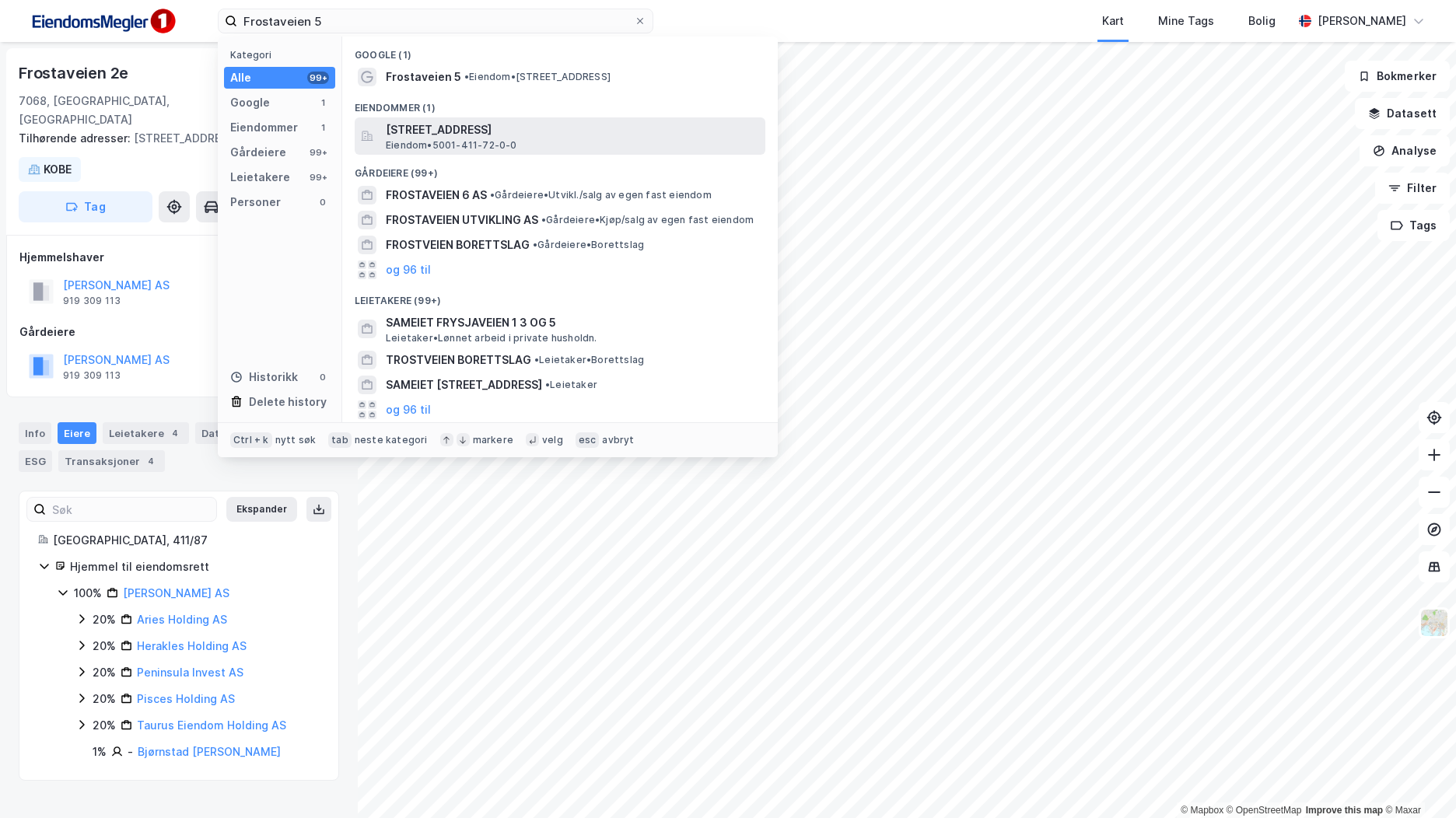
click at [454, 133] on span "[STREET_ADDRESS]" at bounding box center [572, 129] width 374 height 18
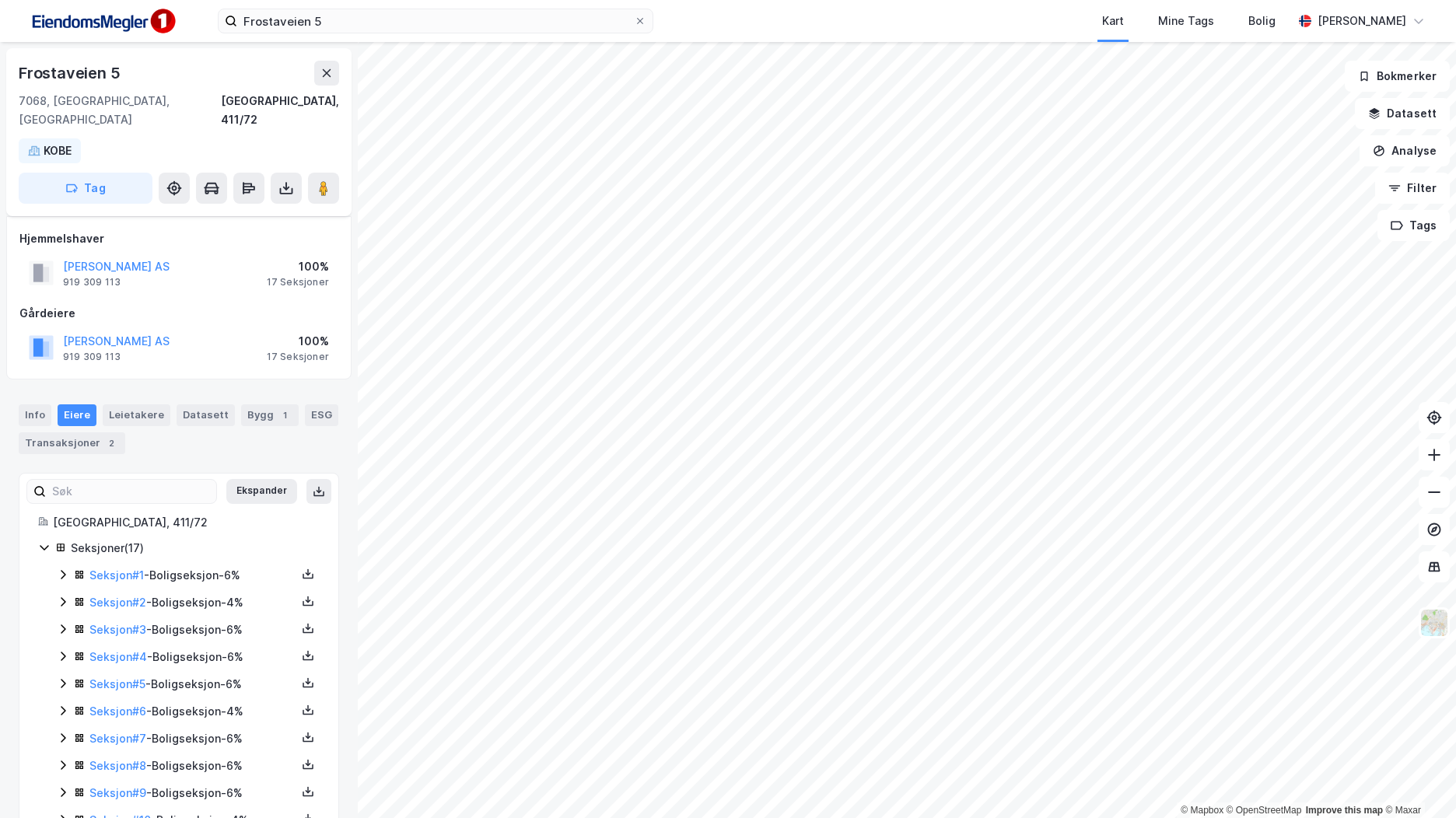
scroll to position [221, 0]
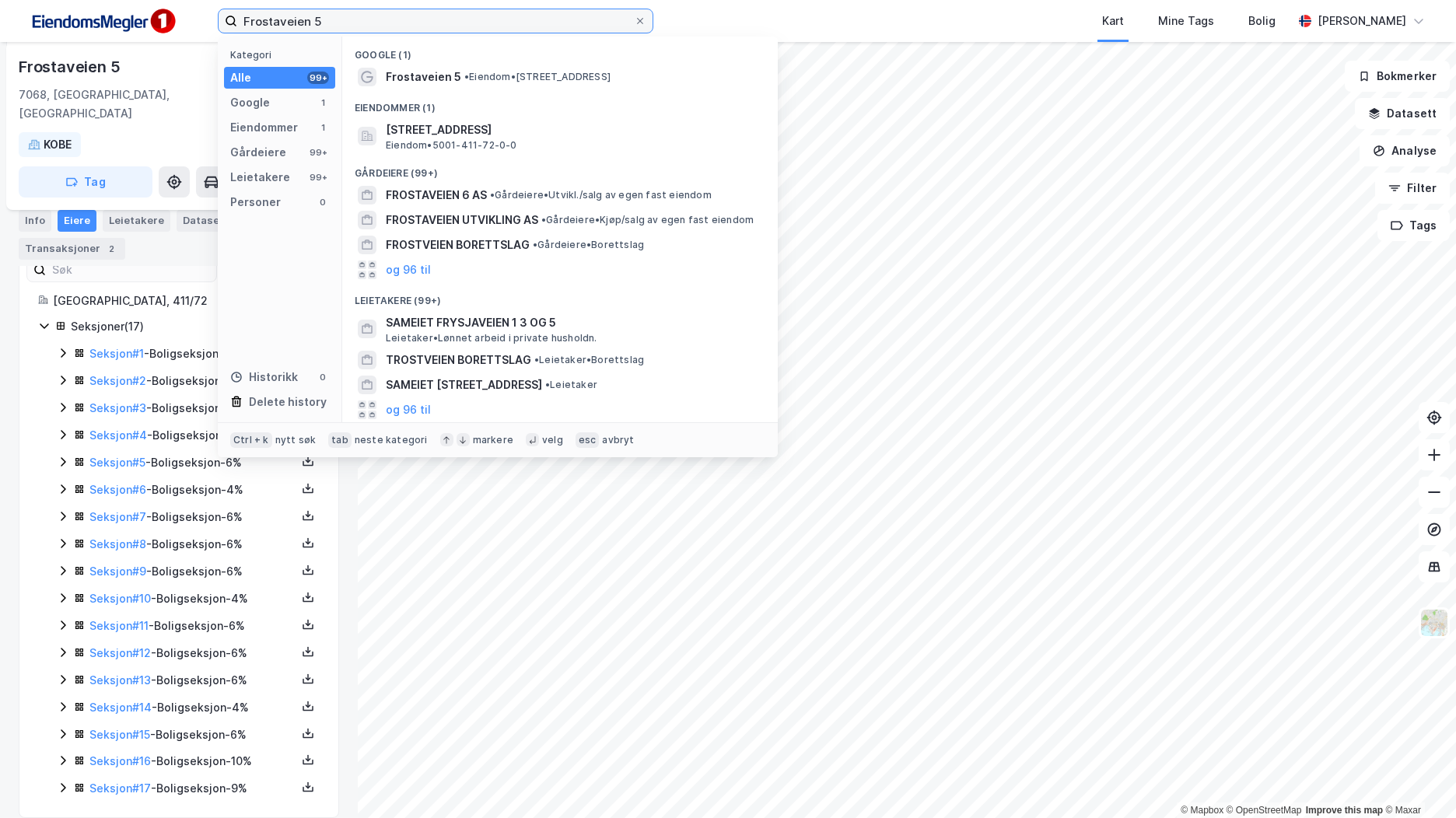
drag, startPoint x: 234, startPoint y: 35, endPoint x: 312, endPoint y: 23, distance: 78.9
click at [311, 23] on input "Frostaveien 5" at bounding box center [436, 21] width 397 height 23
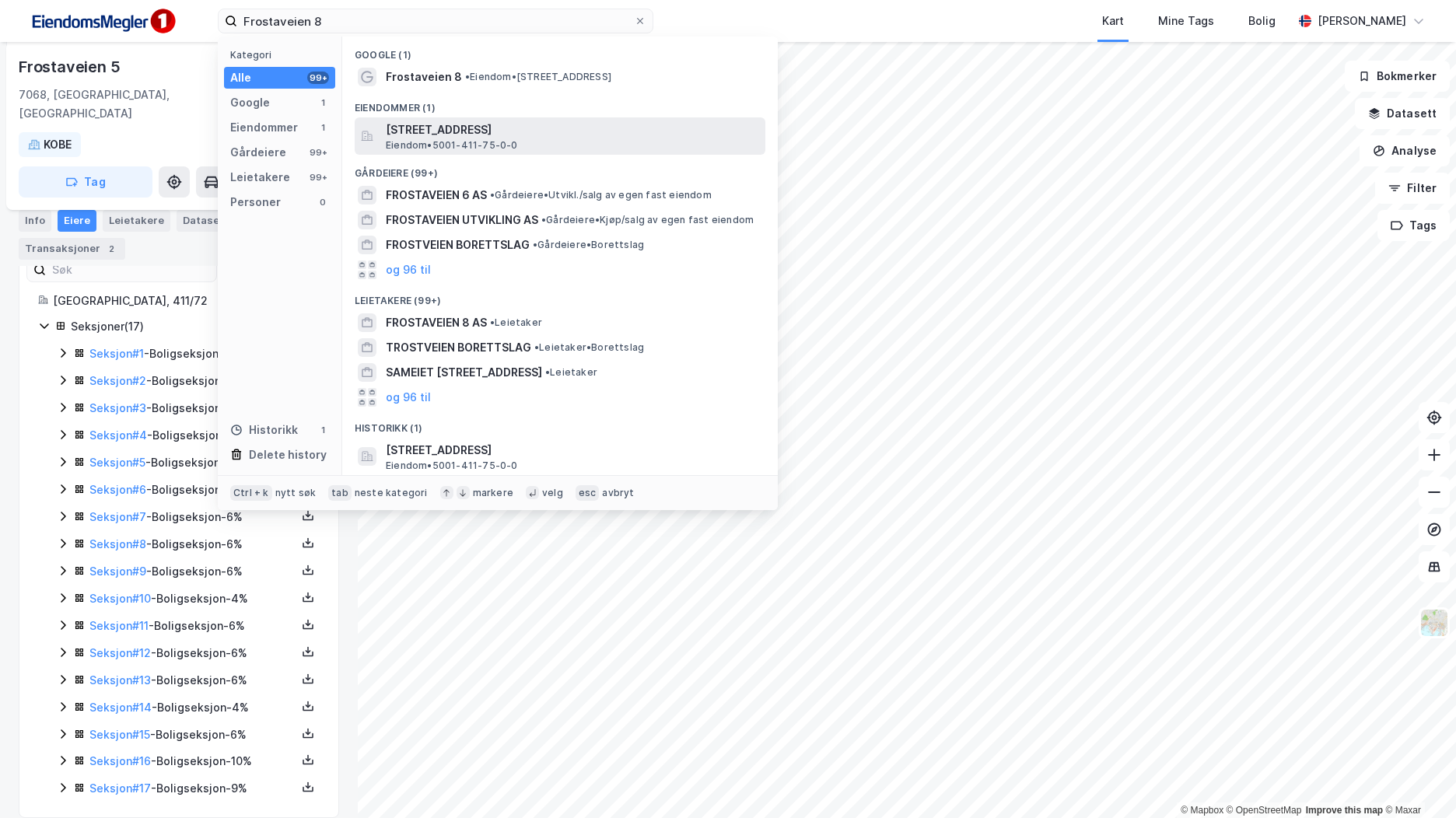
click at [442, 134] on span "Frostaveien 8, 7068, TRONDHEIM, TRONDHEIM" at bounding box center [572, 129] width 374 height 18
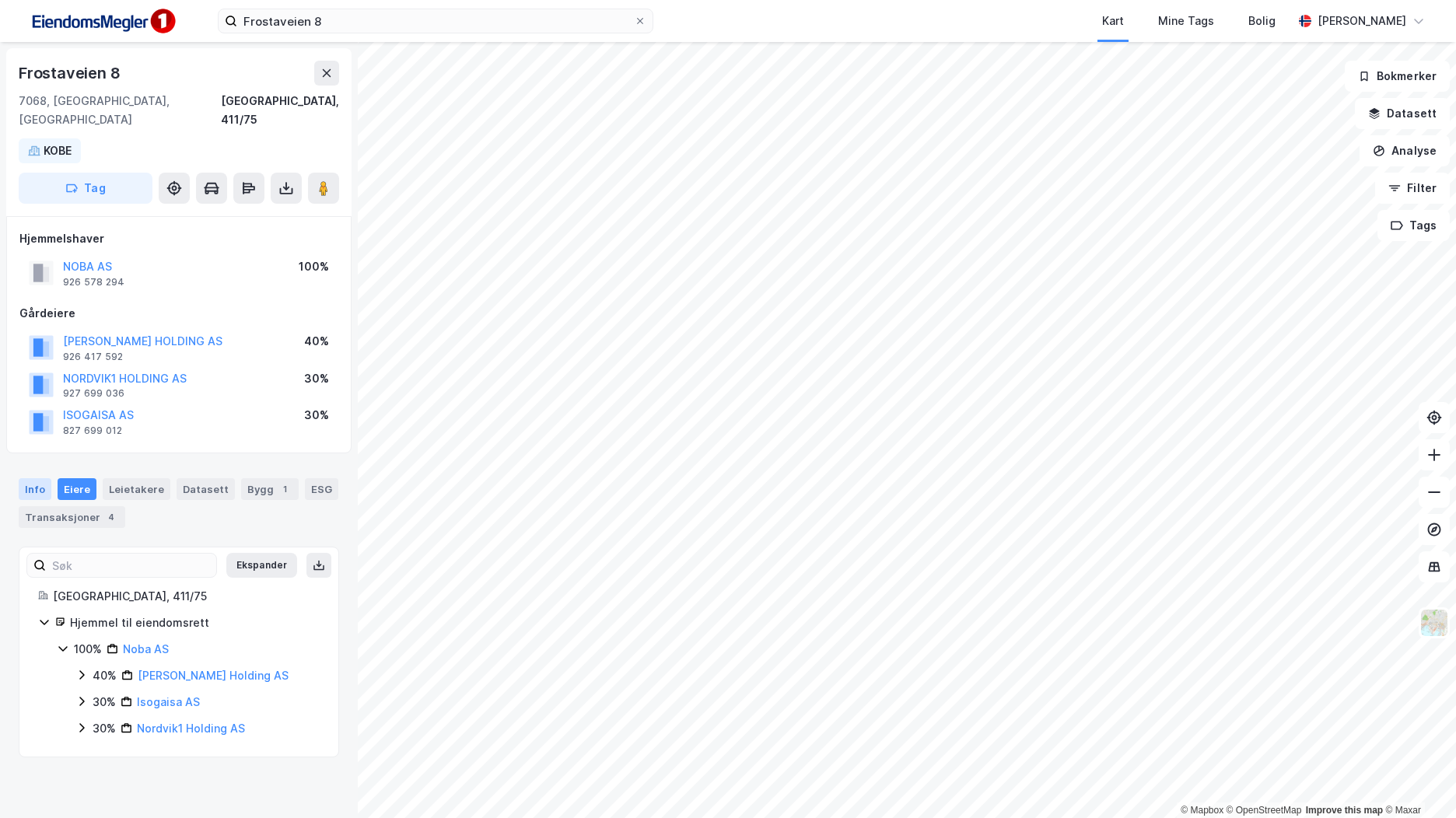
click at [45, 478] on div "Info" at bounding box center [34, 488] width 33 height 22
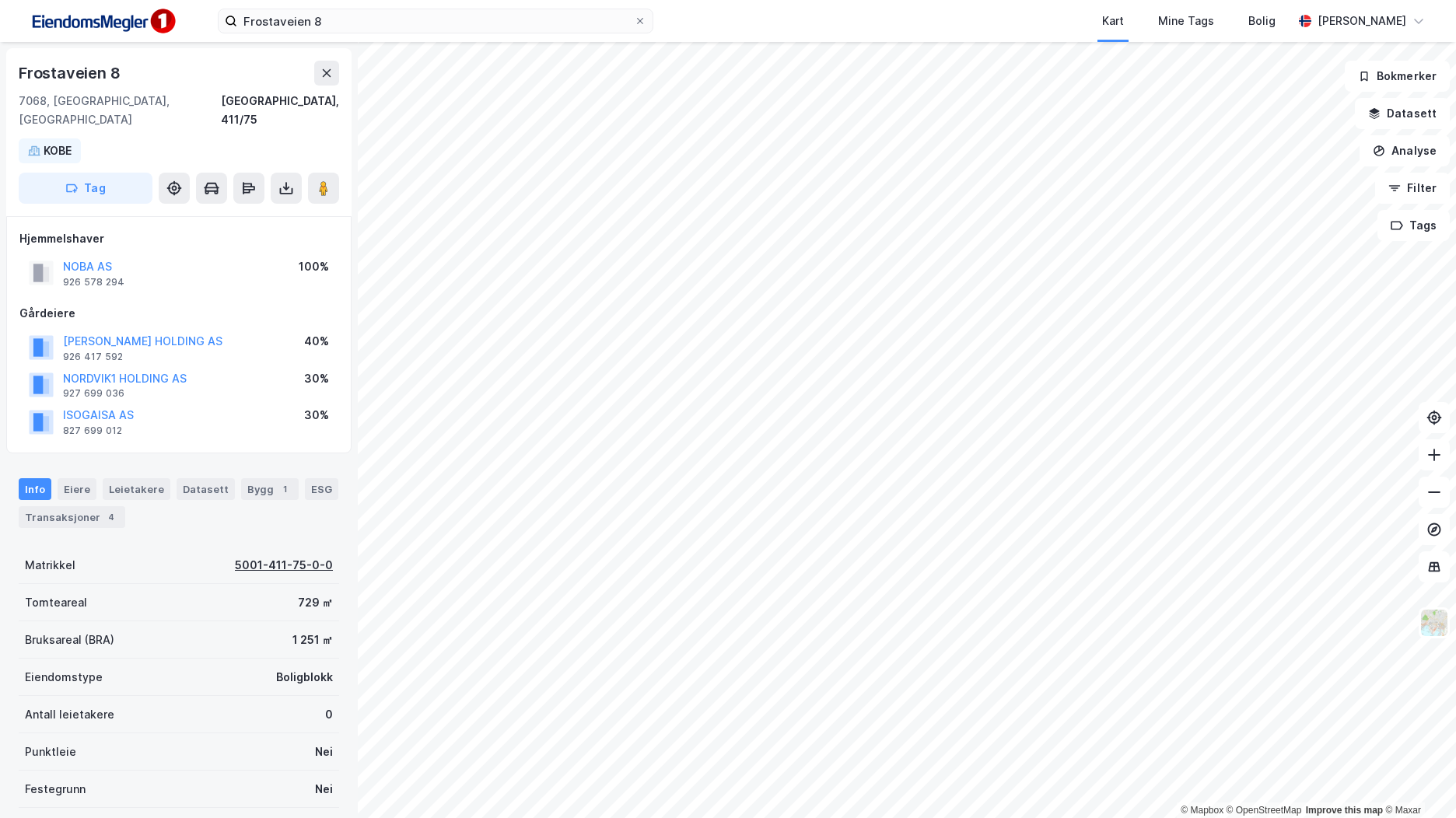
click at [252, 556] on div "5001-411-75-0-0" at bounding box center [284, 565] width 98 height 18
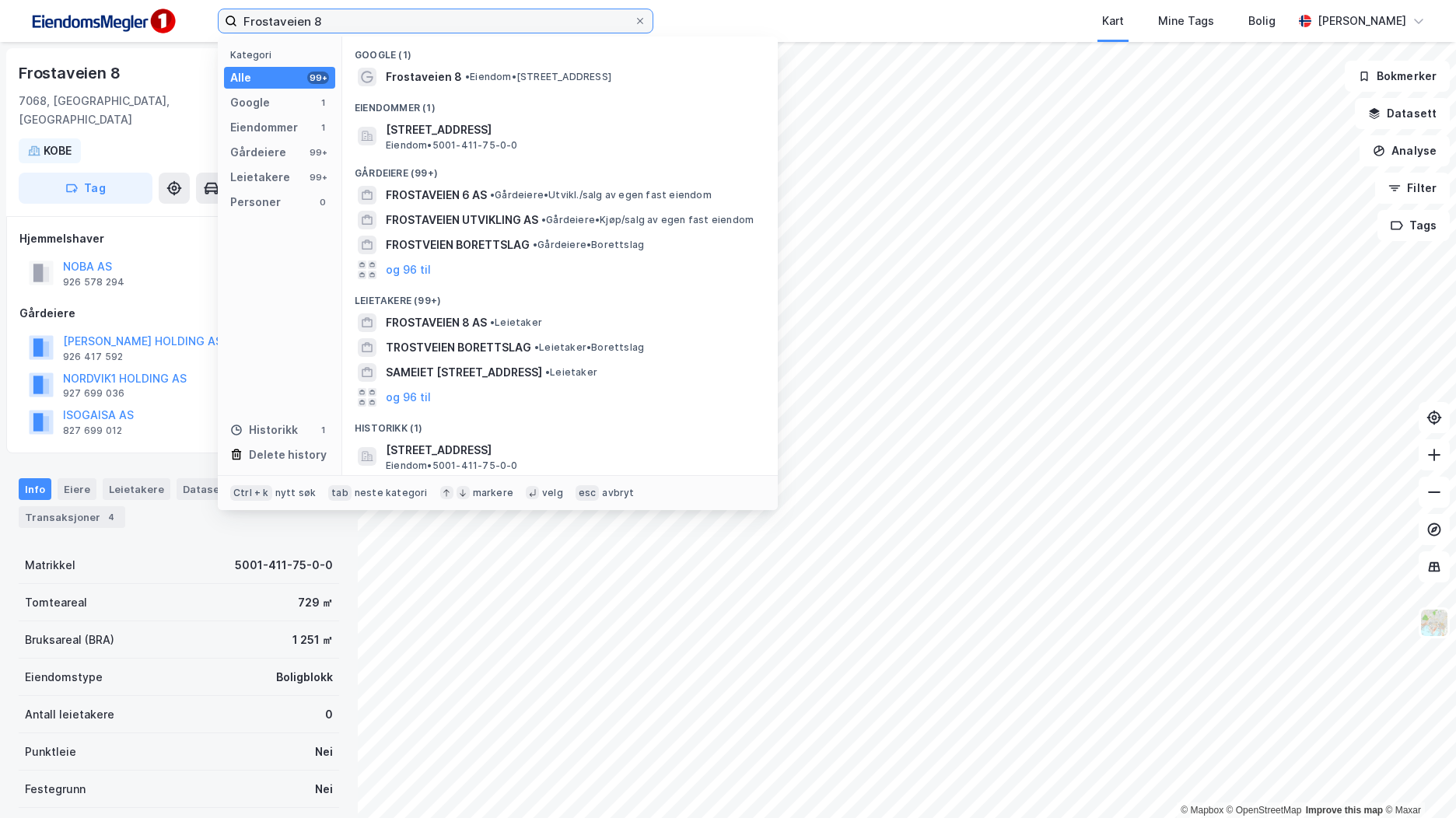
drag, startPoint x: 398, startPoint y: 29, endPoint x: 197, endPoint y: 33, distance: 201.0
click at [199, 33] on div "Frostaveien 8 Kategori Alle 99+ Google 1 Eiendommer 1 Gårdeiere 99+ Leietakere …" at bounding box center [728, 21] width 1456 height 42
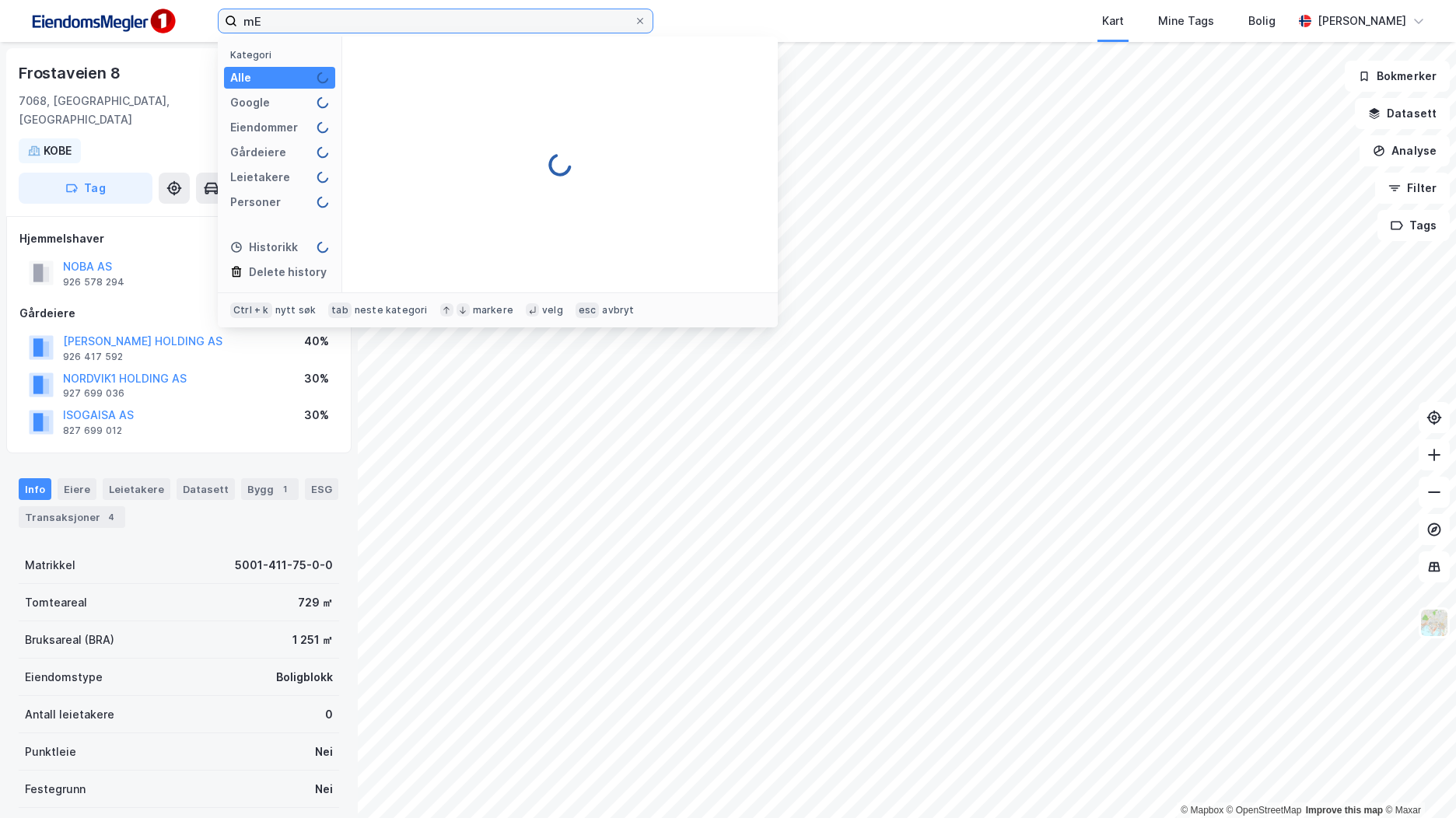
type input "m"
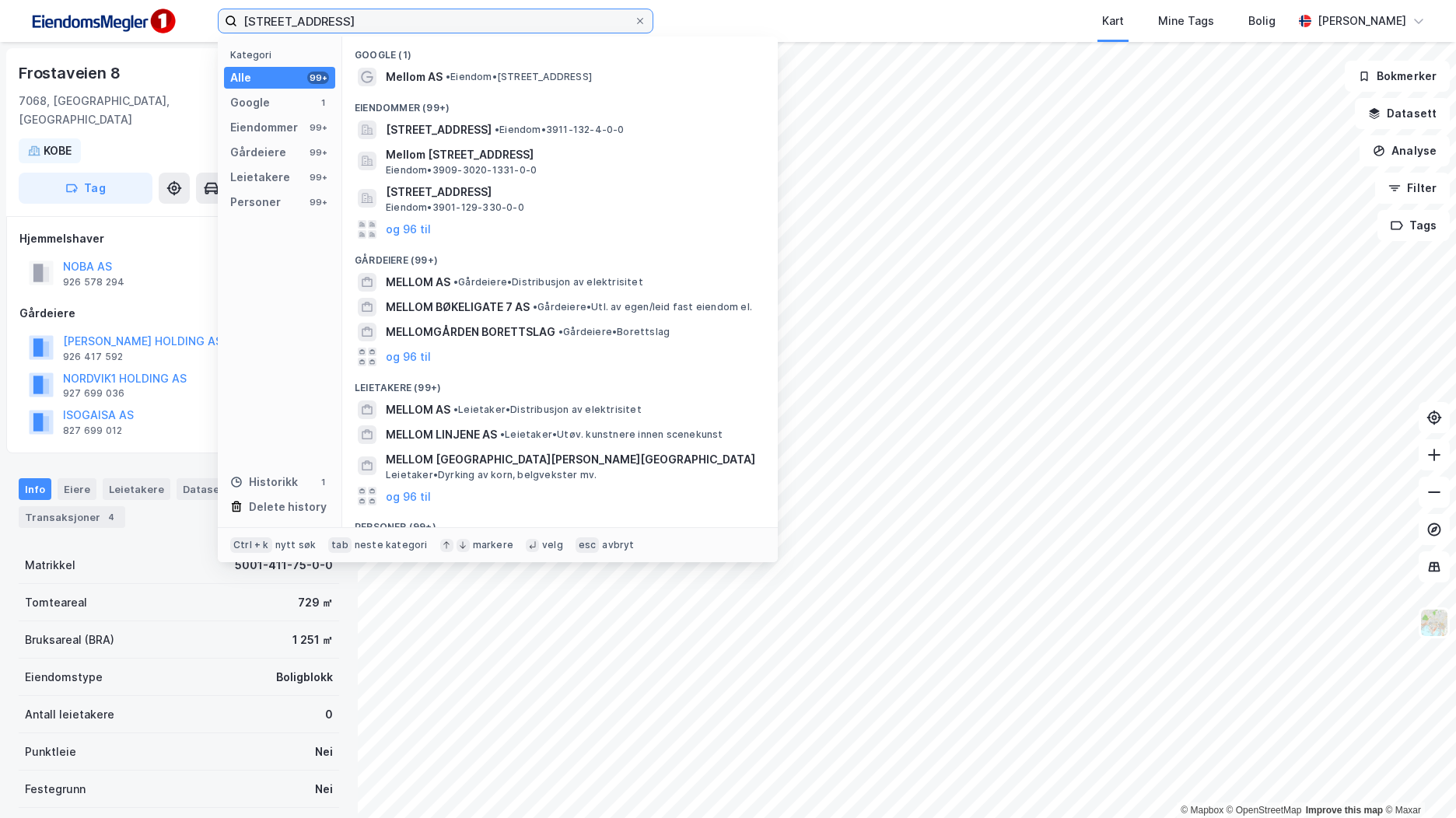
type input "Mellomveien 12"
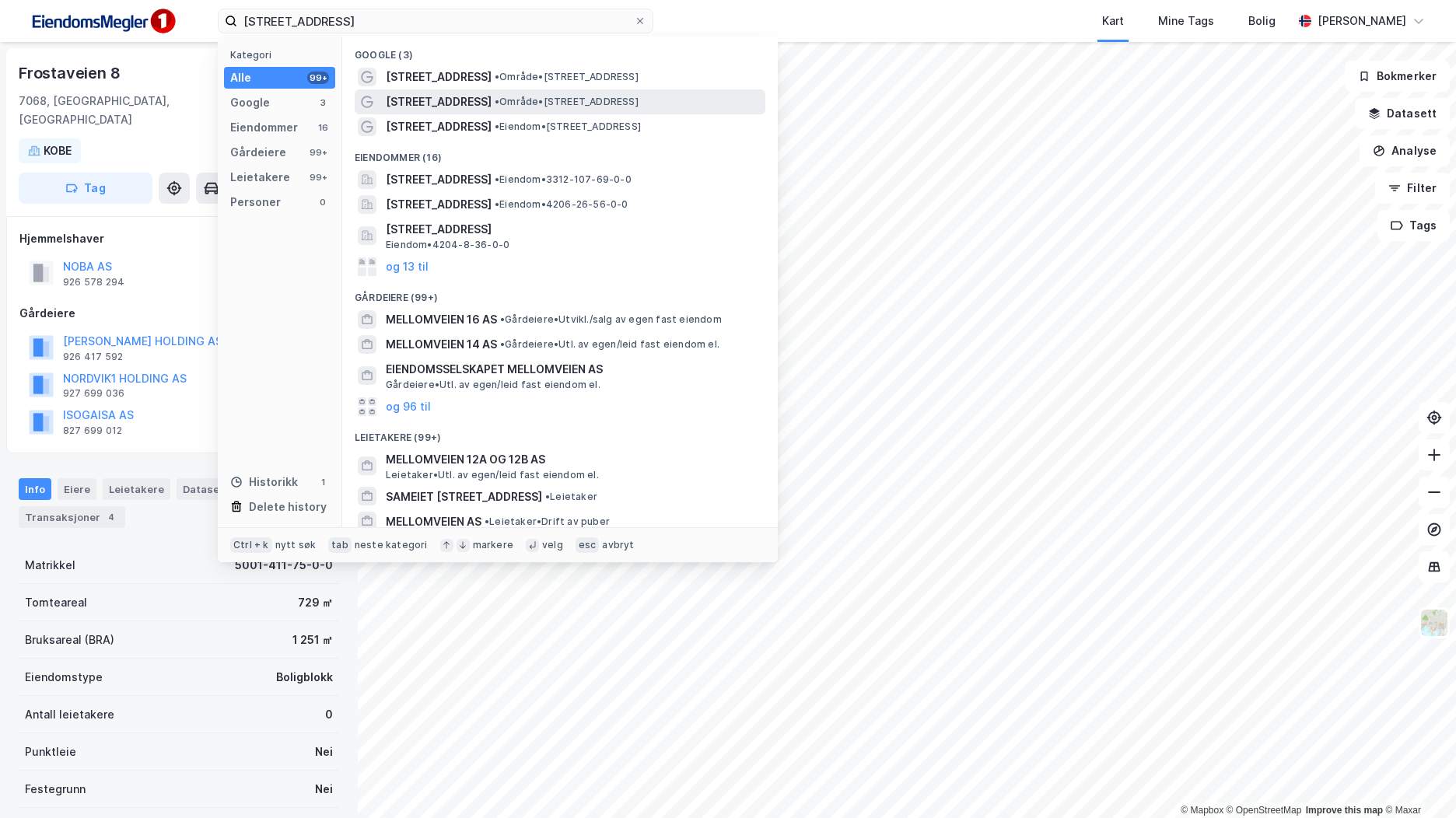
click at [638, 102] on span "• Område • Mellomveien 12B, 7067 Trondheim" at bounding box center [567, 102] width 144 height 13
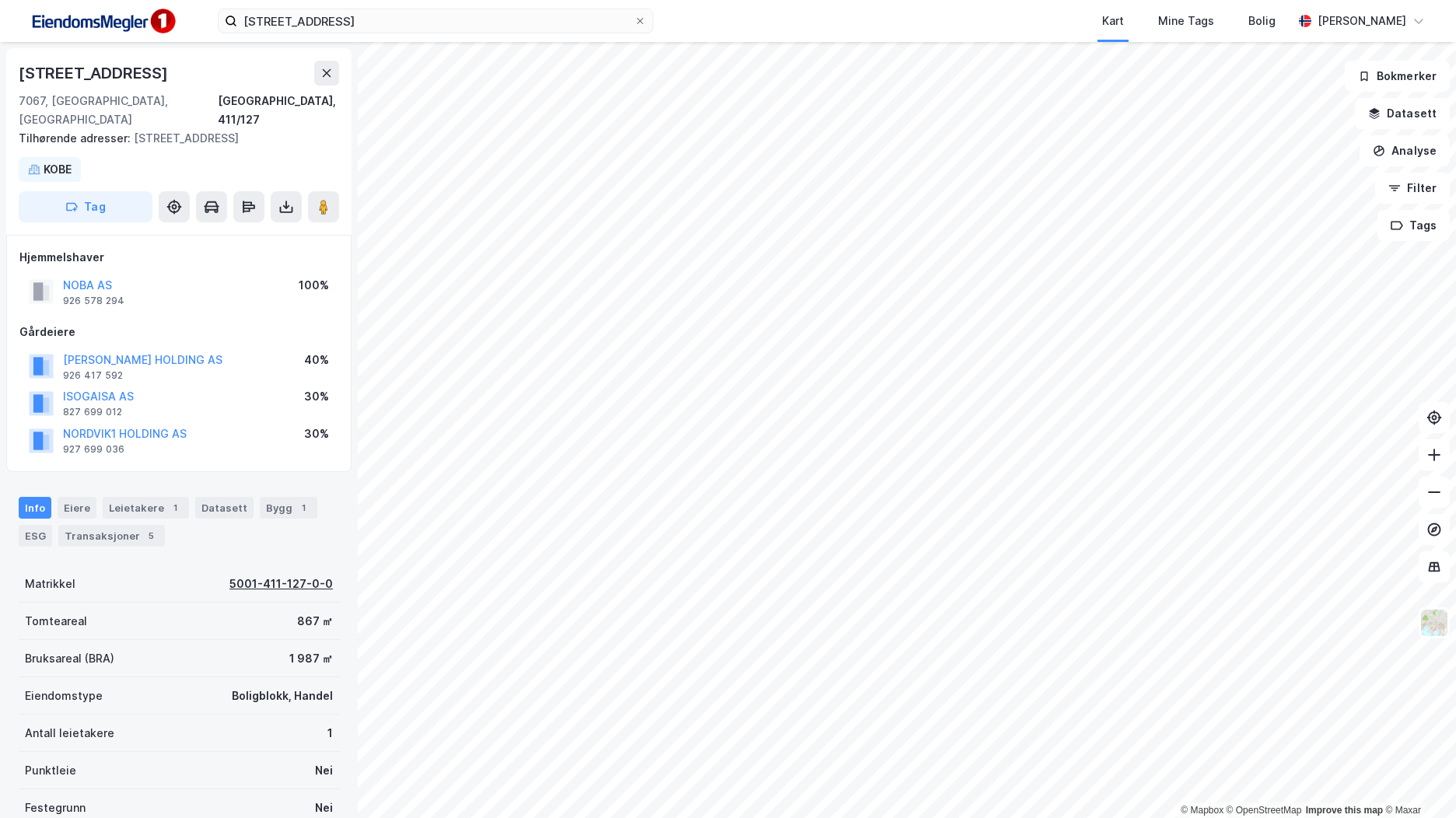
click at [304, 574] on div "5001-411-127-0-0" at bounding box center [281, 583] width 104 height 18
click at [1407, 190] on button "Filter" at bounding box center [1413, 188] width 75 height 31
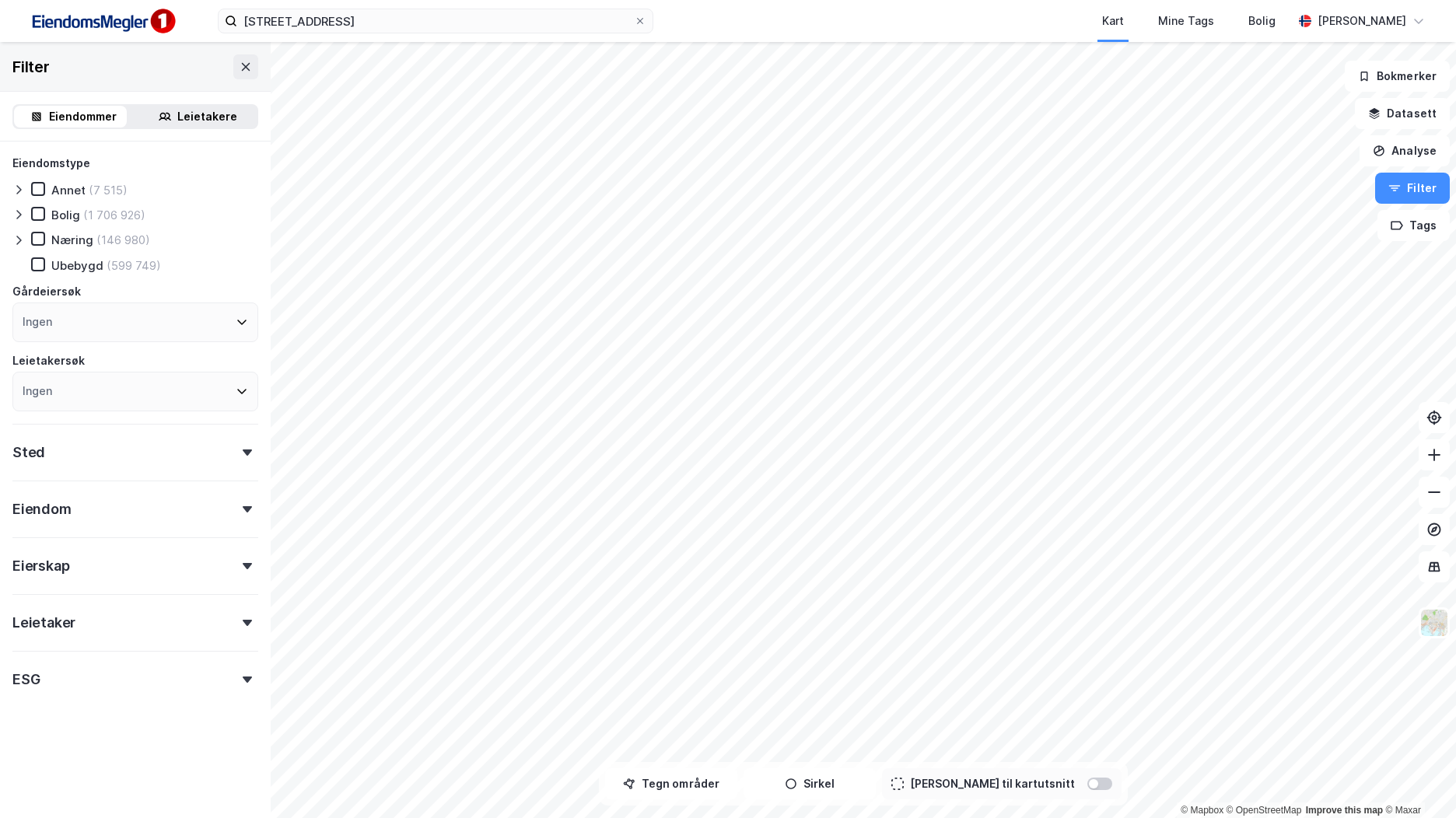
click at [63, 521] on div "Eiendom" at bounding box center [135, 503] width 245 height 45
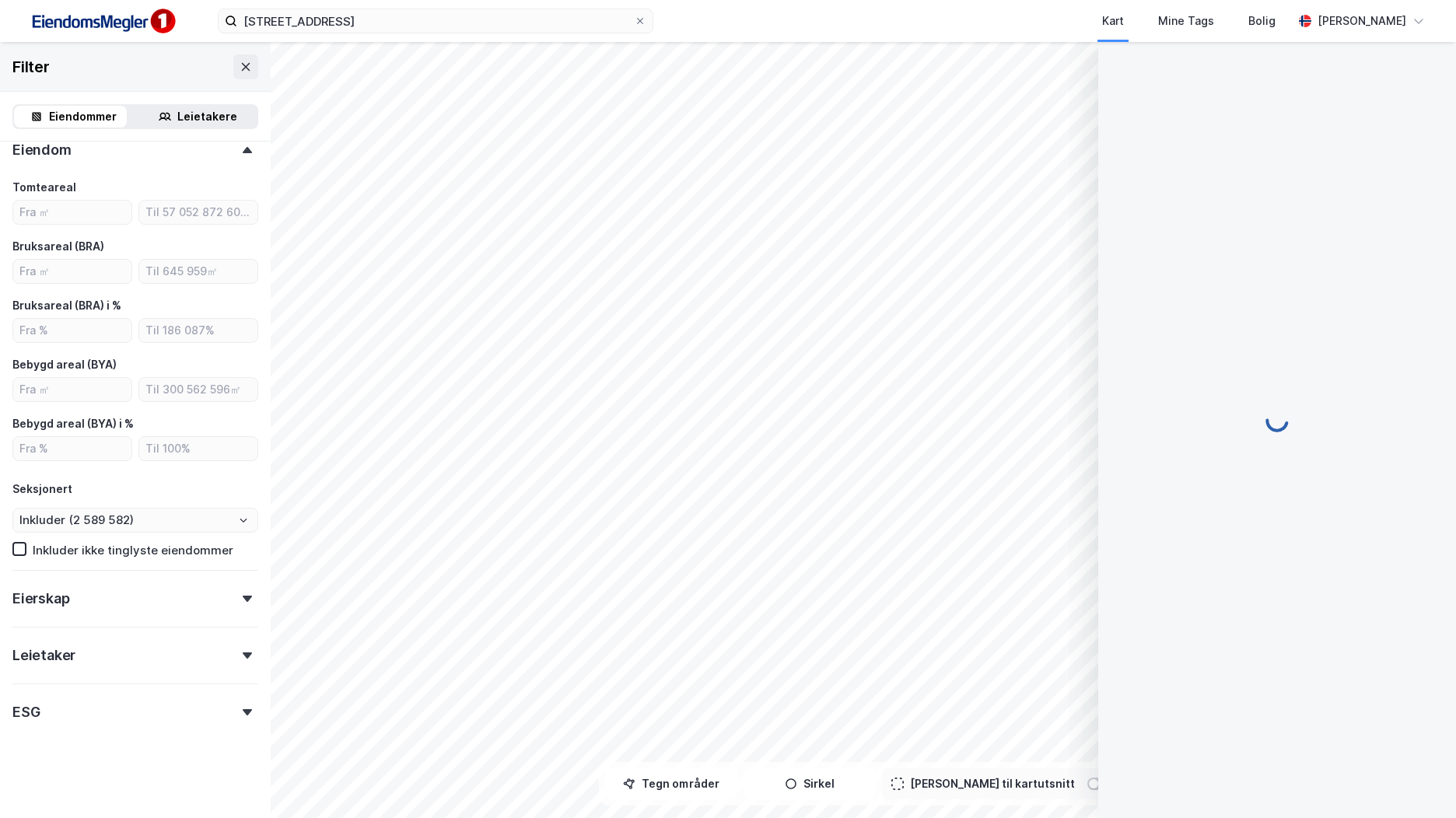
scroll to position [5, 0]
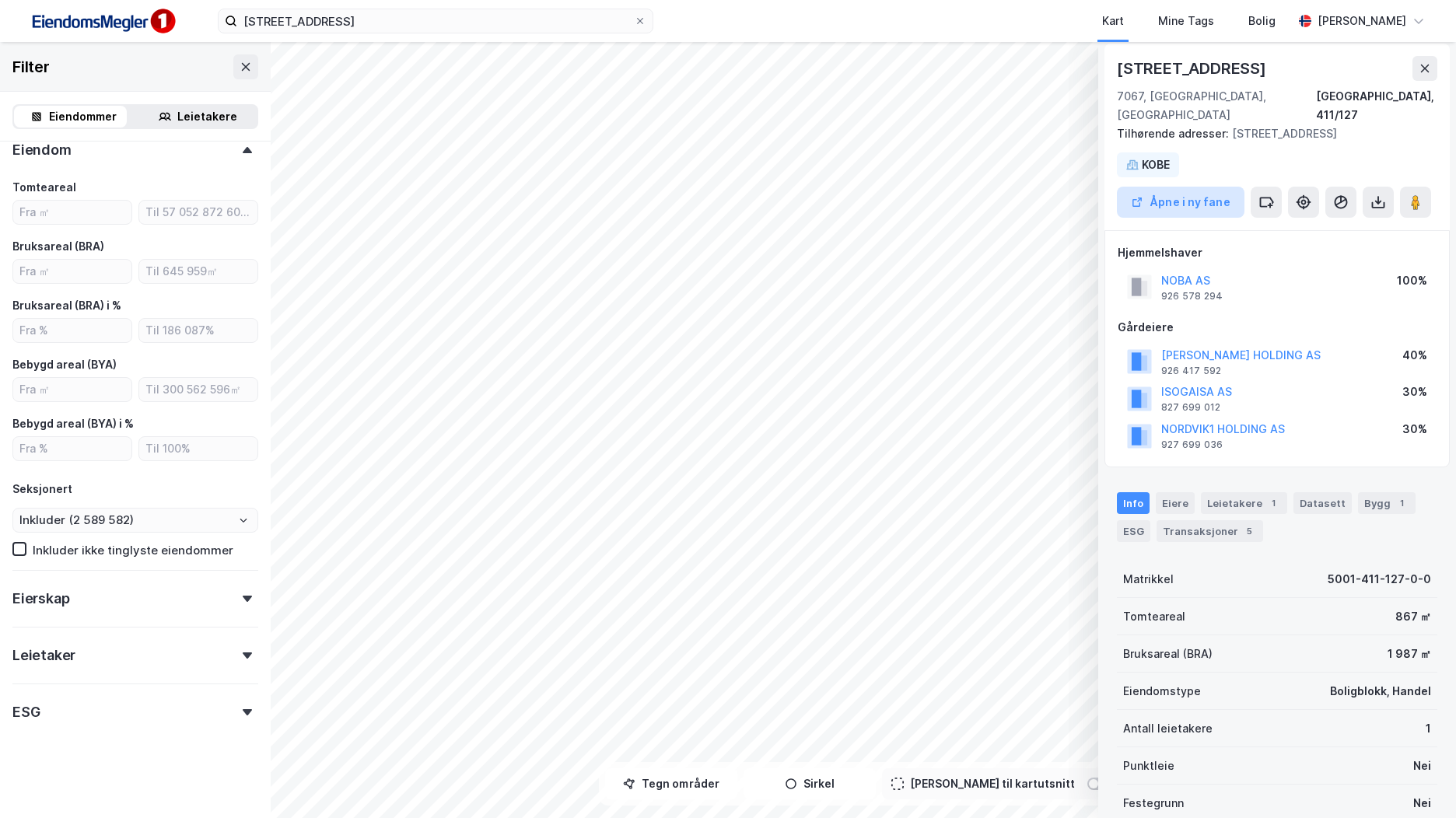
click at [1199, 186] on button "Åpne i ny fane" at bounding box center [1181, 202] width 128 height 31
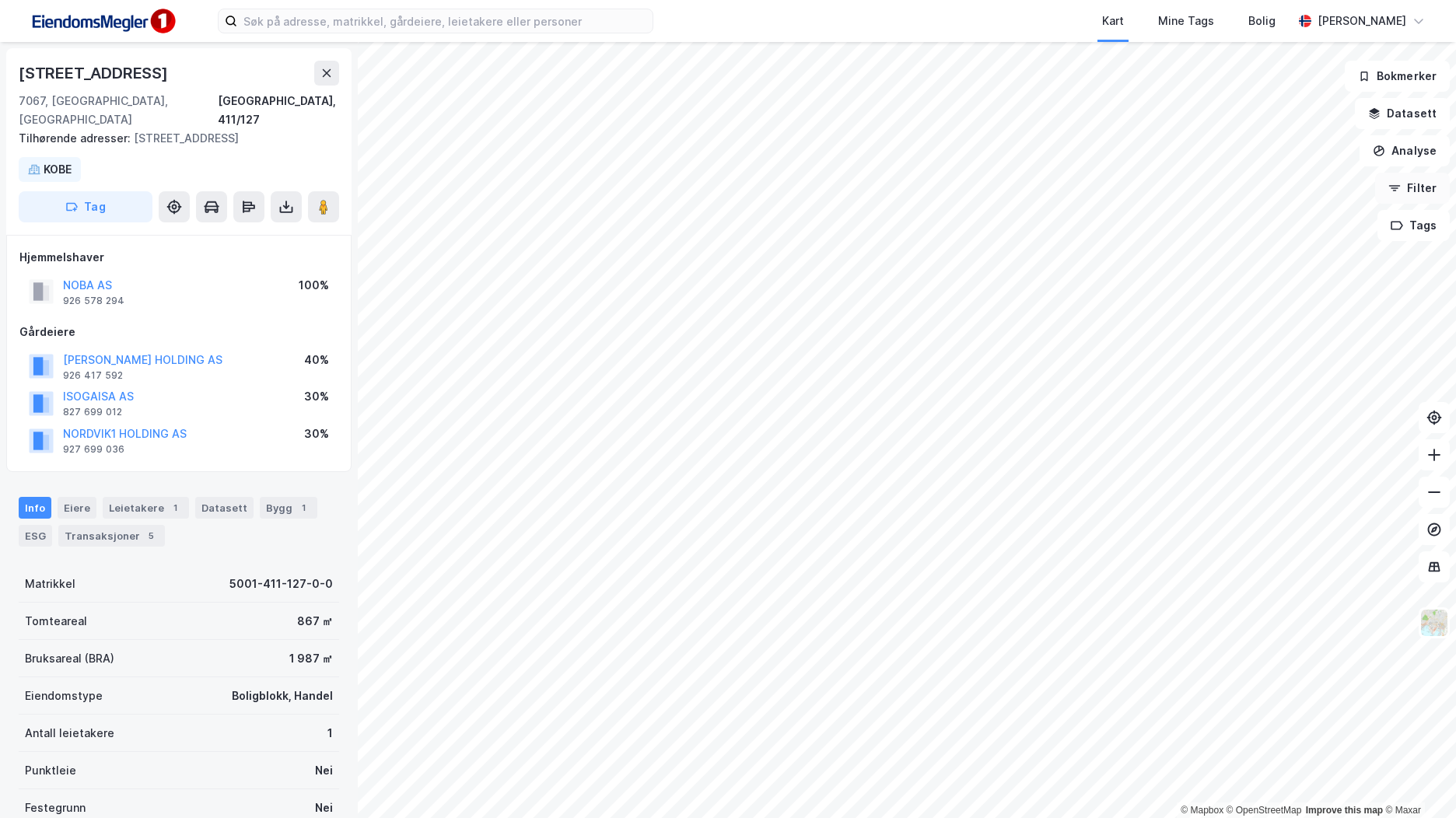
click at [1410, 194] on button "Filter" at bounding box center [1413, 188] width 75 height 31
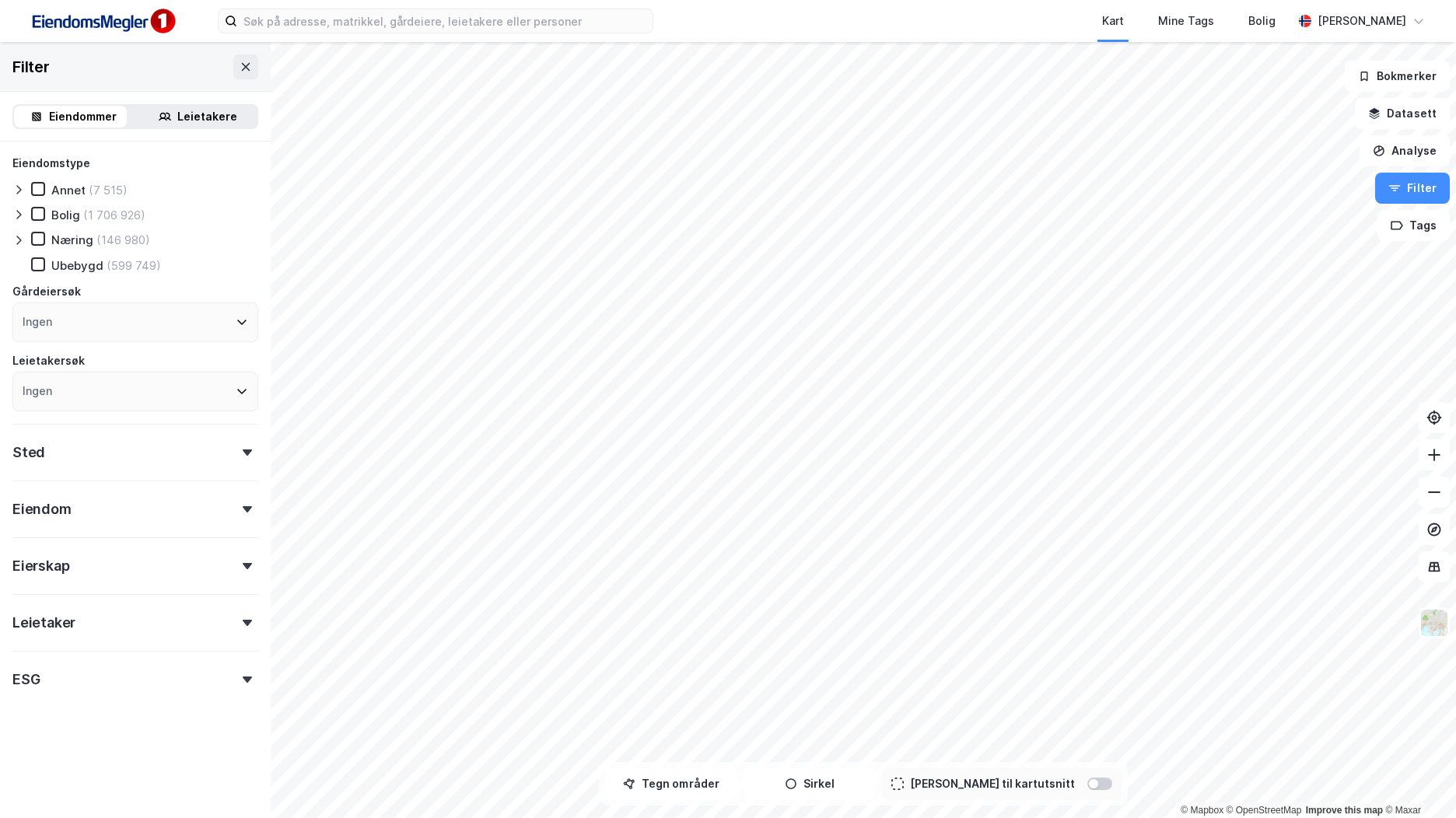
click at [81, 317] on div "Ingen" at bounding box center [135, 323] width 245 height 40
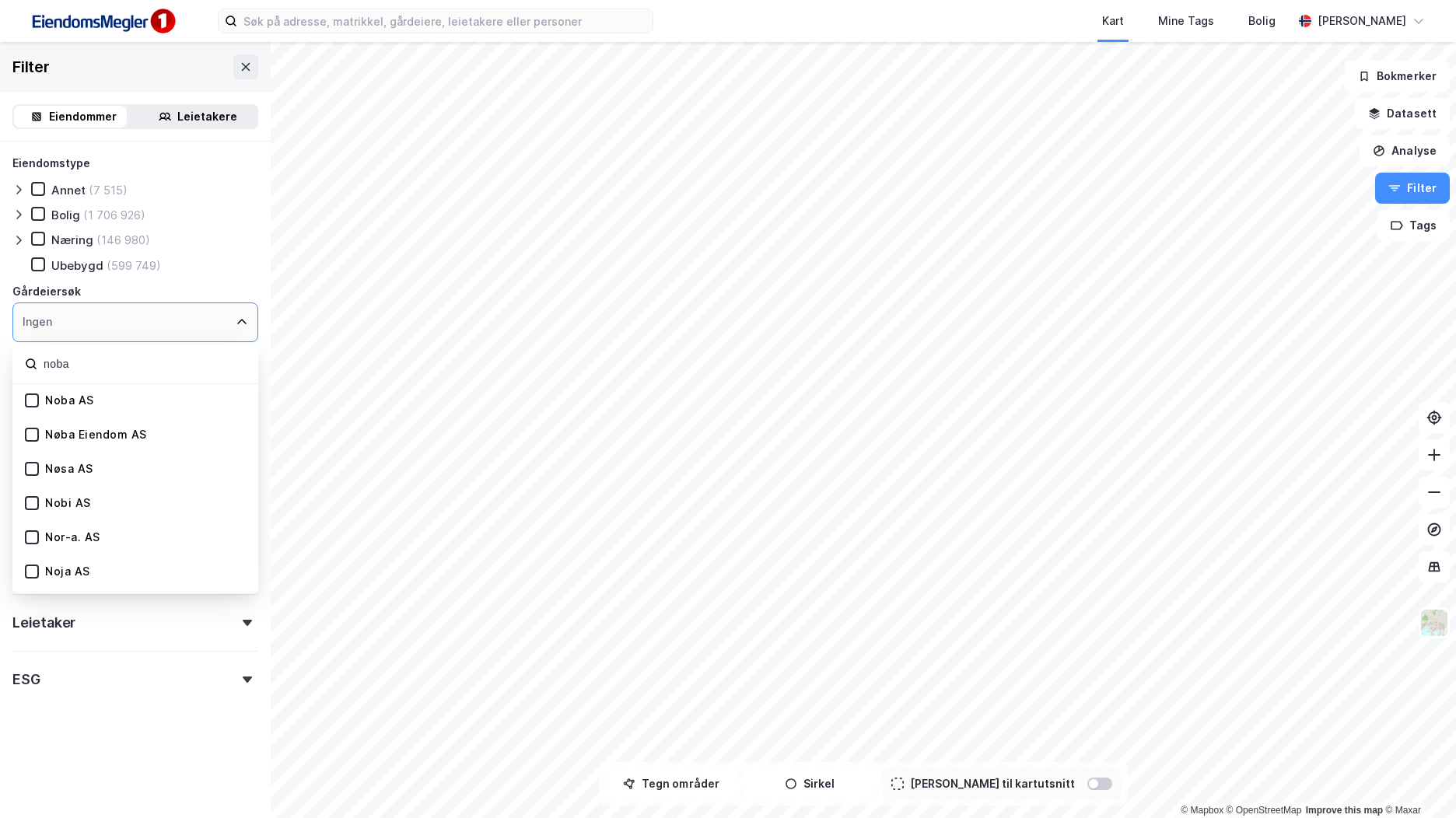
type input "noba"
click at [96, 399] on div "Noba AS" at bounding box center [135, 401] width 245 height 34
click at [32, 400] on icon at bounding box center [32, 401] width 11 height 11
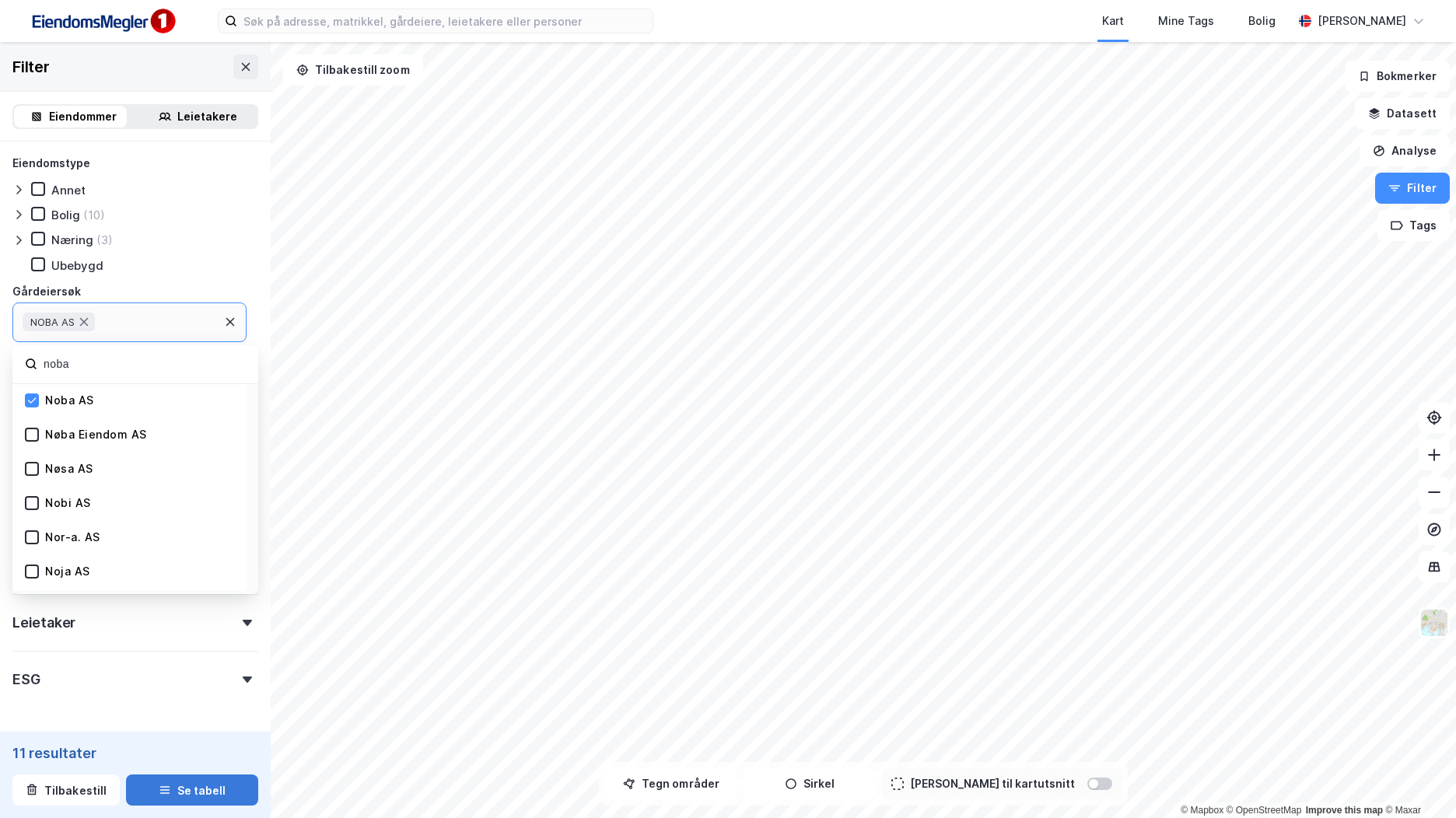
click at [202, 784] on button "Se tabell" at bounding box center [192, 789] width 132 height 31
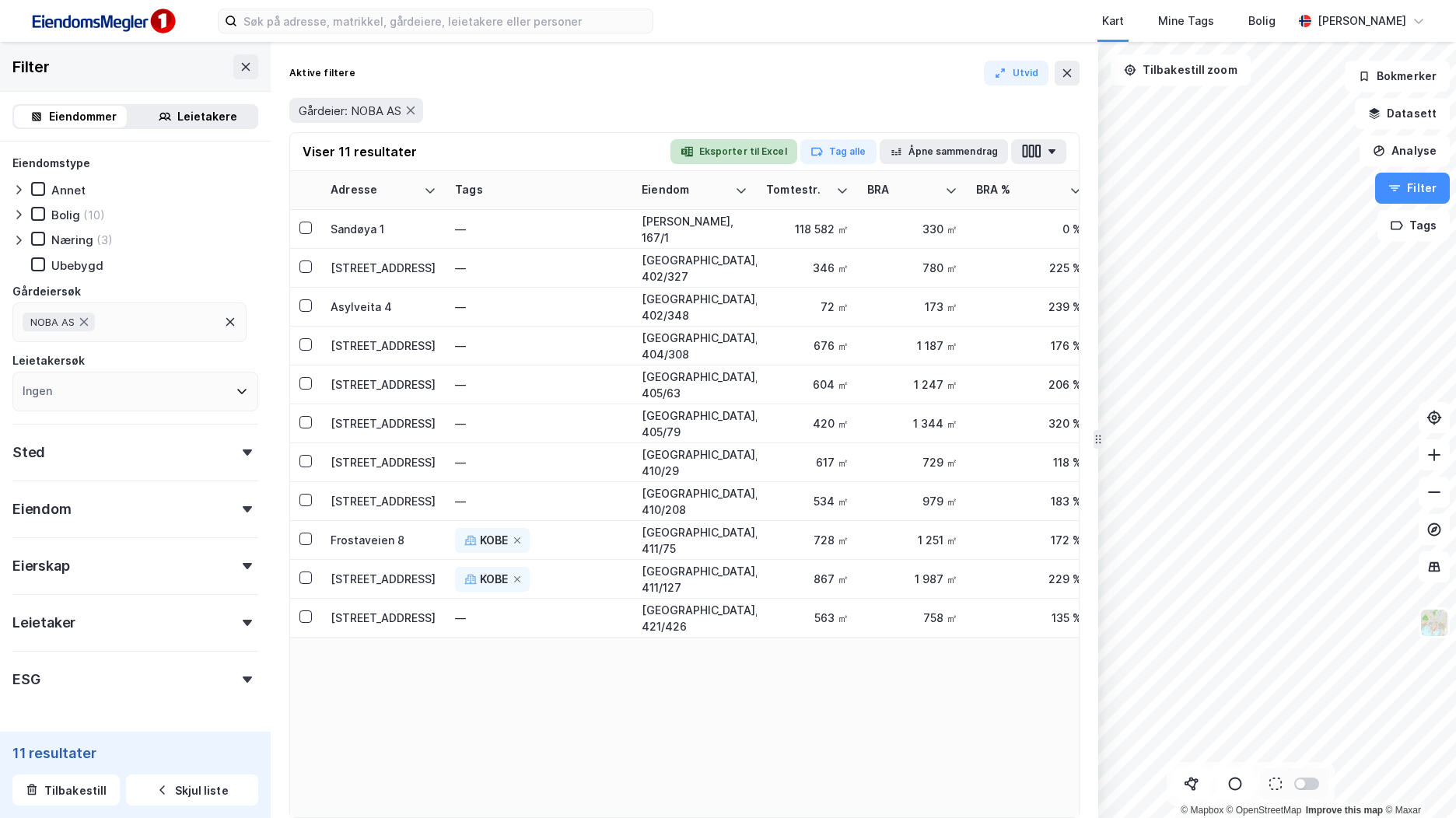
click at [753, 143] on button "Eksporter til Excel" at bounding box center [734, 151] width 127 height 25
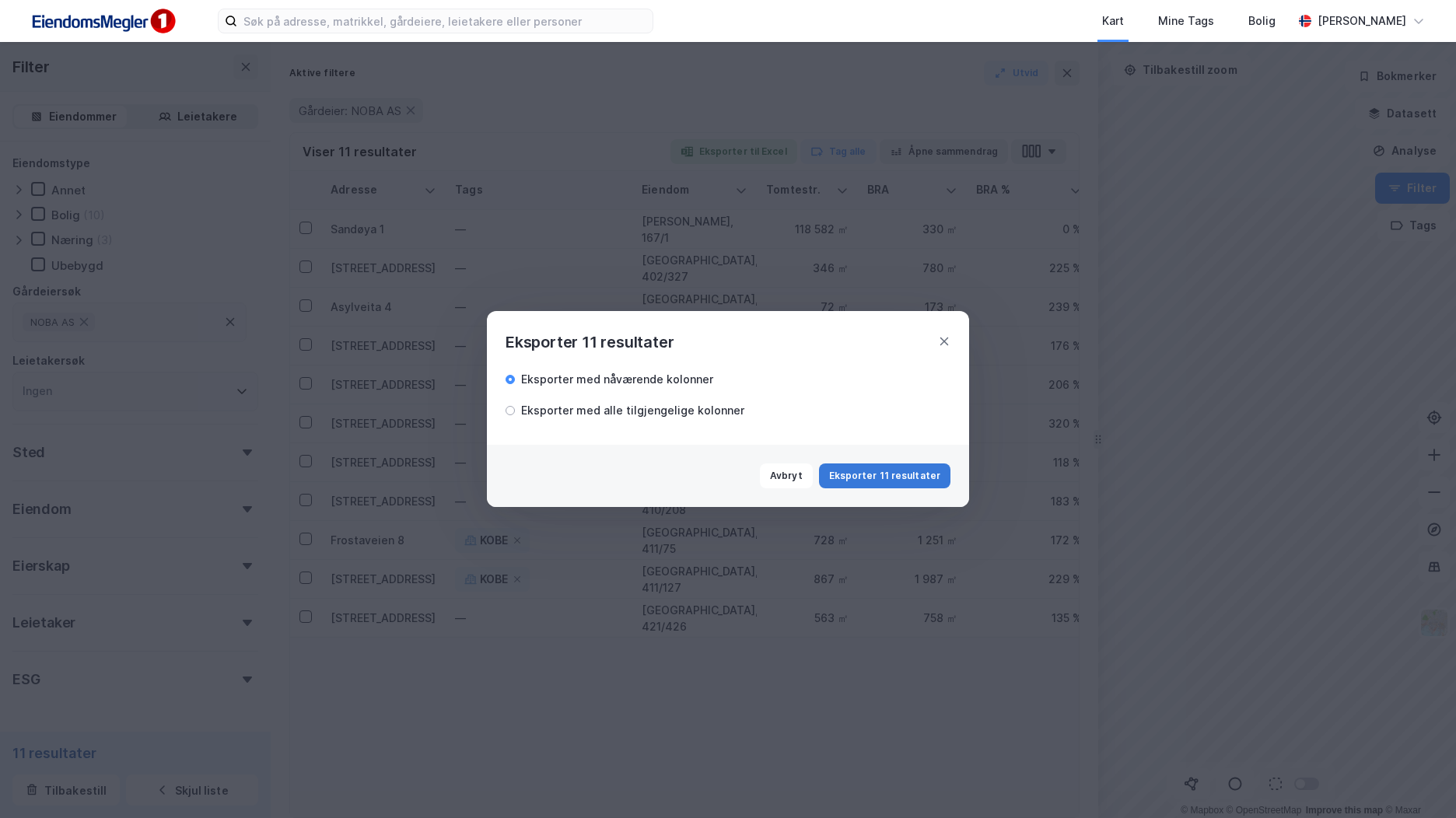
click at [888, 468] on button "Eksporter 11 resultater" at bounding box center [885, 476] width 131 height 25
